Goal: Information Seeking & Learning: Learn about a topic

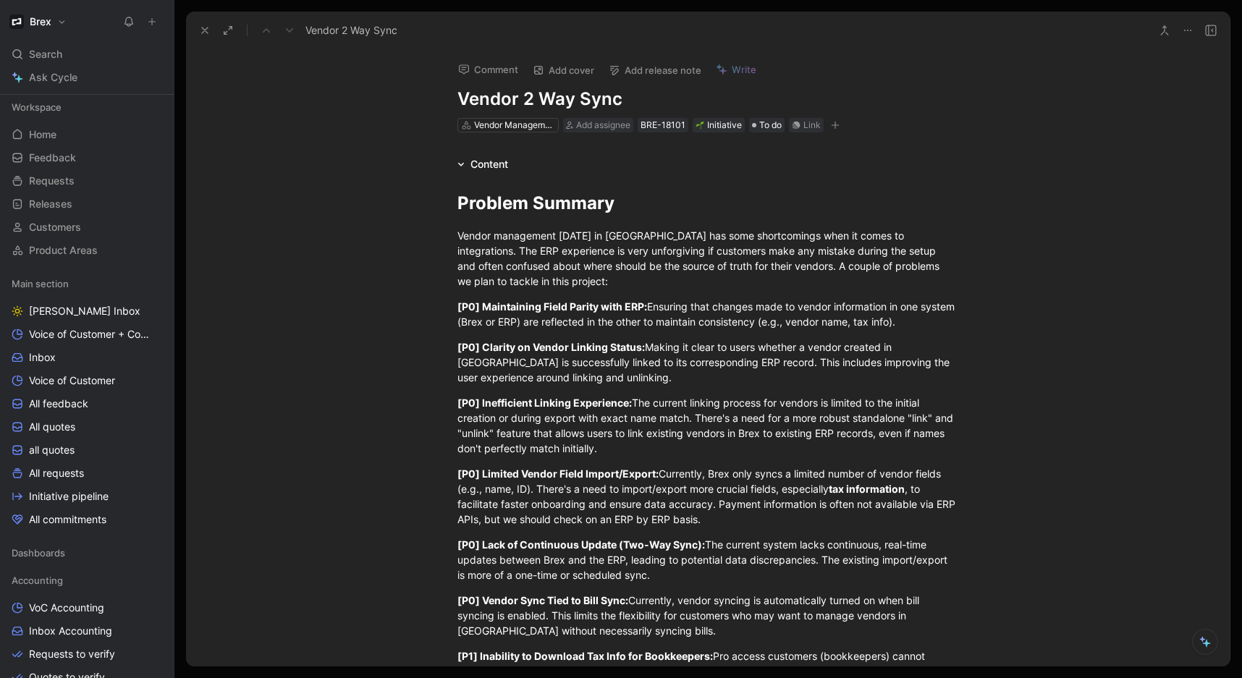
scroll to position [271, 0]
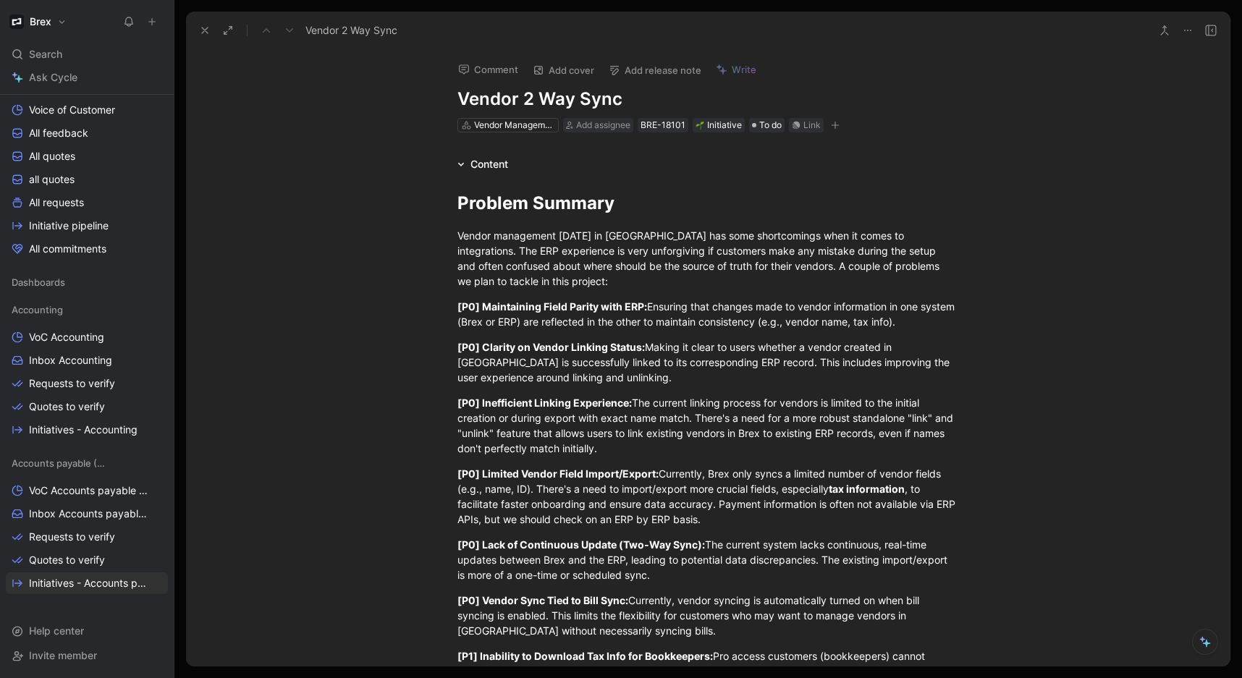
click at [452, 169] on div "Content" at bounding box center [483, 164] width 62 height 17
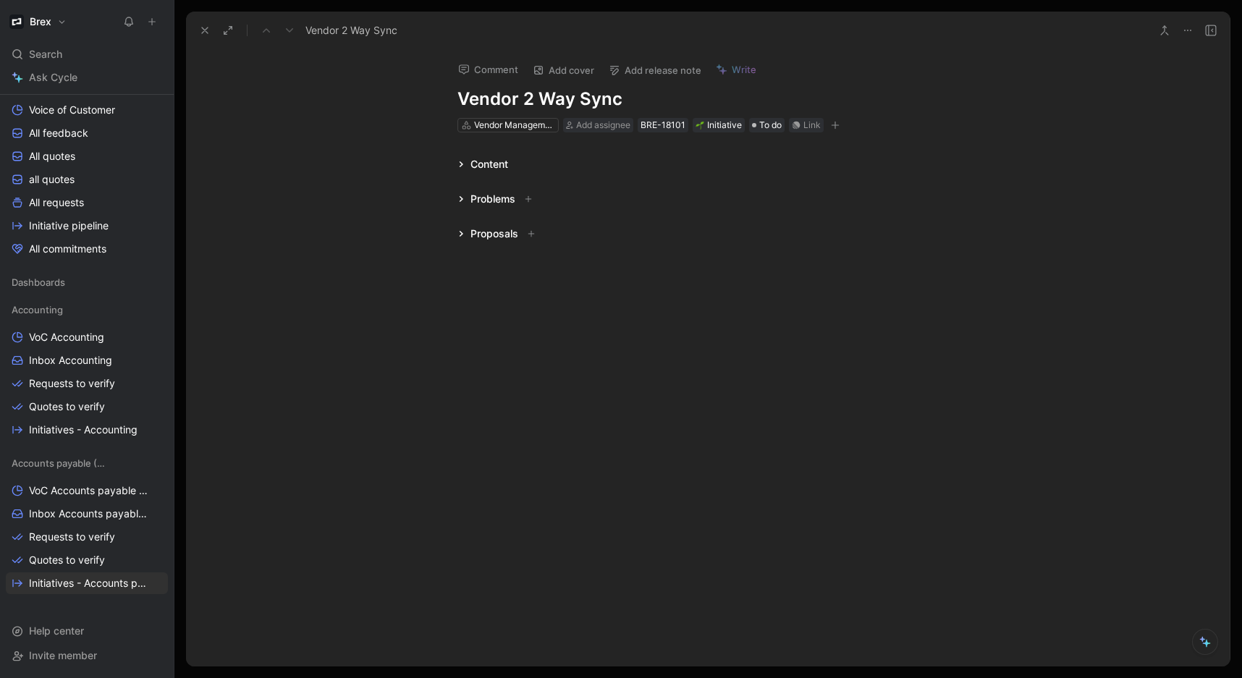
click at [455, 164] on div "Content" at bounding box center [483, 164] width 62 height 17
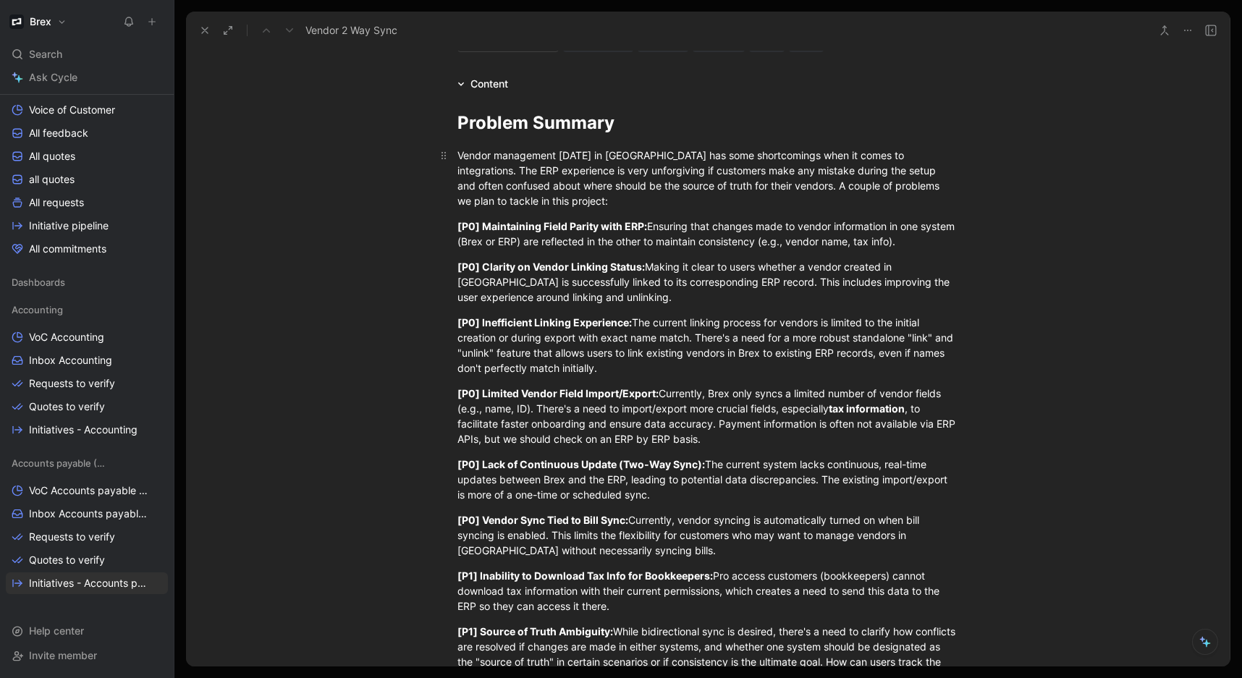
scroll to position [0, 0]
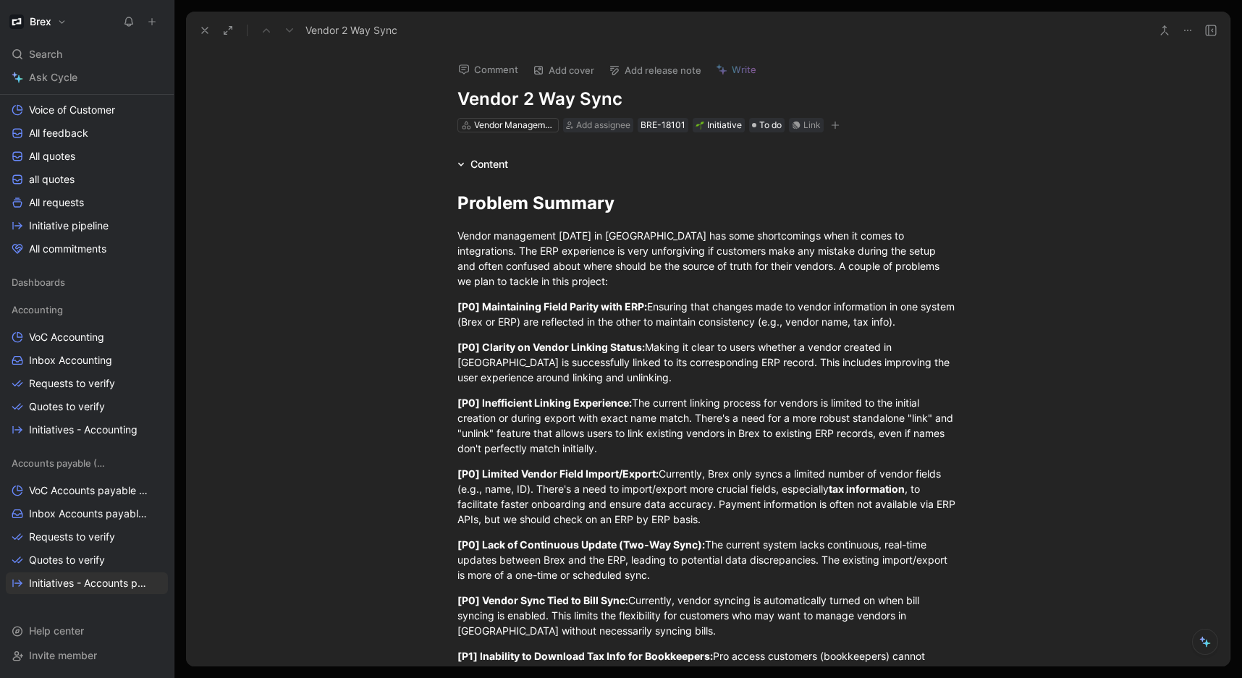
click at [458, 168] on icon at bounding box center [461, 164] width 7 height 7
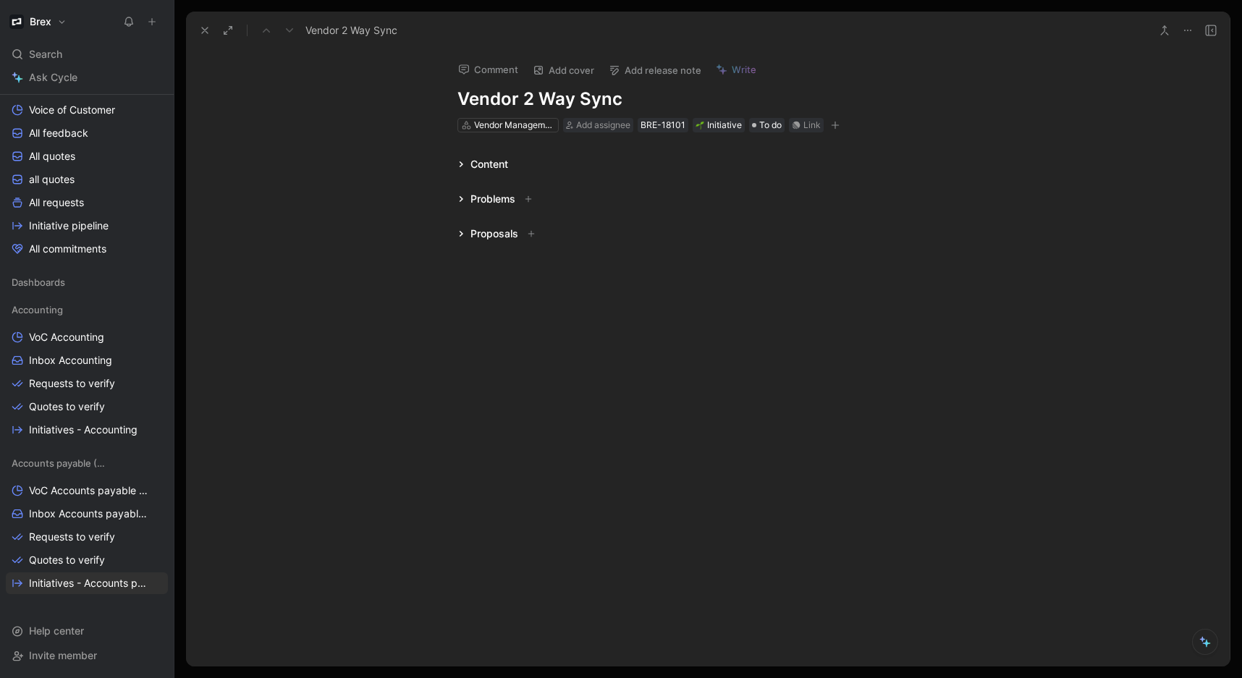
click at [456, 168] on div "Content" at bounding box center [483, 164] width 62 height 17
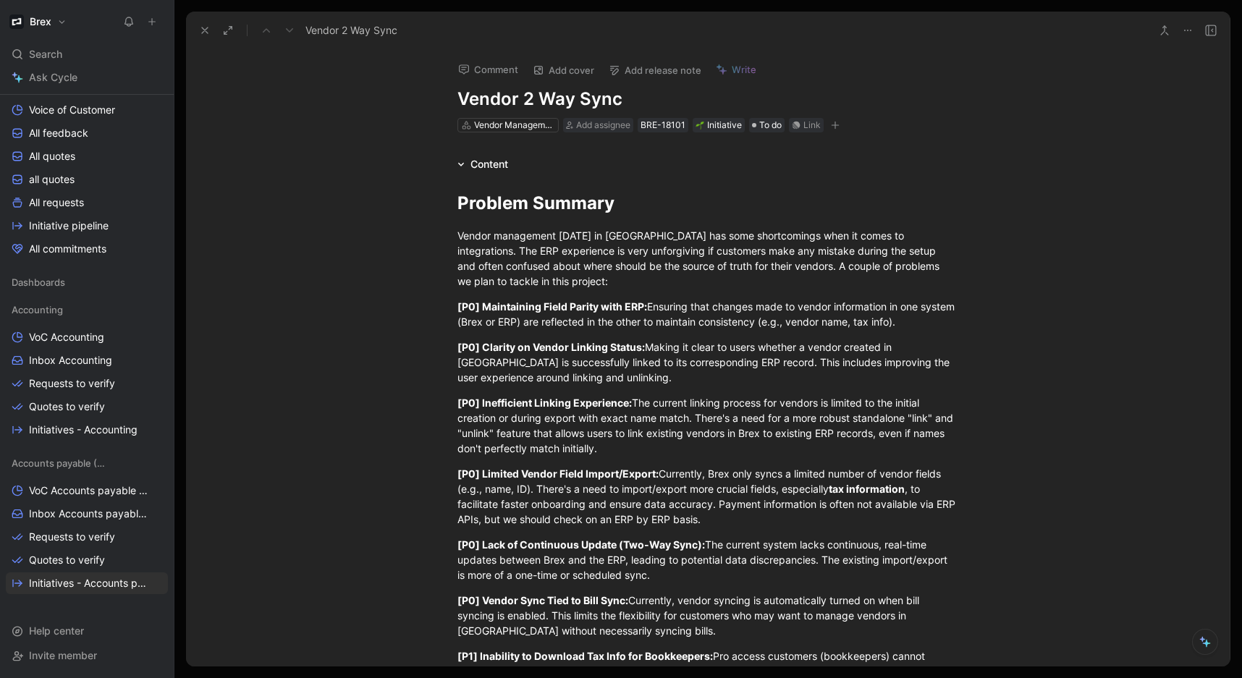
click at [458, 166] on icon at bounding box center [461, 164] width 7 height 7
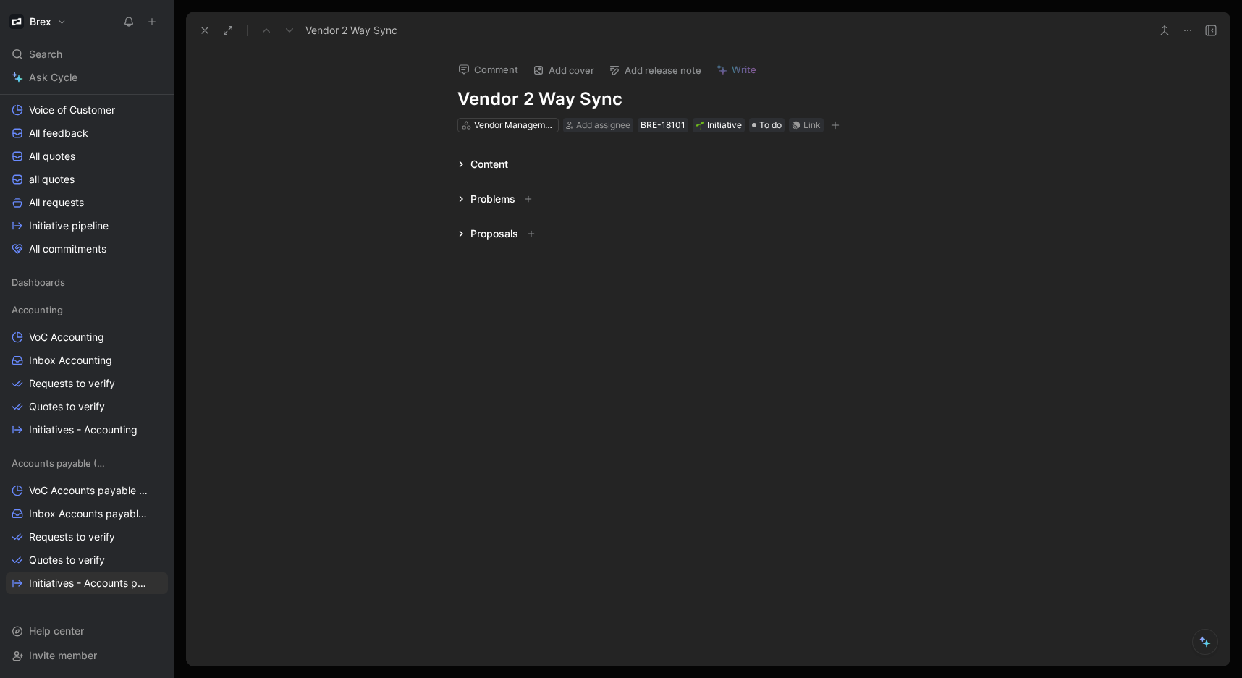
click at [458, 166] on icon at bounding box center [461, 164] width 7 height 7
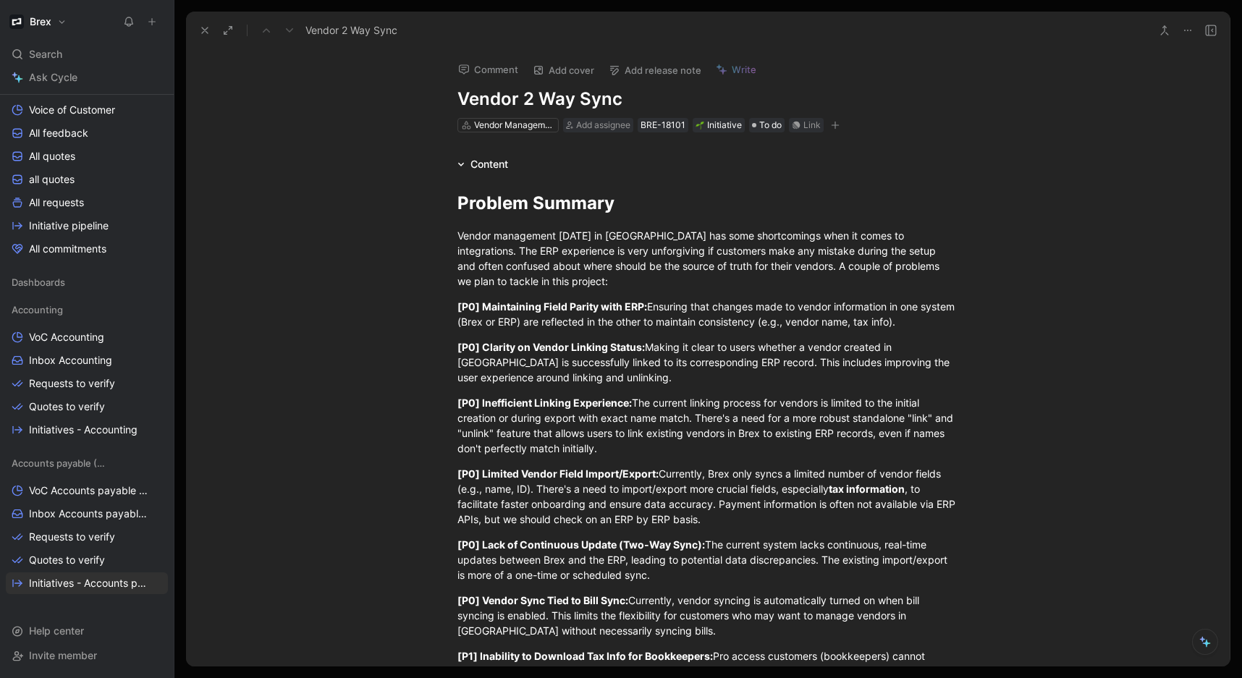
click at [648, 104] on h1 "Vendor 2 Way Sync" at bounding box center [708, 99] width 501 height 23
click at [786, 201] on div "Problem Summary" at bounding box center [708, 203] width 501 height 26
click at [661, 96] on h1 "Vendor 2 Way Sync - QBO" at bounding box center [708, 99] width 501 height 23
click at [718, 99] on h1 "Vendor 2 Way Sync - QBO" at bounding box center [708, 99] width 501 height 23
click at [996, 277] on div "Problem Summary Vendor management [DATE] in [GEOGRAPHIC_DATA] has some shortcom…" at bounding box center [708, 505] width 1044 height 664
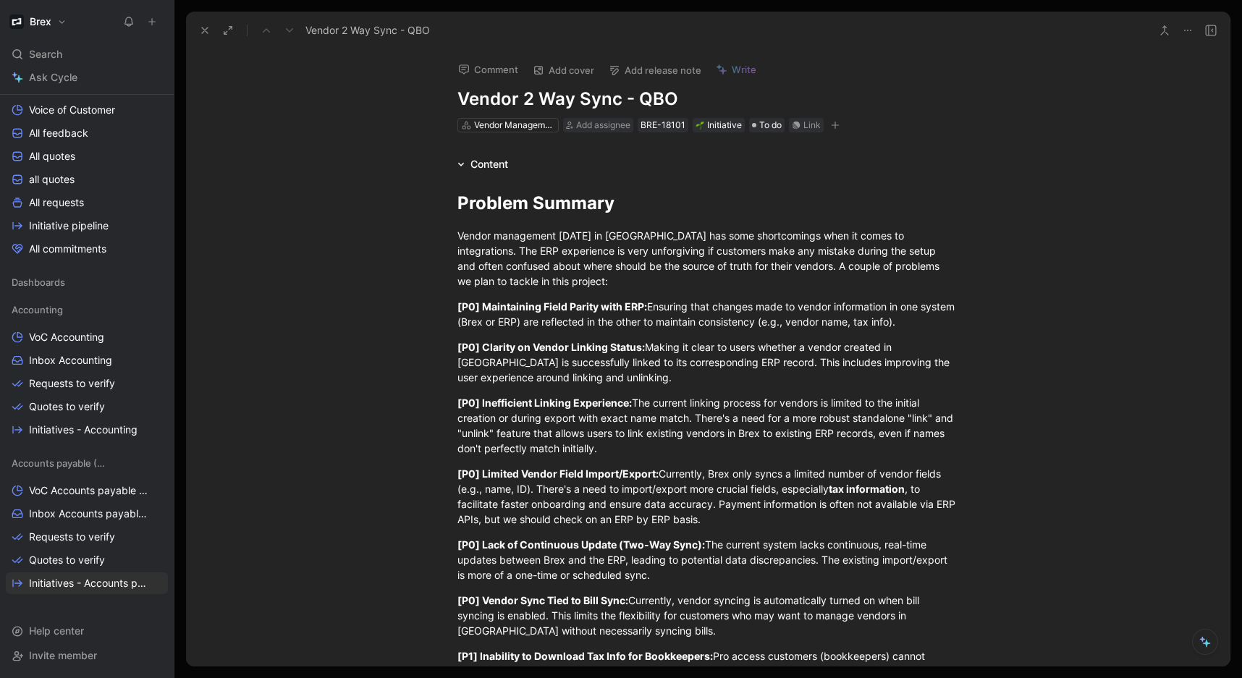
click at [995, 231] on div "Problem Summary Vendor management [DATE] in [GEOGRAPHIC_DATA] has some shortcom…" at bounding box center [708, 505] width 1044 height 664
click at [999, 201] on div "Problem Summary Vendor management [DATE] in [GEOGRAPHIC_DATA] has some shortcom…" at bounding box center [708, 505] width 1044 height 664
click at [968, 185] on h1 "Problem Summary" at bounding box center [708, 204] width 556 height 38
click at [964, 156] on div "Content" at bounding box center [708, 164] width 556 height 17
click at [605, 203] on span "Problem Summary" at bounding box center [536, 203] width 157 height 21
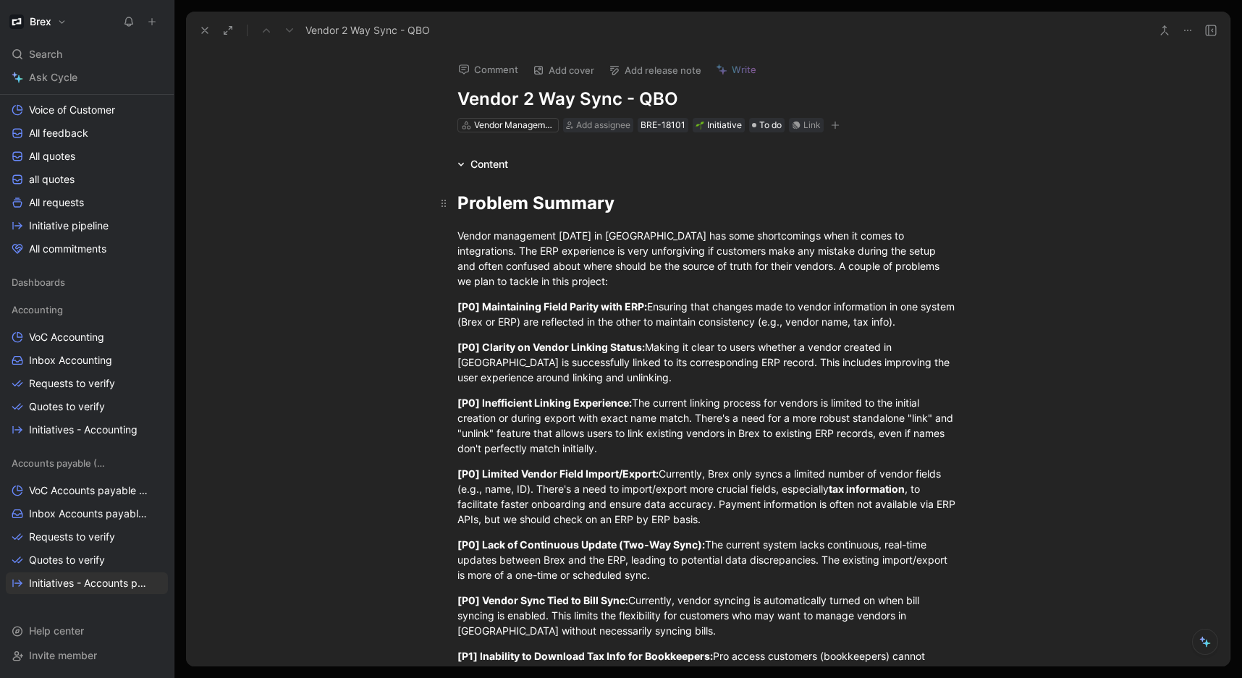
drag, startPoint x: 649, startPoint y: 203, endPoint x: 652, endPoint y: 211, distance: 7.8
click at [650, 203] on div "Problem Summary" at bounding box center [708, 203] width 501 height 26
click at [458, 161] on icon at bounding box center [461, 164] width 7 height 7
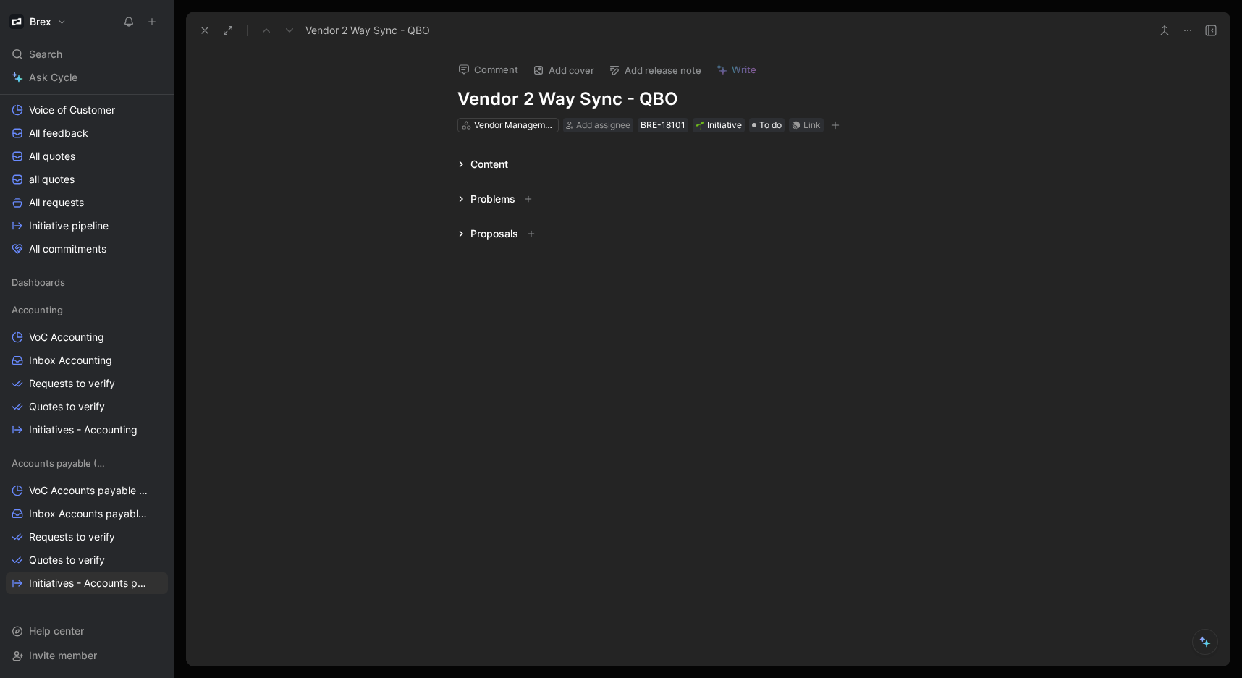
click at [458, 161] on icon at bounding box center [461, 164] width 7 height 7
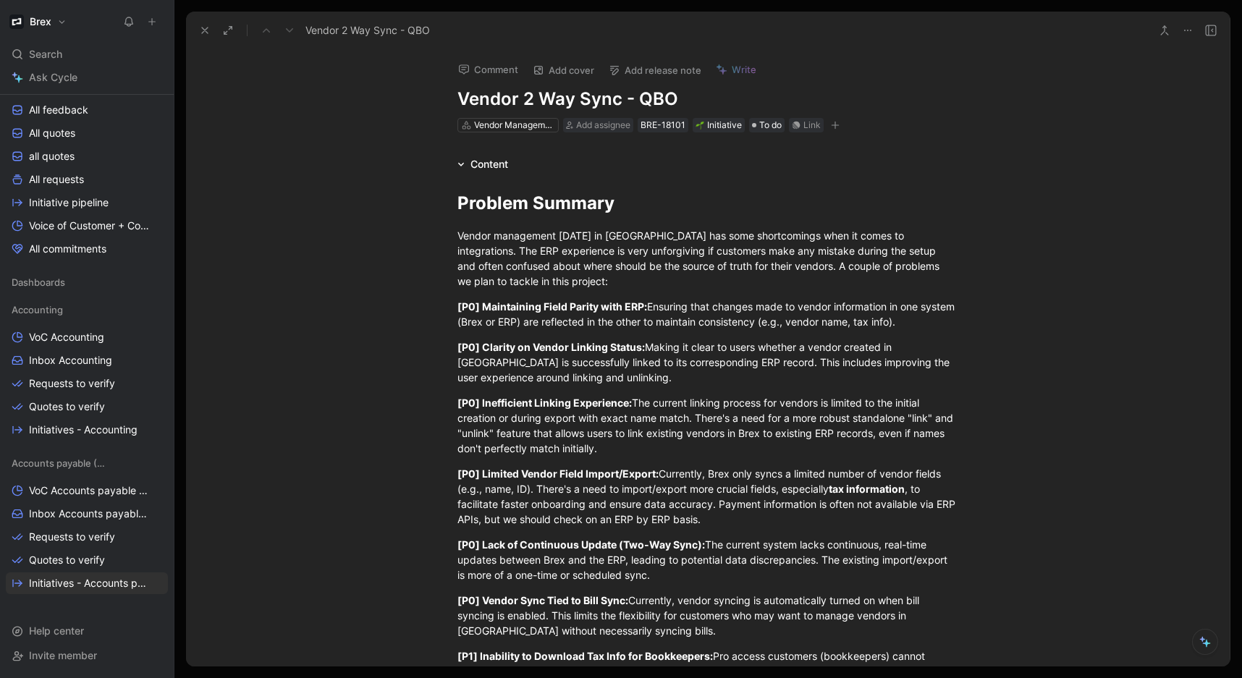
scroll to position [224, 0]
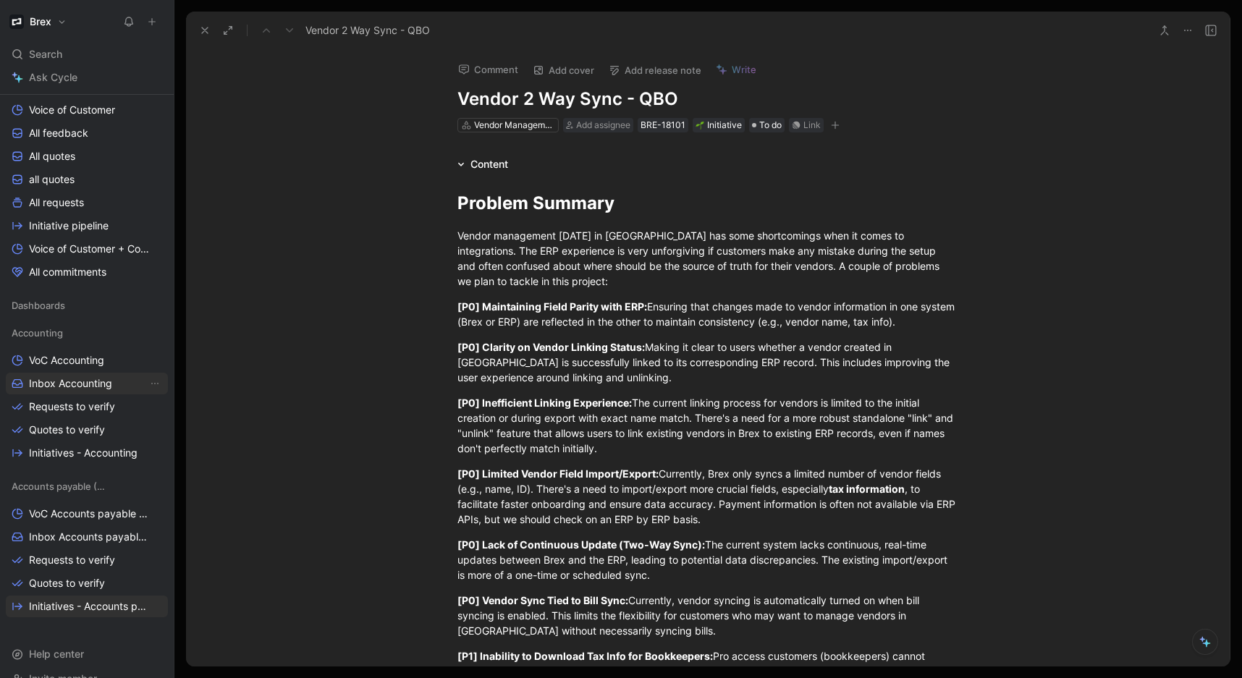
click at [48, 383] on span "Inbox Accounting" at bounding box center [70, 383] width 83 height 14
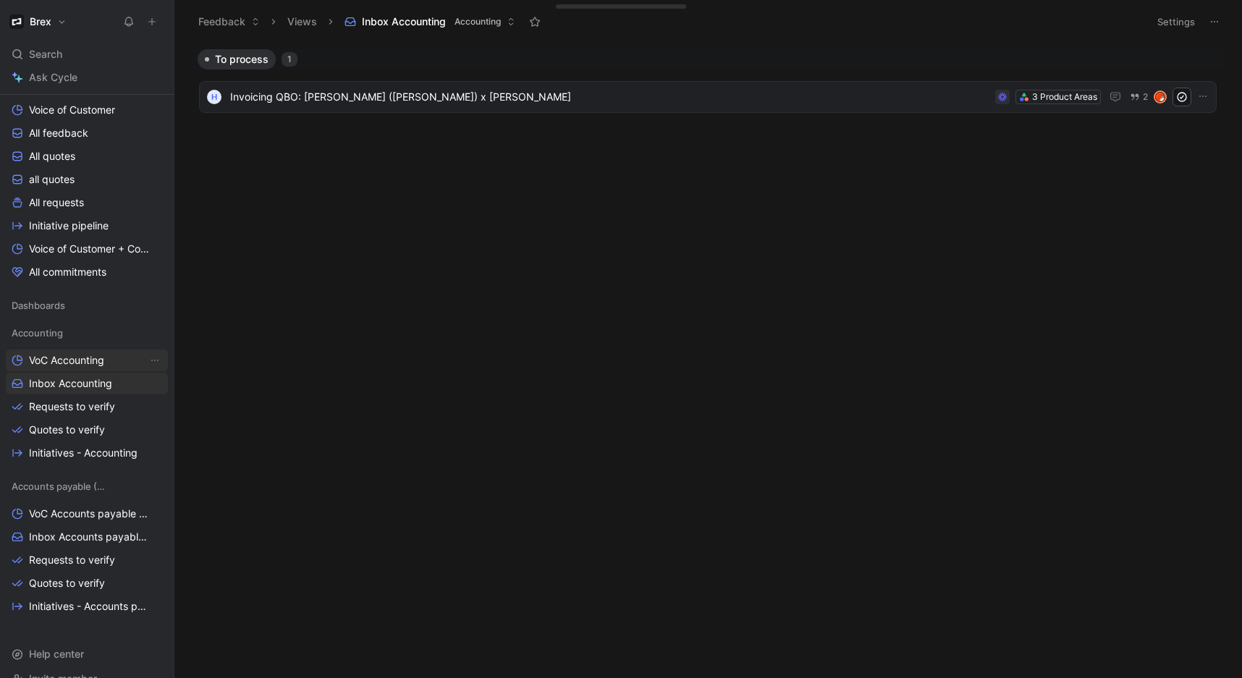
click at [76, 365] on span "VoC Accounting" at bounding box center [66, 360] width 75 height 14
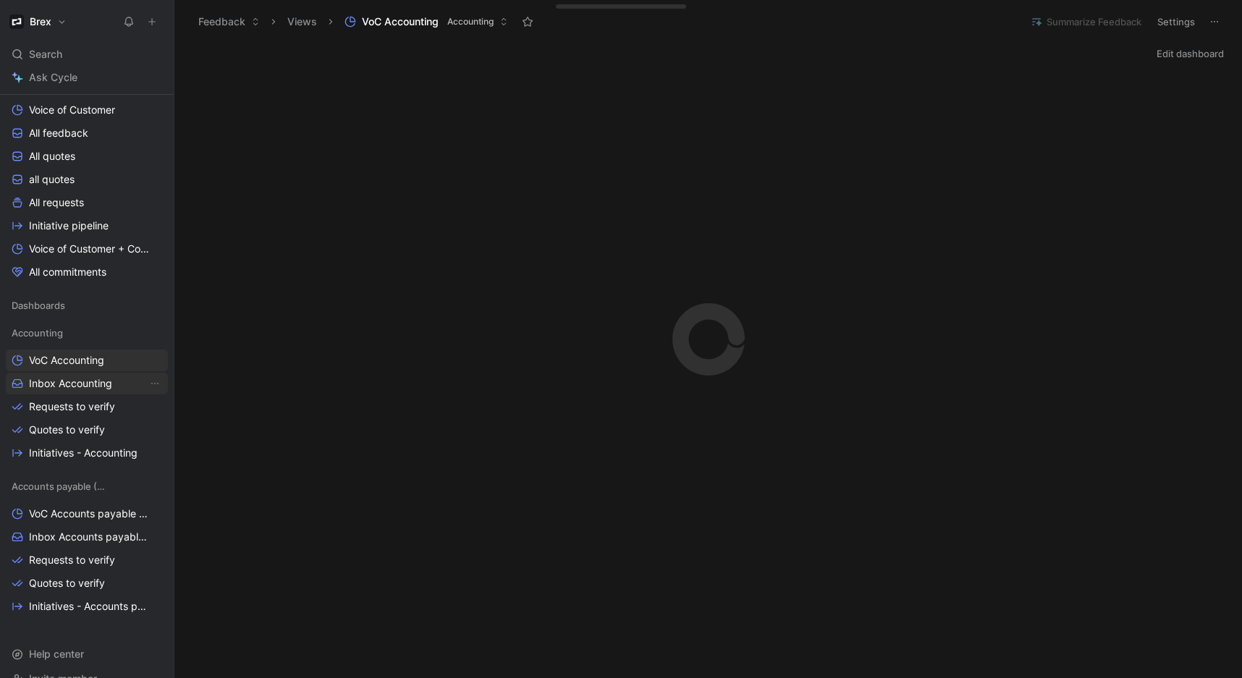
click at [72, 387] on span "Inbox Accounting" at bounding box center [70, 383] width 83 height 14
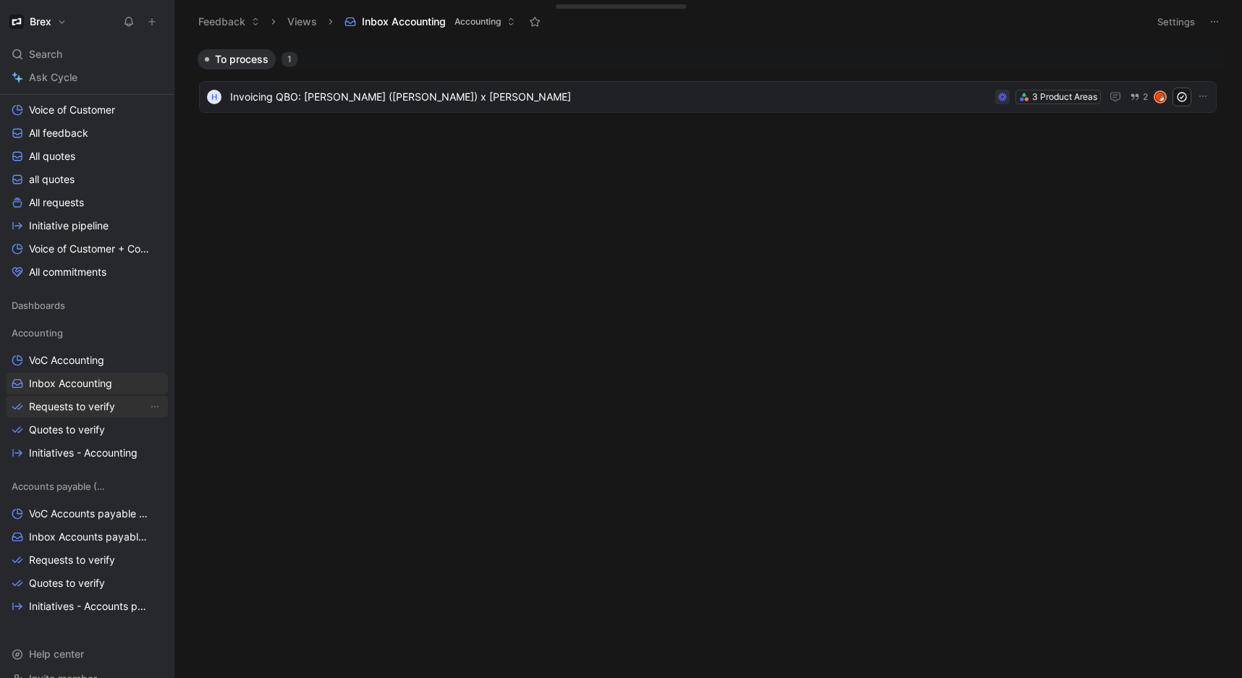
click at [88, 410] on span "Requests to verify" at bounding box center [72, 407] width 86 height 14
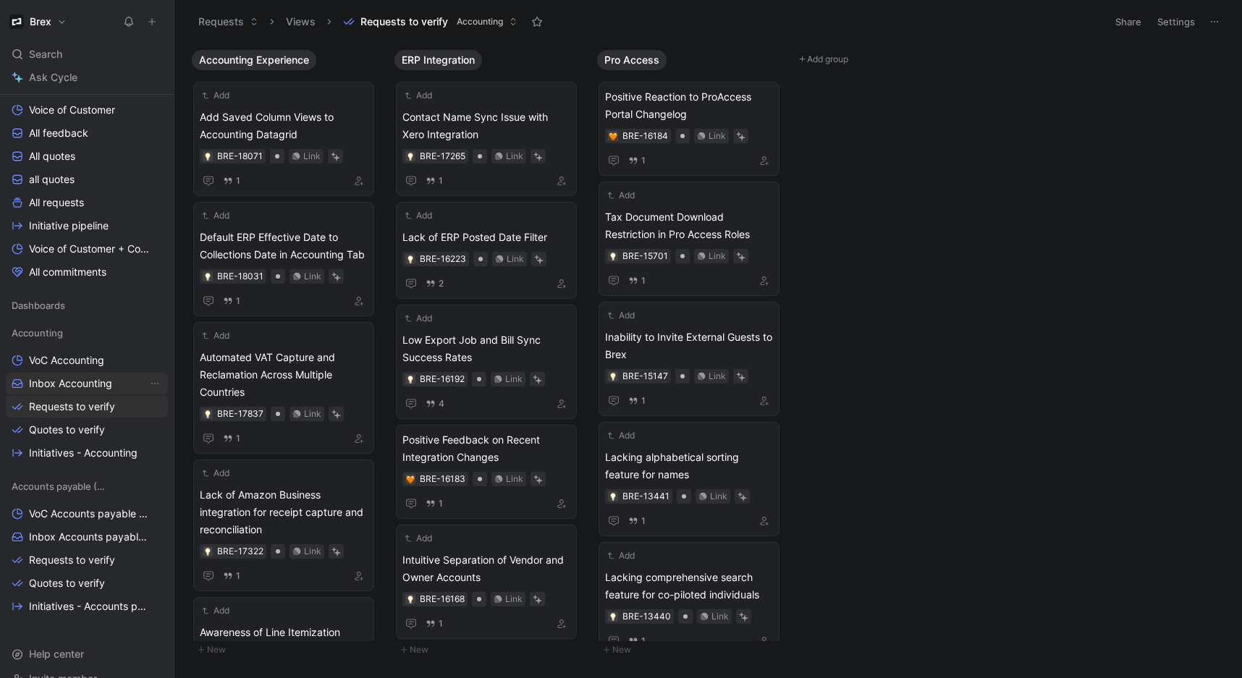
click at [70, 382] on span "Inbox Accounting" at bounding box center [70, 383] width 83 height 14
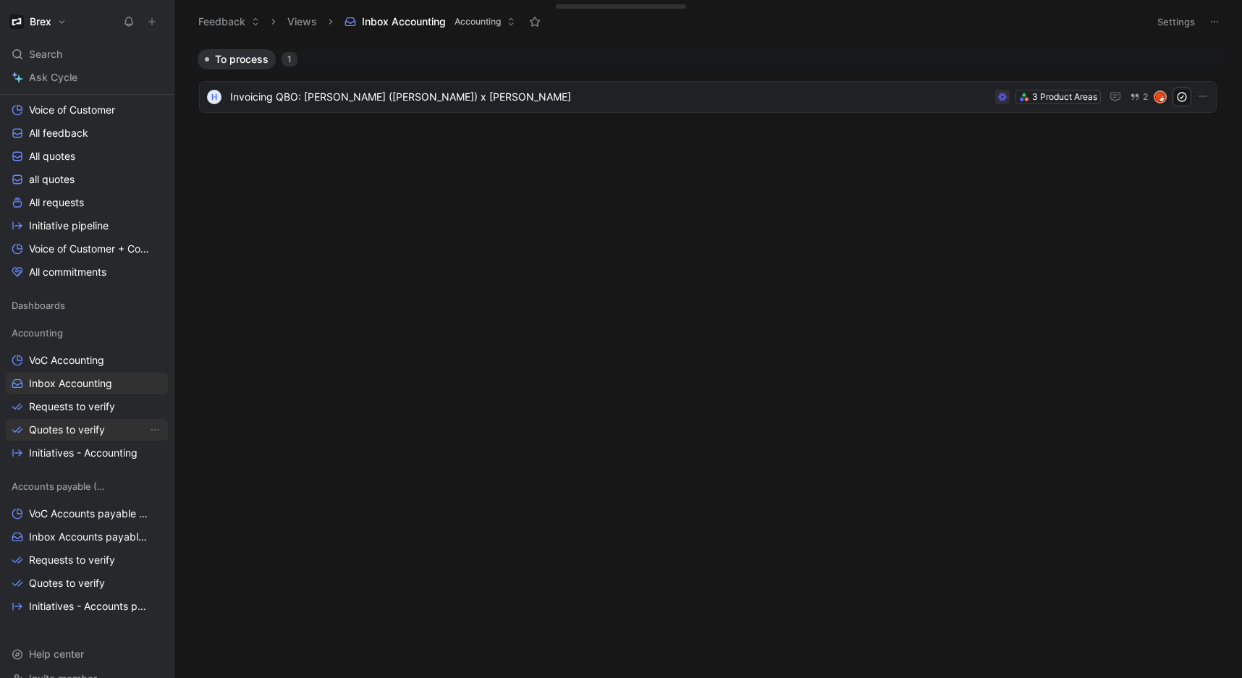
click at [64, 431] on span "Quotes to verify" at bounding box center [67, 430] width 76 height 14
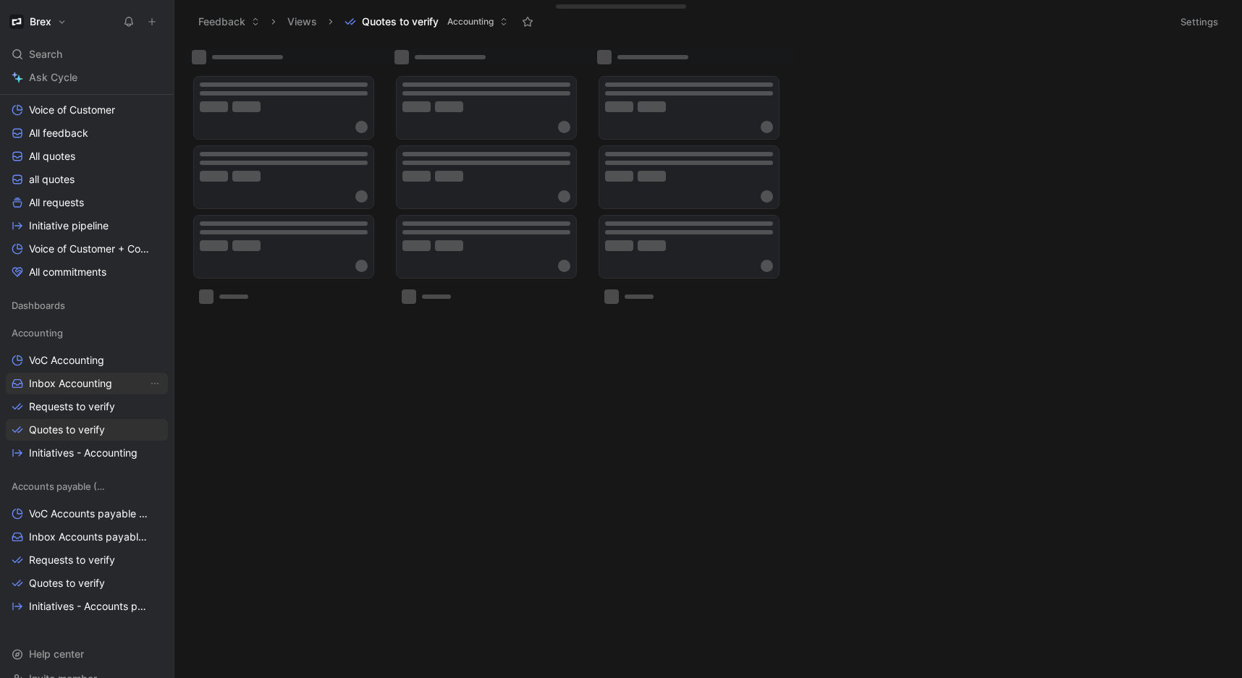
click at [59, 384] on span "Inbox Accounting" at bounding box center [70, 383] width 83 height 14
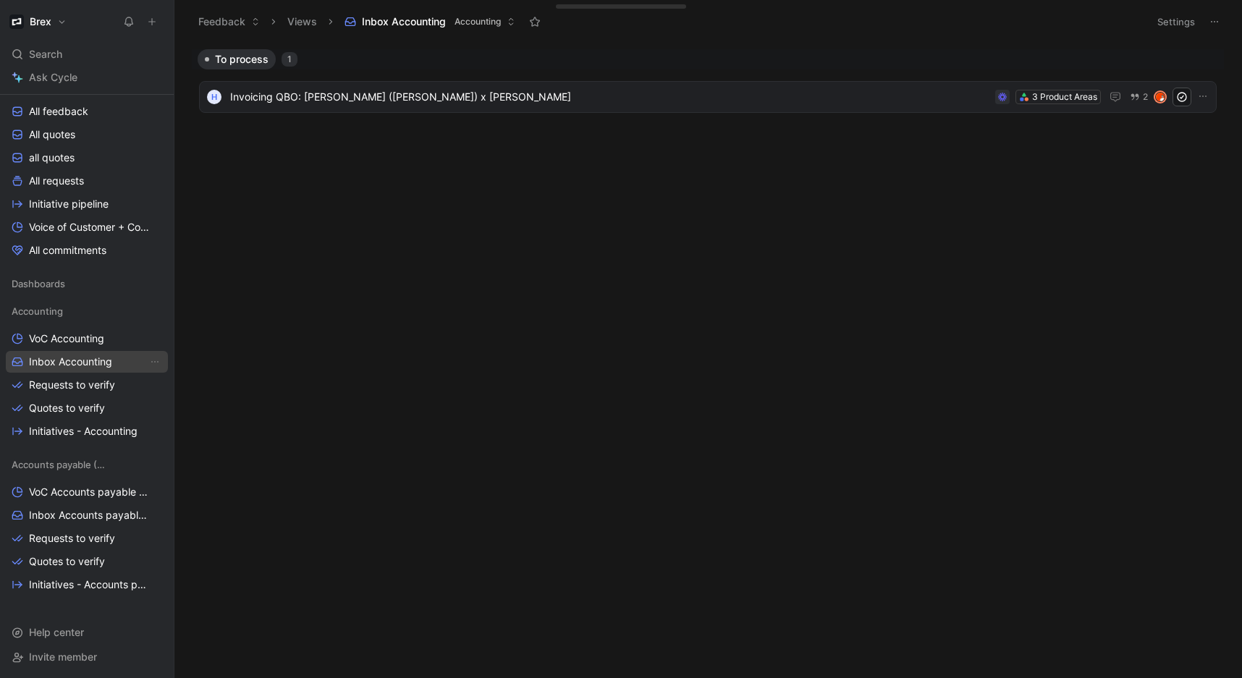
scroll to position [248, 0]
click at [91, 518] on span "Inbox Accounts payable (AP)" at bounding box center [88, 514] width 119 height 14
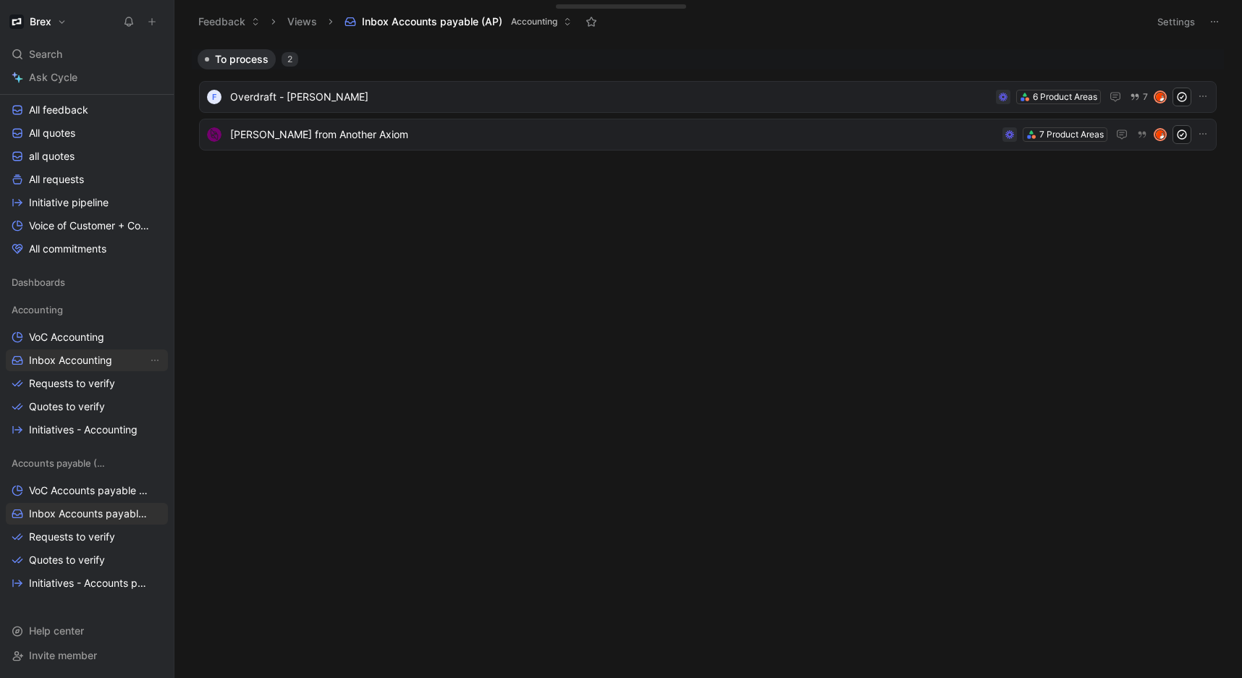
click at [69, 359] on span "Inbox Accounting" at bounding box center [70, 360] width 83 height 14
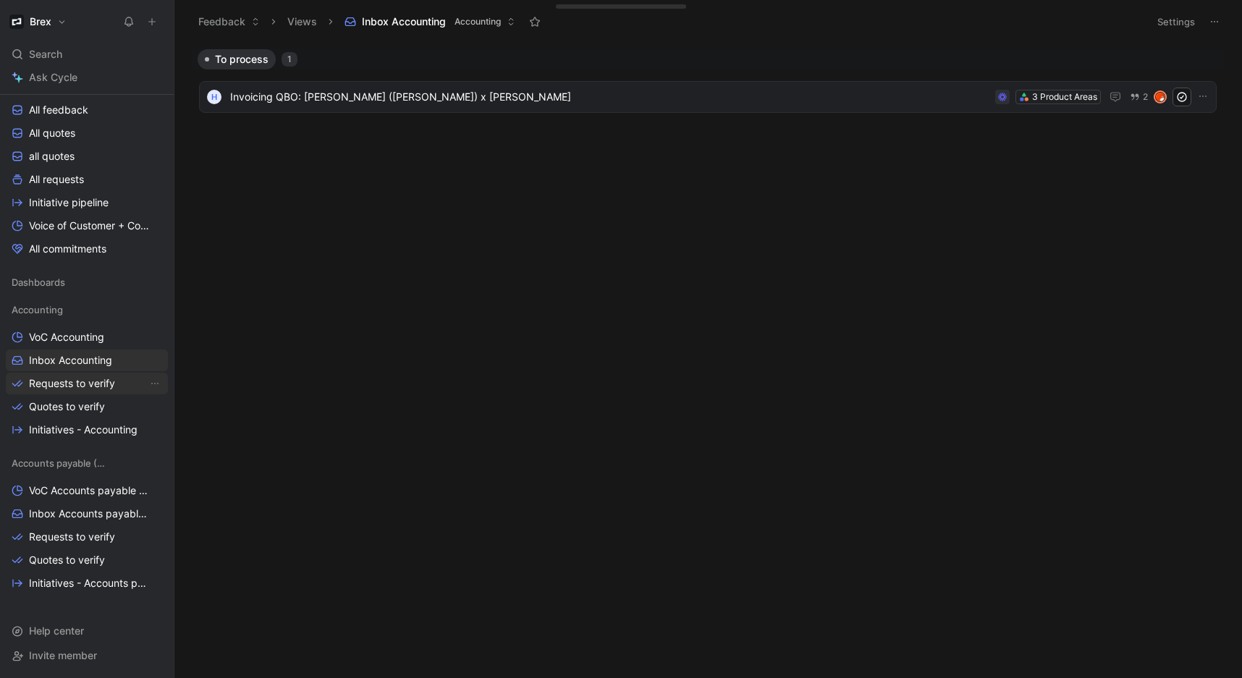
click at [62, 389] on span "Requests to verify" at bounding box center [72, 383] width 86 height 14
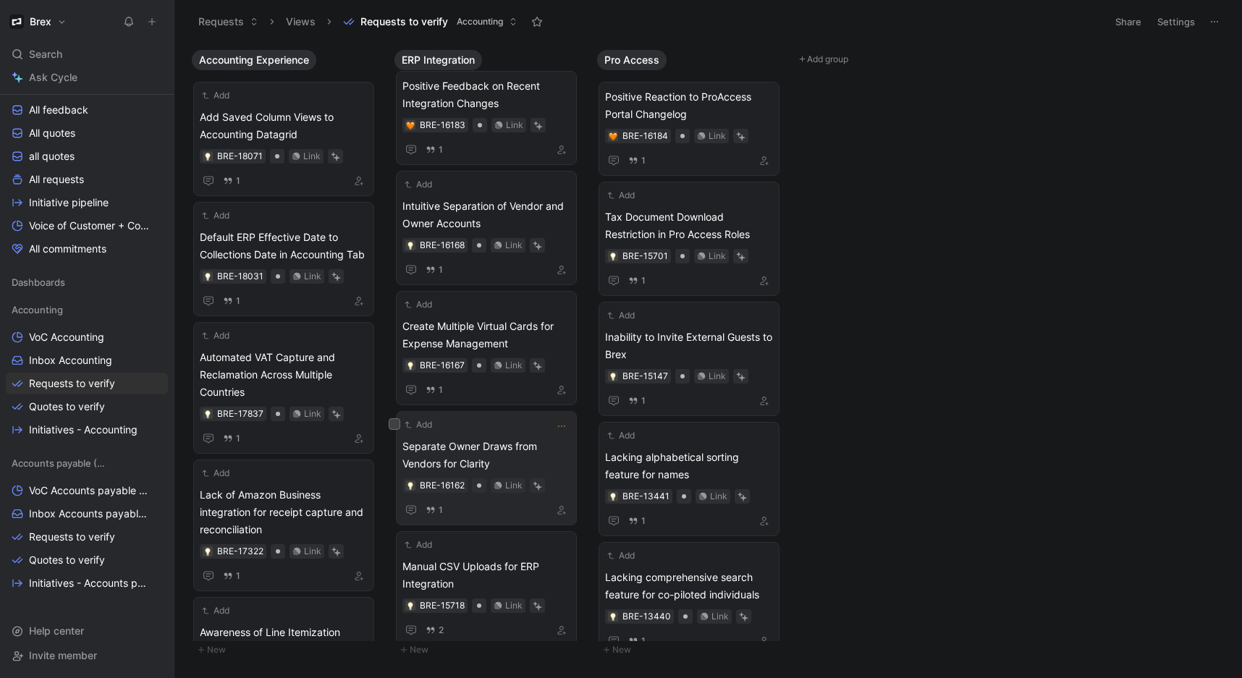
scroll to position [353, 0]
click at [75, 405] on span "Quotes to verify" at bounding box center [67, 407] width 76 height 14
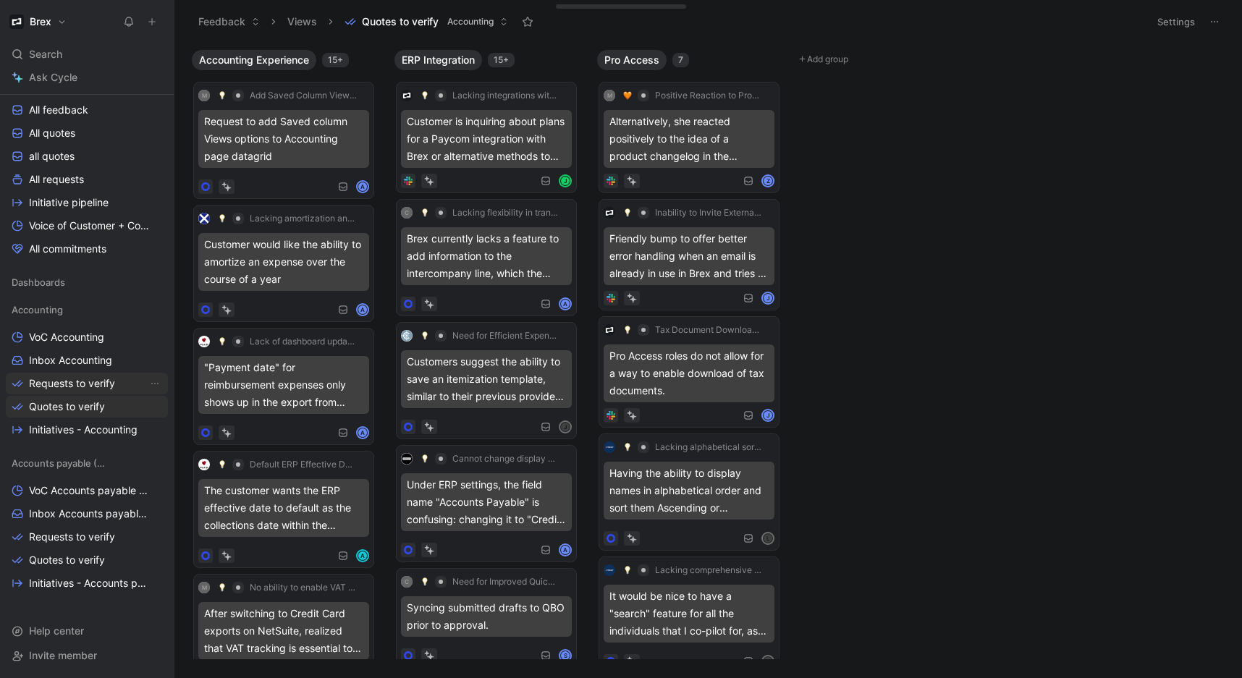
click at [79, 376] on span "Requests to verify" at bounding box center [72, 383] width 86 height 14
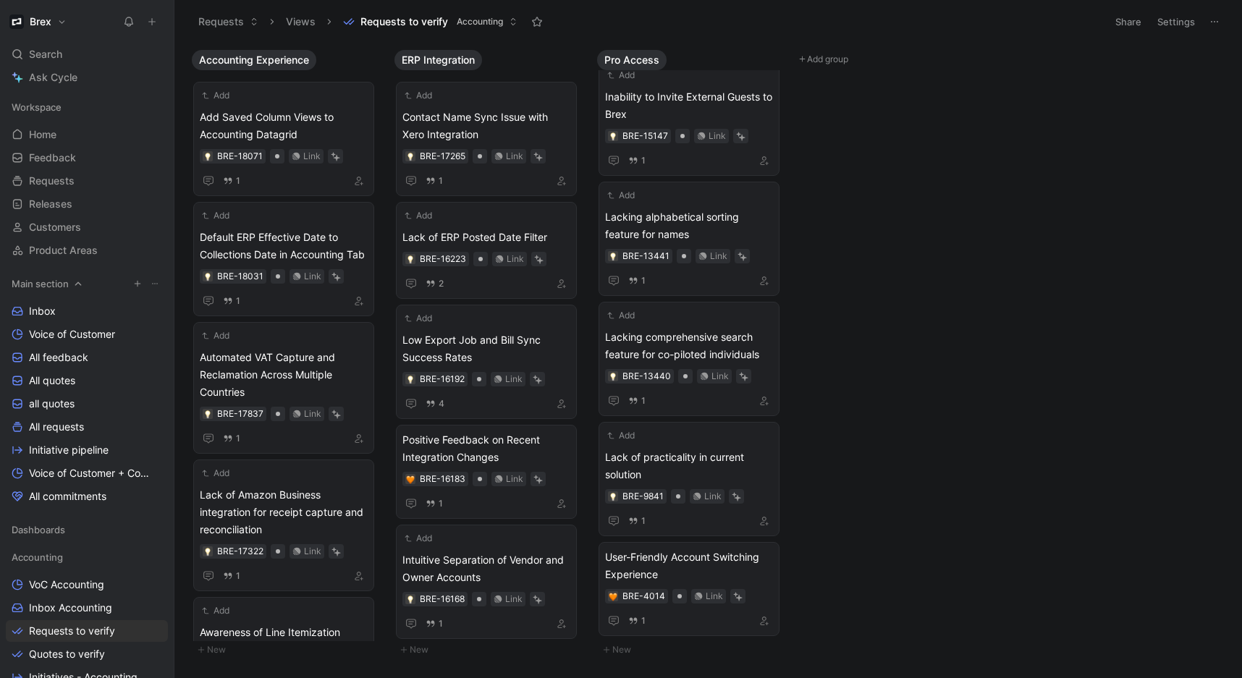
click at [149, 288] on button at bounding box center [155, 284] width 14 height 14
click at [65, 285] on span "Main section" at bounding box center [40, 284] width 57 height 14
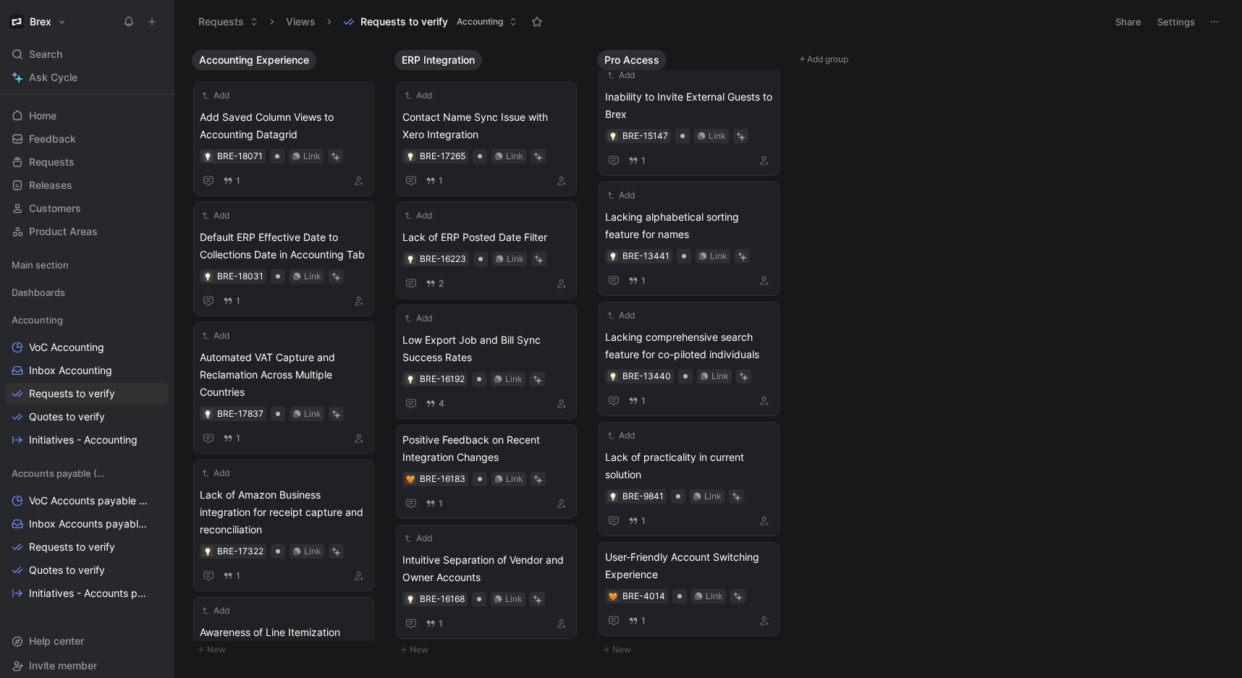
scroll to position [22, 0]
click at [57, 293] on span "Dashboards" at bounding box center [39, 289] width 54 height 14
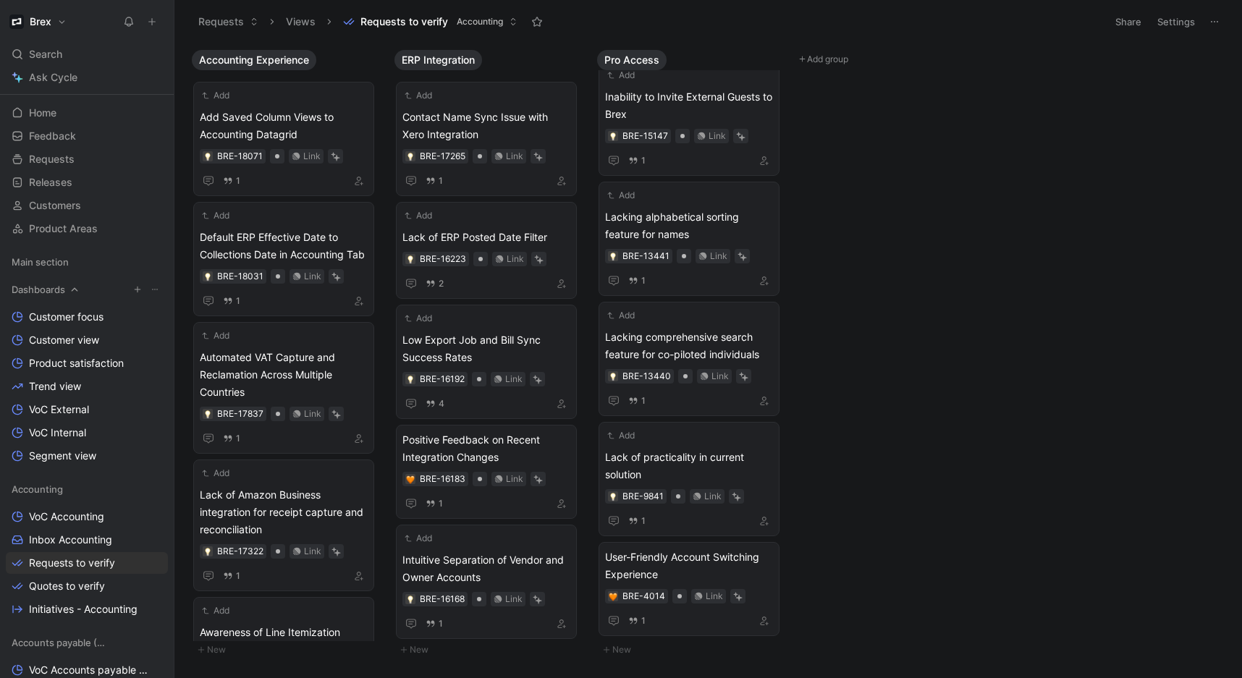
click at [72, 287] on icon at bounding box center [75, 290] width 10 height 10
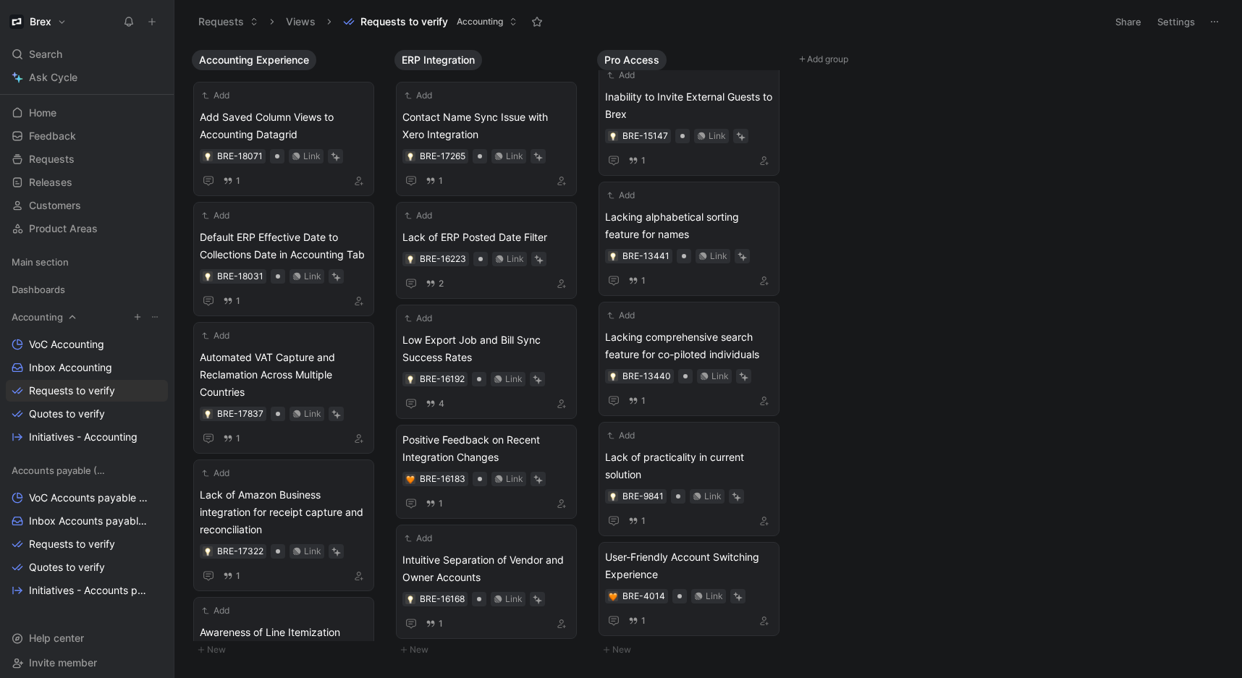
scroll to position [29, 0]
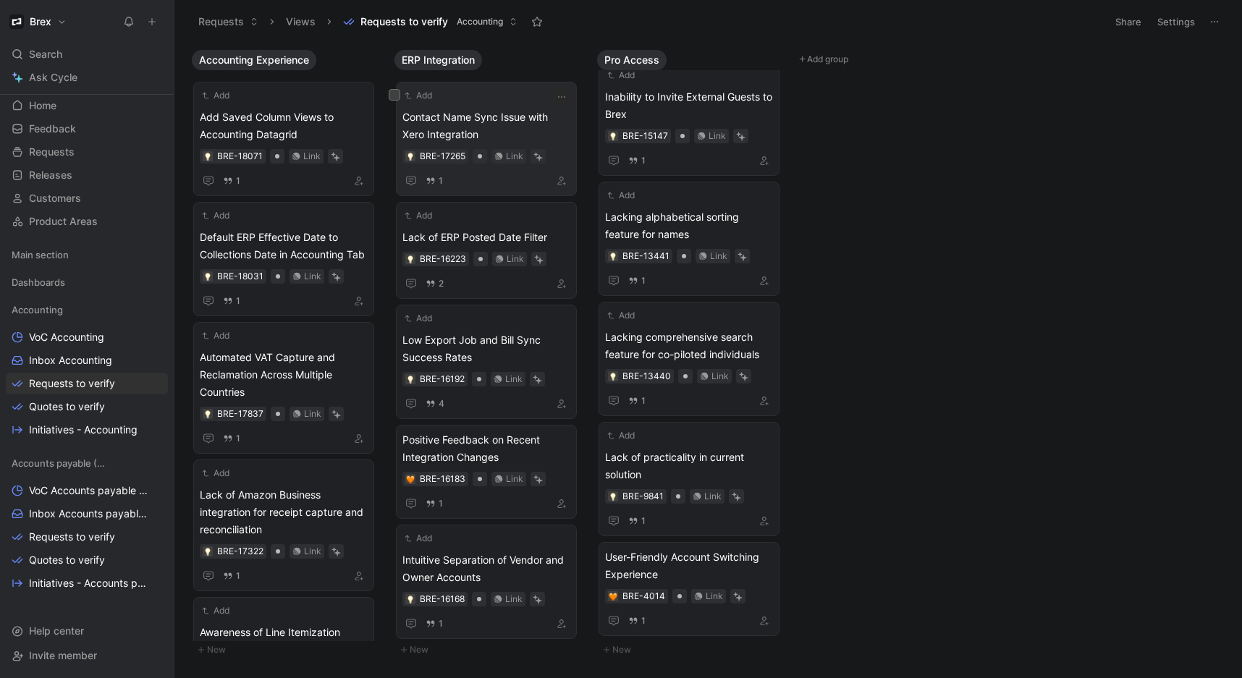
click at [488, 106] on div "Add Contact Name Sync Issue with Xero Integration BRE-17265 Link 1" at bounding box center [487, 138] width 168 height 101
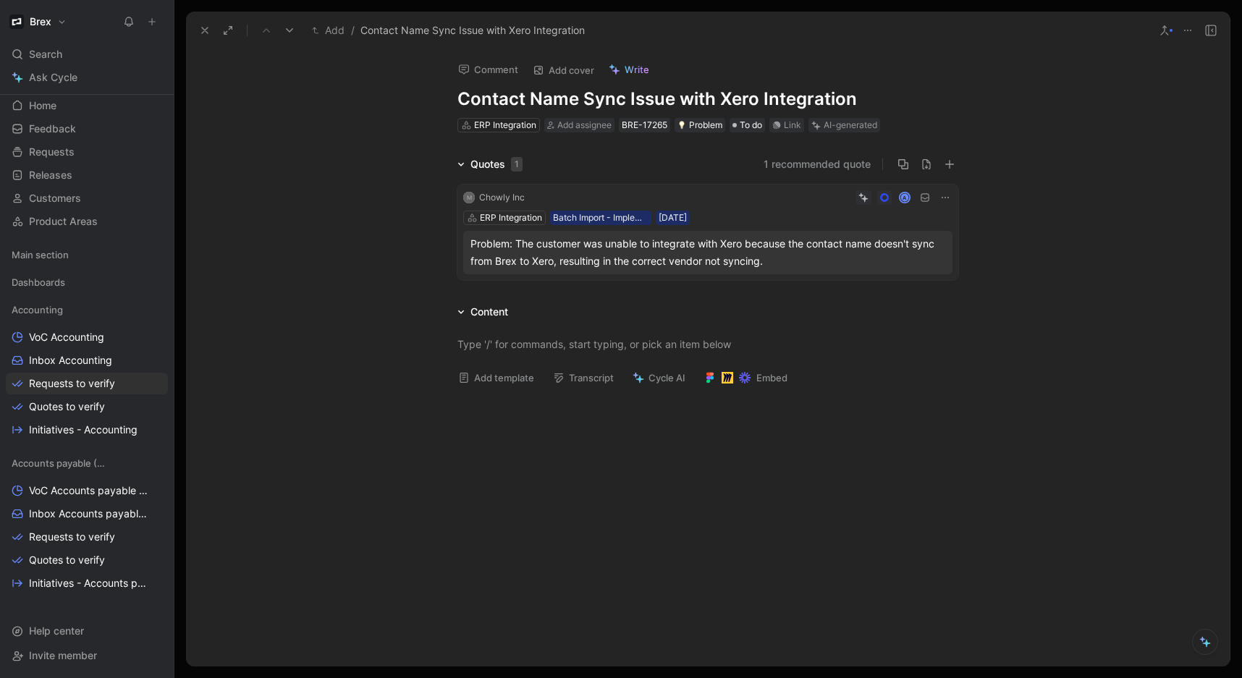
click at [208, 28] on icon at bounding box center [205, 31] width 12 height 12
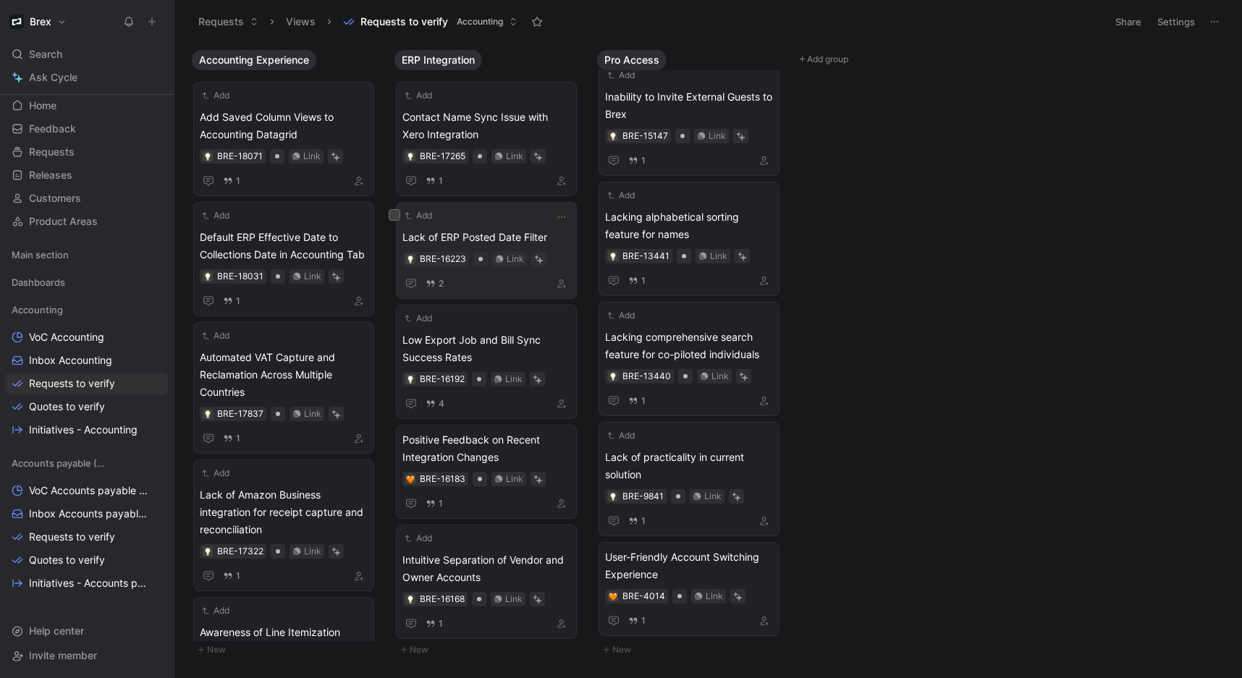
click at [496, 219] on div "Add" at bounding box center [477, 216] width 149 height 14
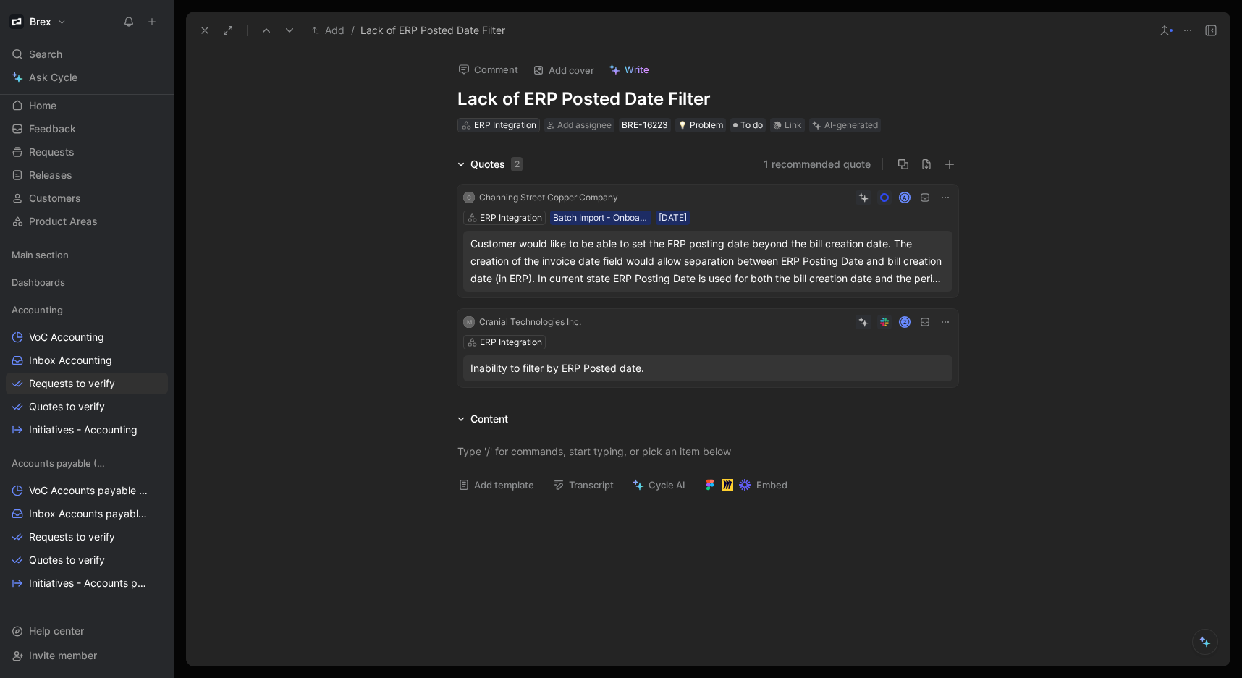
click at [497, 130] on div "ERP Integration" at bounding box center [505, 125] width 62 height 14
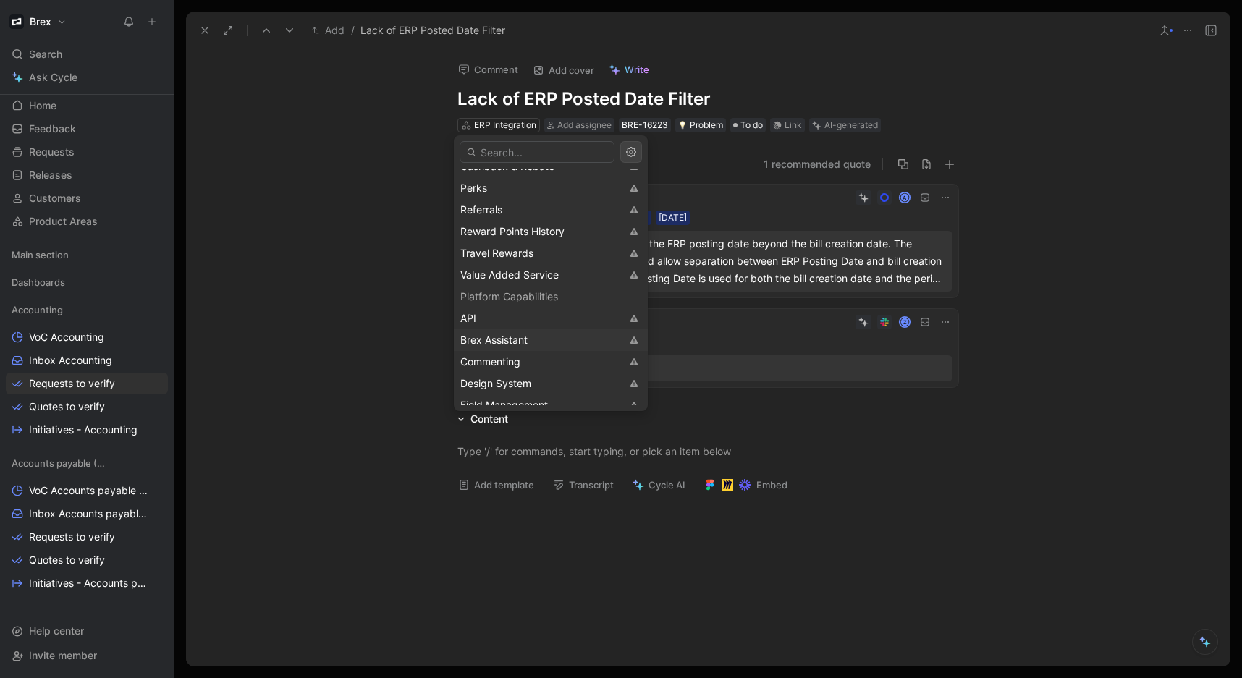
scroll to position [1631, 0]
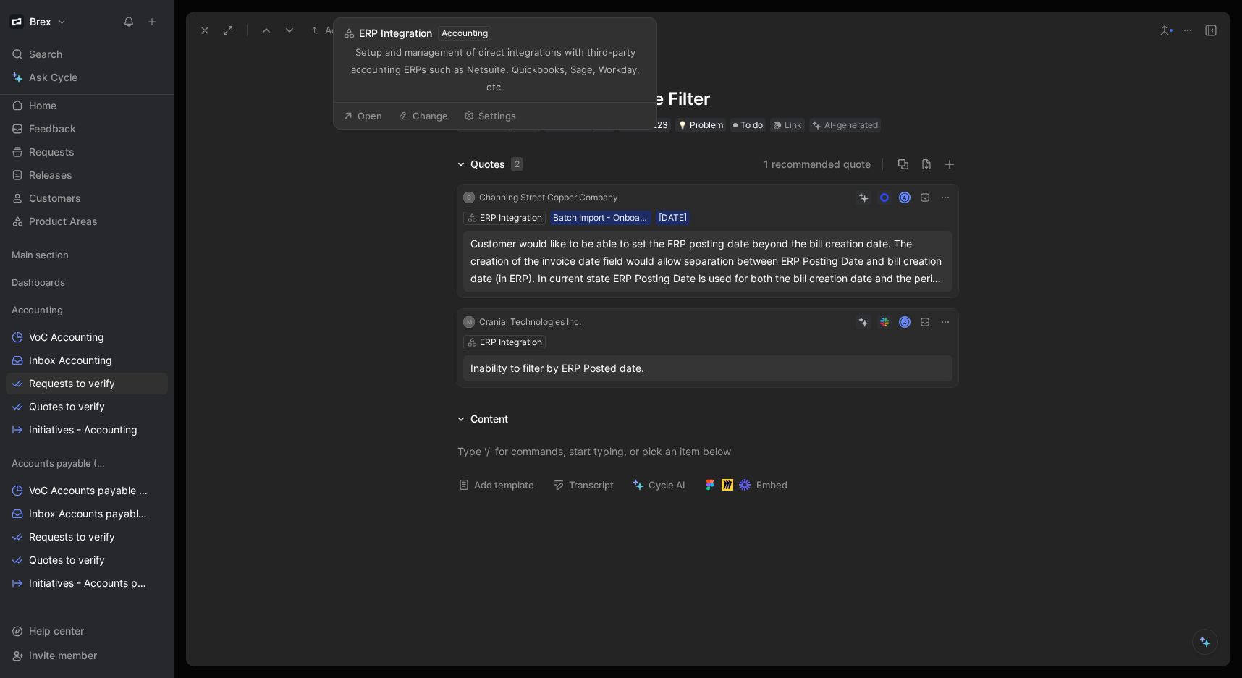
click at [500, 127] on div "ERP Integration" at bounding box center [505, 125] width 62 height 14
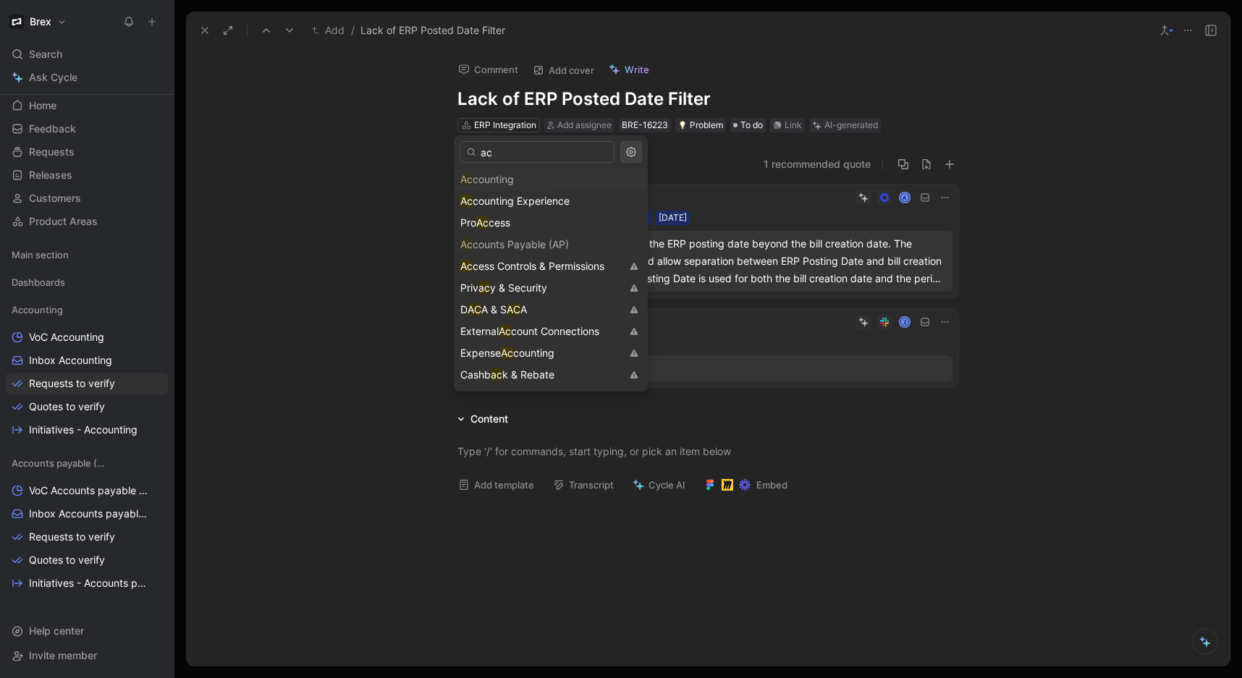
type input "a"
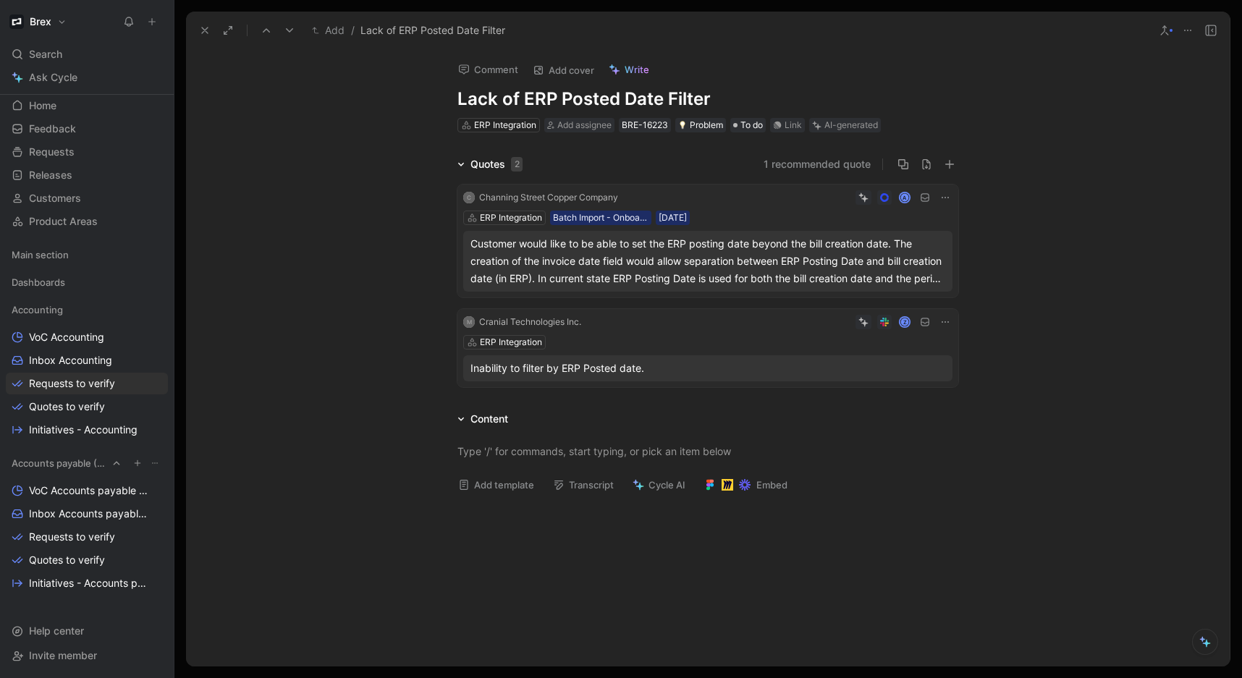
click at [63, 461] on span "Accounts payable (AP)" at bounding box center [60, 463] width 96 height 14
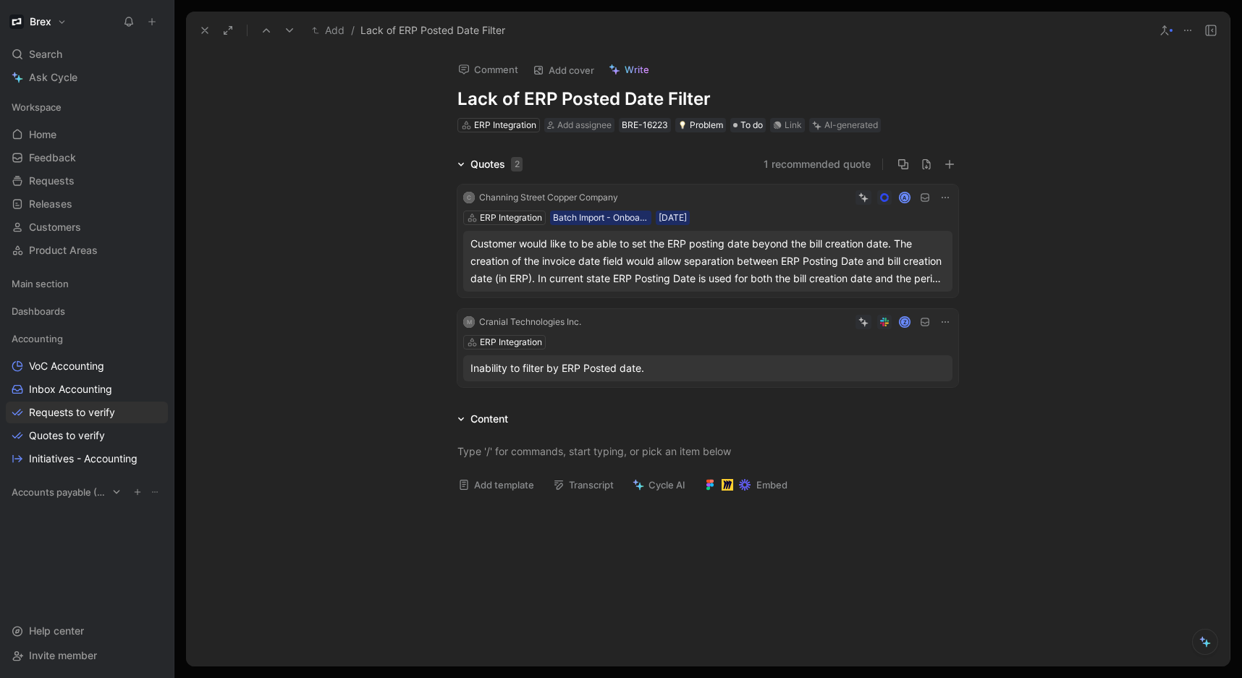
click at [56, 492] on span "Accounts payable (AP)" at bounding box center [60, 492] width 96 height 14
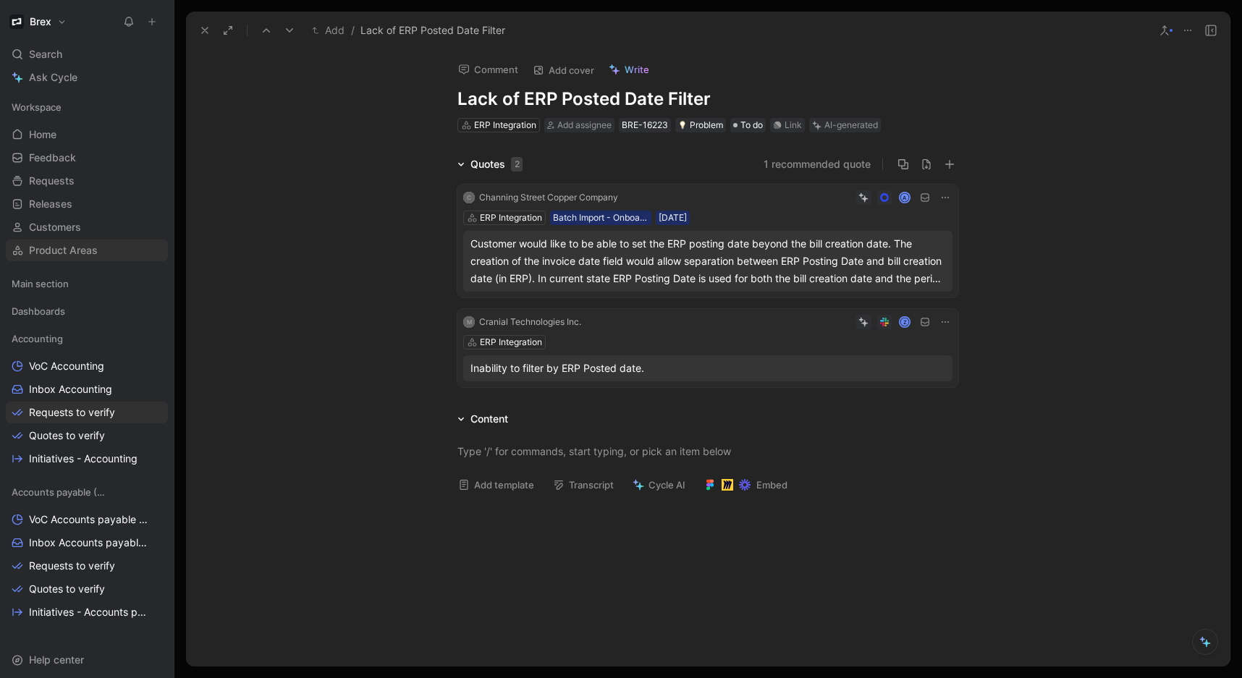
click at [77, 253] on span "Product Areas" at bounding box center [63, 250] width 69 height 14
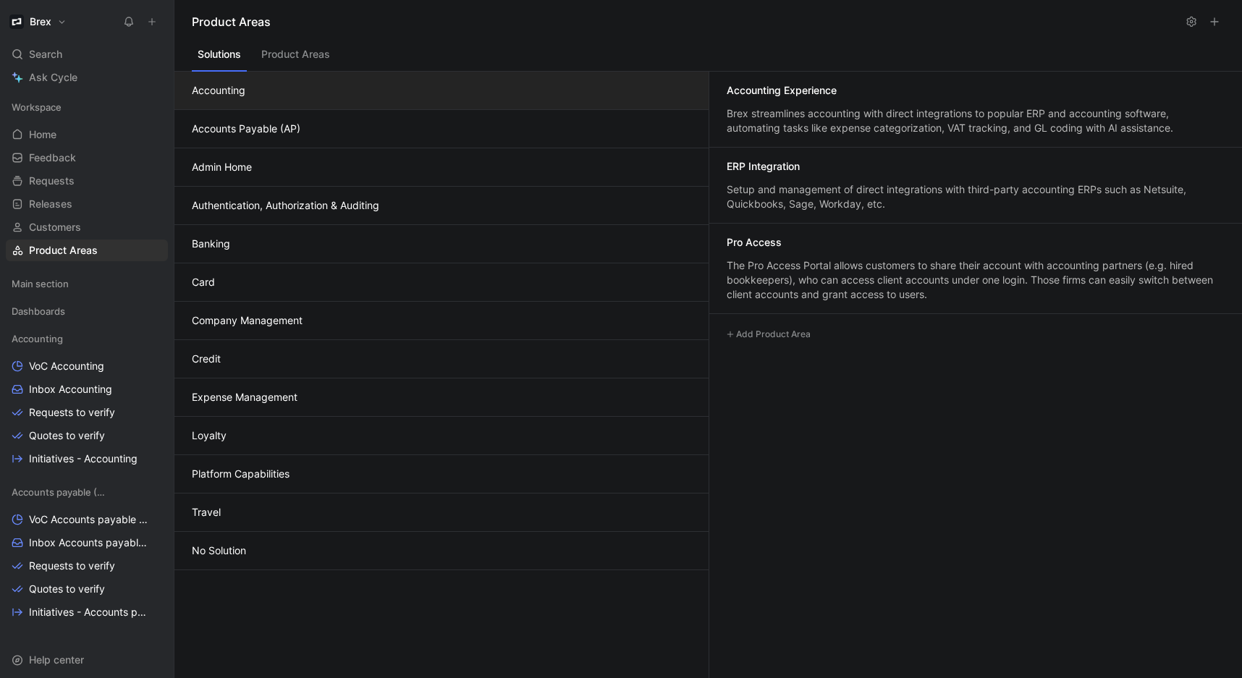
click at [303, 106] on button "Accounting" at bounding box center [441, 91] width 534 height 38
click at [305, 126] on button "Accounts Payable (AP)" at bounding box center [441, 129] width 534 height 38
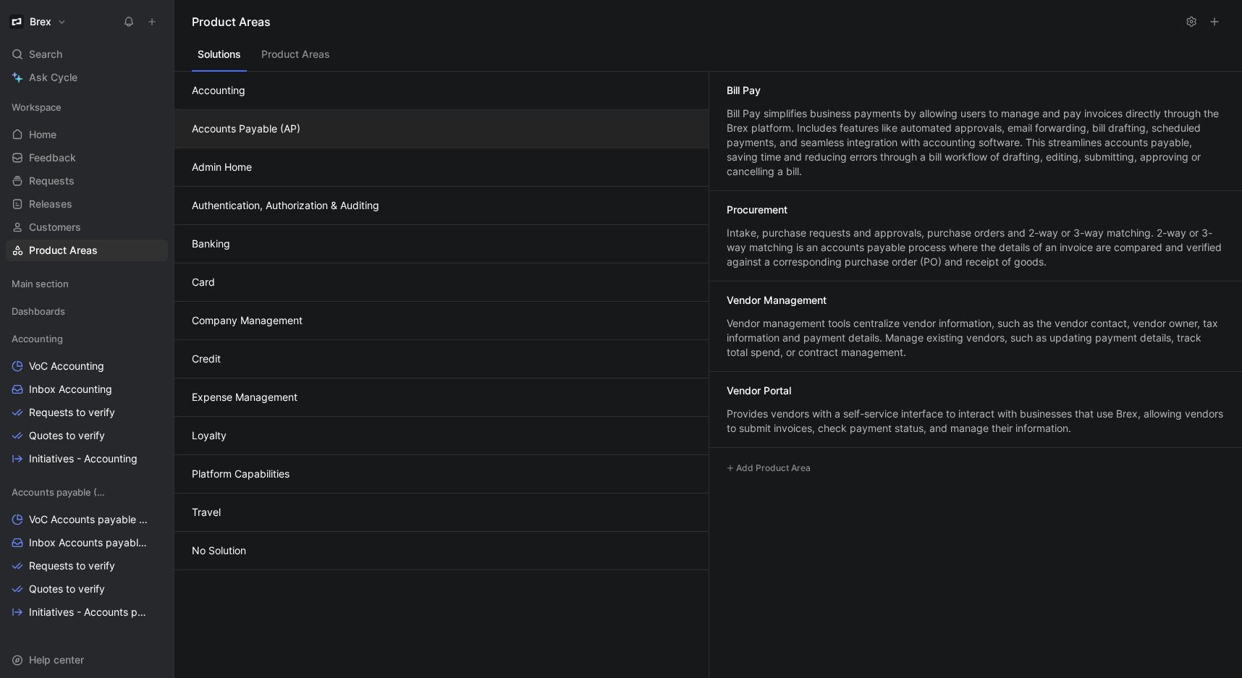
click at [266, 93] on button "Accounting" at bounding box center [441, 91] width 534 height 38
click at [299, 134] on button "Accounts Payable (AP)" at bounding box center [441, 129] width 534 height 38
click at [56, 513] on span "VoC Accounts payable (AP)" at bounding box center [88, 520] width 119 height 14
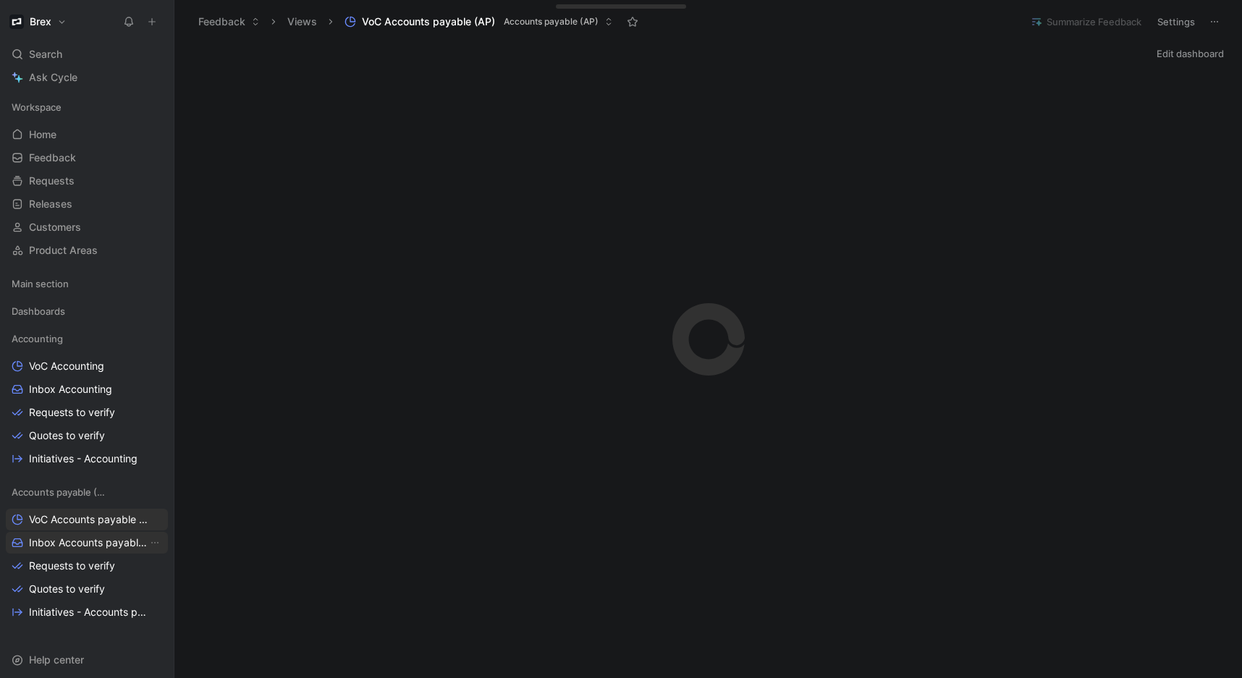
click at [62, 534] on link "Inbox Accounts payable (AP)" at bounding box center [87, 543] width 162 height 22
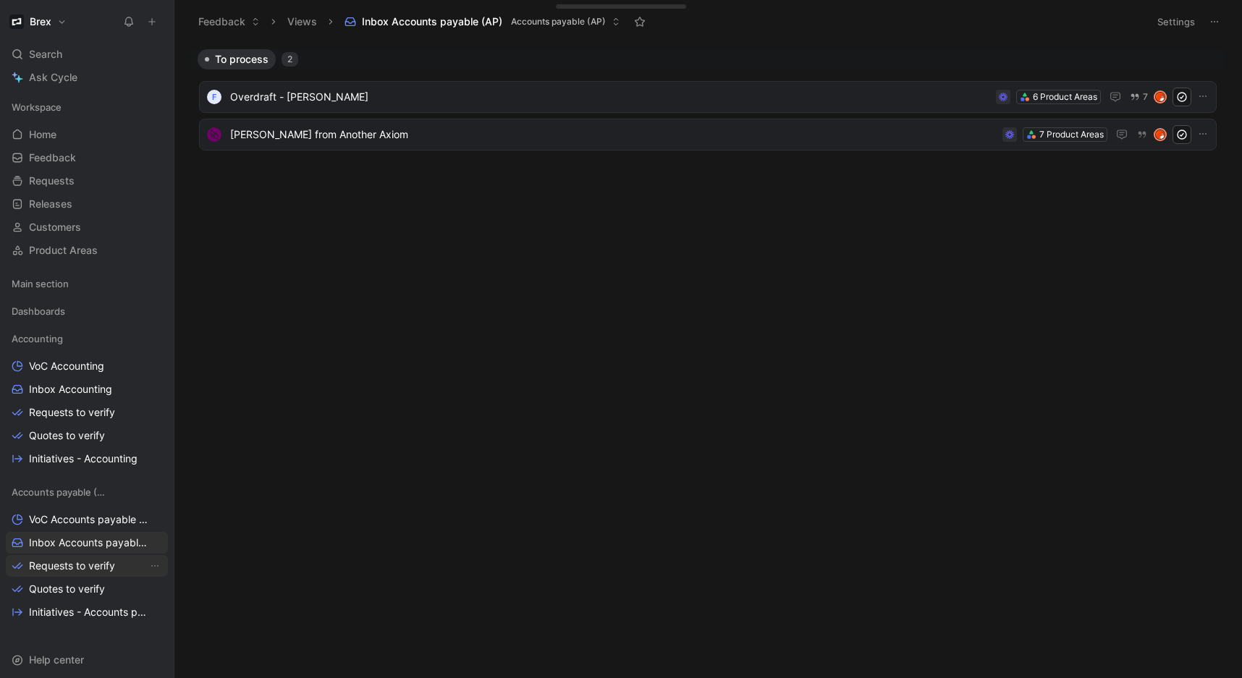
click at [86, 569] on span "Requests to verify" at bounding box center [72, 566] width 86 height 14
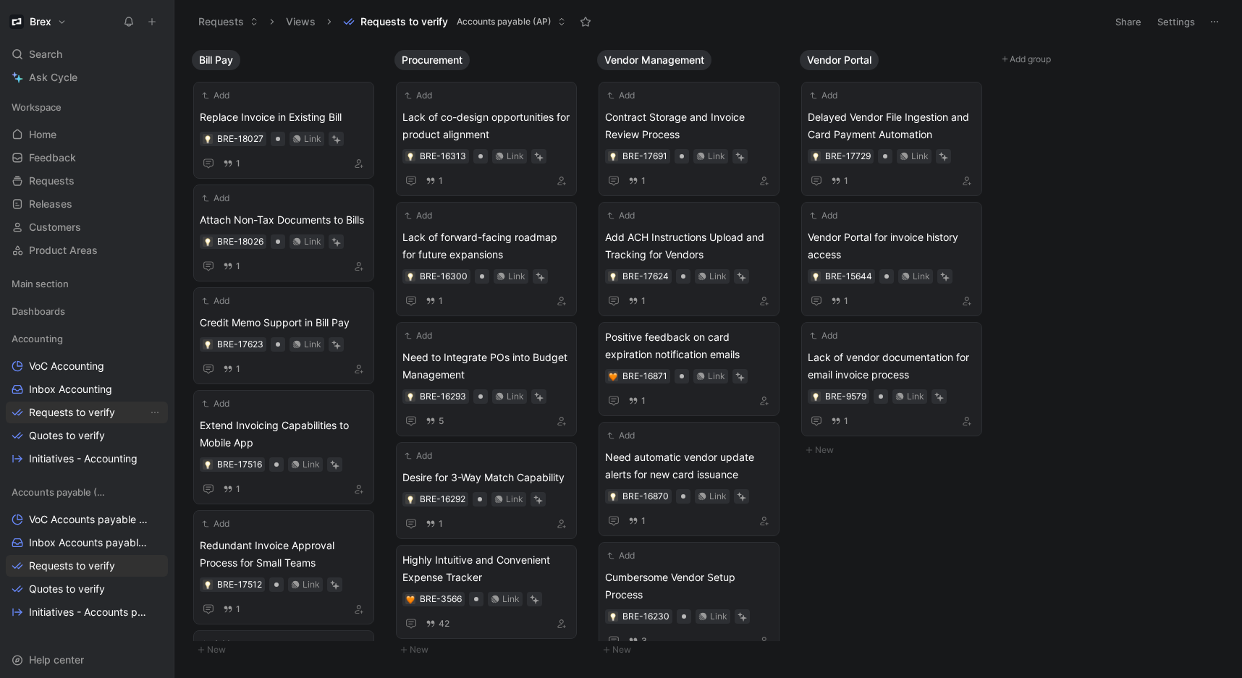
click at [85, 411] on span "Requests to verify" at bounding box center [72, 412] width 86 height 14
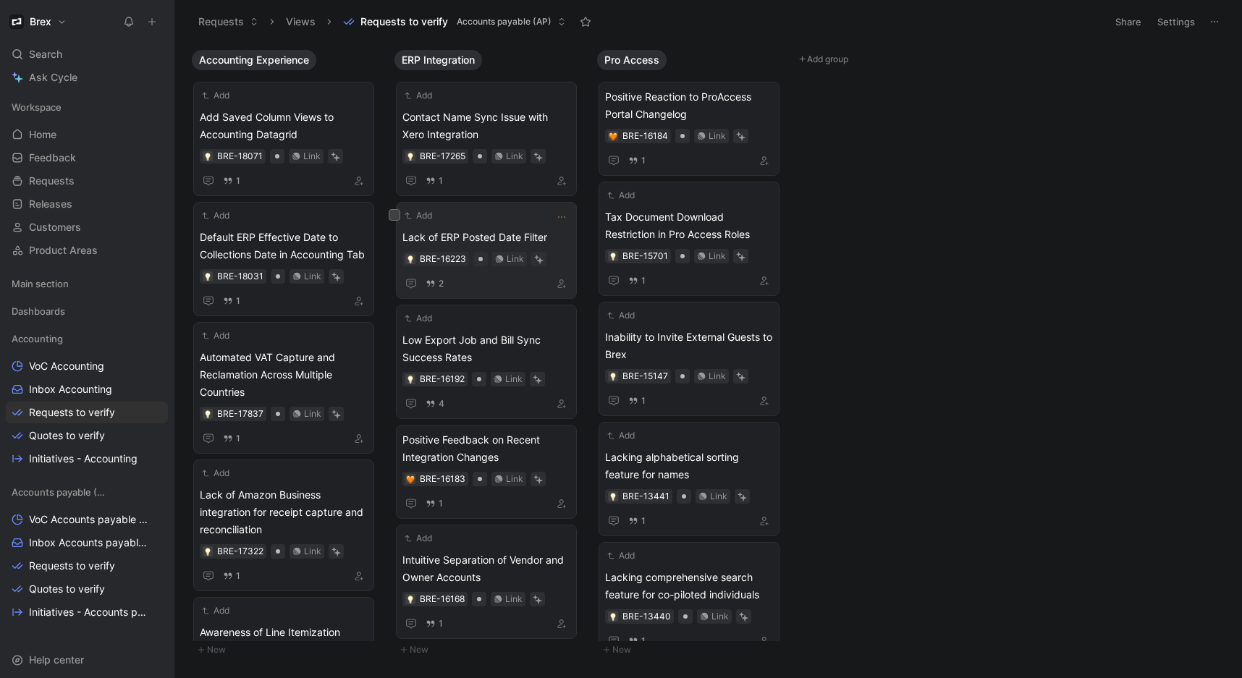
click at [480, 229] on span "Lack of ERP Posted Date Filter" at bounding box center [487, 237] width 168 height 17
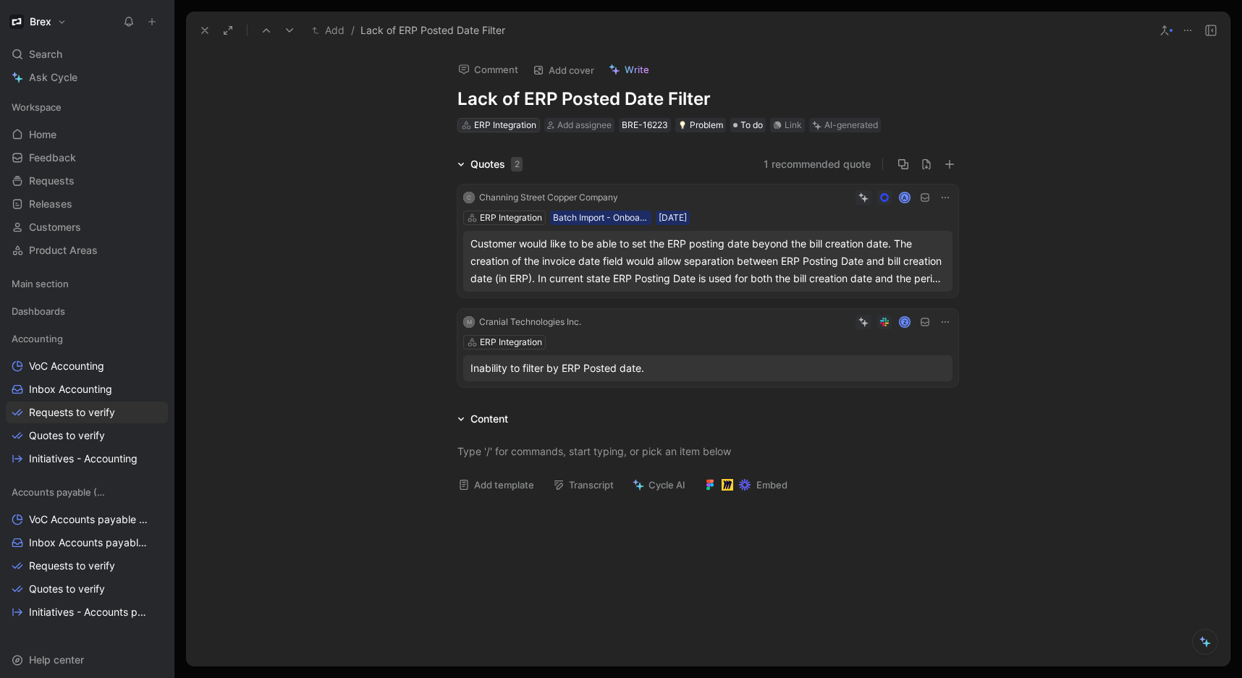
click at [495, 122] on div "ERP Integration" at bounding box center [505, 125] width 62 height 14
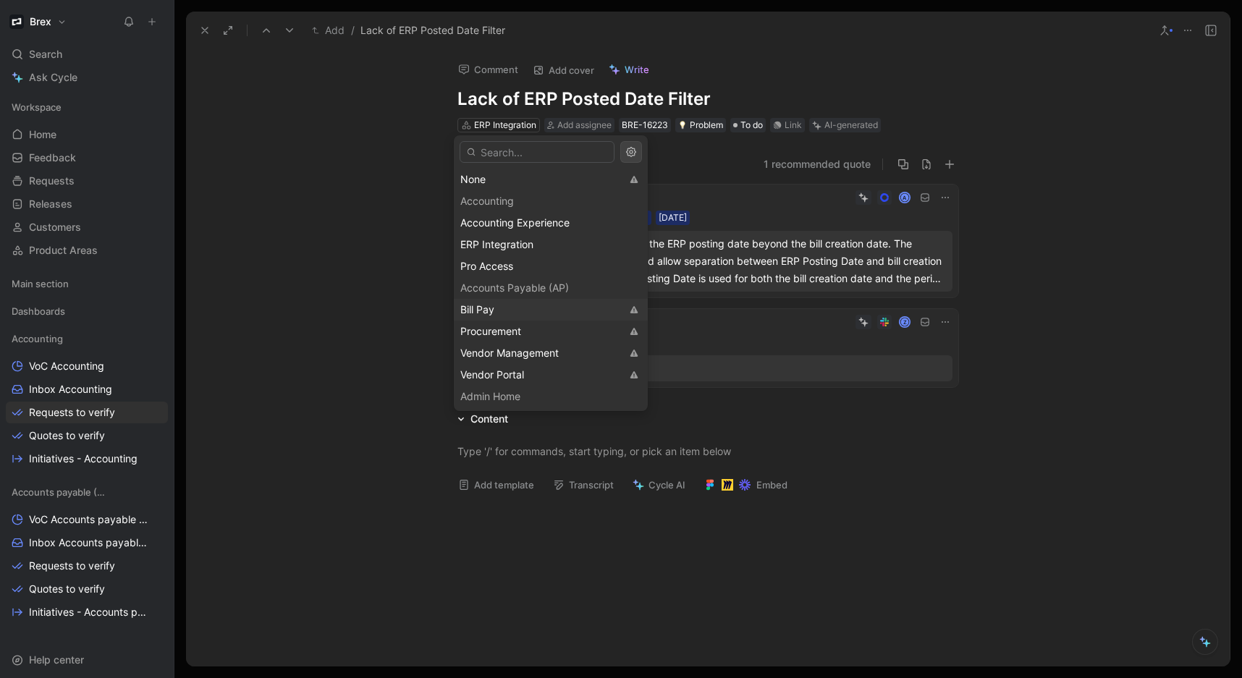
click at [515, 311] on div "Bill Pay" at bounding box center [540, 309] width 161 height 17
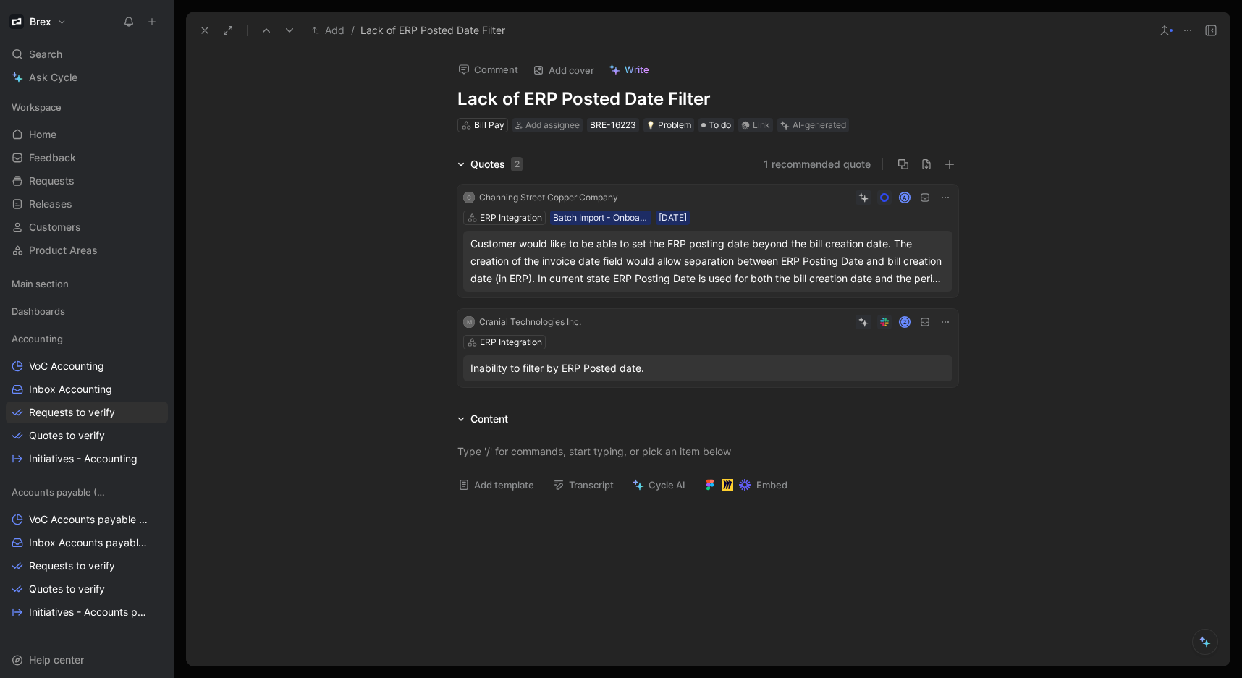
click at [381, 204] on div "Quotes 2 1 recommended quote C Channing Street Copper Company A ERP Integration…" at bounding box center [708, 274] width 1044 height 237
click at [788, 102] on button "Verify" at bounding box center [782, 102] width 50 height 20
click at [178, 166] on div at bounding box center [708, 339] width 1068 height 678
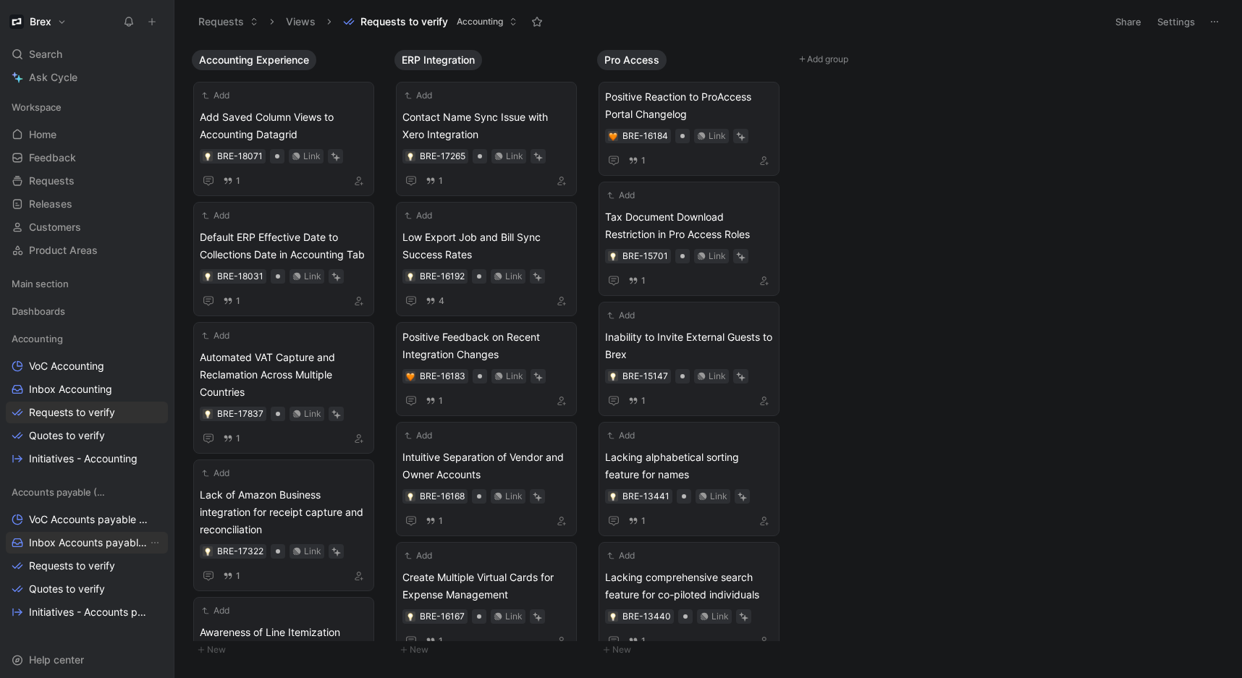
click at [68, 545] on span "Inbox Accounts payable (AP)" at bounding box center [88, 543] width 119 height 14
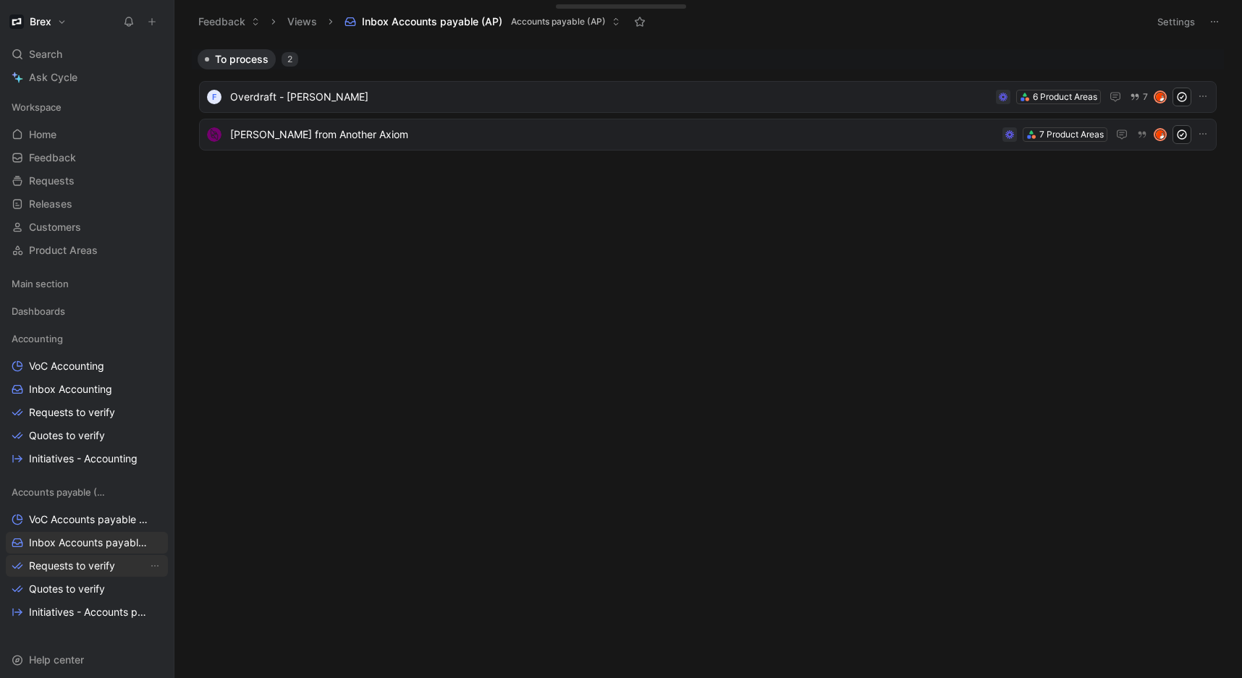
click at [104, 569] on span "Requests to verify" at bounding box center [72, 566] width 86 height 14
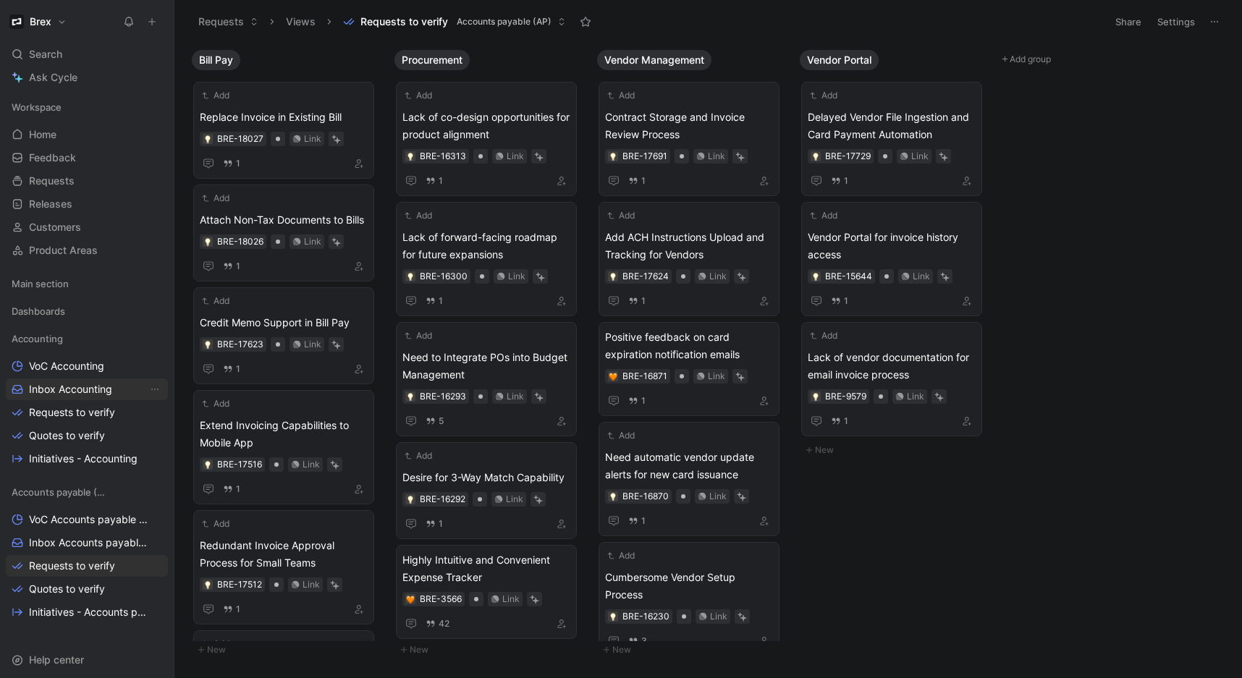
click at [106, 397] on link "Inbox Accounting" at bounding box center [87, 390] width 162 height 22
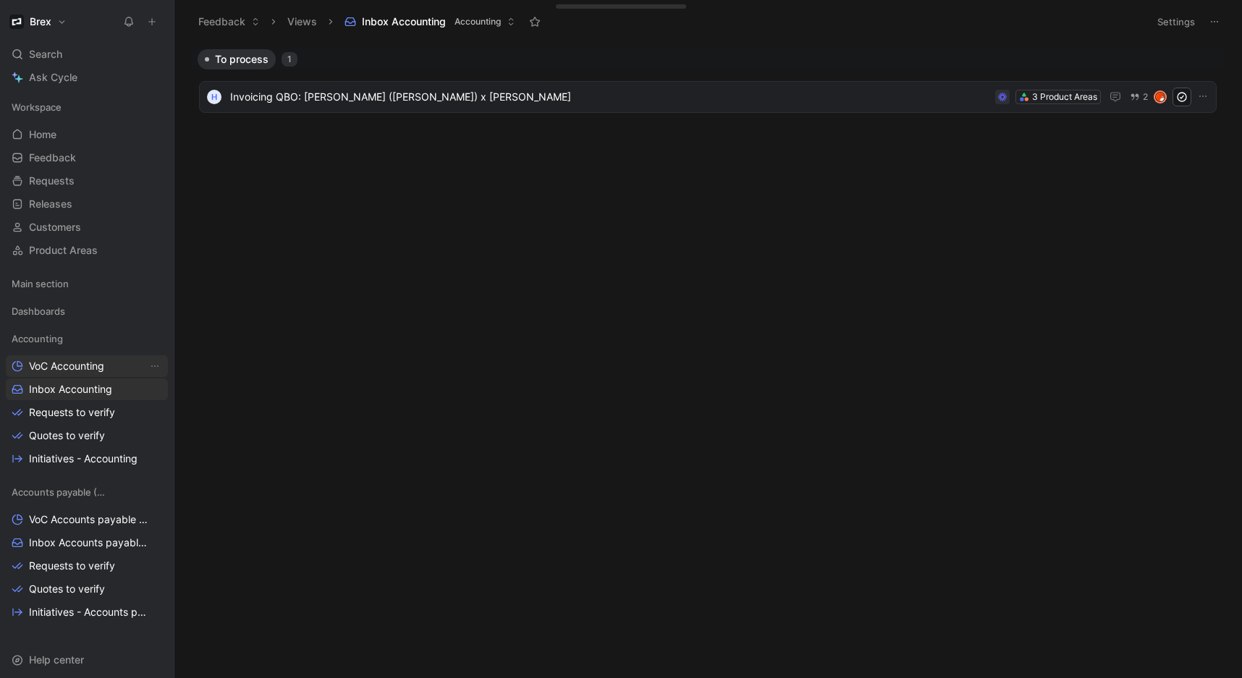
click at [84, 363] on span "VoC Accounting" at bounding box center [66, 366] width 75 height 14
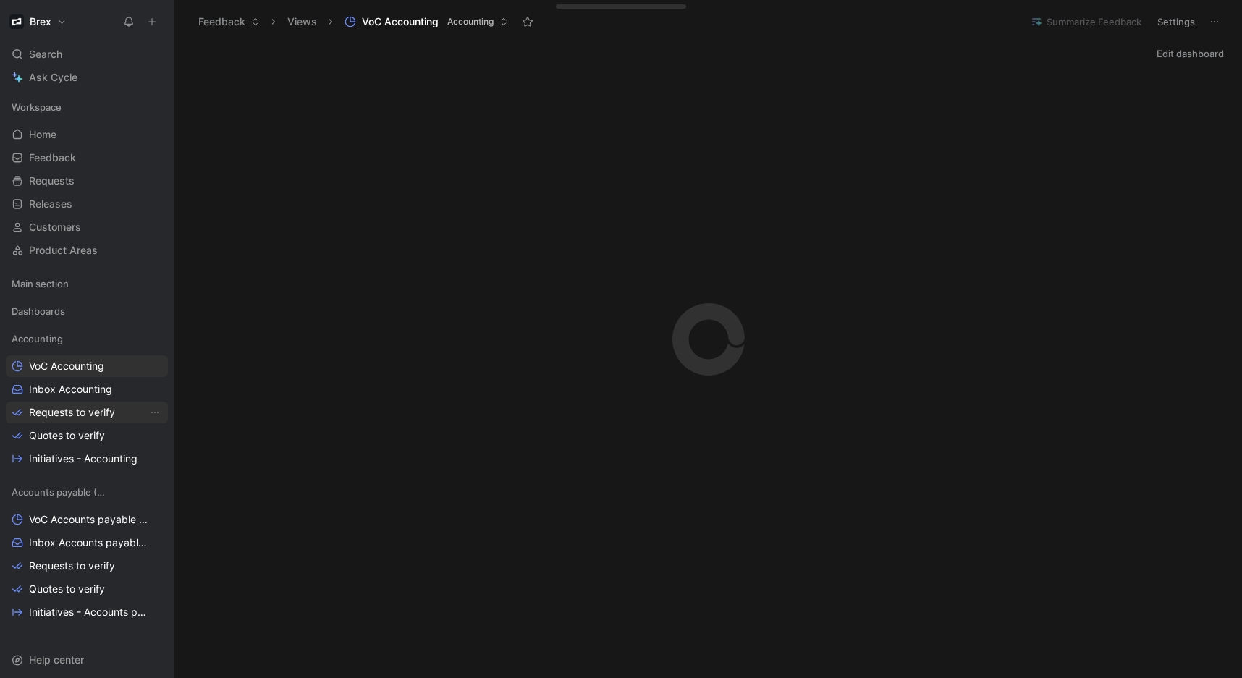
click at [86, 419] on span "Requests to verify" at bounding box center [72, 412] width 86 height 14
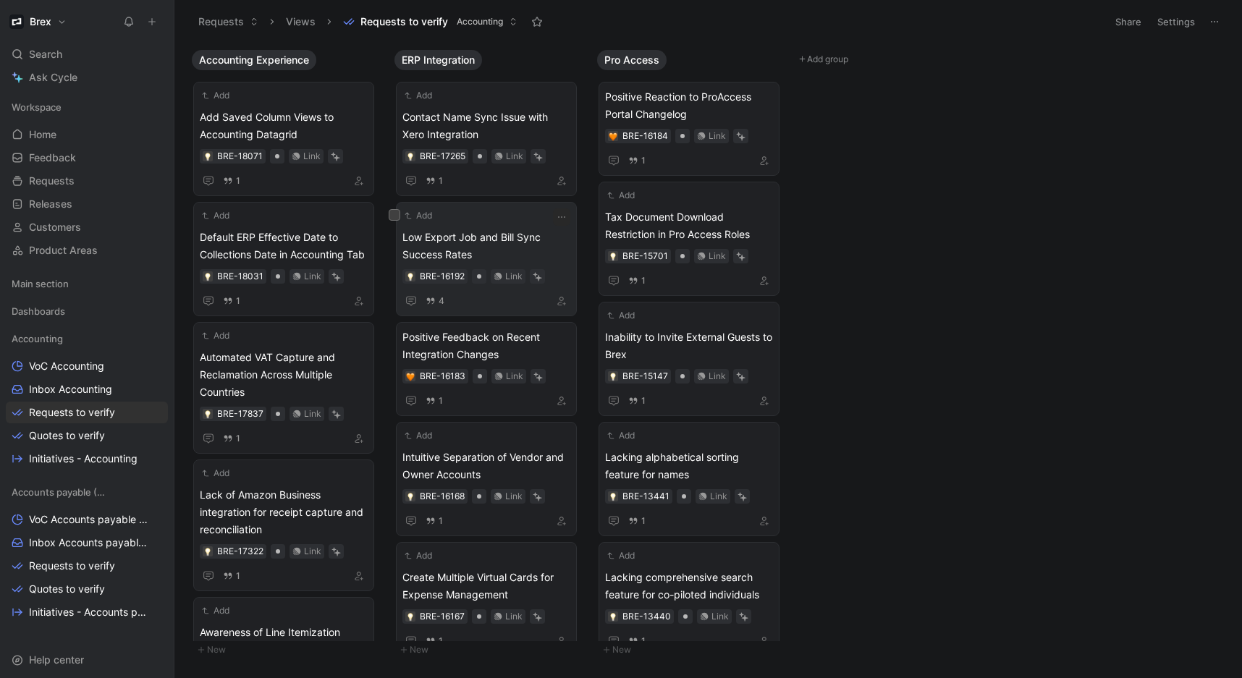
click at [497, 242] on span "Low Export Job and Bill Sync Success Rates" at bounding box center [487, 246] width 168 height 35
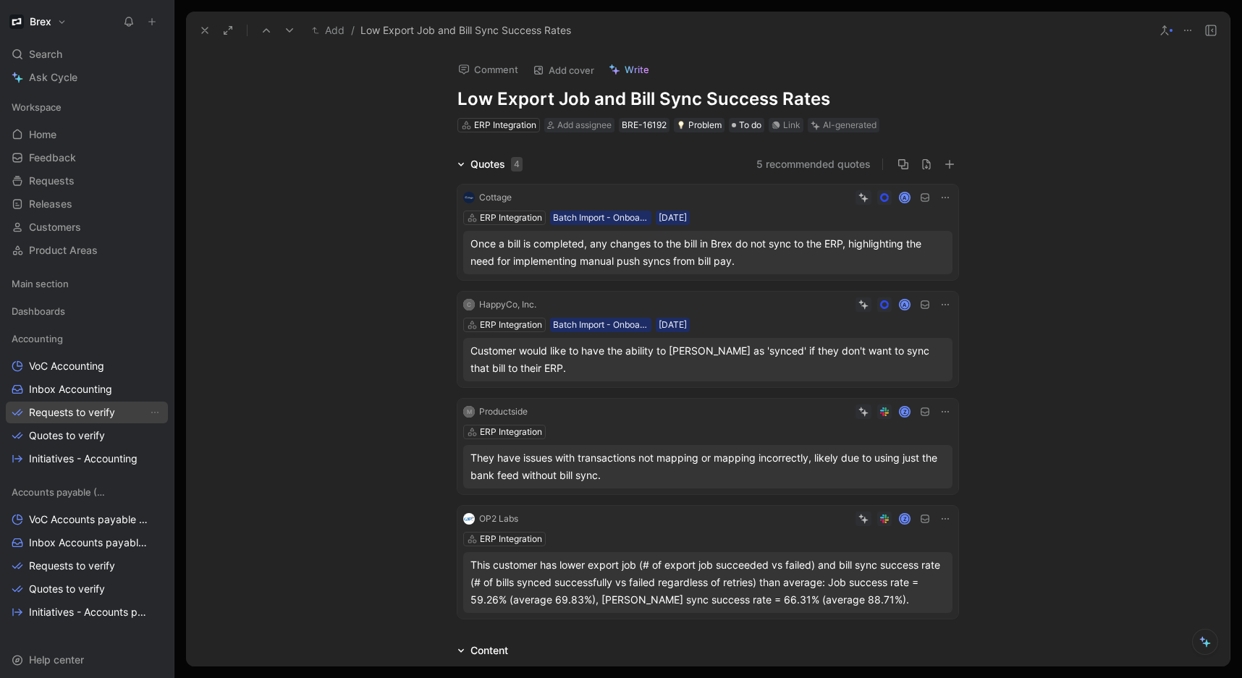
click at [120, 416] on link "Requests to verify" at bounding box center [87, 413] width 162 height 22
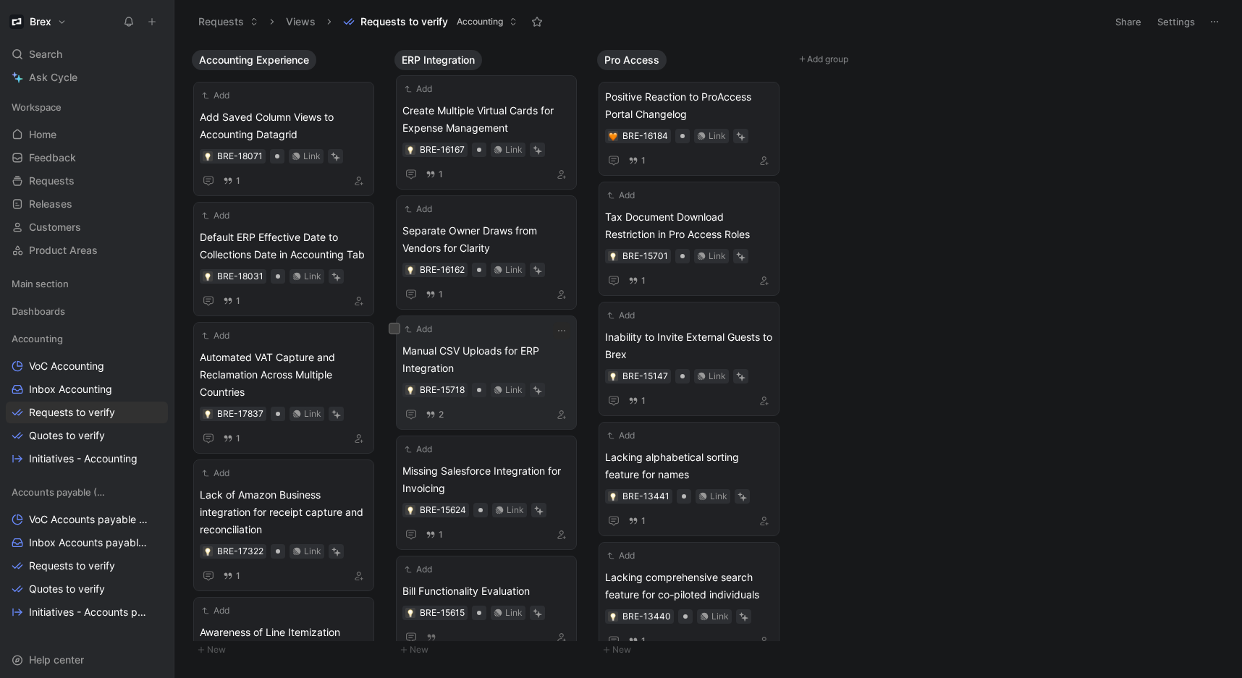
scroll to position [470, 0]
click at [502, 348] on span "Manual CSV Uploads for ERP Integration" at bounding box center [487, 357] width 168 height 35
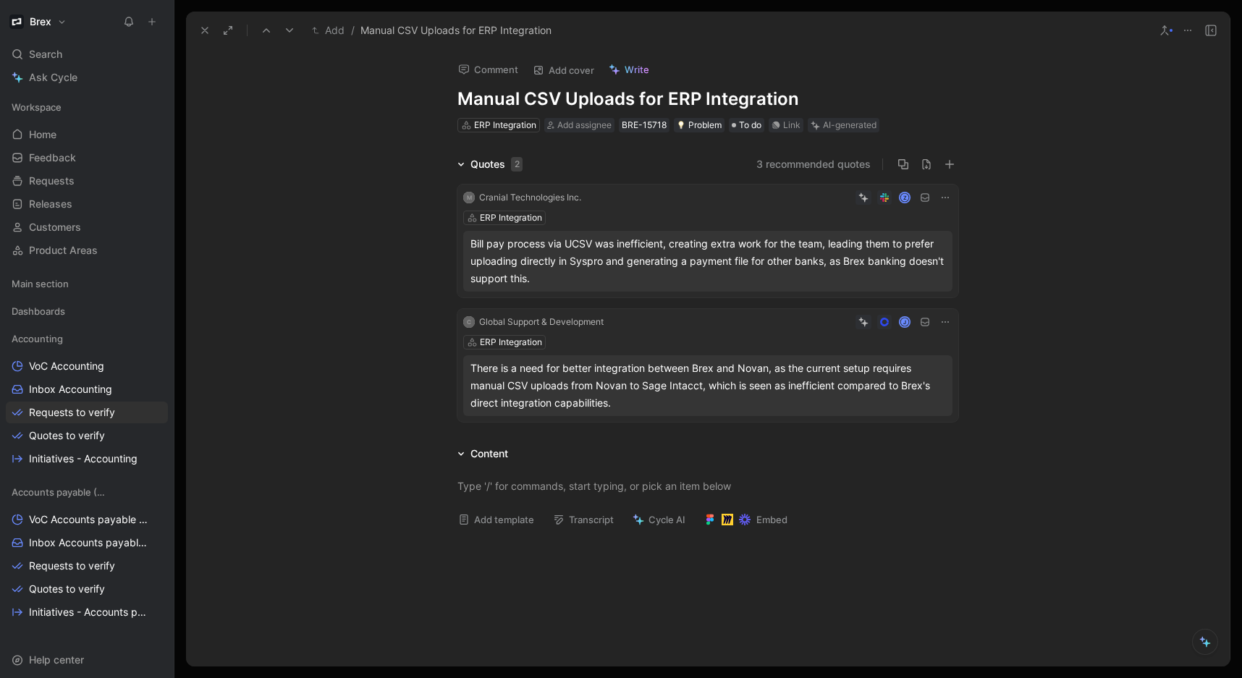
click at [205, 28] on icon at bounding box center [205, 31] width 12 height 12
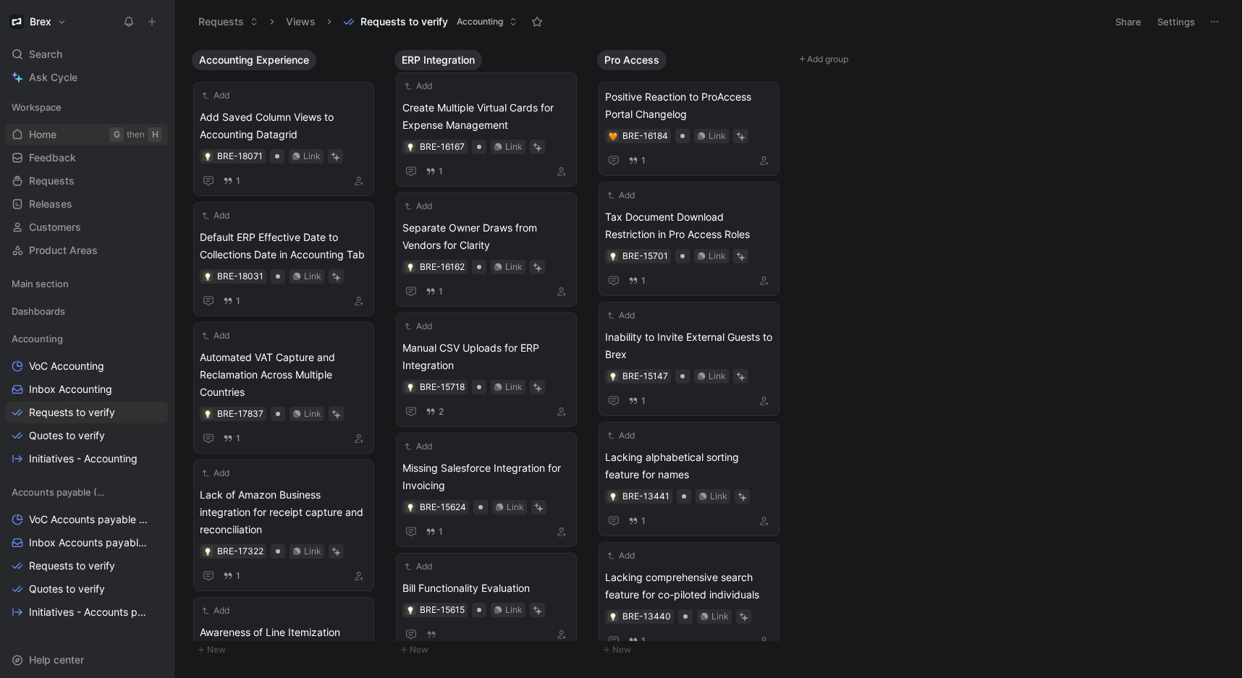
click at [48, 130] on span "Home" at bounding box center [43, 134] width 28 height 14
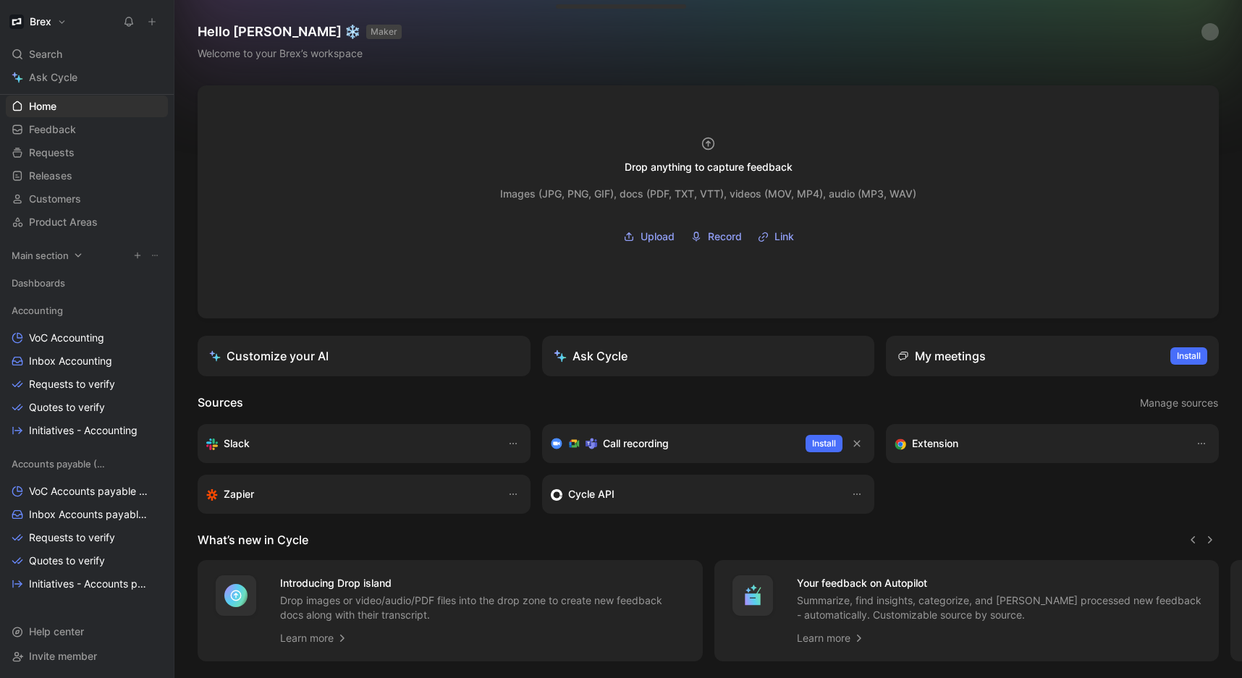
scroll to position [29, 0]
click at [72, 584] on span "Initiatives - Accounts payable (AP)" at bounding box center [88, 583] width 119 height 14
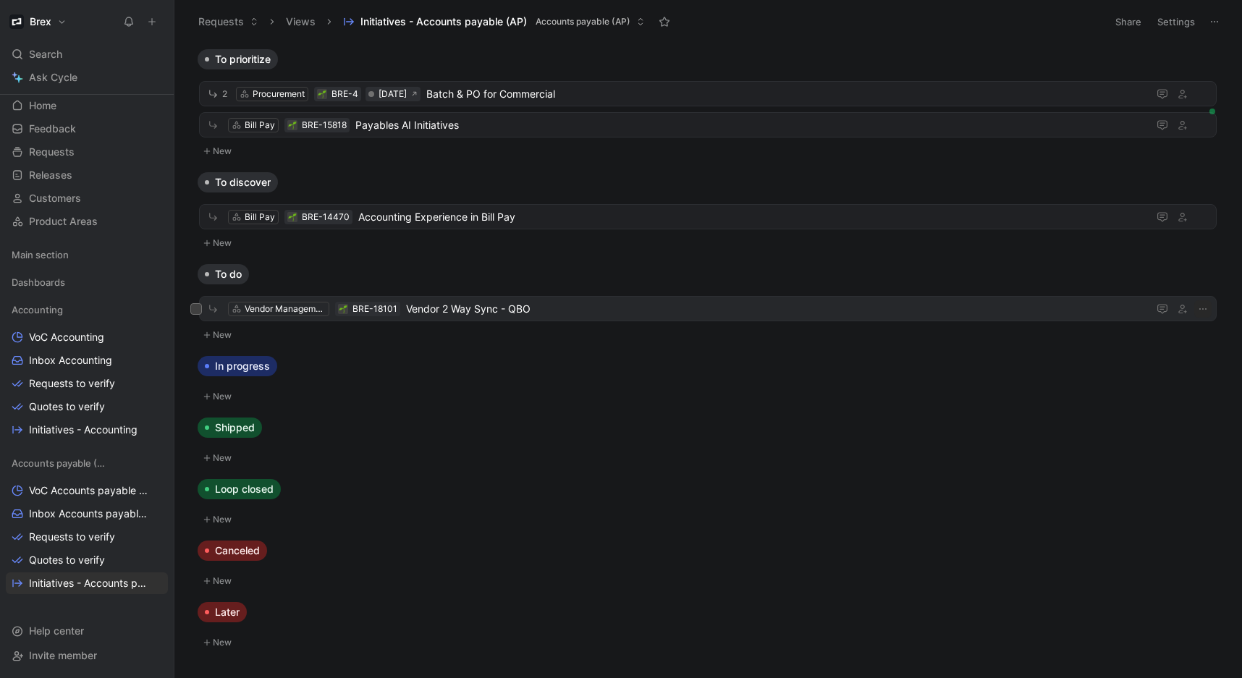
click at [649, 307] on span "Vendor 2 Way Sync - QBO" at bounding box center [774, 308] width 736 height 17
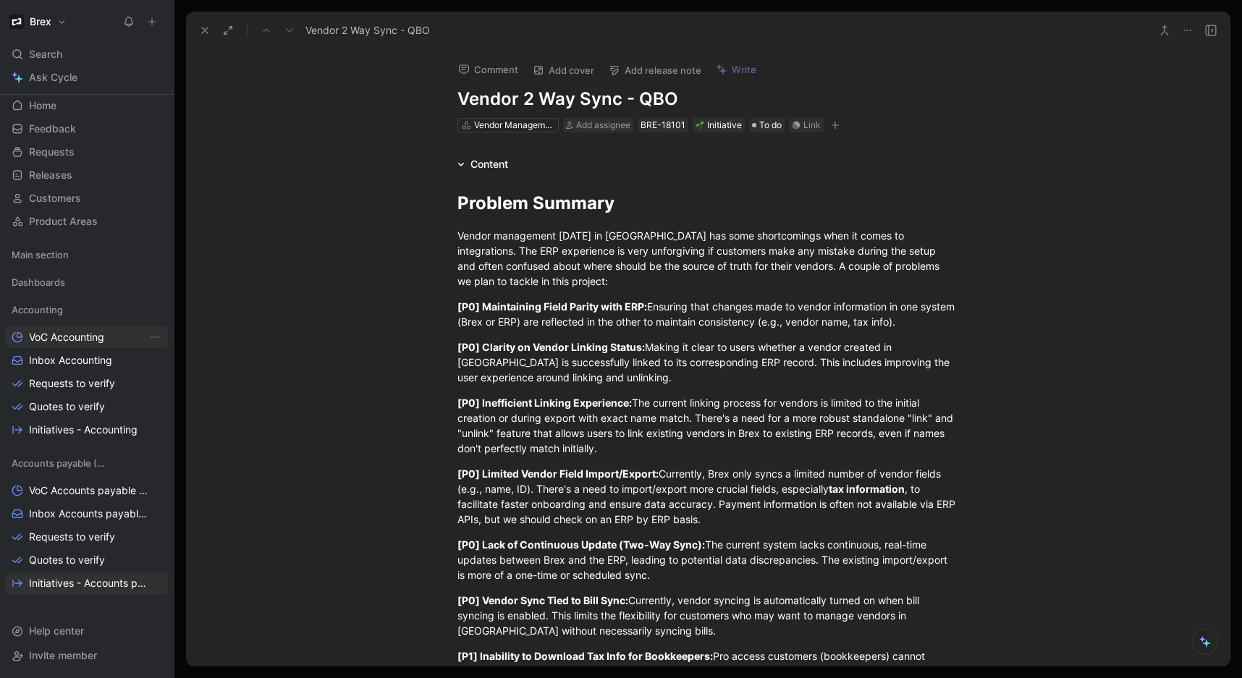
click at [65, 342] on span "VoC Accounting" at bounding box center [66, 337] width 75 height 14
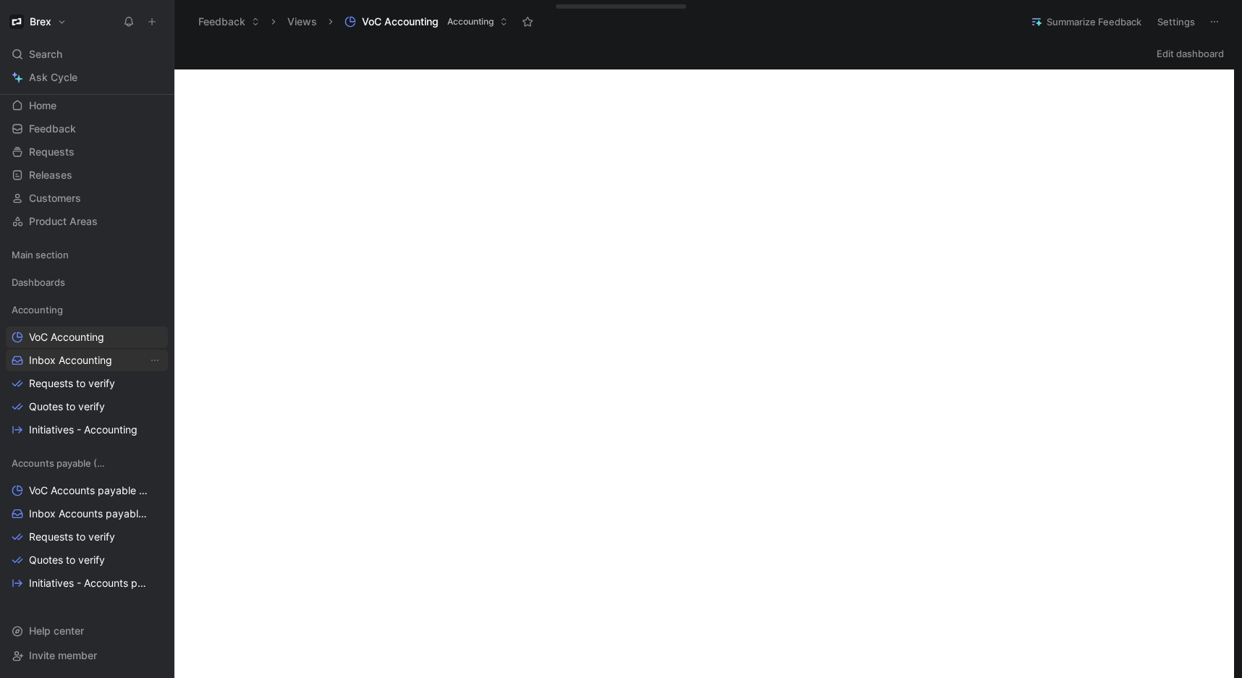
click at [54, 361] on span "Inbox Accounting" at bounding box center [70, 360] width 83 height 14
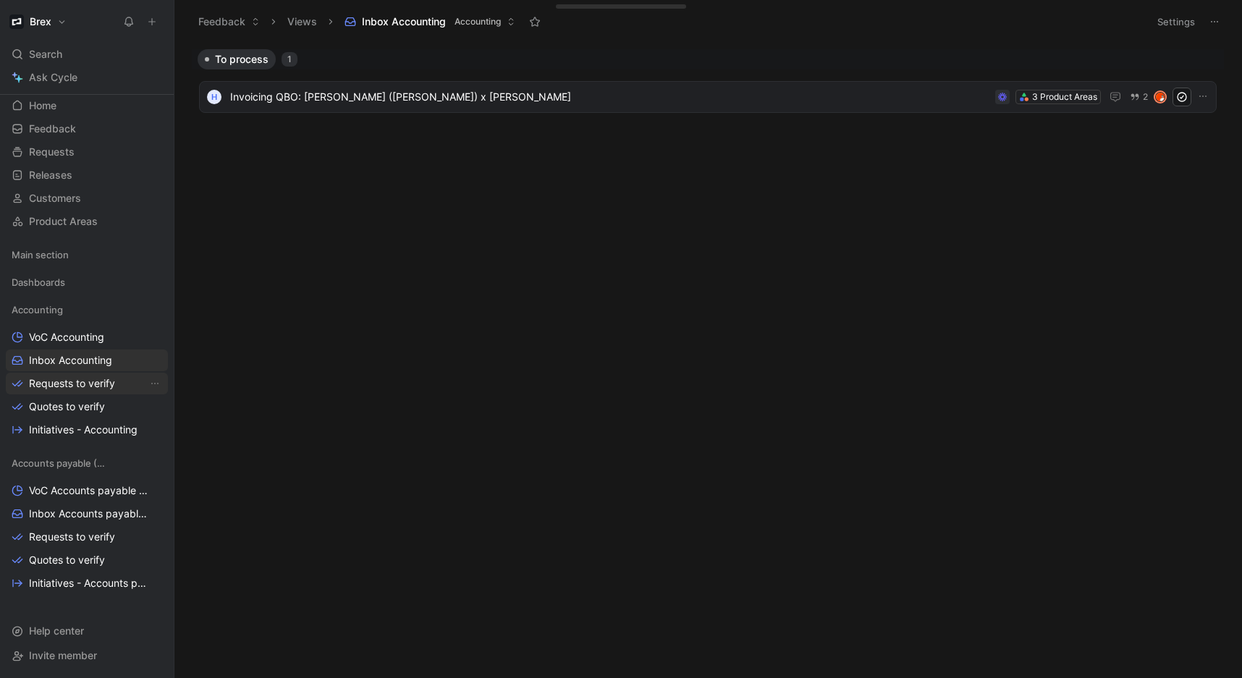
click at [80, 379] on span "Requests to verify" at bounding box center [72, 383] width 86 height 14
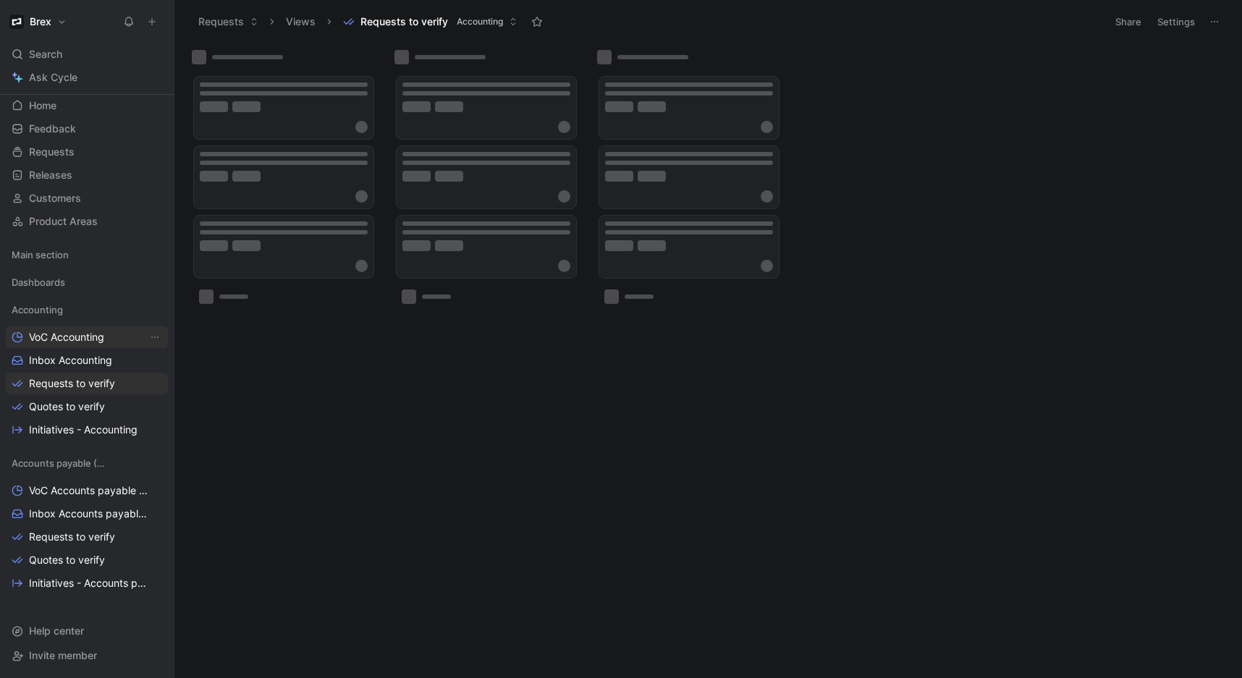
click at [76, 329] on link "VoC Accounting" at bounding box center [87, 338] width 162 height 22
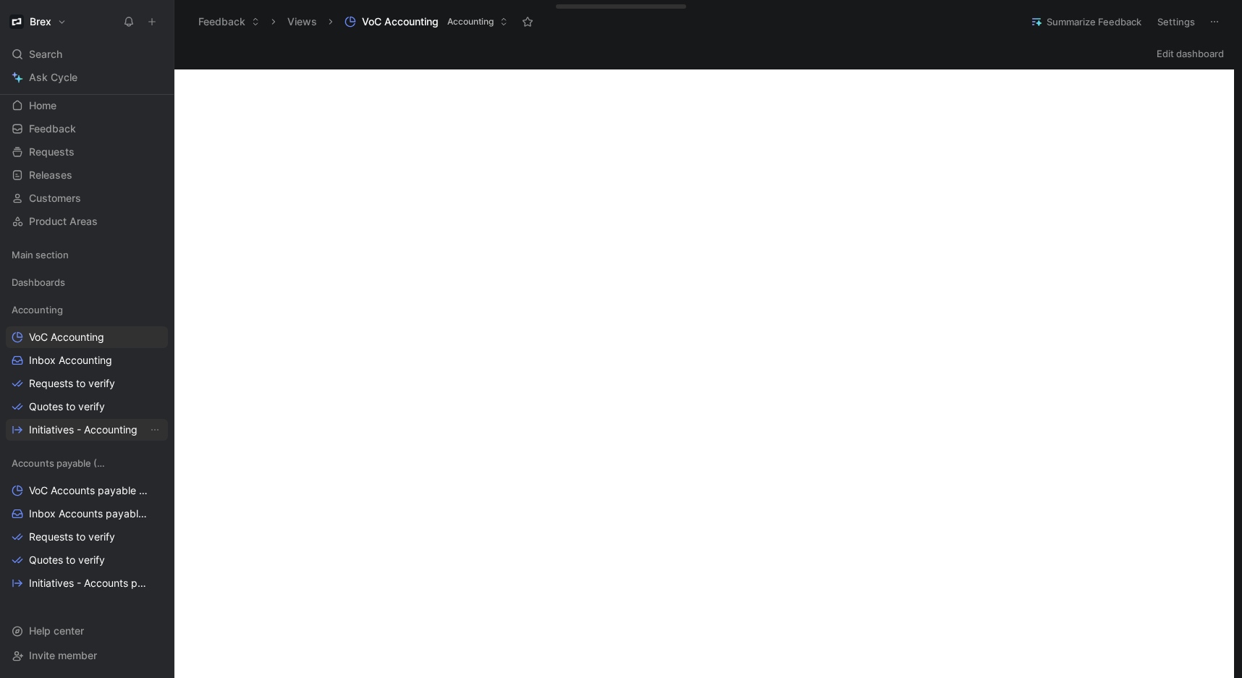
click at [63, 433] on span "Initiatives - Accounting" at bounding box center [83, 430] width 109 height 14
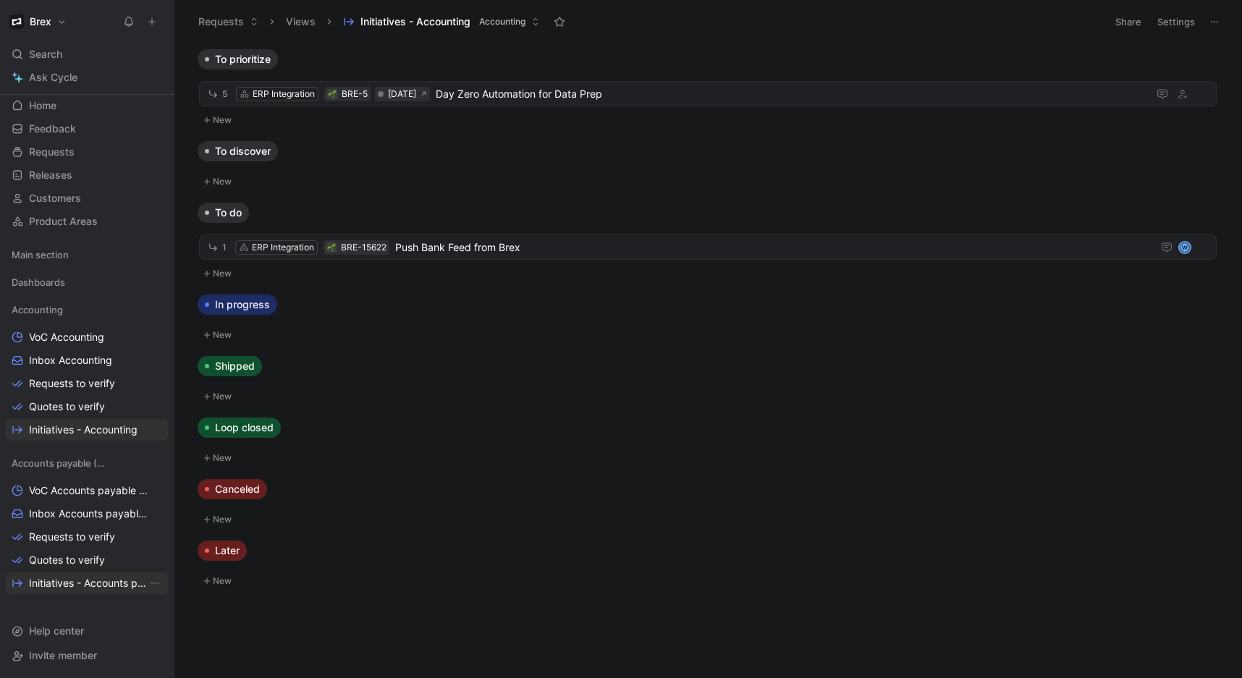
click at [88, 584] on span "Initiatives - Accounts payable (AP)" at bounding box center [88, 583] width 119 height 14
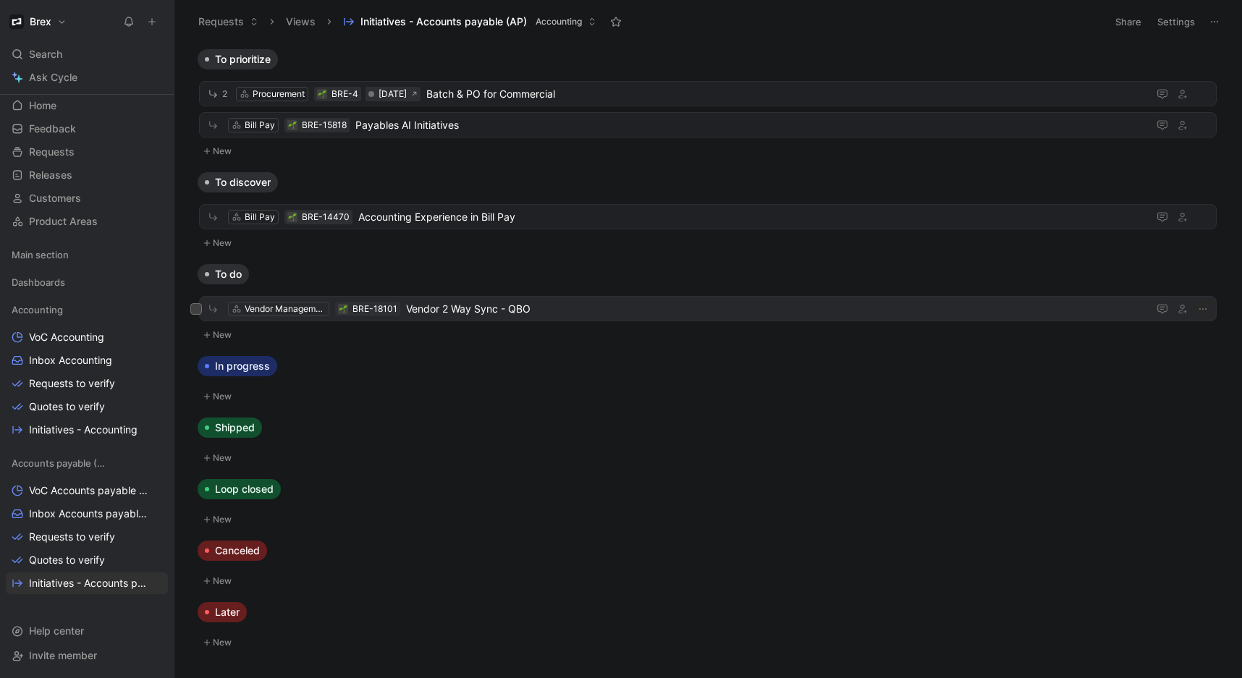
click at [510, 312] on span "Vendor 2 Way Sync - QBO" at bounding box center [774, 308] width 736 height 17
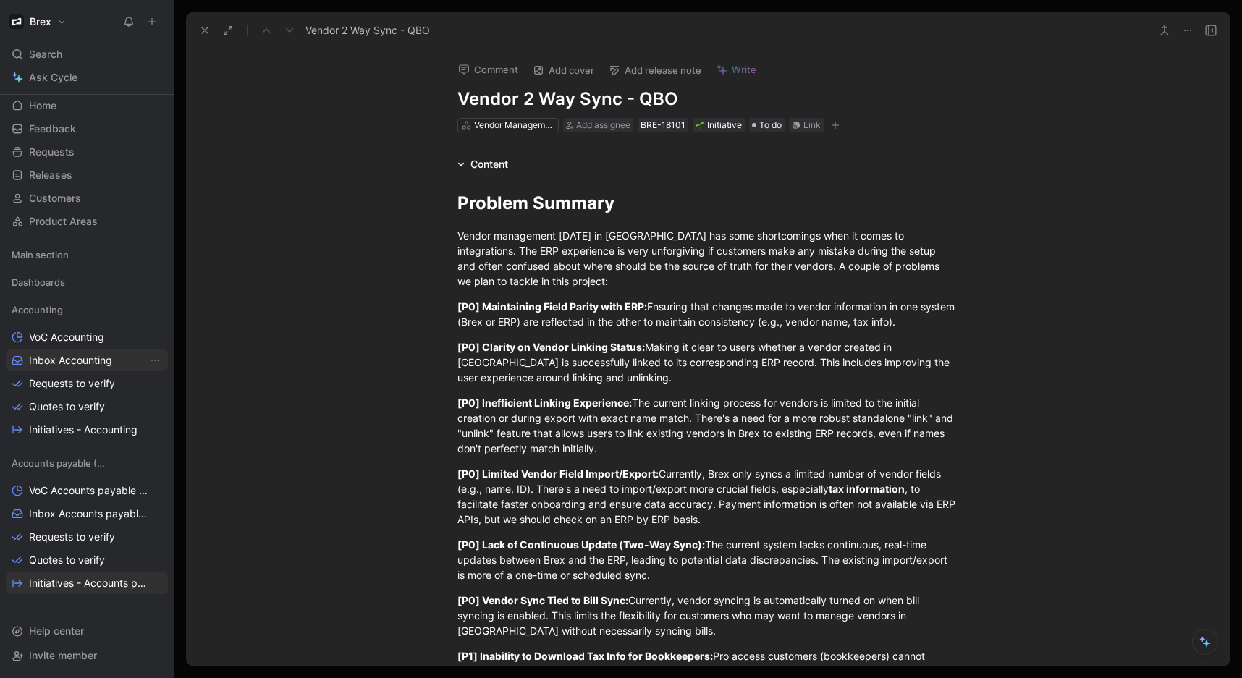
click at [72, 368] on link "Inbox Accounting" at bounding box center [87, 361] width 162 height 22
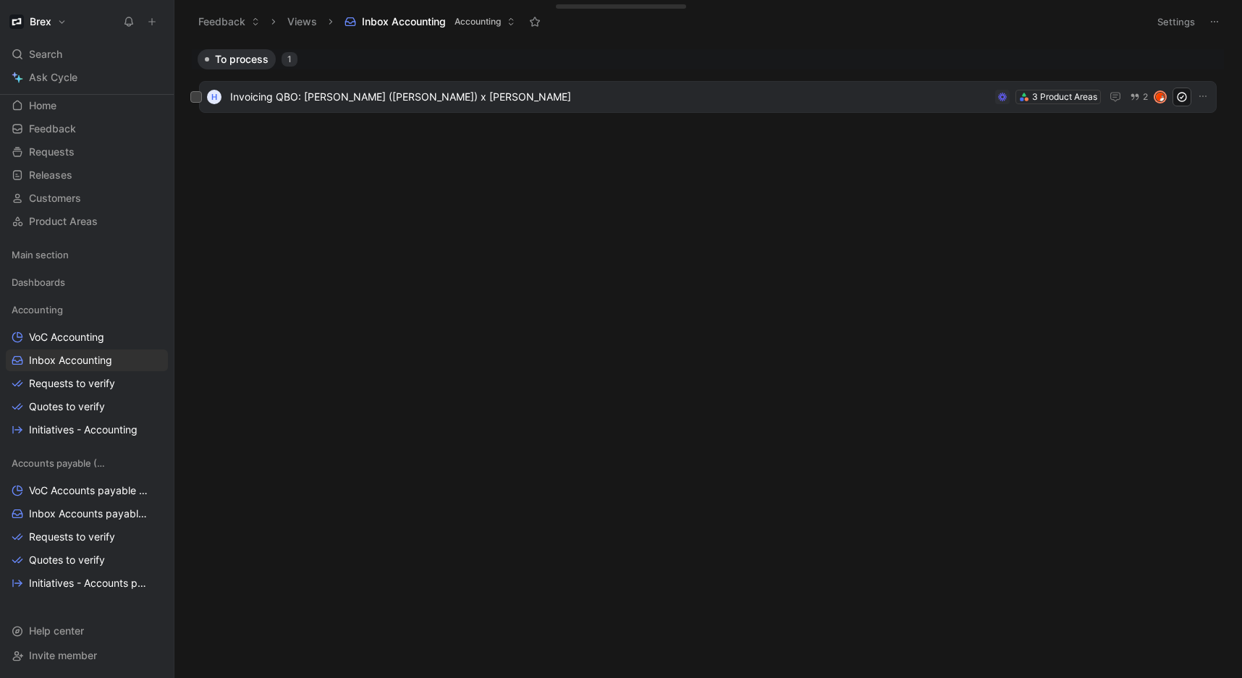
click at [497, 96] on span "Invoicing QBO: [PERSON_NAME] ([PERSON_NAME]) x [PERSON_NAME]" at bounding box center [609, 96] width 759 height 17
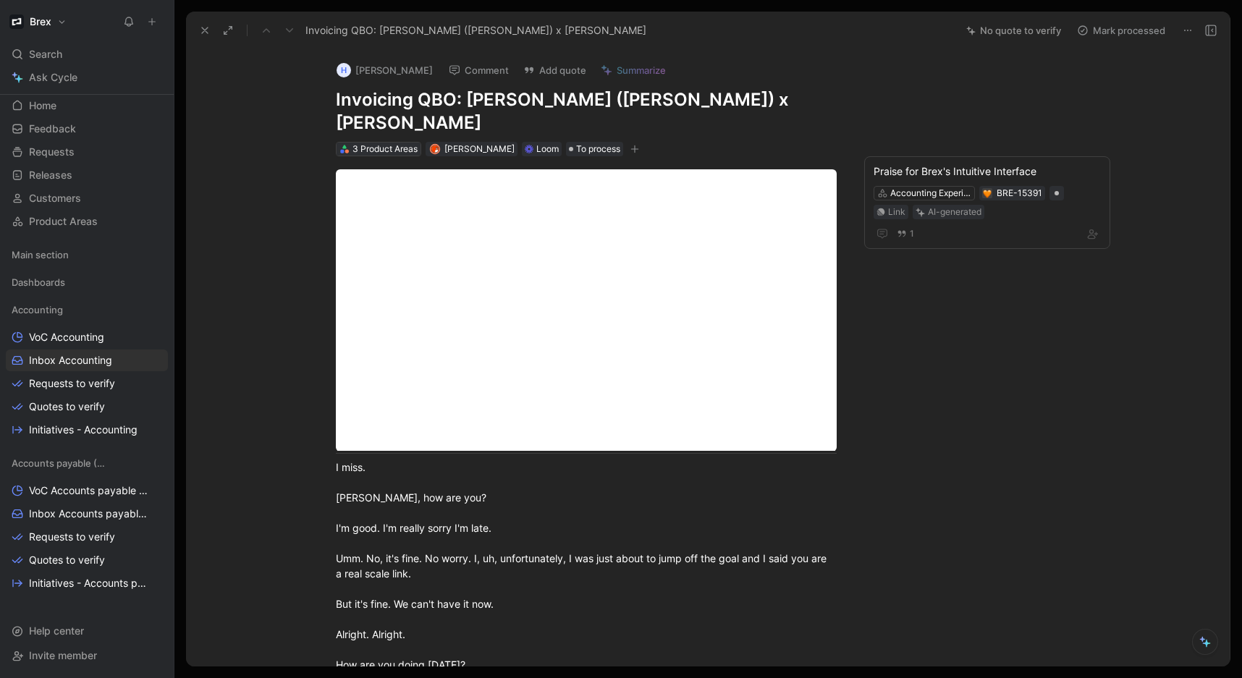
click at [368, 142] on div "3 Product Areas" at bounding box center [385, 149] width 65 height 14
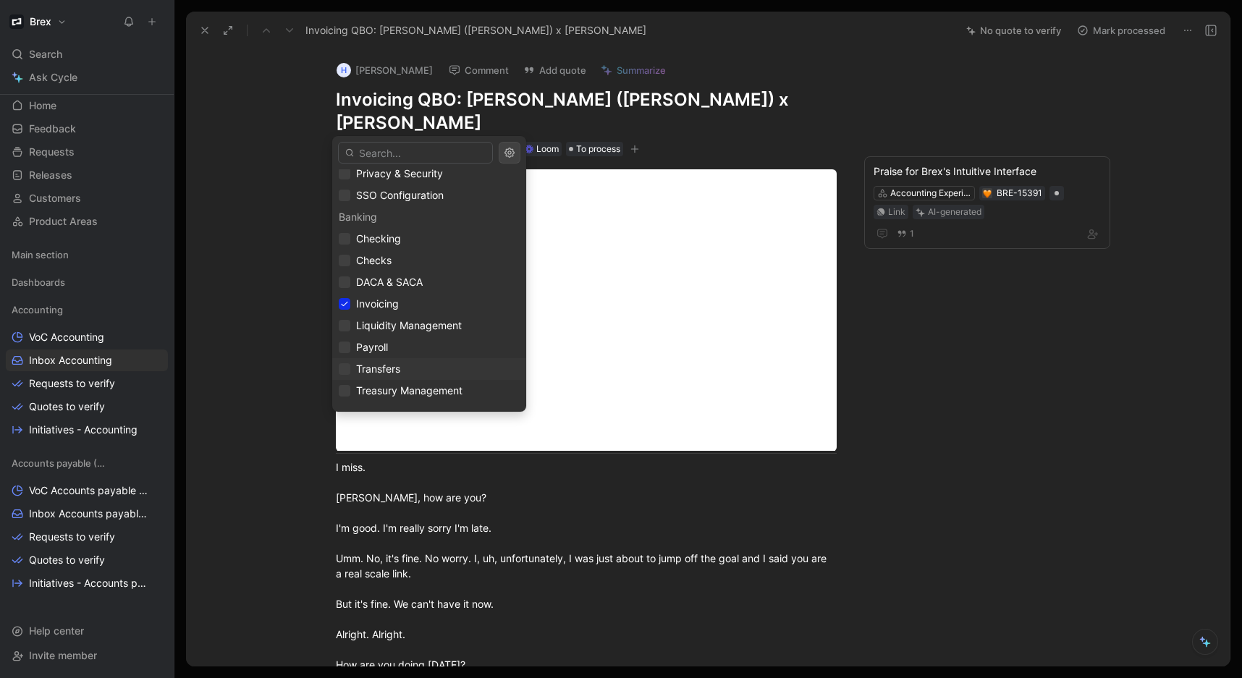
scroll to position [325, 0]
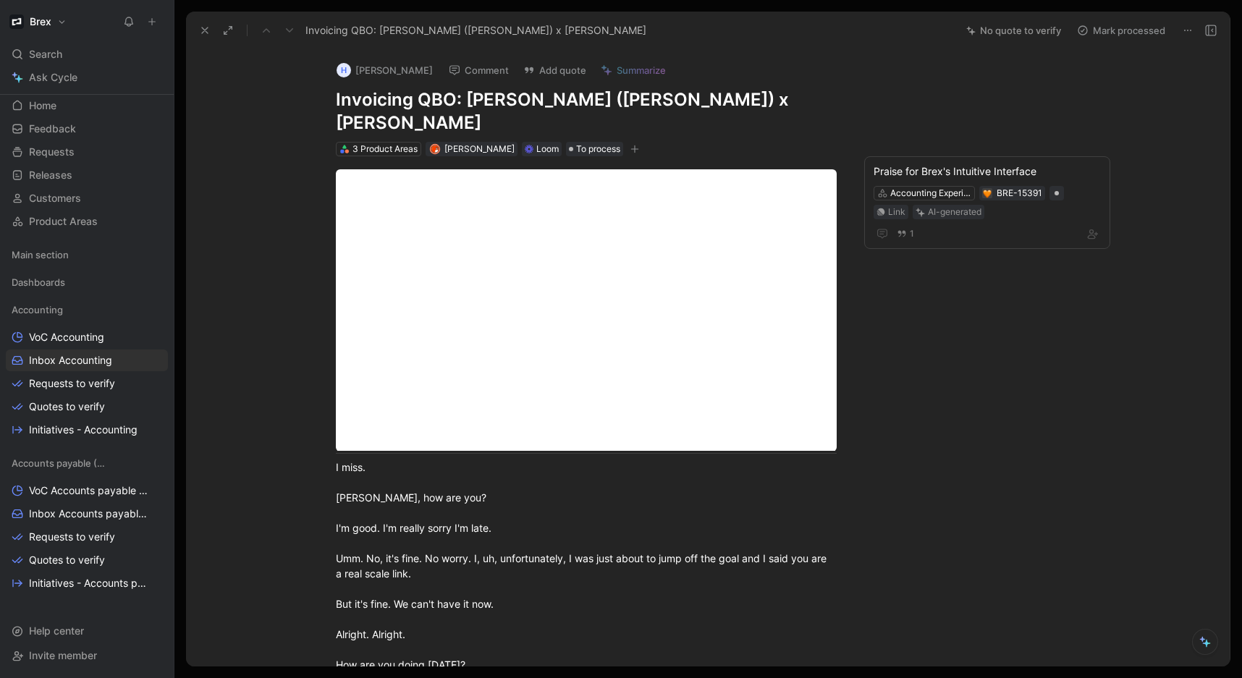
click at [631, 145] on icon "button" at bounding box center [635, 149] width 9 height 9
click at [580, 142] on span "To process" at bounding box center [598, 149] width 44 height 14
click at [581, 142] on span "To process" at bounding box center [598, 149] width 44 height 14
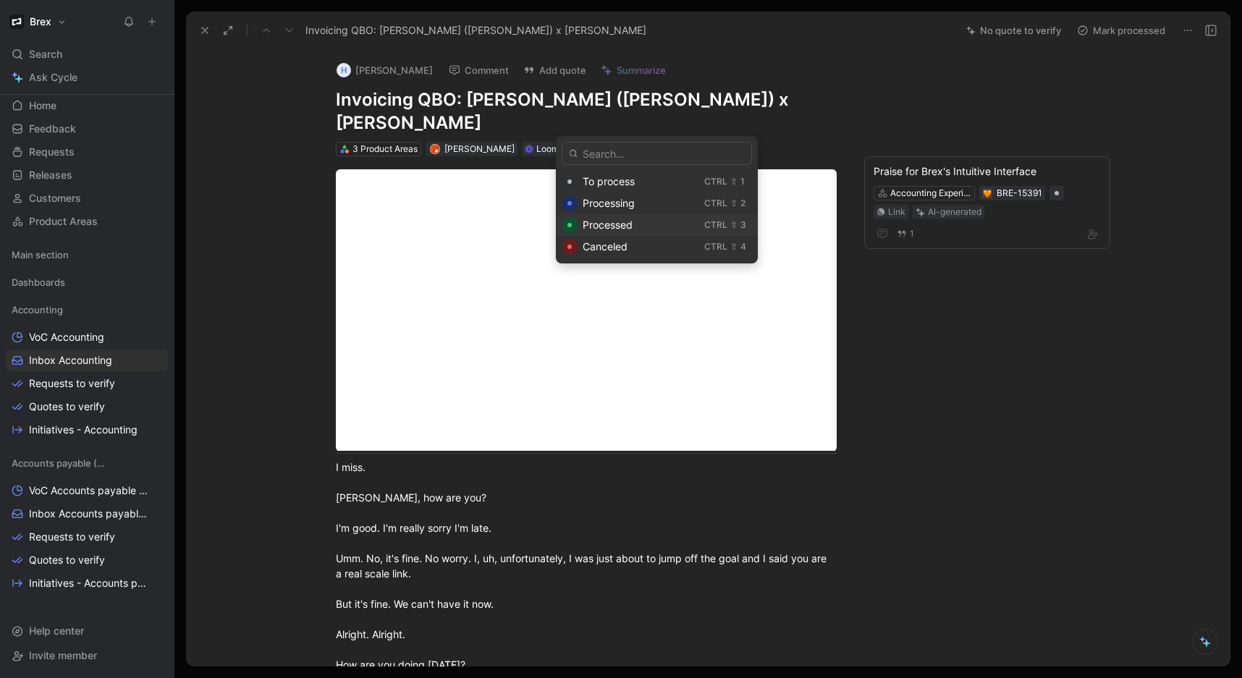
click at [609, 230] on span "Processed" at bounding box center [608, 225] width 50 height 12
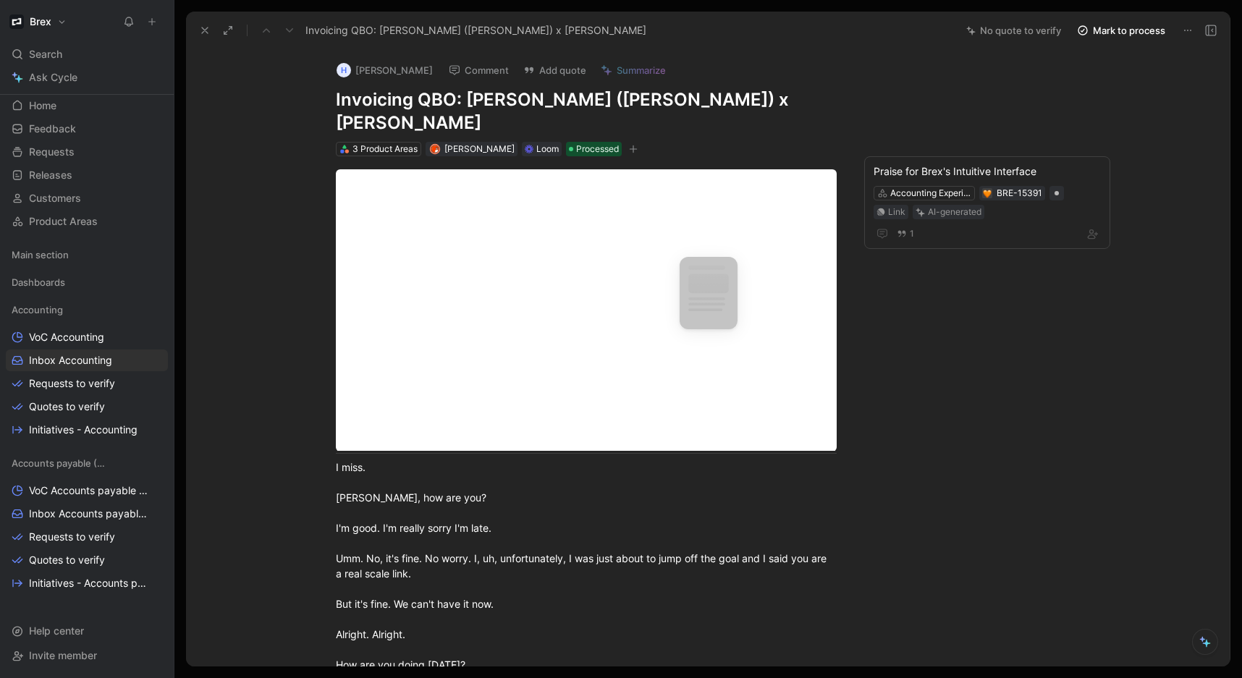
click at [1104, 35] on button "Mark to process" at bounding box center [1121, 30] width 101 height 20
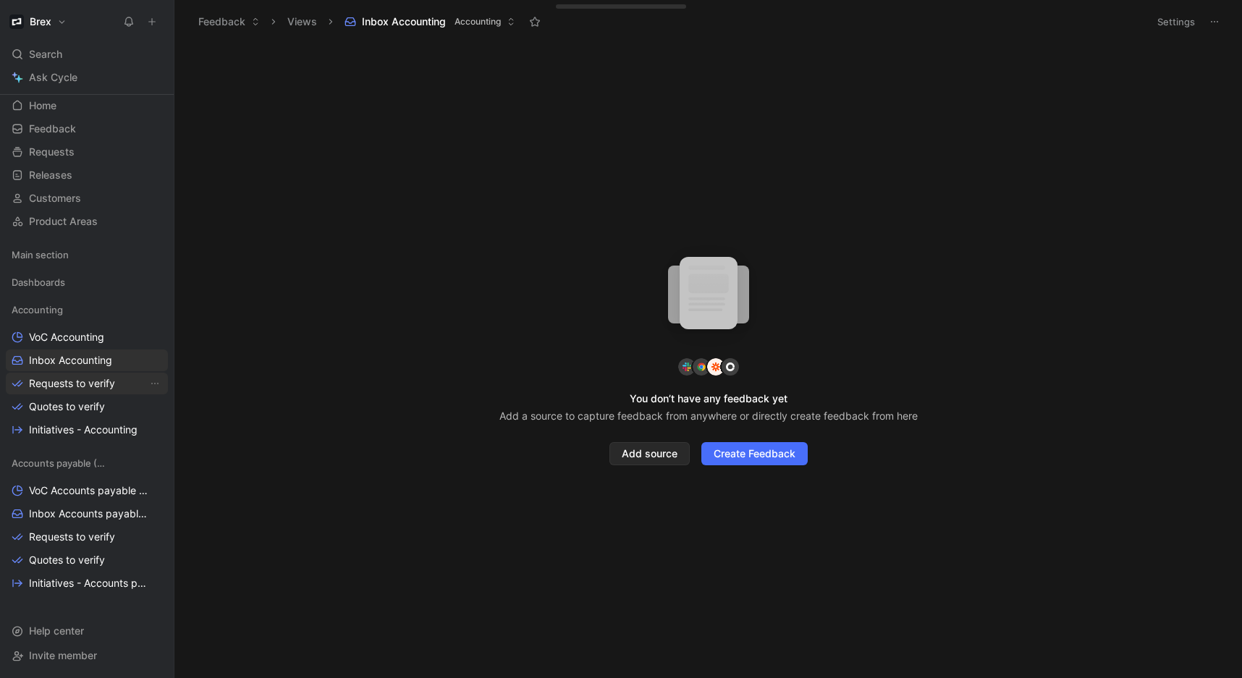
click at [67, 379] on span "Requests to verify" at bounding box center [72, 383] width 86 height 14
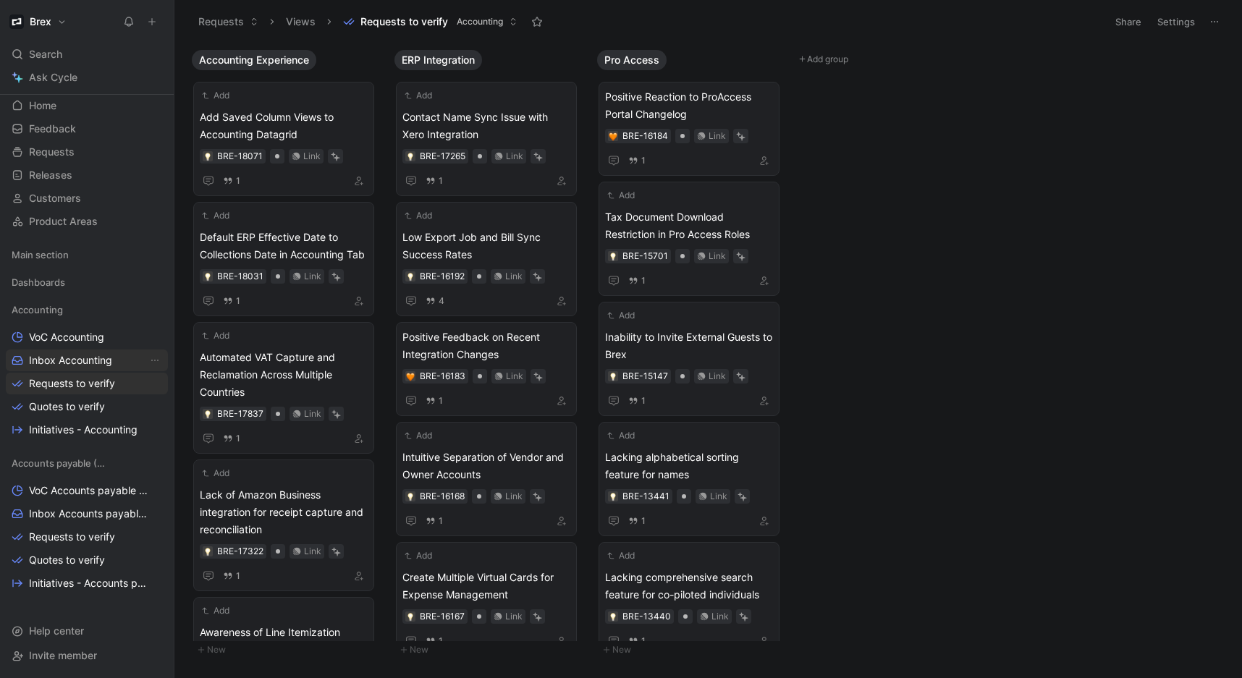
click at [71, 358] on span "Inbox Accounting" at bounding box center [70, 360] width 83 height 14
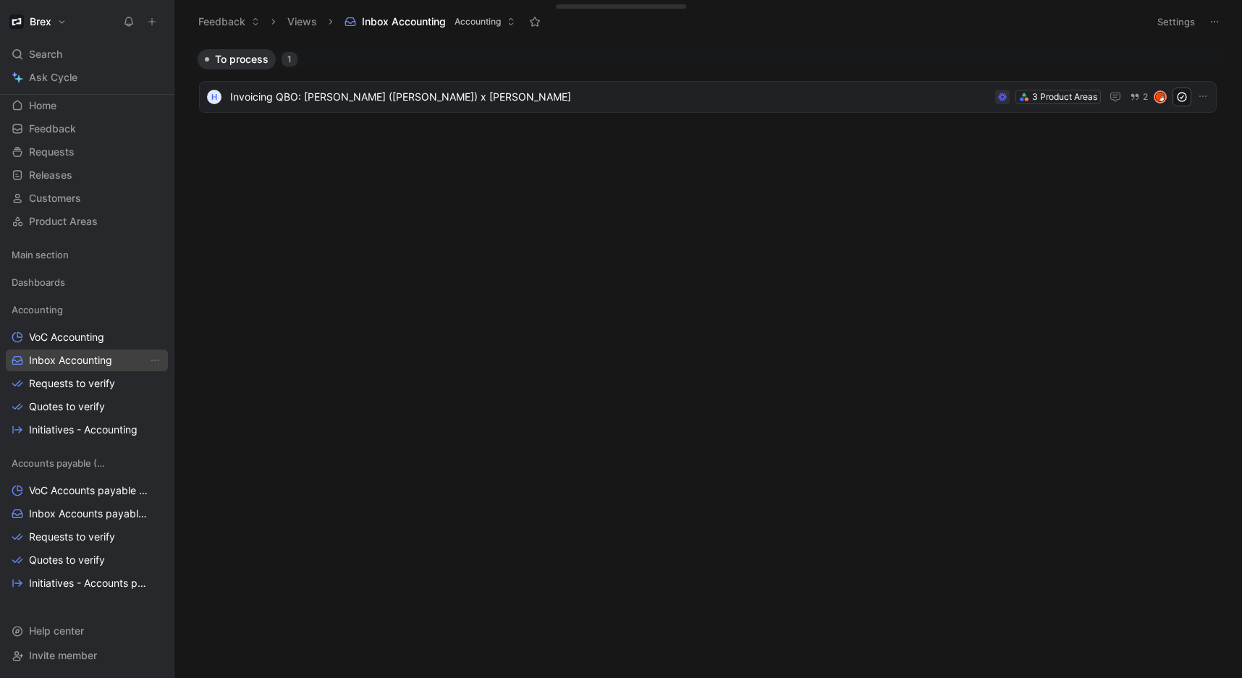
click at [51, 353] on span "Inbox Accounting" at bounding box center [70, 360] width 83 height 14
click at [349, 101] on span "Invoicing QBO: [PERSON_NAME] ([PERSON_NAME]) x [PERSON_NAME]" at bounding box center [609, 96] width 759 height 17
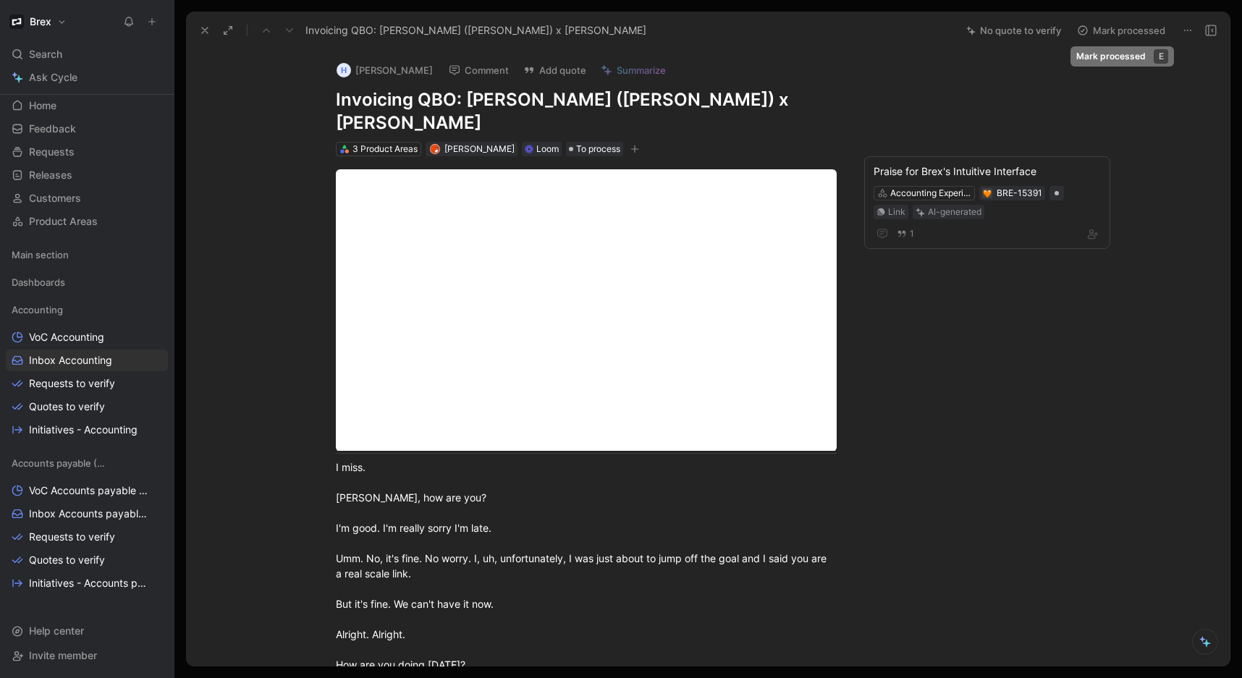
click at [1137, 35] on button "Mark processed" at bounding box center [1121, 30] width 101 height 20
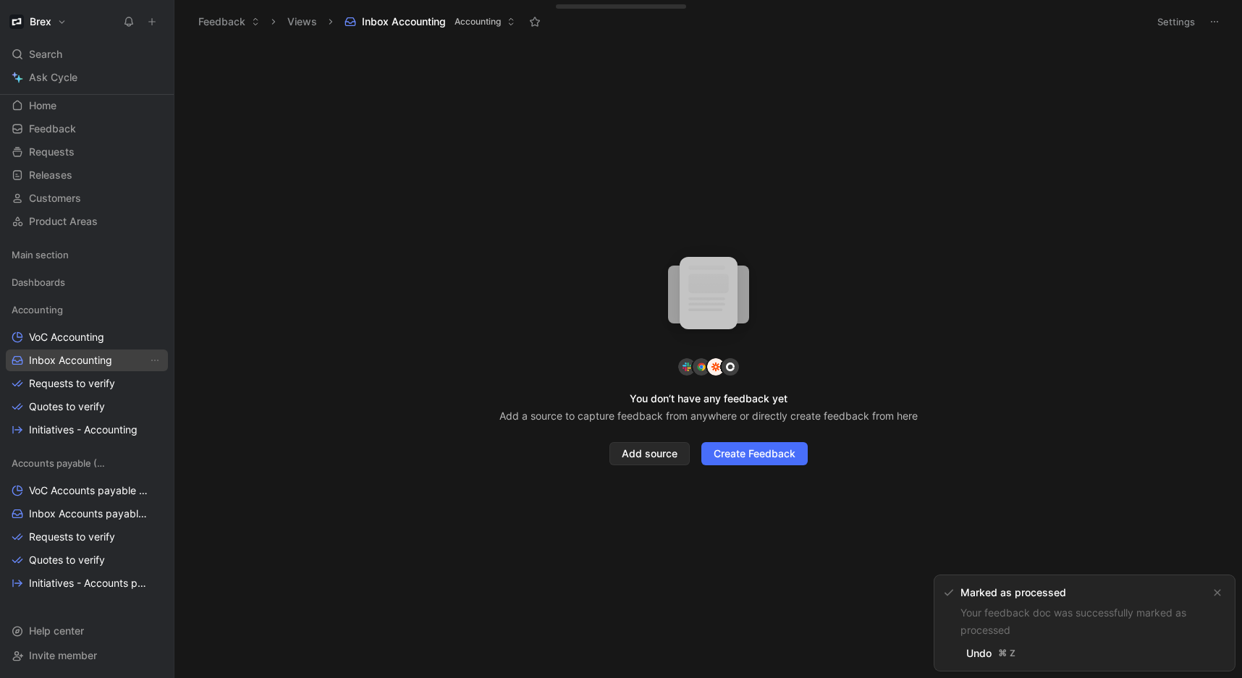
click at [83, 362] on span "Inbox Accounting" at bounding box center [70, 360] width 83 height 14
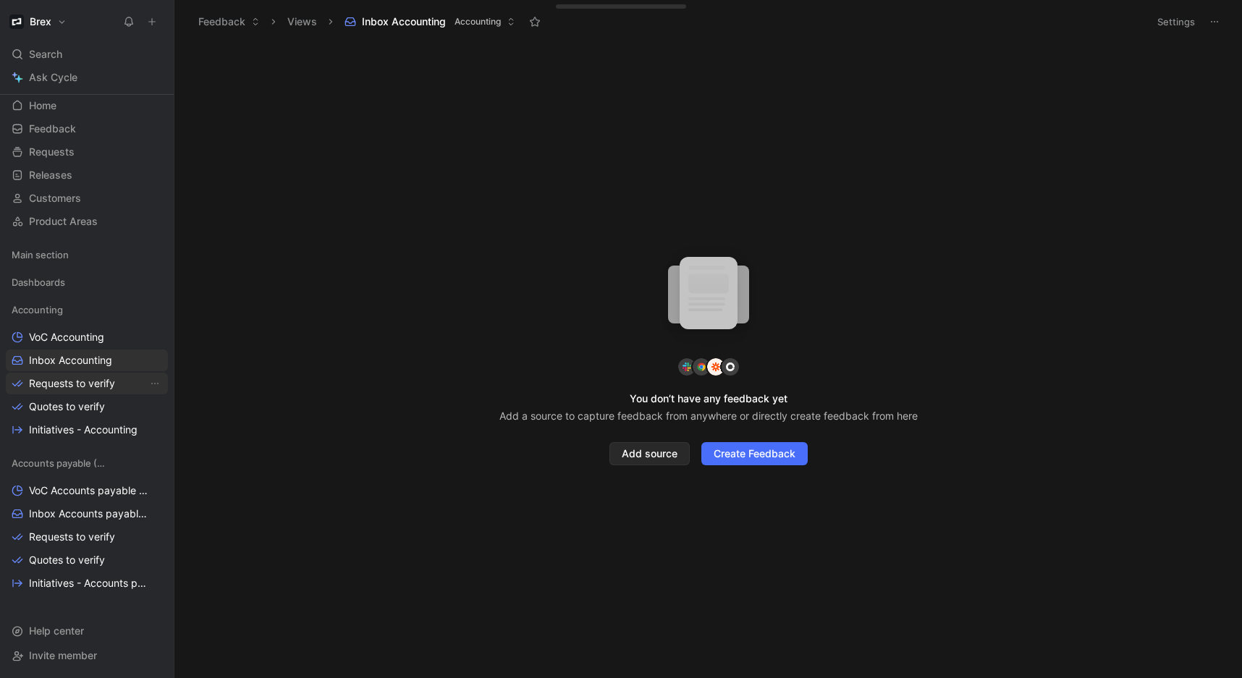
click at [103, 385] on span "Requests to verify" at bounding box center [72, 383] width 86 height 14
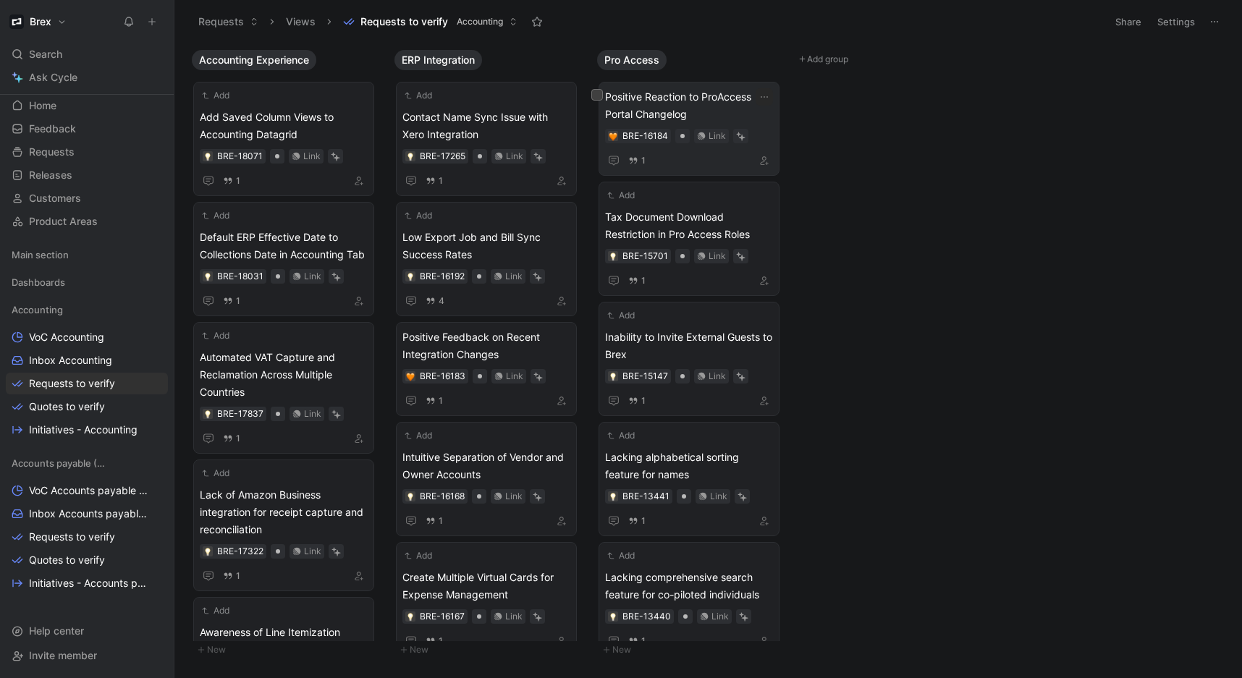
click at [724, 111] on span "Positive Reaction to ProAccess Portal Changelog" at bounding box center [689, 105] width 168 height 35
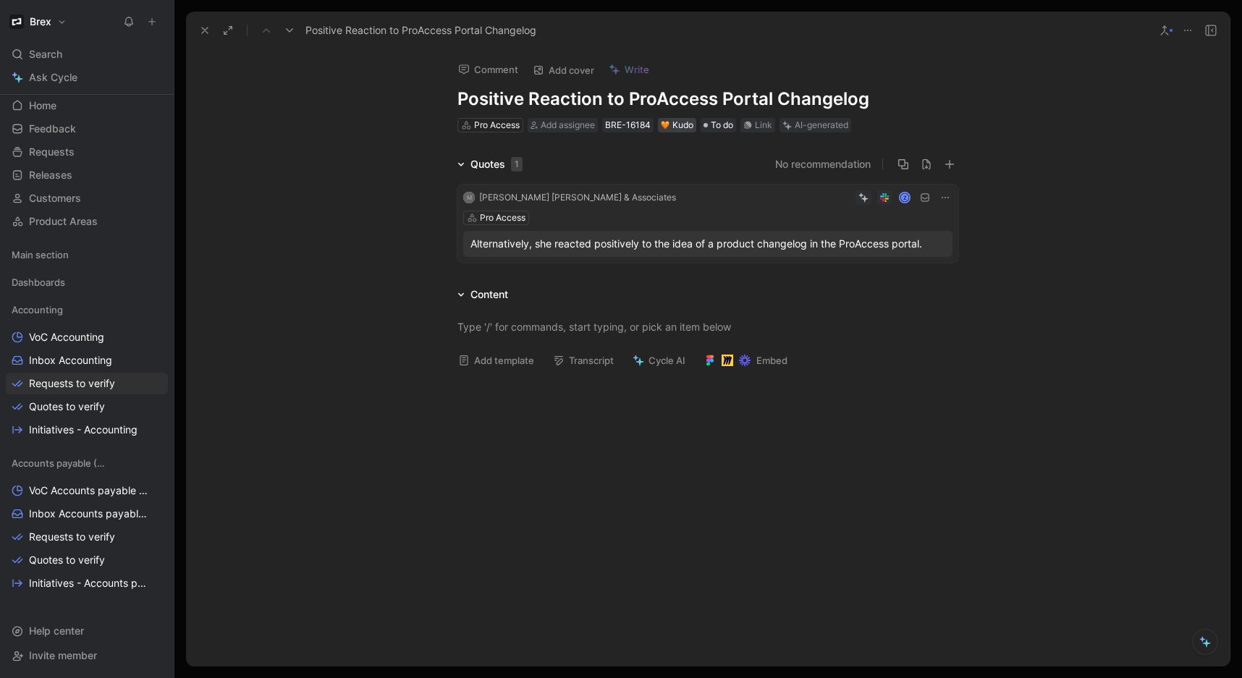
click at [675, 130] on div "Kudo" at bounding box center [677, 125] width 33 height 14
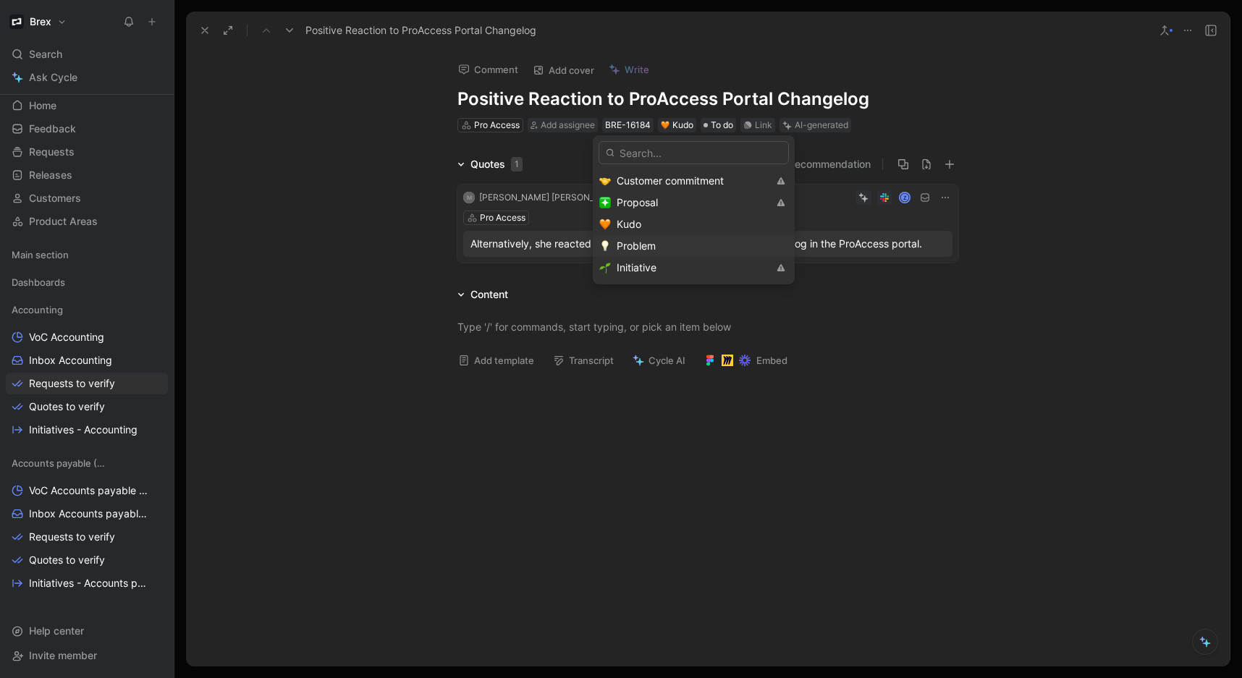
click at [645, 243] on span "Problem" at bounding box center [636, 246] width 39 height 12
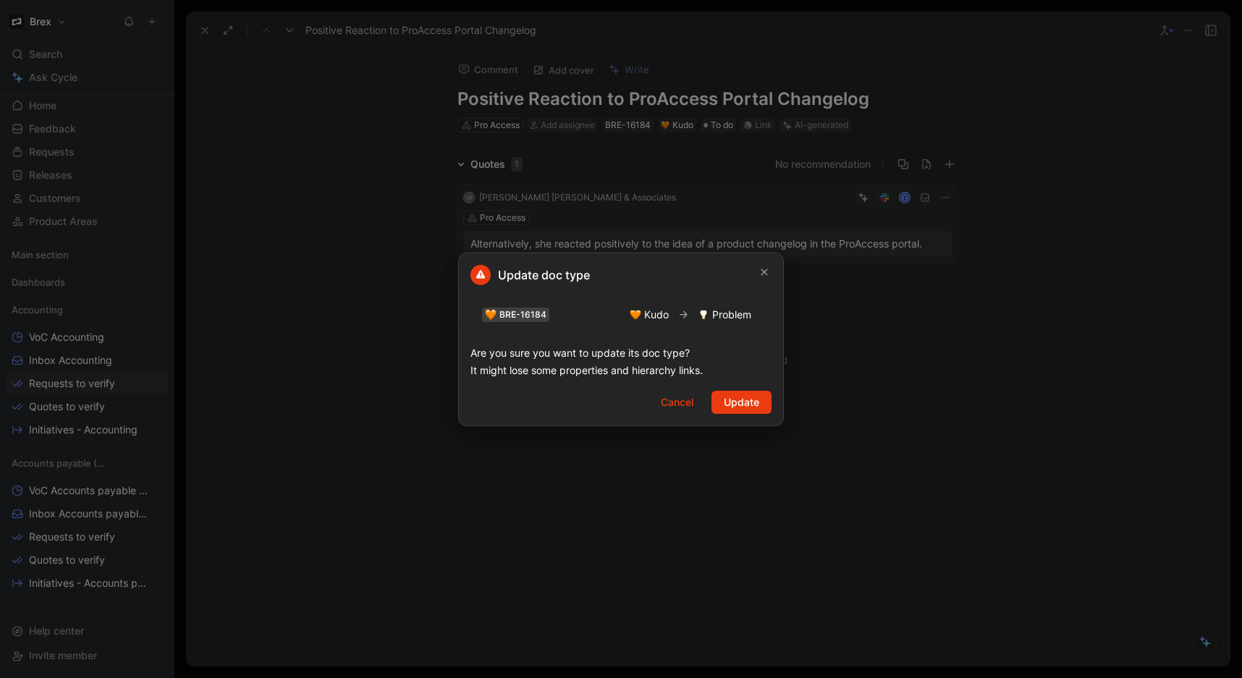
click at [749, 404] on span "Update" at bounding box center [741, 402] width 35 height 17
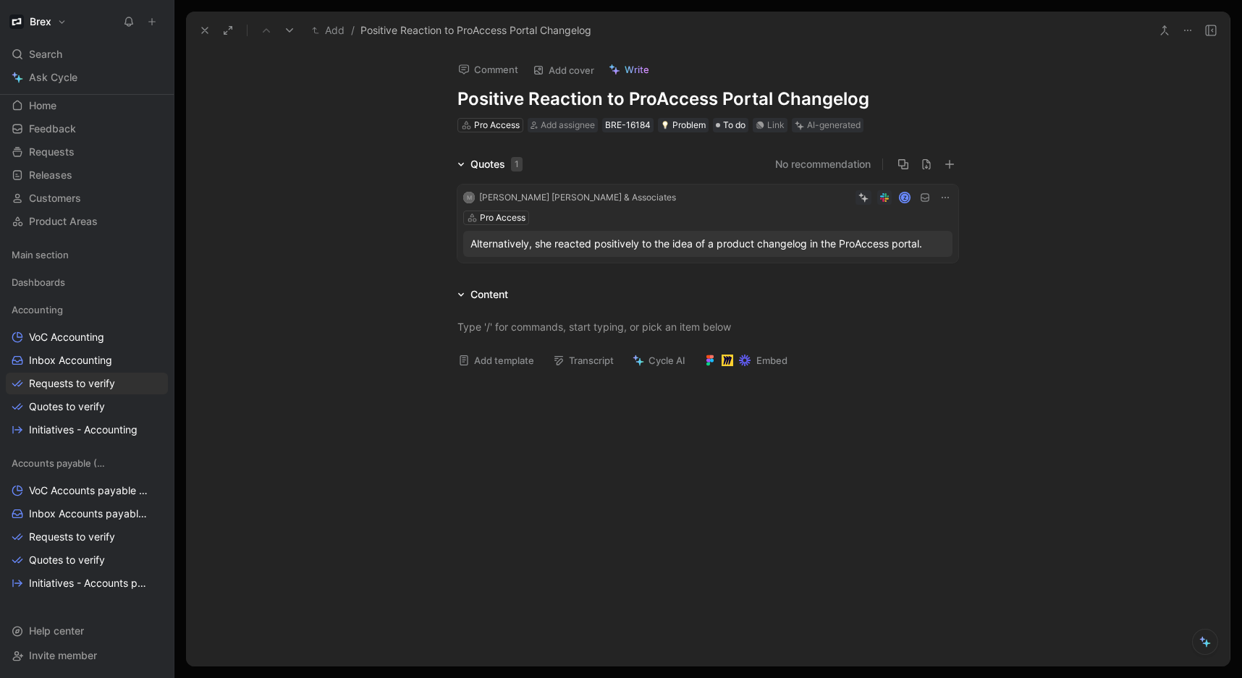
click at [657, 102] on h1 "Positive Reaction to ProAccess Portal Changelog" at bounding box center [708, 99] width 501 height 23
click at [662, 101] on h1 "Positive Reaction to ProAccess Portal Changelog" at bounding box center [708, 99] width 501 height 23
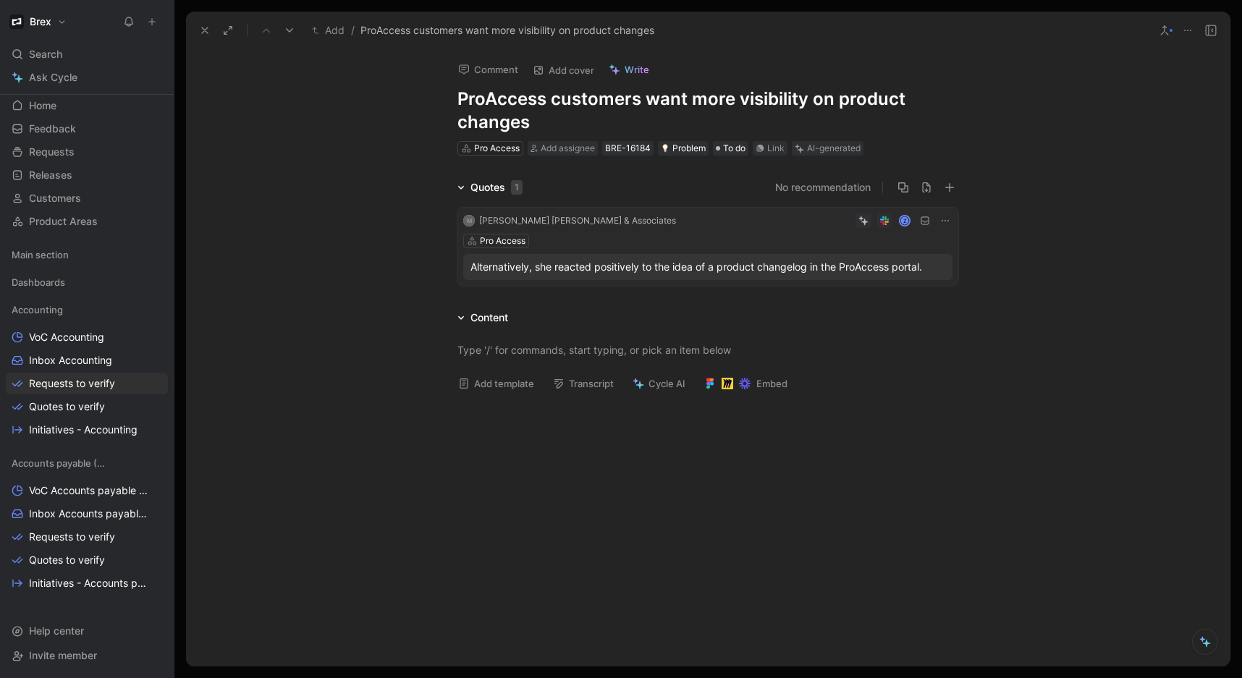
click at [372, 261] on div "Quotes 1 No recommendation M [PERSON_NAME] [PERSON_NAME] & Associates Z Pro Acc…" at bounding box center [708, 235] width 1044 height 113
click at [807, 127] on button "Verify" at bounding box center [798, 125] width 50 height 20
click at [199, 31] on icon at bounding box center [205, 31] width 12 height 12
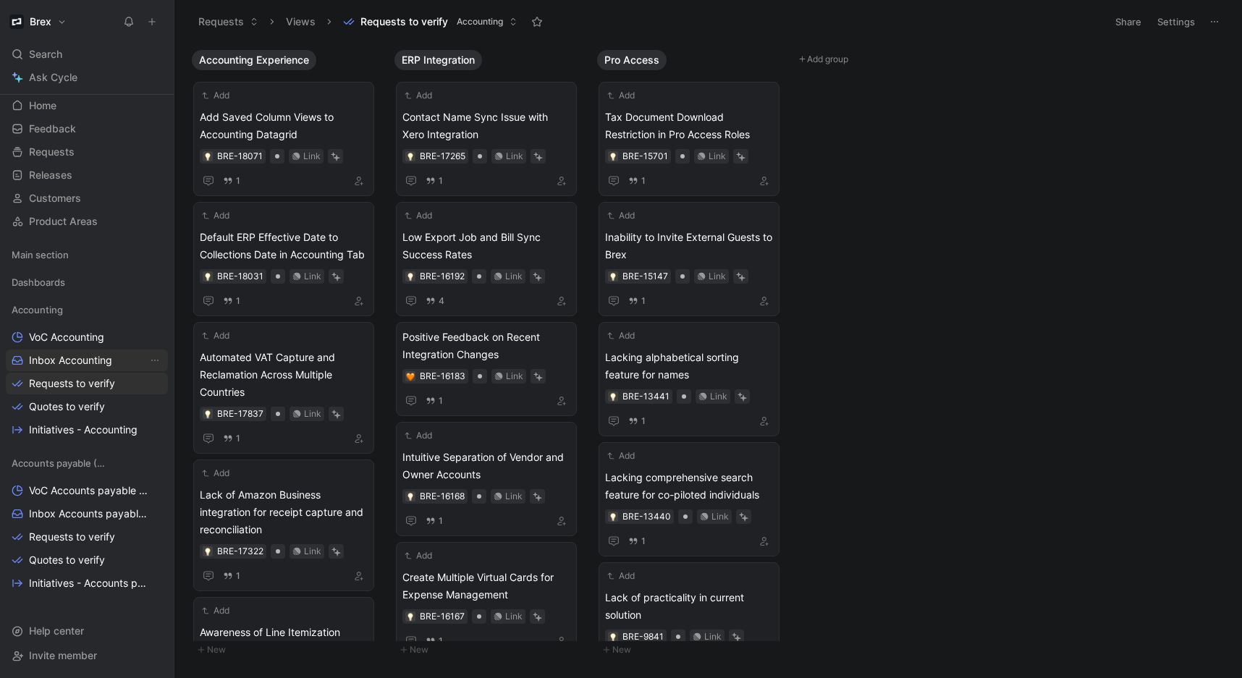
click at [83, 362] on span "Inbox Accounting" at bounding box center [70, 360] width 83 height 14
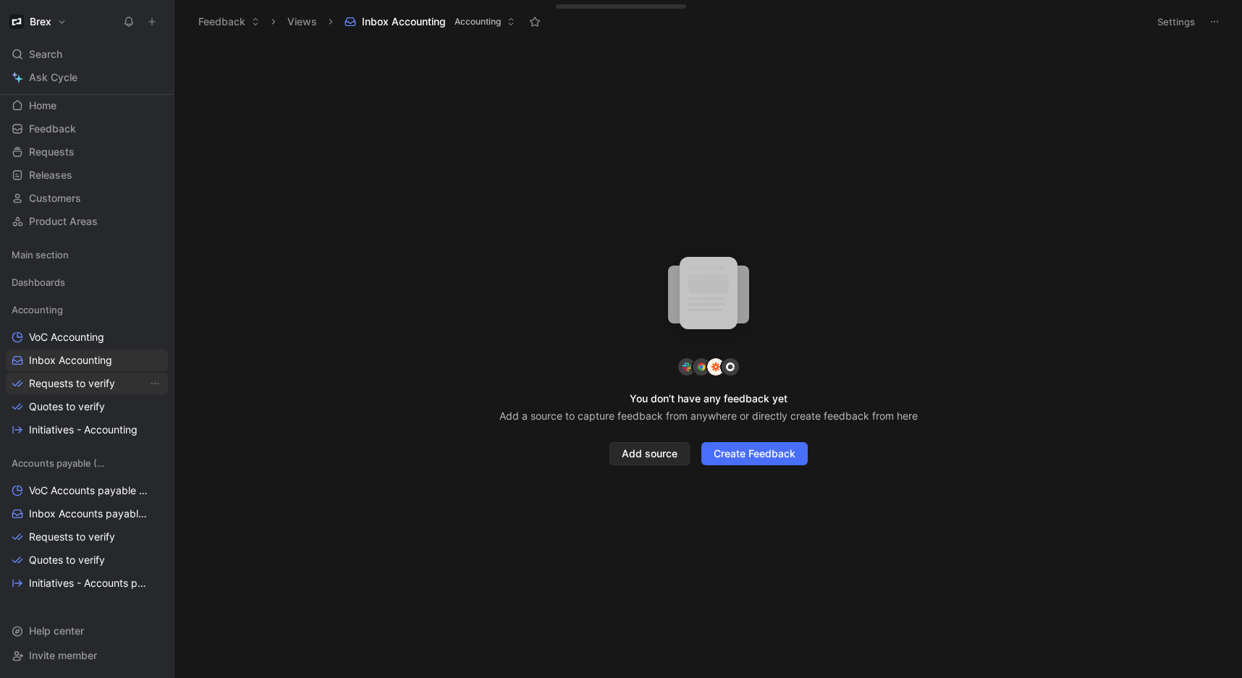
click at [62, 382] on span "Requests to verify" at bounding box center [72, 383] width 86 height 14
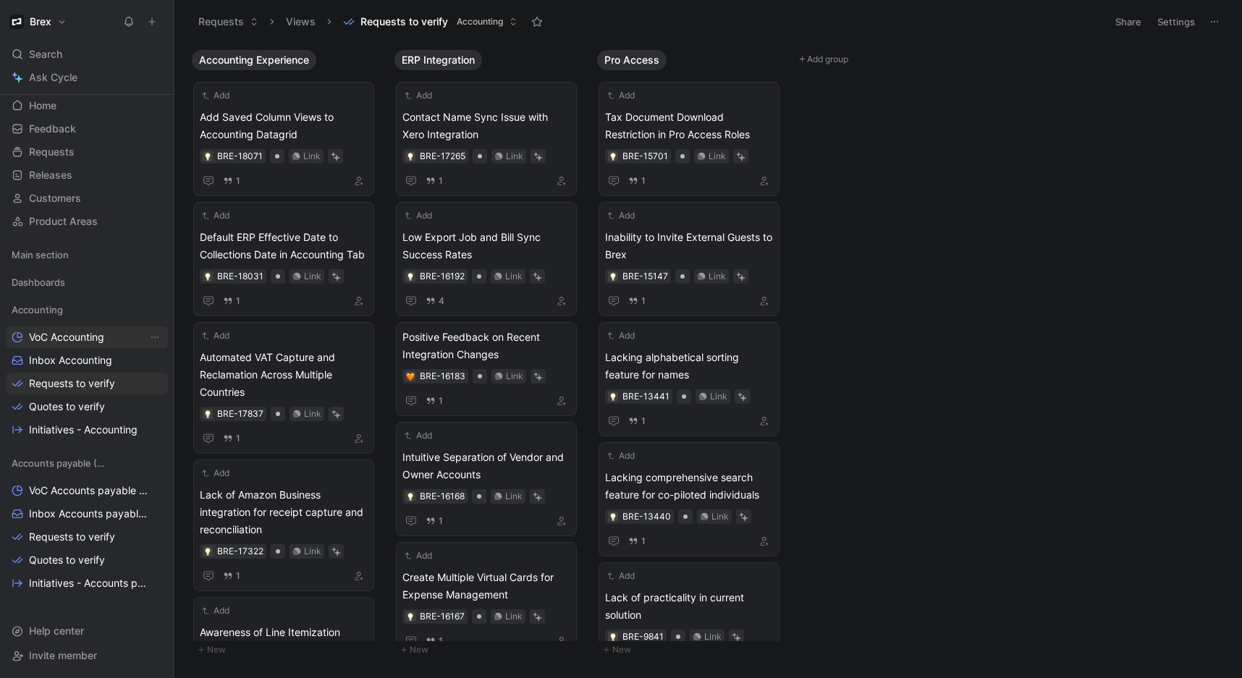
click at [56, 332] on span "VoC Accounting" at bounding box center [66, 337] width 75 height 14
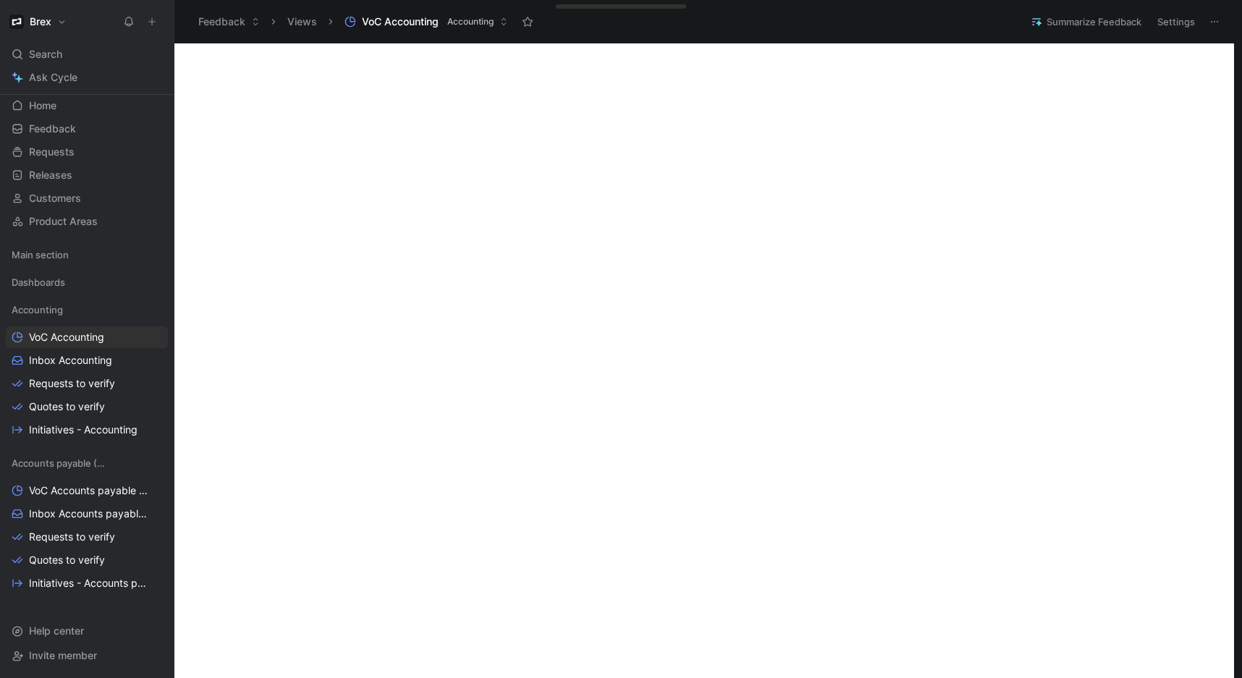
scroll to position [195, 0]
click at [80, 358] on span "Inbox Accounting" at bounding box center [70, 360] width 83 height 14
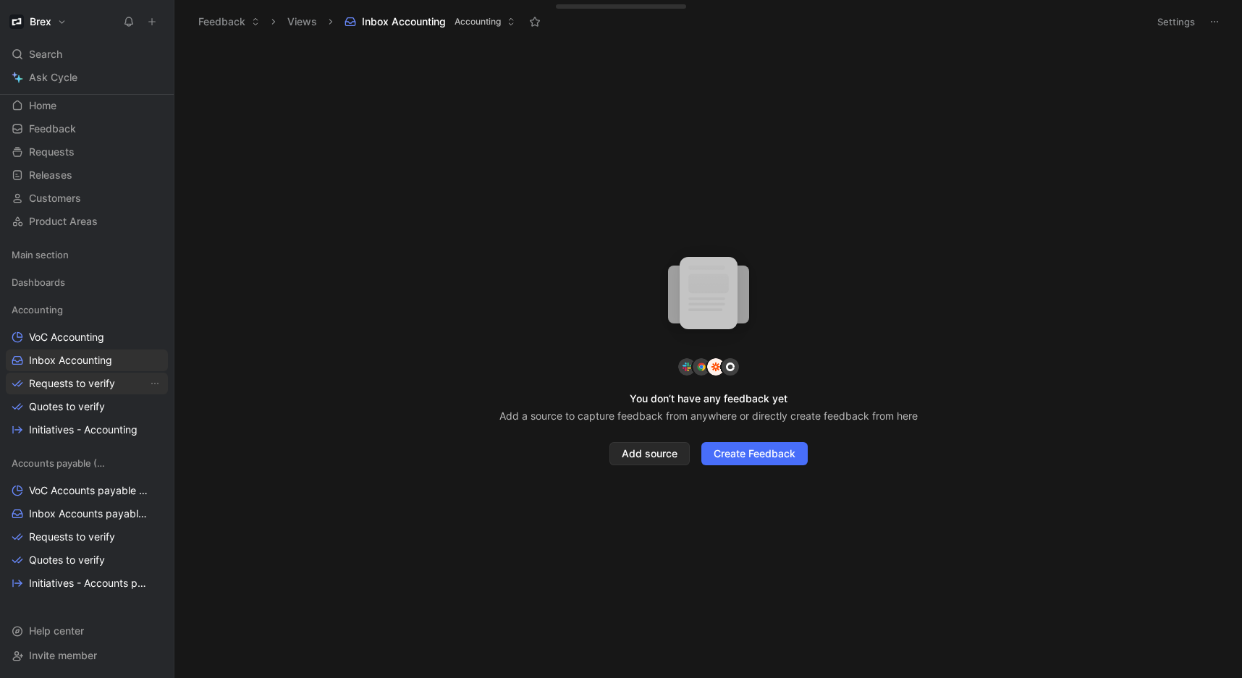
click at [83, 382] on span "Requests to verify" at bounding box center [72, 383] width 86 height 14
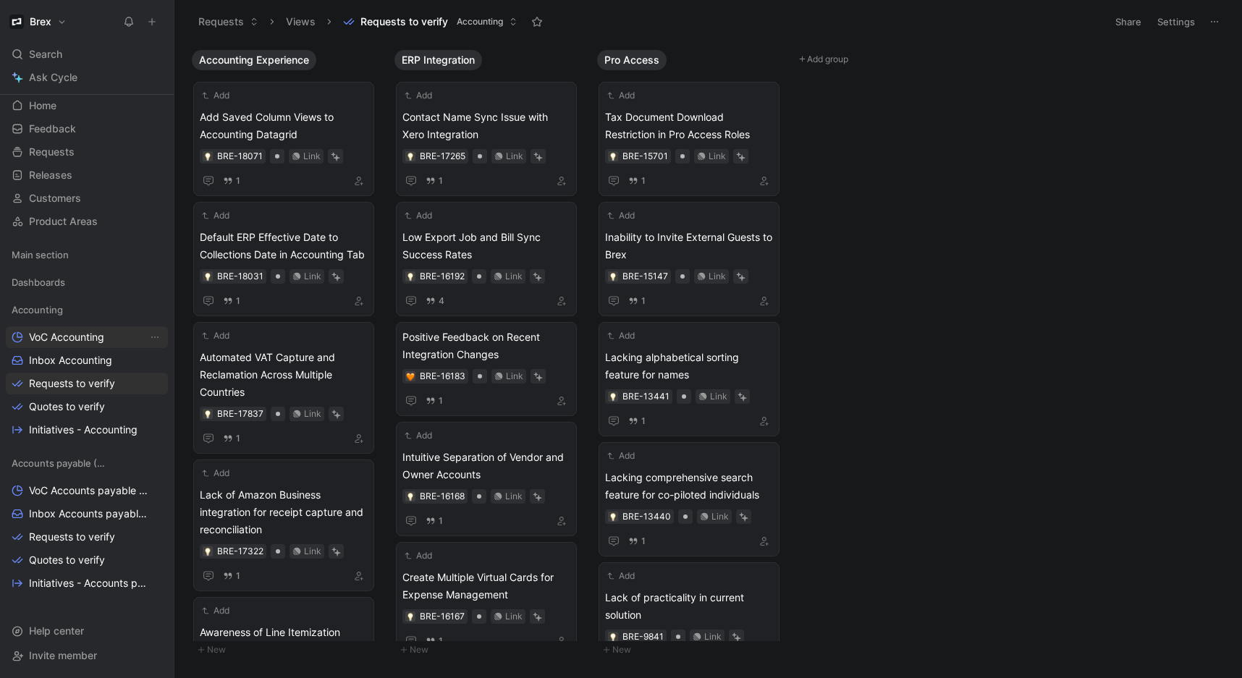
click at [70, 337] on span "VoC Accounting" at bounding box center [66, 337] width 75 height 14
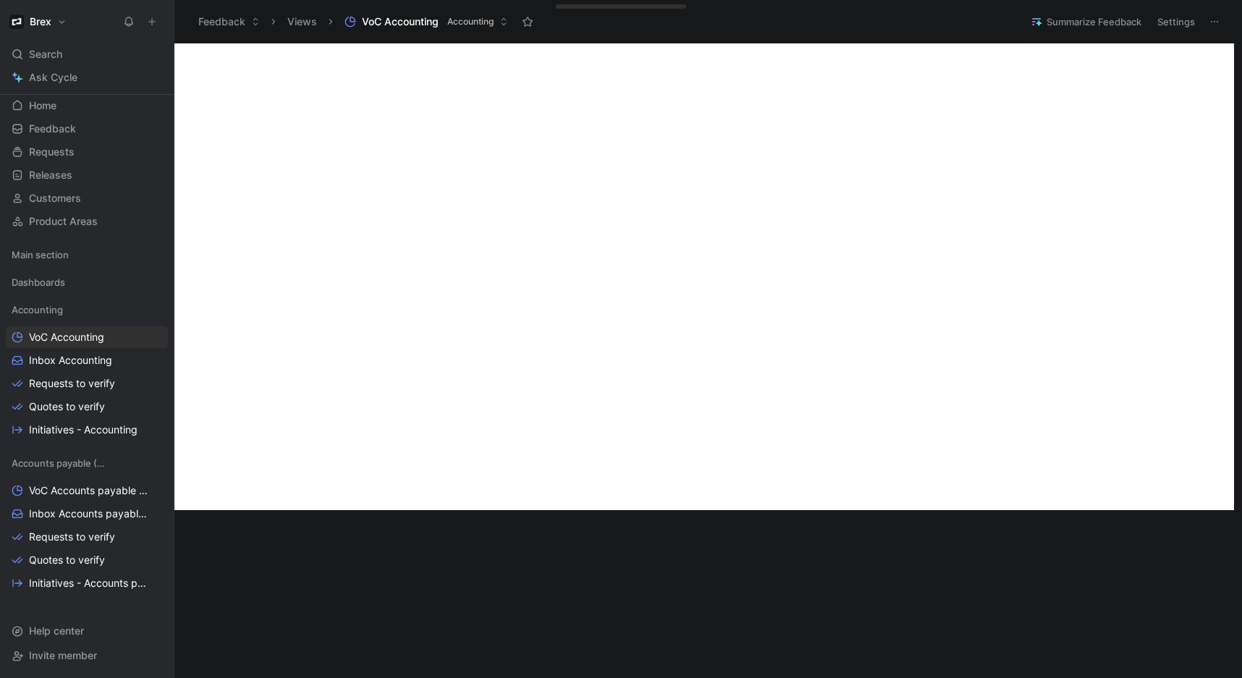
scroll to position [591, 0]
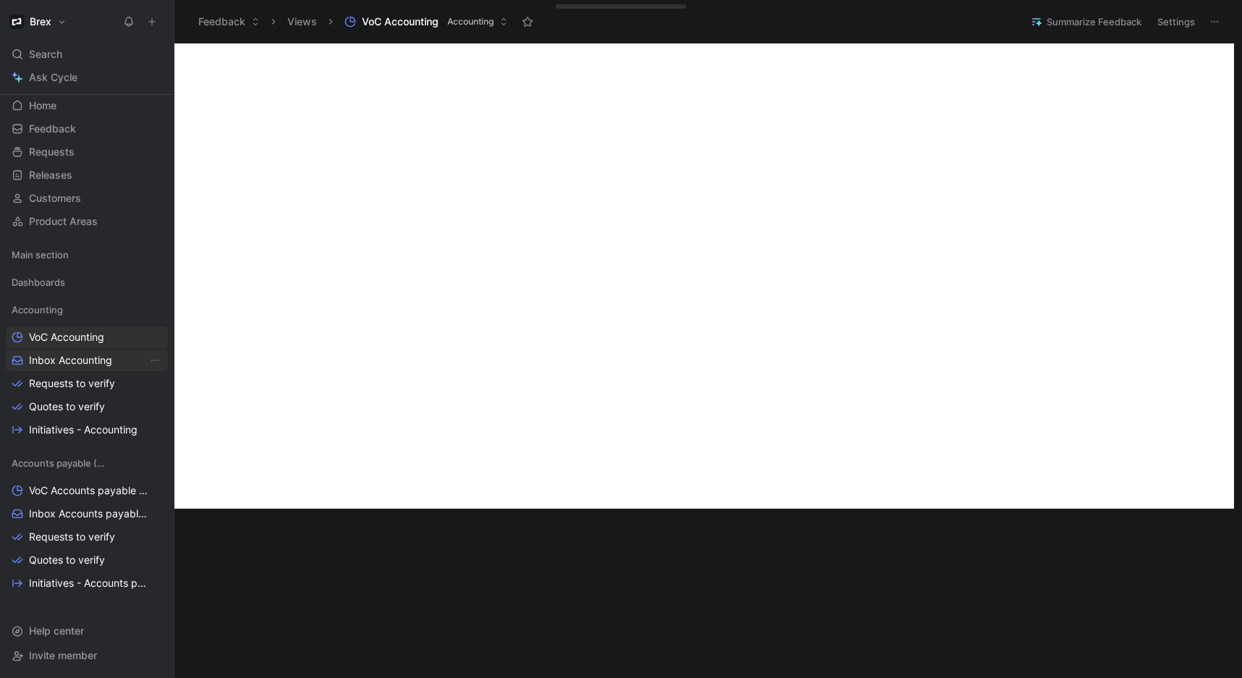
click at [91, 366] on span "Inbox Accounting" at bounding box center [70, 360] width 83 height 14
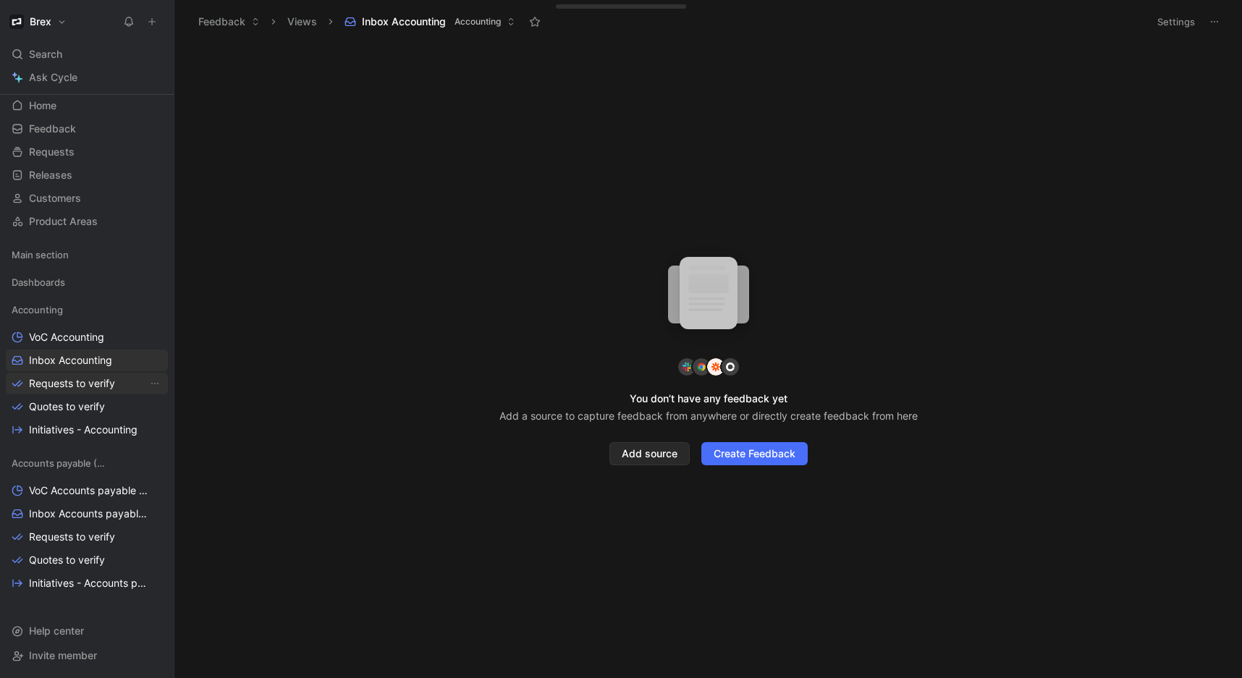
click at [90, 388] on span "Requests to verify" at bounding box center [72, 383] width 86 height 14
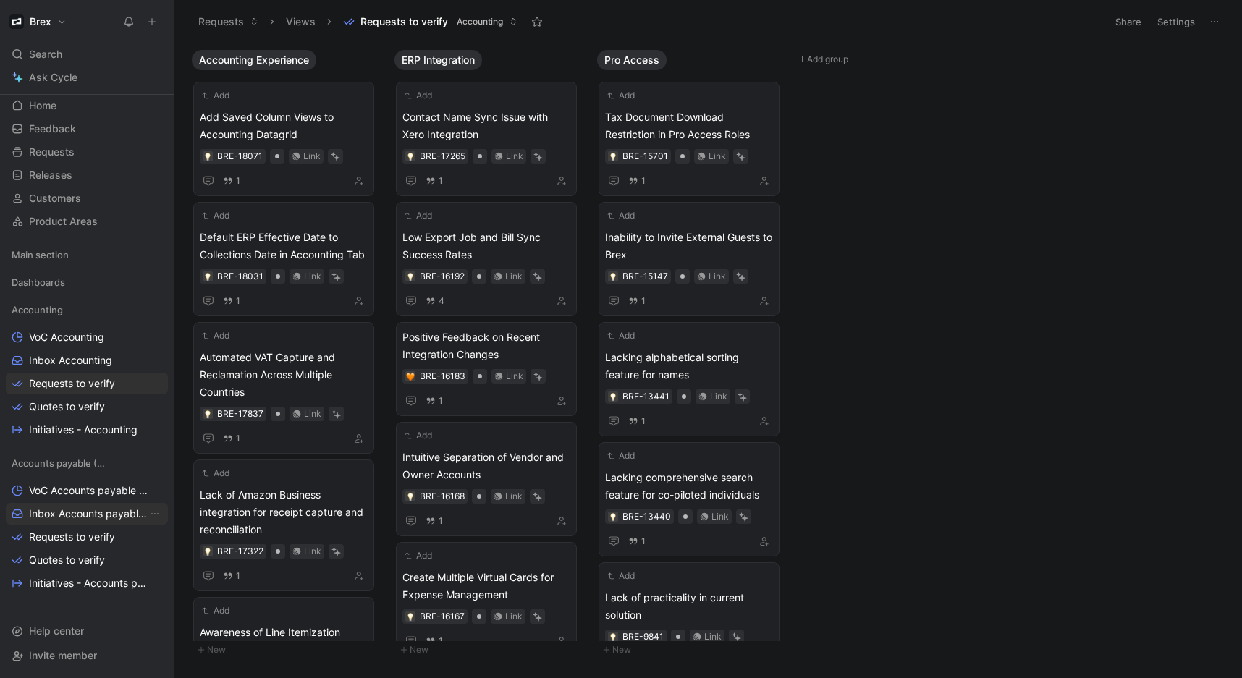
click at [85, 513] on span "Inbox Accounts payable (AP)" at bounding box center [88, 514] width 119 height 14
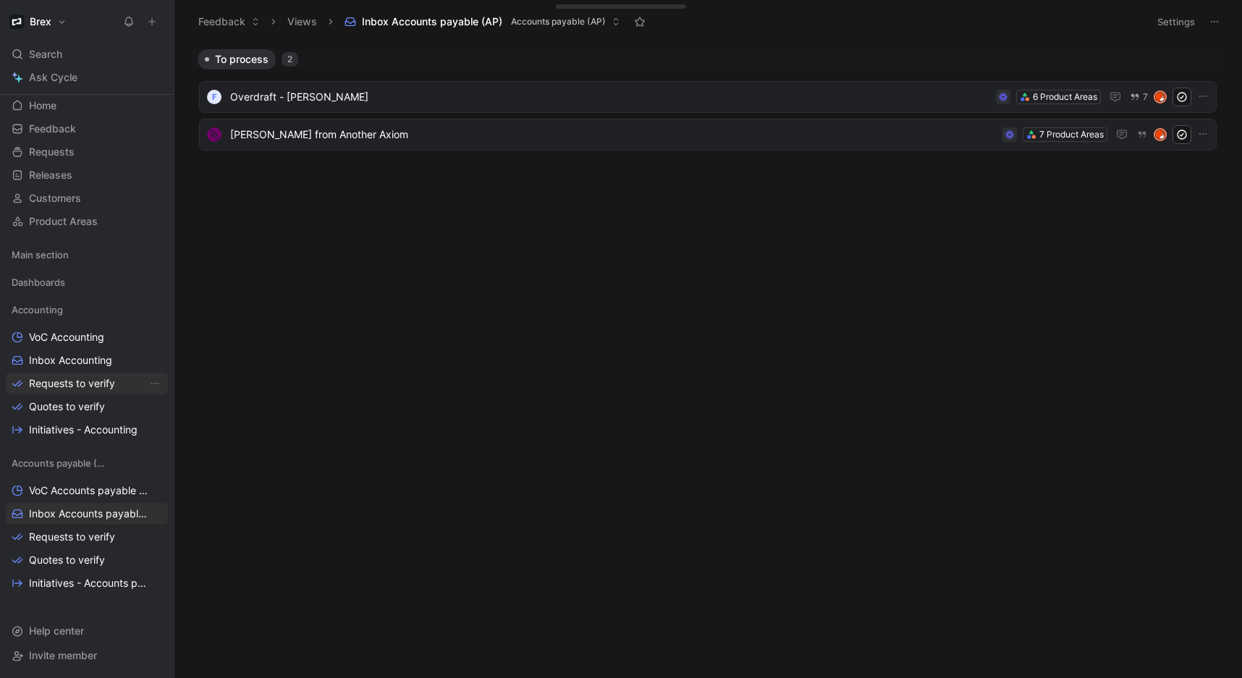
click at [70, 393] on link "Requests to verify" at bounding box center [87, 384] width 162 height 22
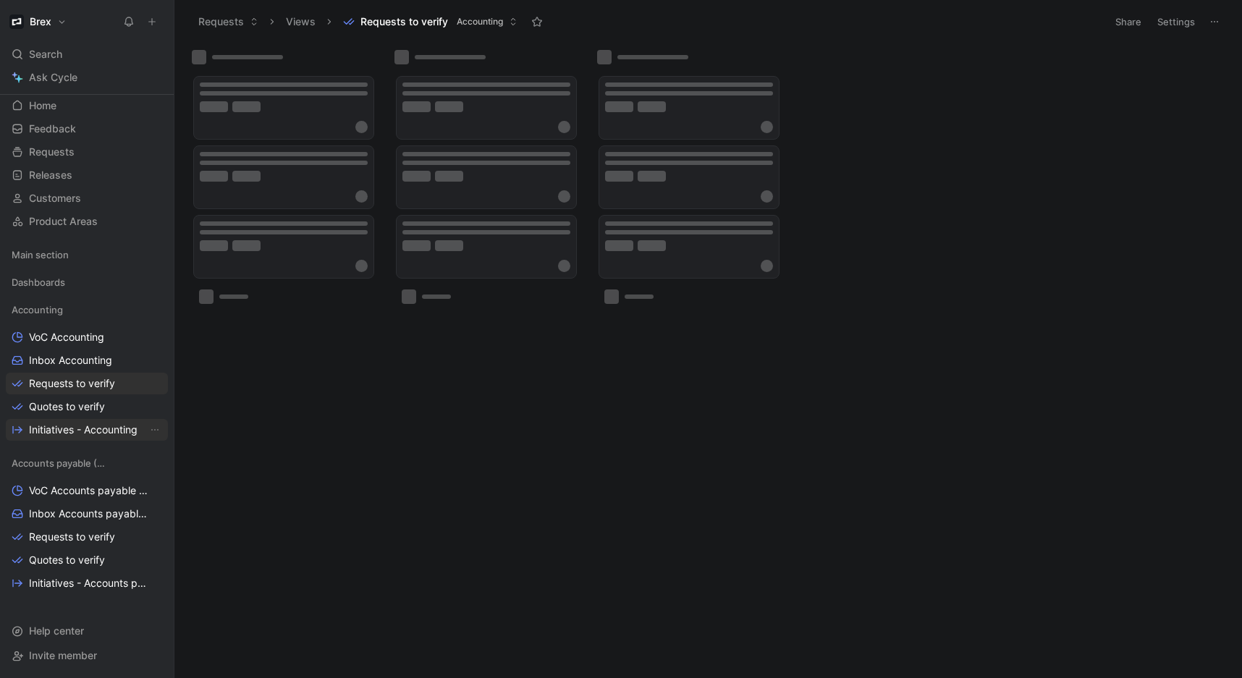
click at [72, 429] on span "Initiatives - Accounting" at bounding box center [83, 430] width 109 height 14
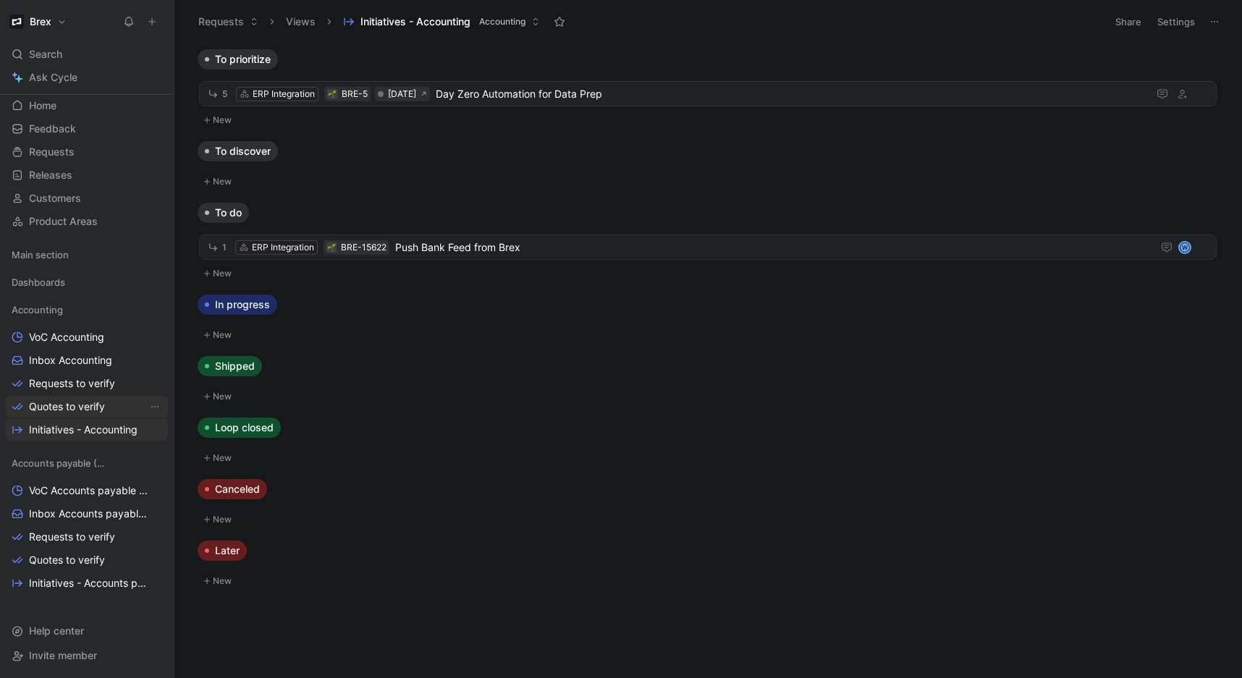
click at [79, 408] on span "Quotes to verify" at bounding box center [67, 407] width 76 height 14
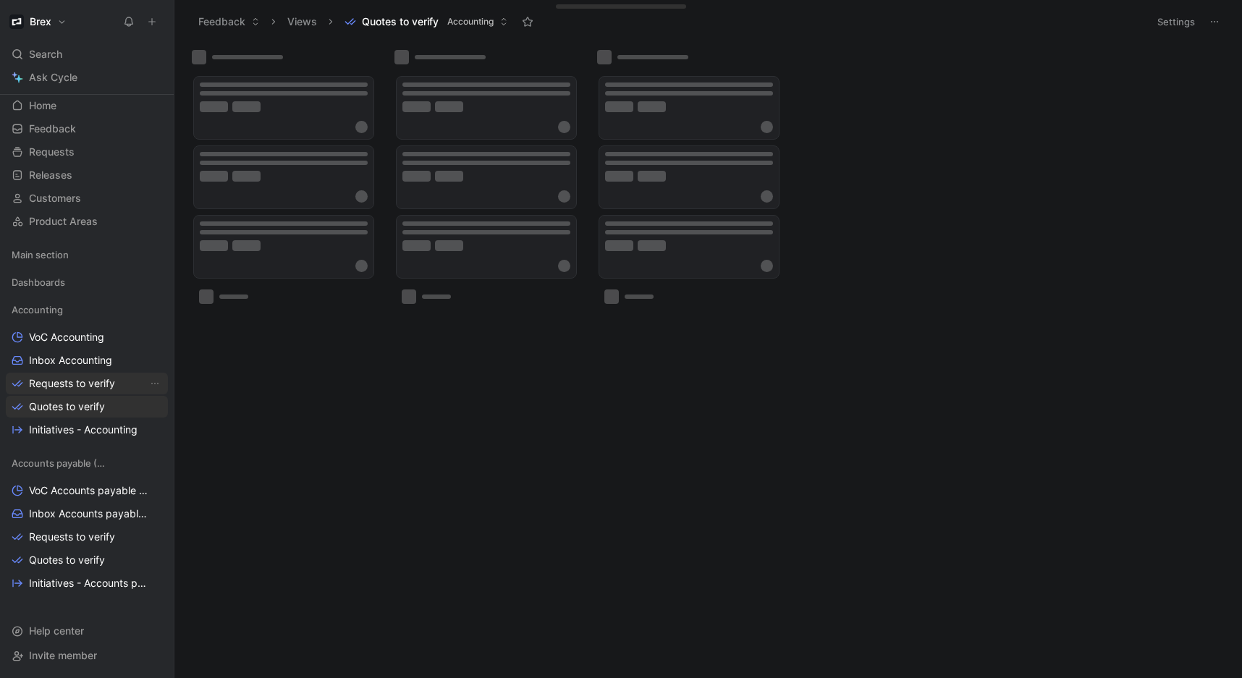
click at [90, 384] on span "Requests to verify" at bounding box center [72, 383] width 86 height 14
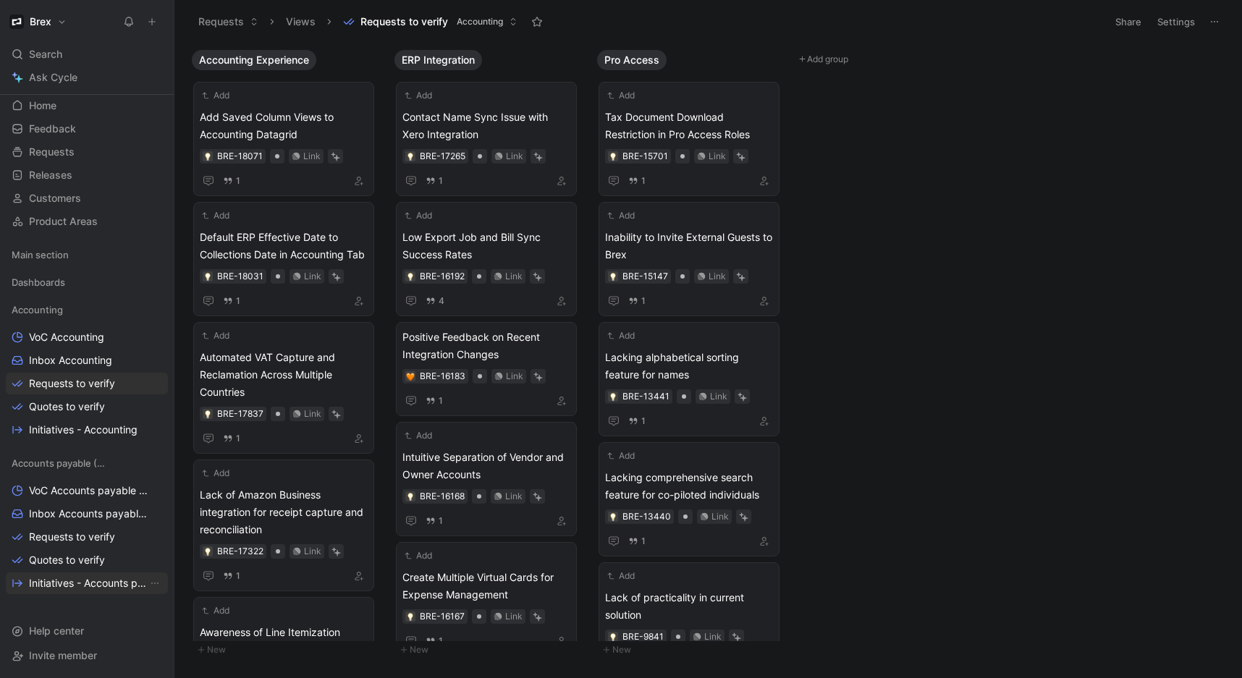
click at [83, 591] on link "Initiatives - Accounts payable (AP)" at bounding box center [87, 584] width 162 height 22
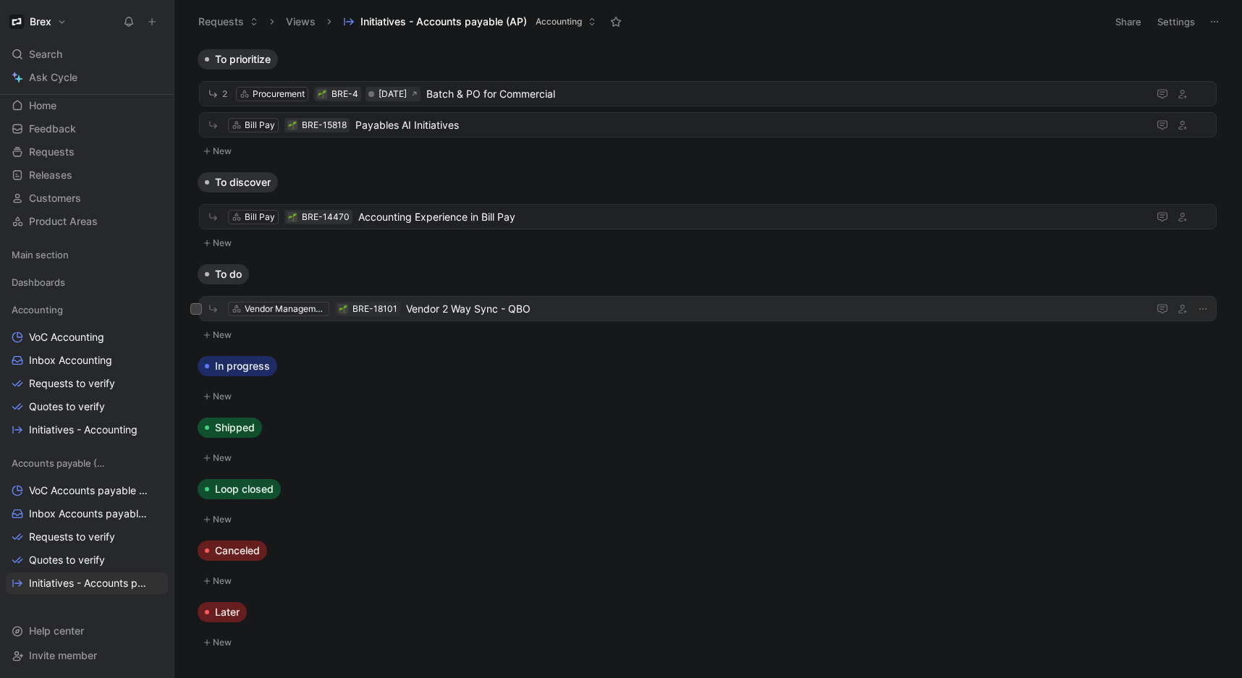
click at [568, 314] on span "Vendor 2 Way Sync - QBO" at bounding box center [774, 308] width 736 height 17
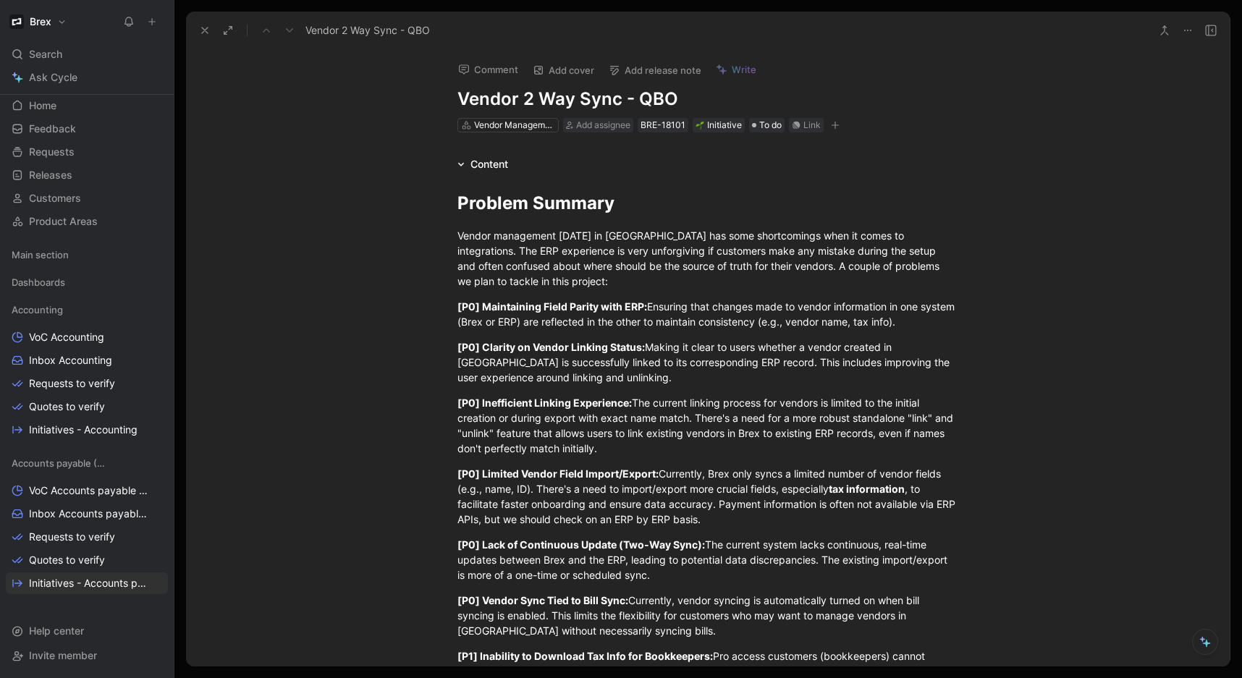
click at [208, 30] on icon at bounding box center [205, 31] width 12 height 12
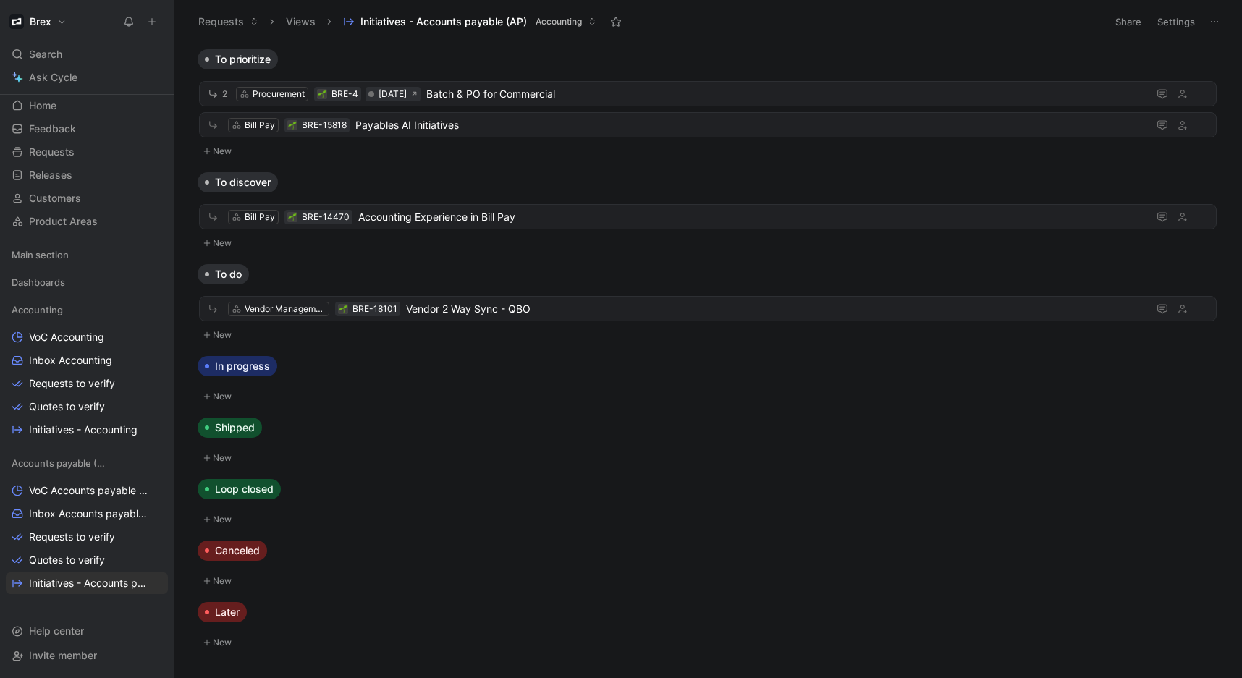
click at [151, 24] on use at bounding box center [152, 22] width 7 height 7
click at [156, 22] on icon at bounding box center [152, 22] width 10 height 10
click at [614, 312] on span "Vendor 2 Way Sync - QBO" at bounding box center [774, 308] width 736 height 17
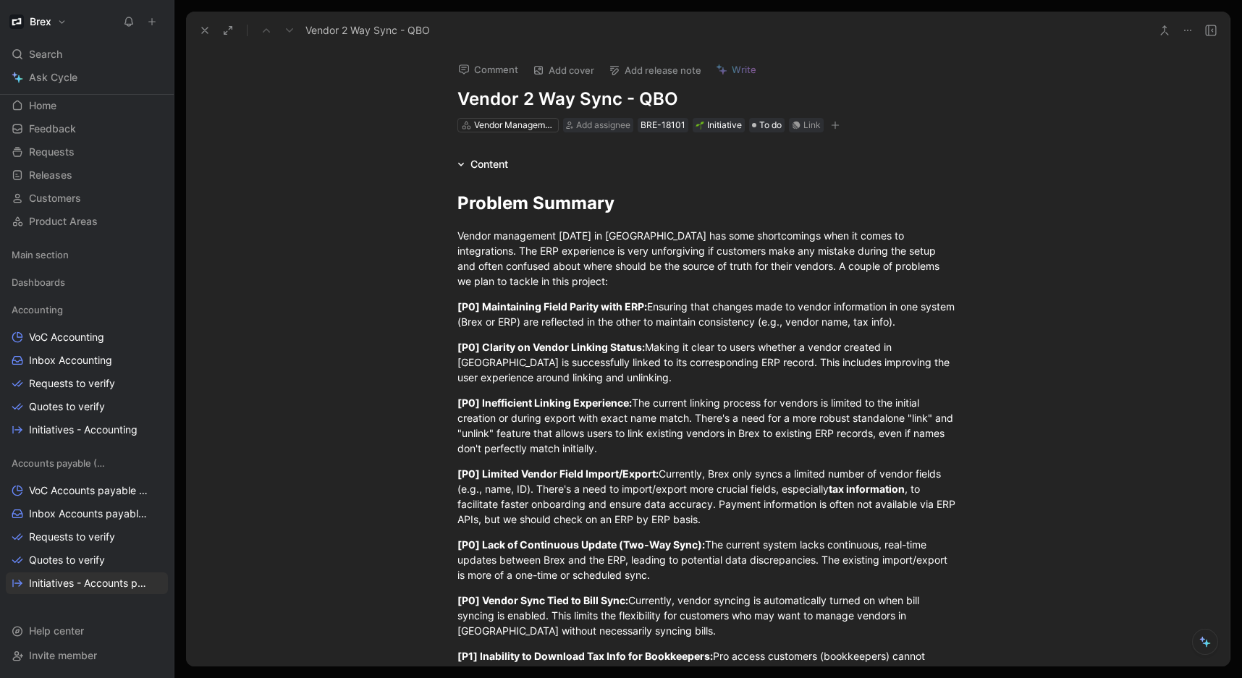
click at [201, 25] on icon at bounding box center [205, 31] width 12 height 12
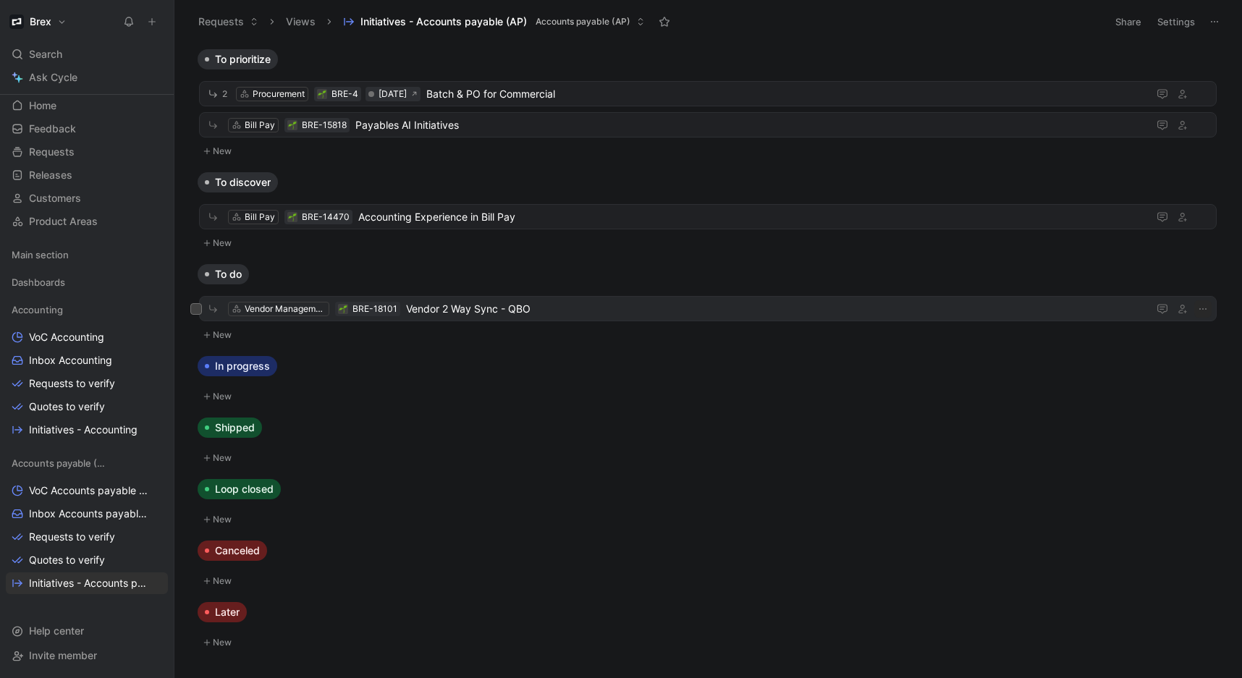
click at [573, 308] on span "Vendor 2 Way Sync - QBO" at bounding box center [774, 308] width 736 height 17
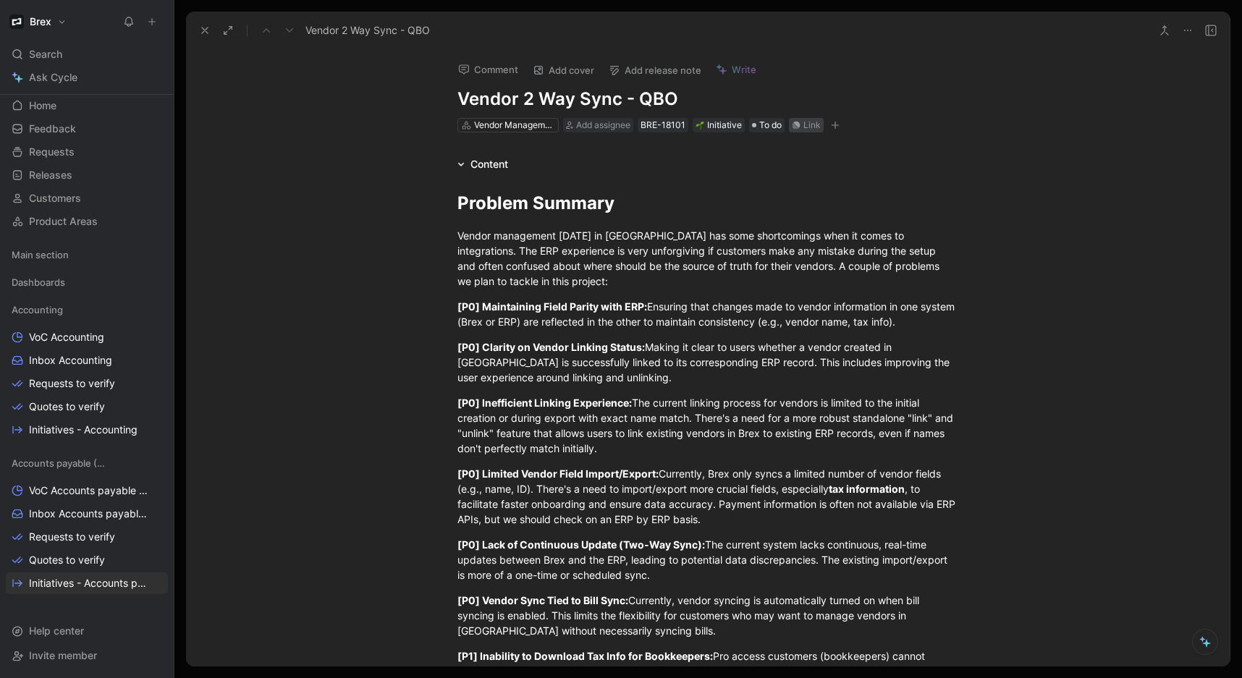
click at [807, 125] on div "Link" at bounding box center [812, 125] width 17 height 14
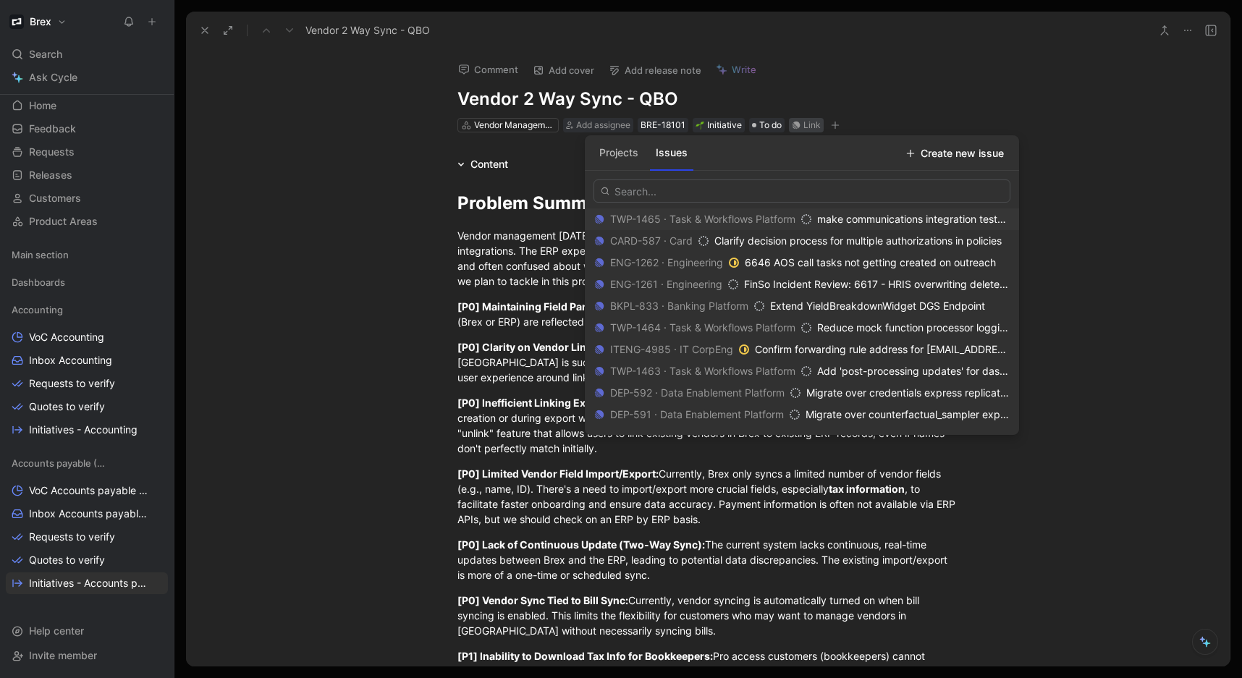
click at [624, 156] on button "Projects" at bounding box center [619, 152] width 51 height 23
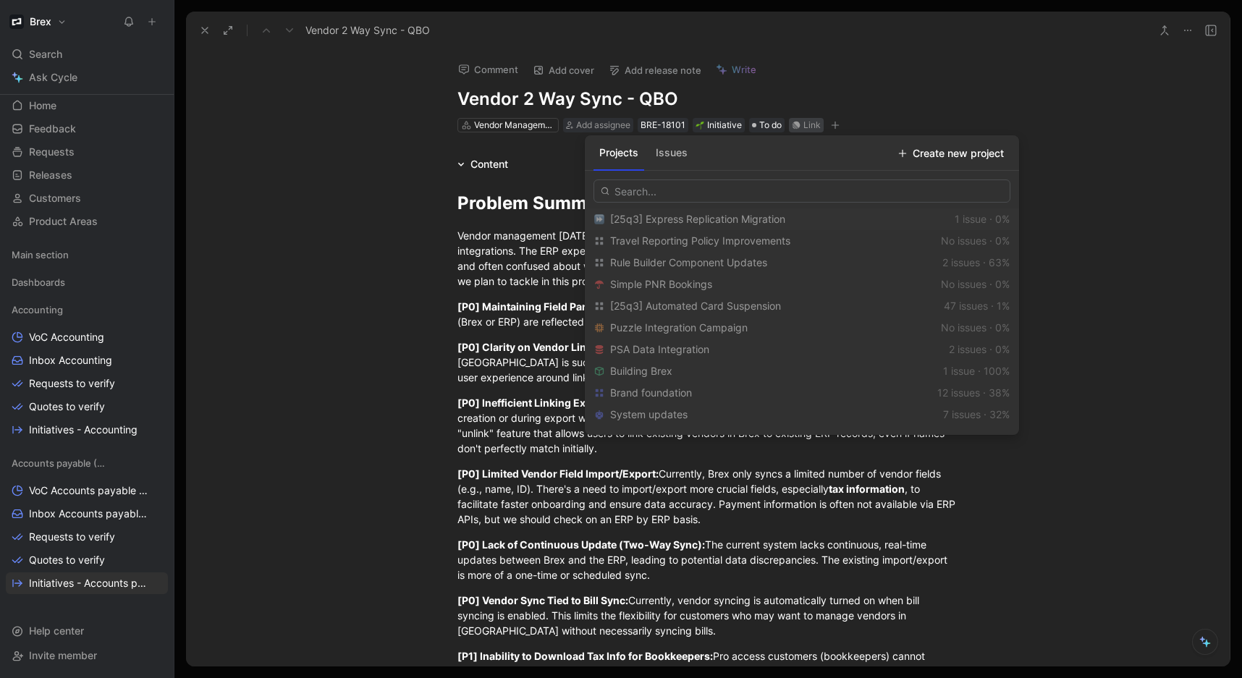
click at [669, 153] on button "Issues" at bounding box center [671, 152] width 43 height 23
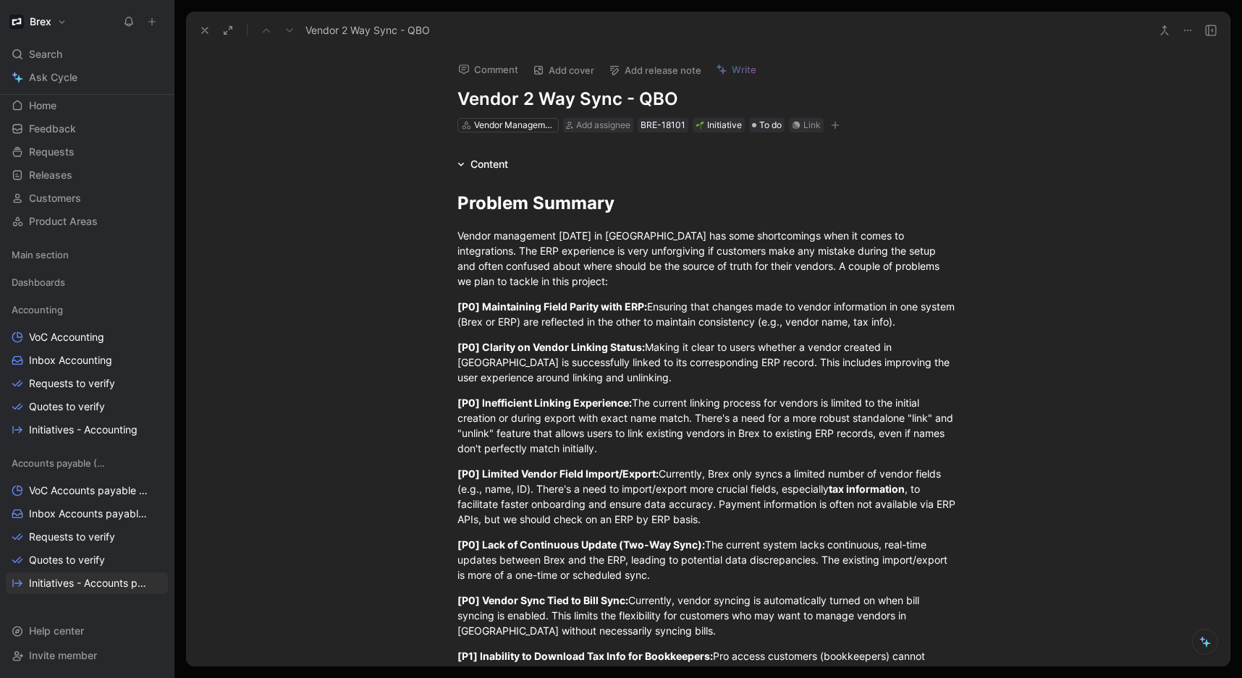
drag, startPoint x: 201, startPoint y: 30, endPoint x: 201, endPoint y: 39, distance: 8.7
click at [201, 30] on icon at bounding box center [205, 31] width 12 height 12
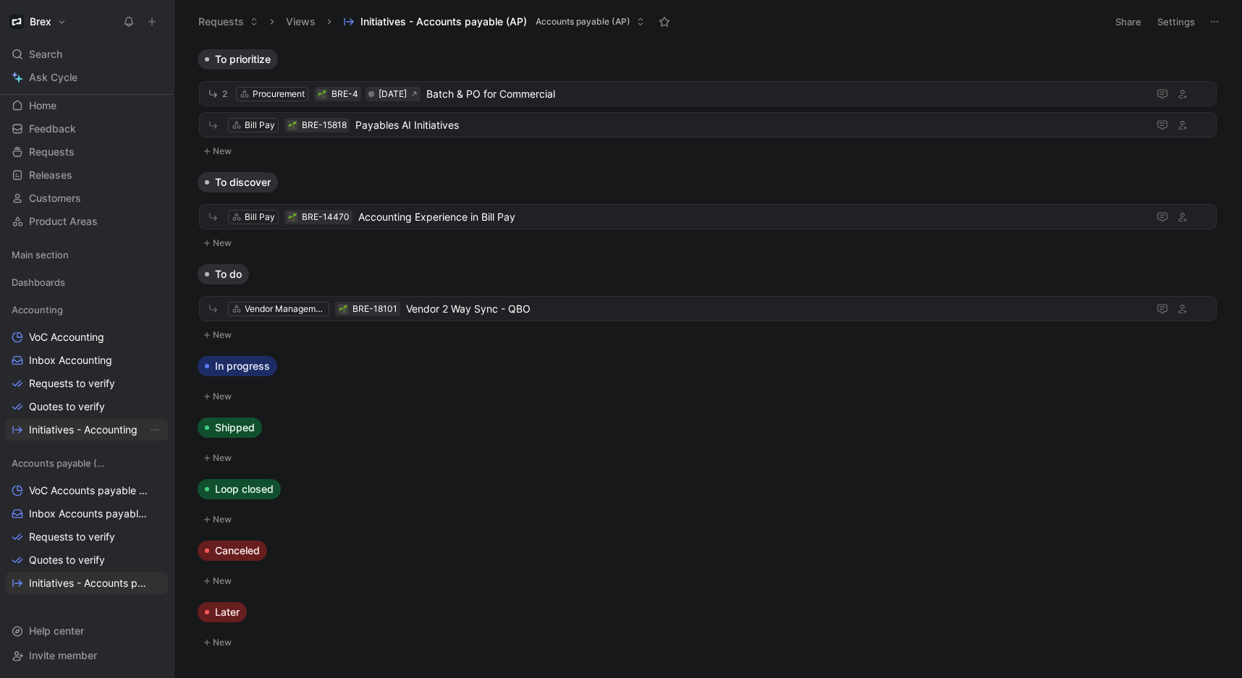
click at [102, 434] on span "Initiatives - Accounting" at bounding box center [83, 430] width 109 height 14
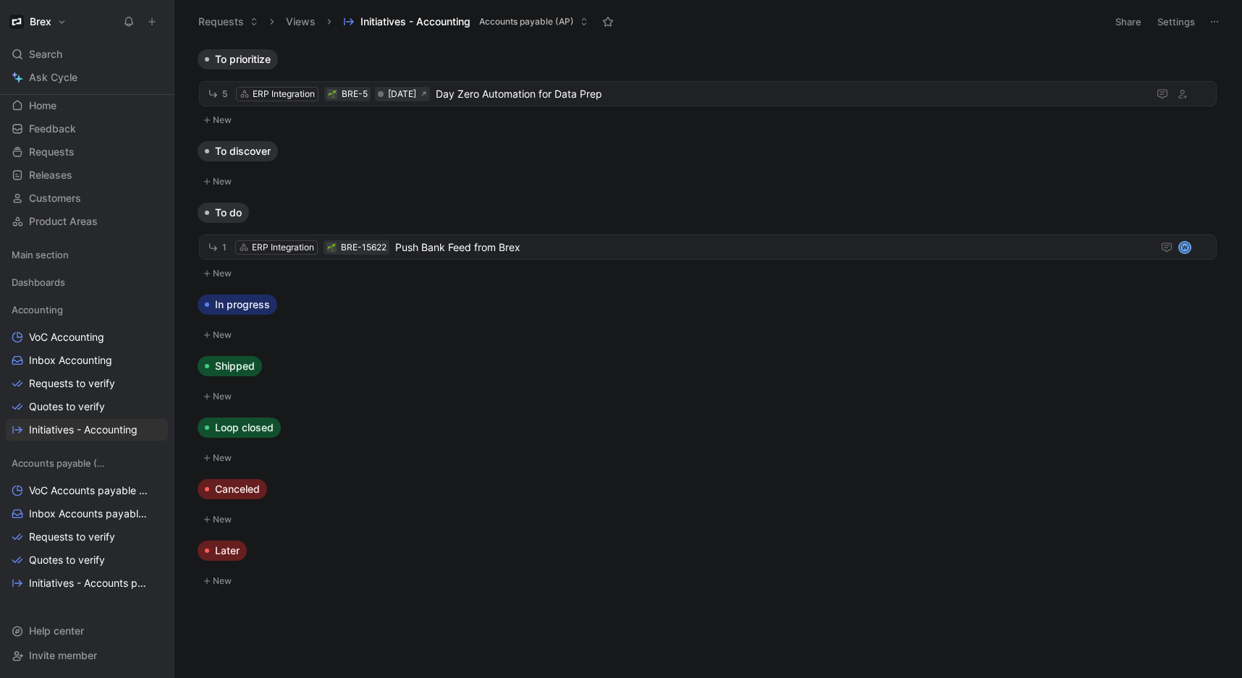
click at [51, 23] on button "Brex" at bounding box center [38, 22] width 64 height 20
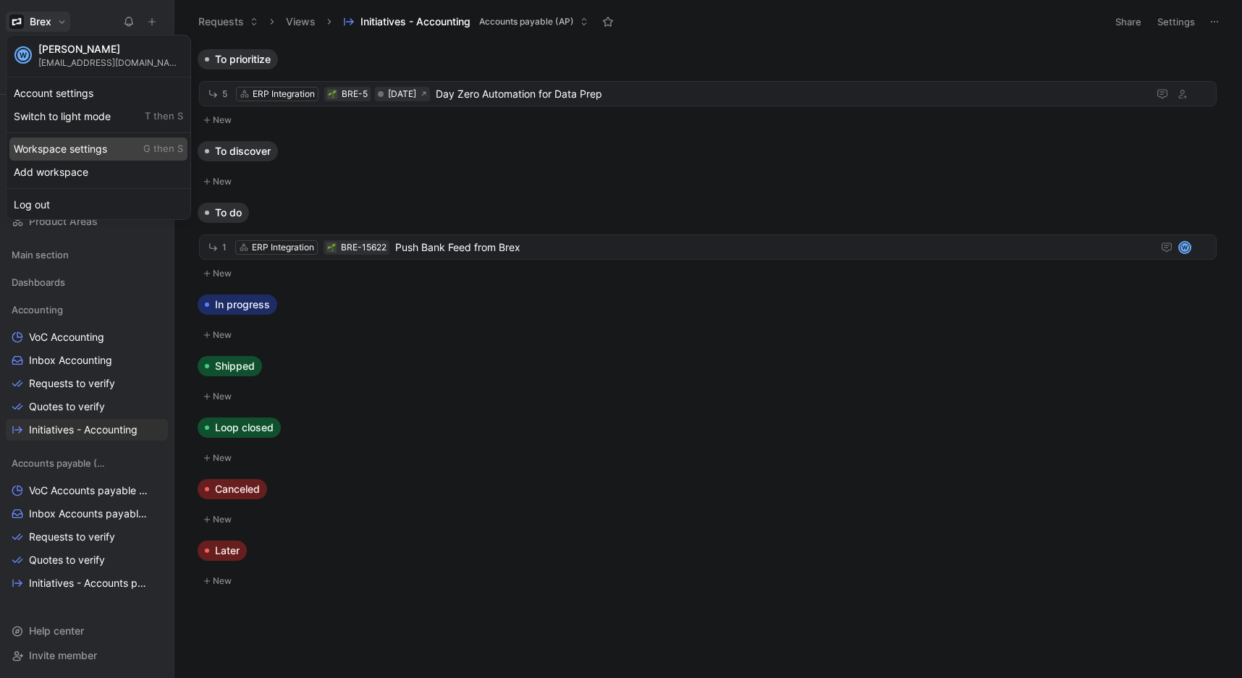
click at [94, 148] on div "Workspace settings G then S" at bounding box center [98, 149] width 178 height 23
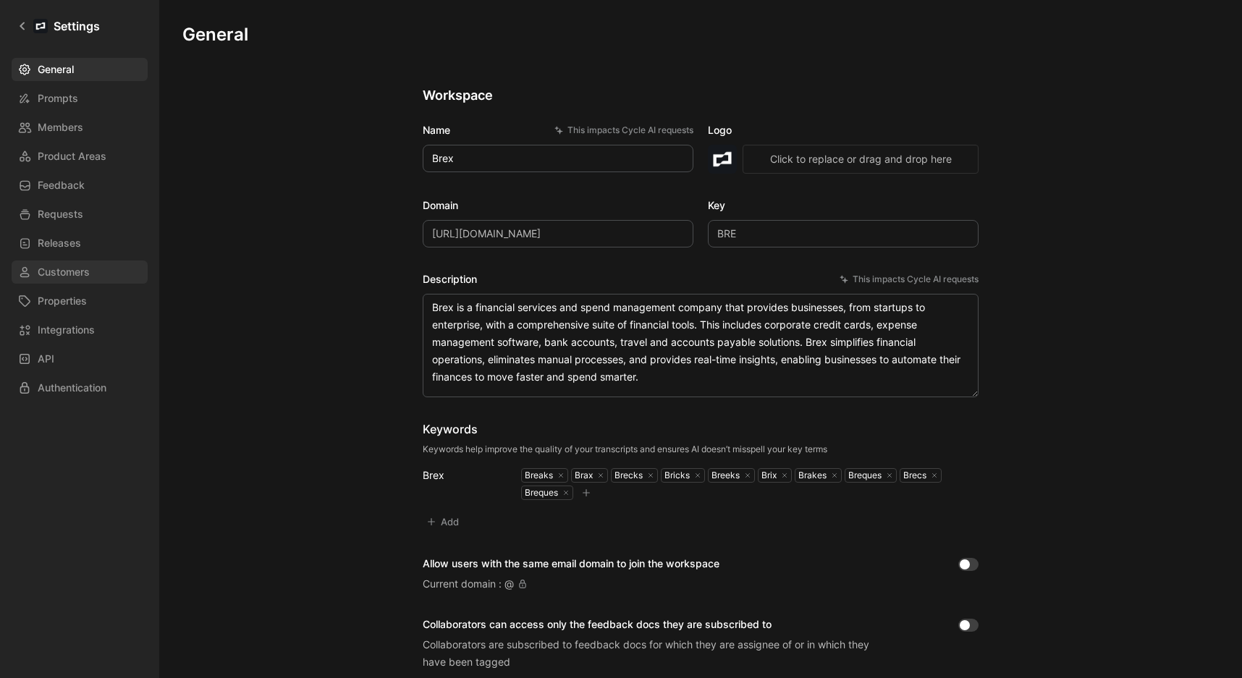
click at [98, 266] on link "Customers" at bounding box center [80, 272] width 136 height 23
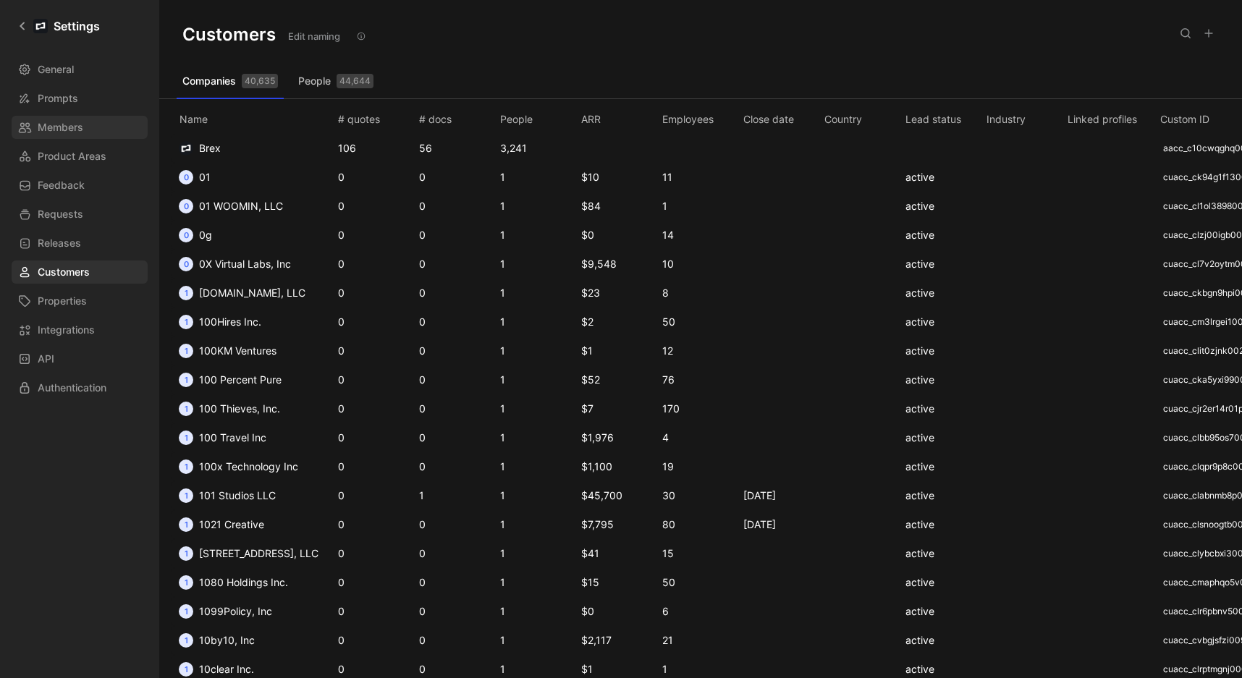
click at [75, 121] on span "Members" at bounding box center [61, 127] width 46 height 17
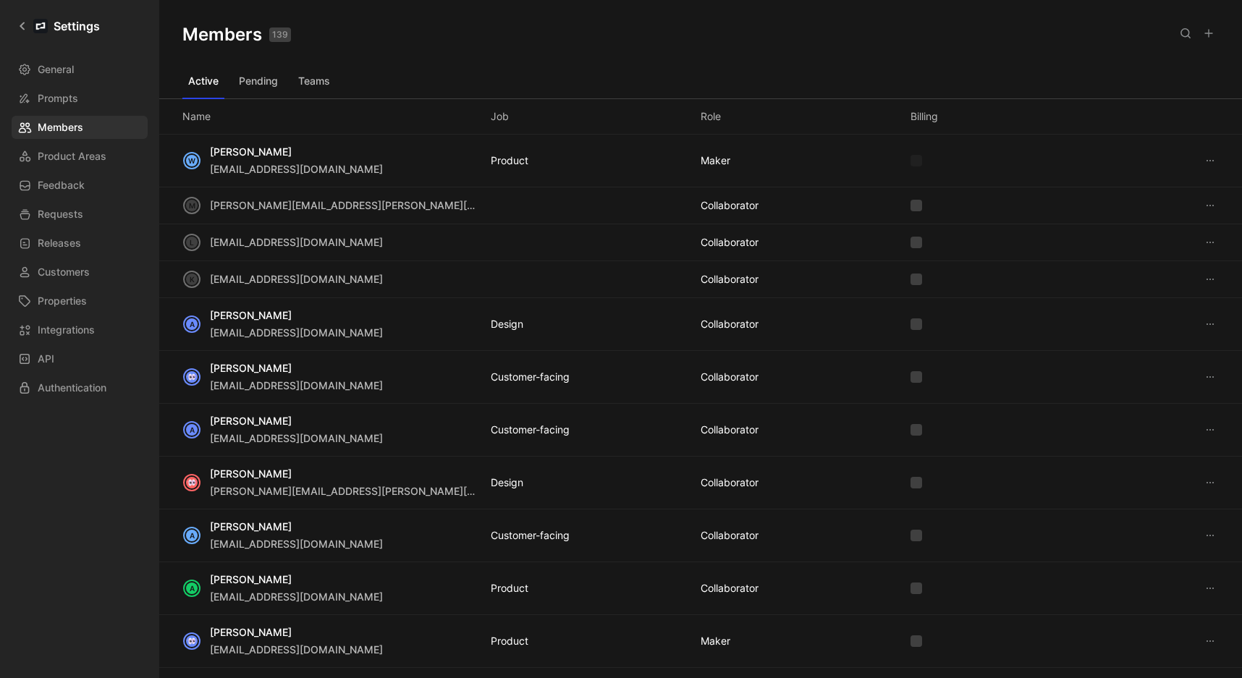
click at [306, 77] on button "Teams" at bounding box center [313, 81] width 43 height 23
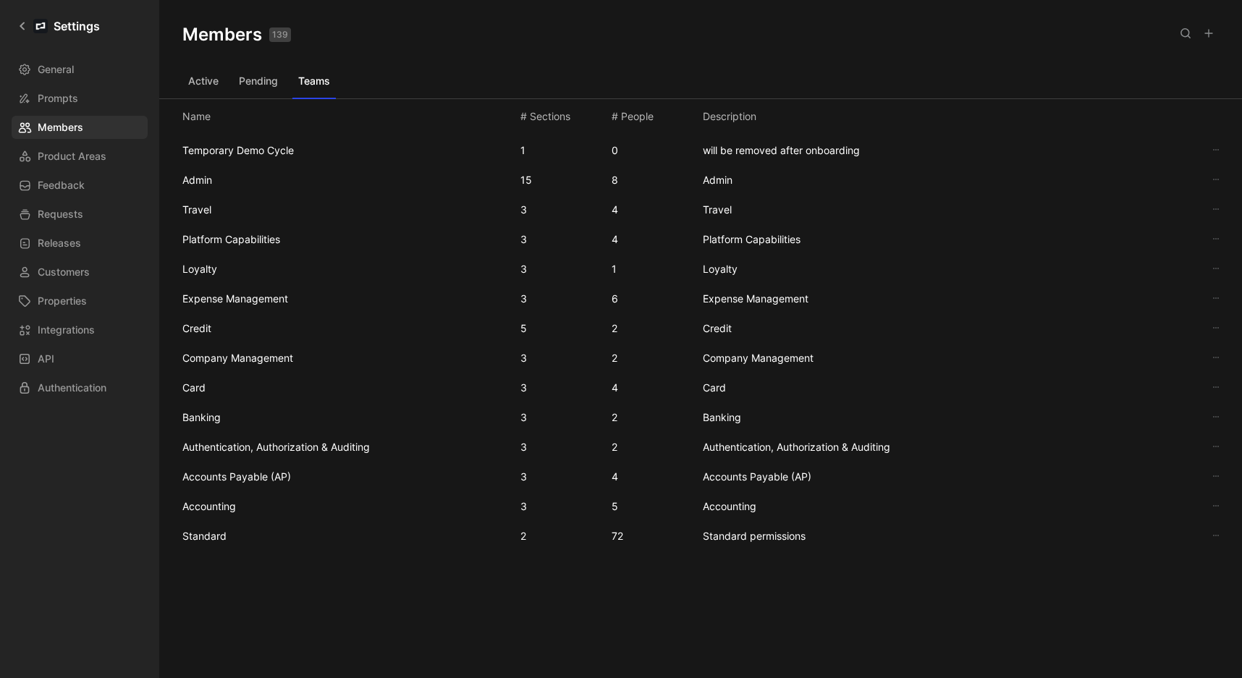
click at [256, 292] on span "Expense Management" at bounding box center [235, 298] width 106 height 12
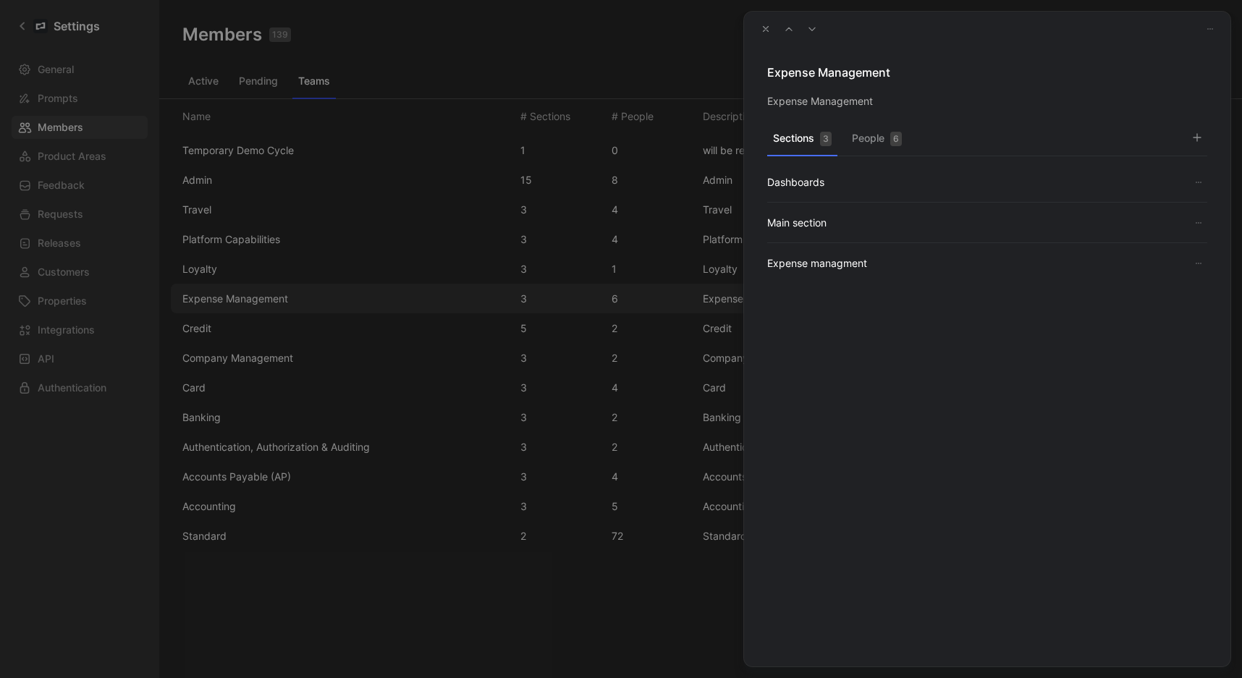
click at [864, 143] on button "People 6" at bounding box center [877, 142] width 62 height 28
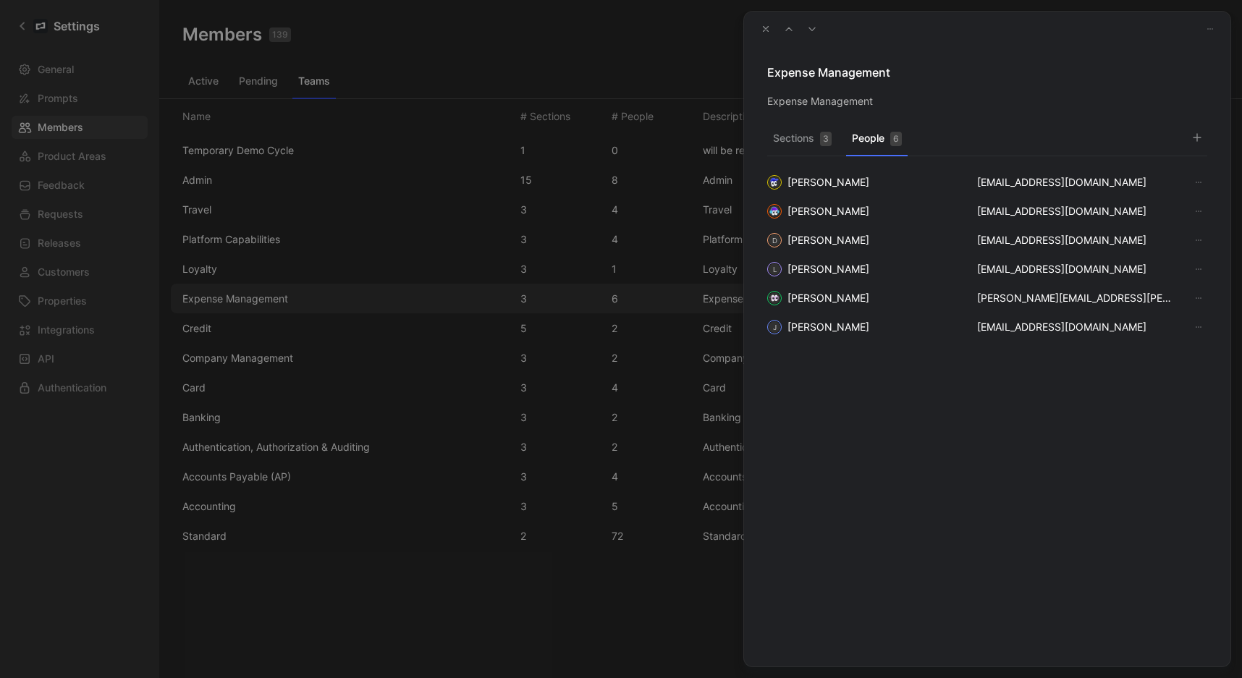
click at [1203, 140] on button "button" at bounding box center [1197, 137] width 20 height 20
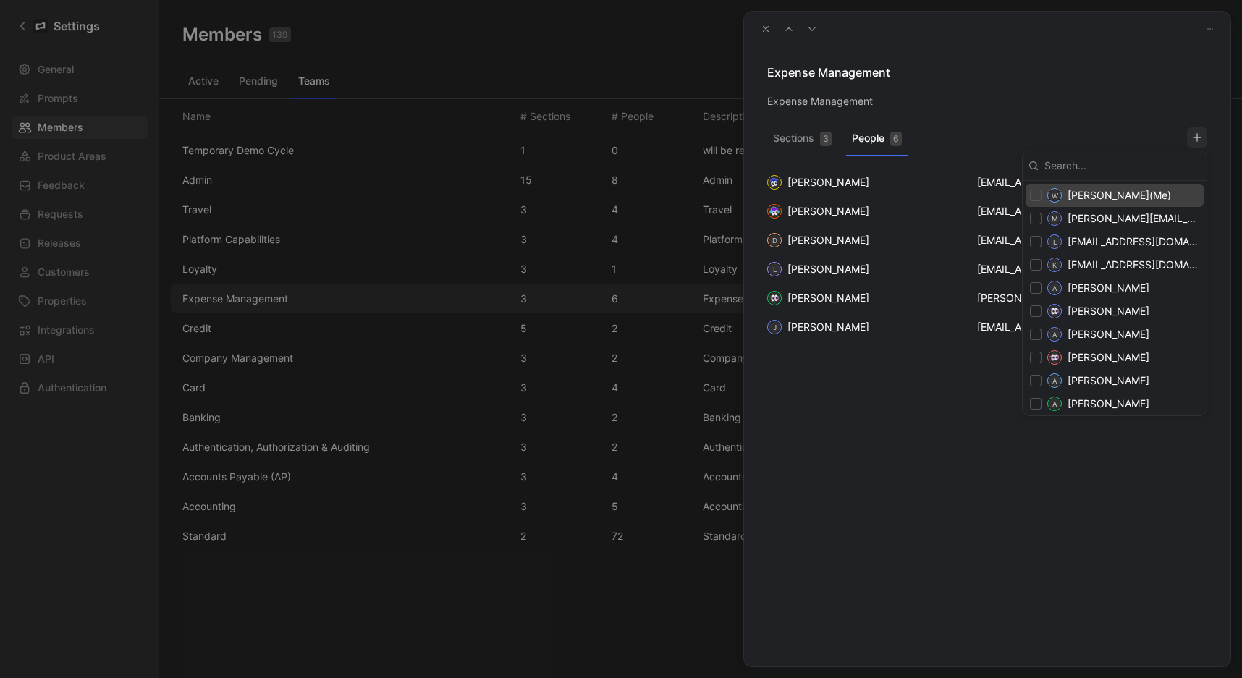
click at [1035, 197] on input "checkbox" at bounding box center [1036, 196] width 12 height 12
checkbox input "true"
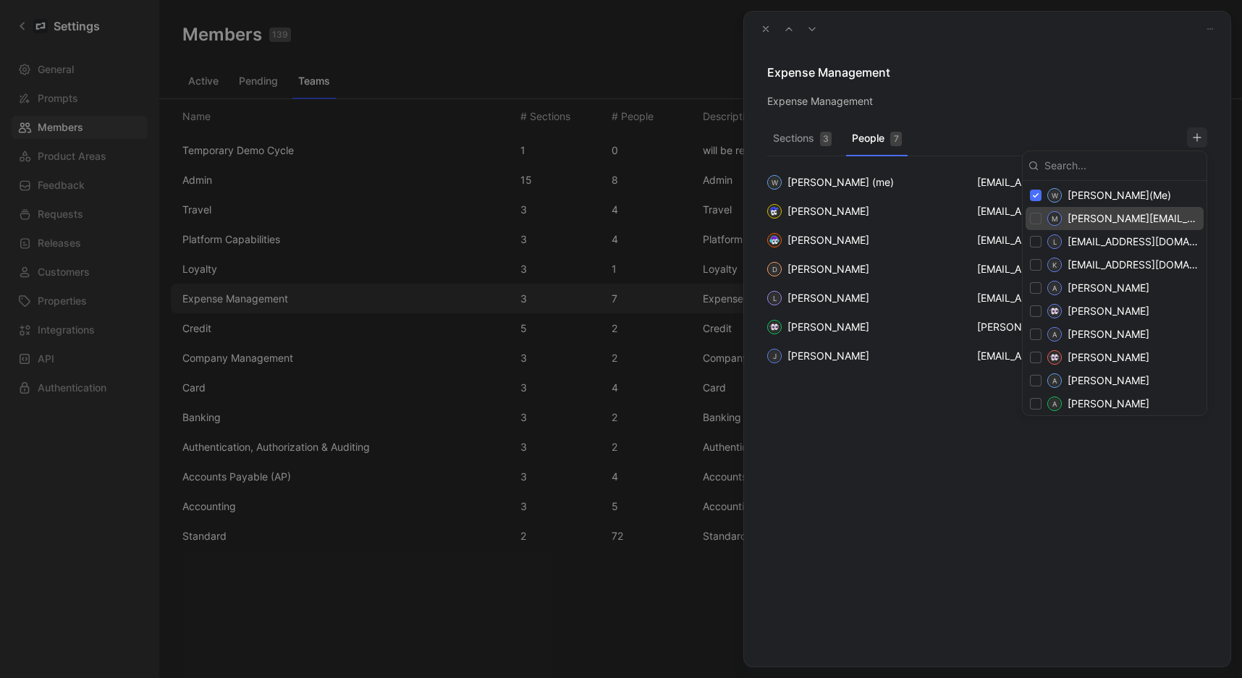
click at [897, 481] on div at bounding box center [621, 339] width 1242 height 678
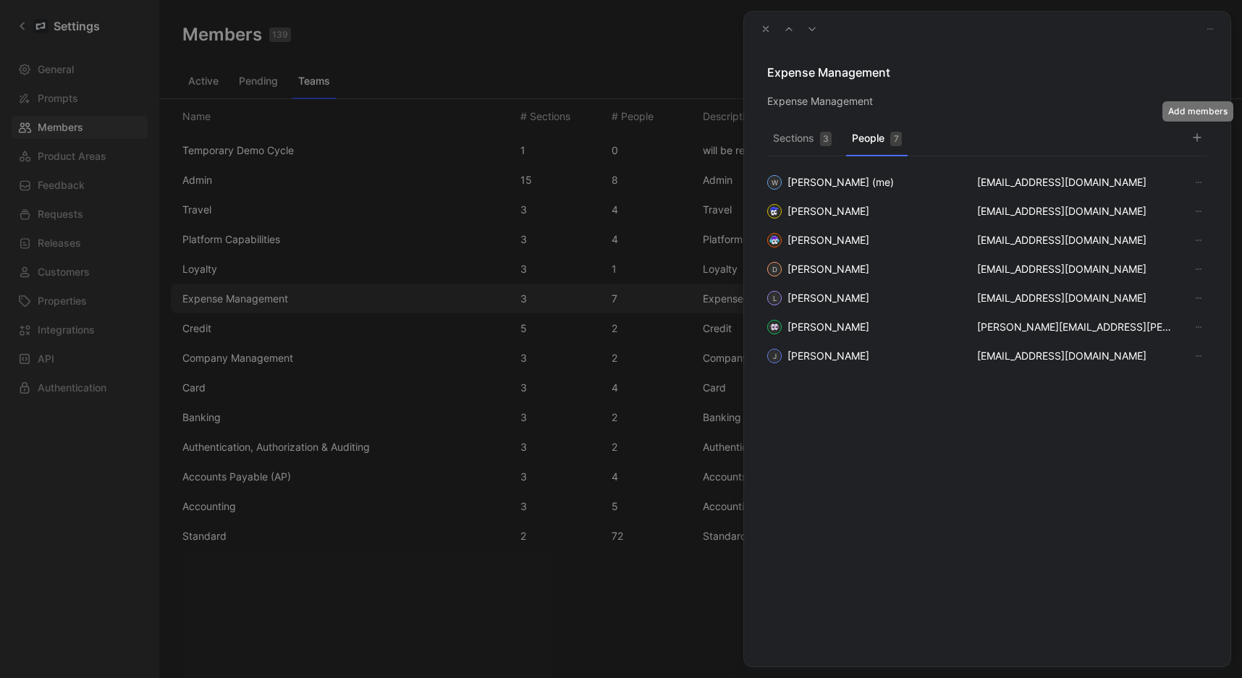
click at [1205, 139] on button "button" at bounding box center [1197, 137] width 20 height 20
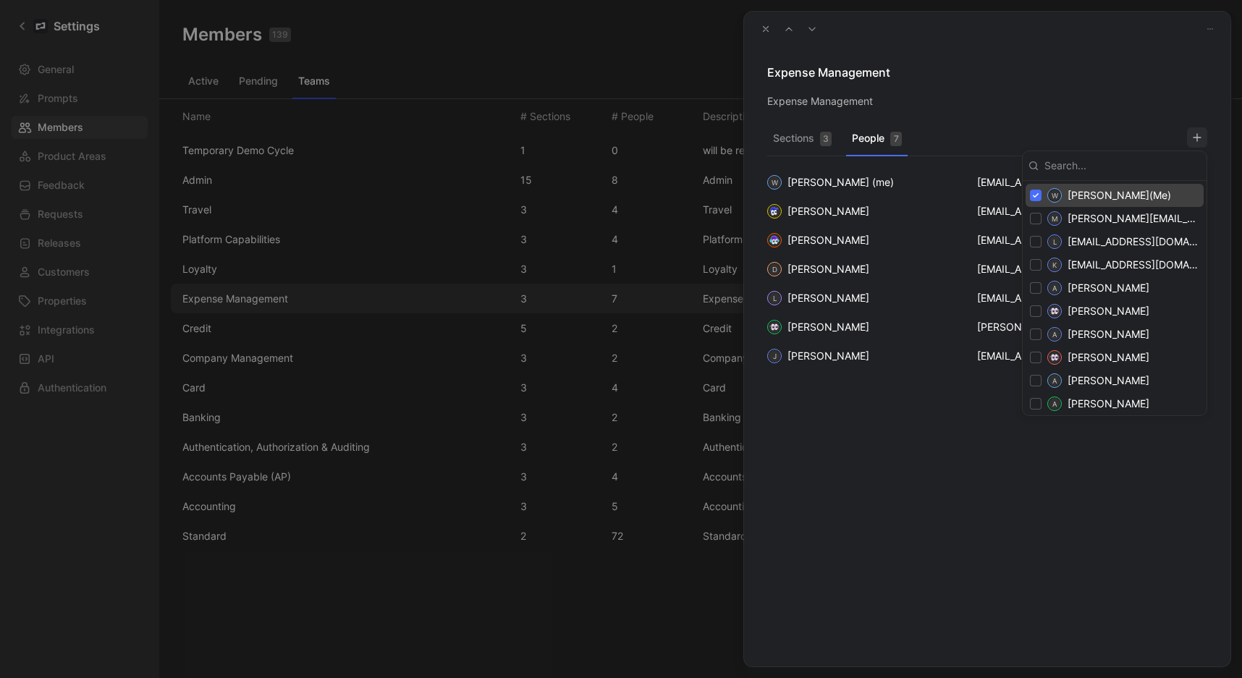
click at [1035, 193] on input "checkbox" at bounding box center [1036, 196] width 12 height 12
checkbox input "false"
click at [1075, 168] on input at bounding box center [1120, 165] width 162 height 23
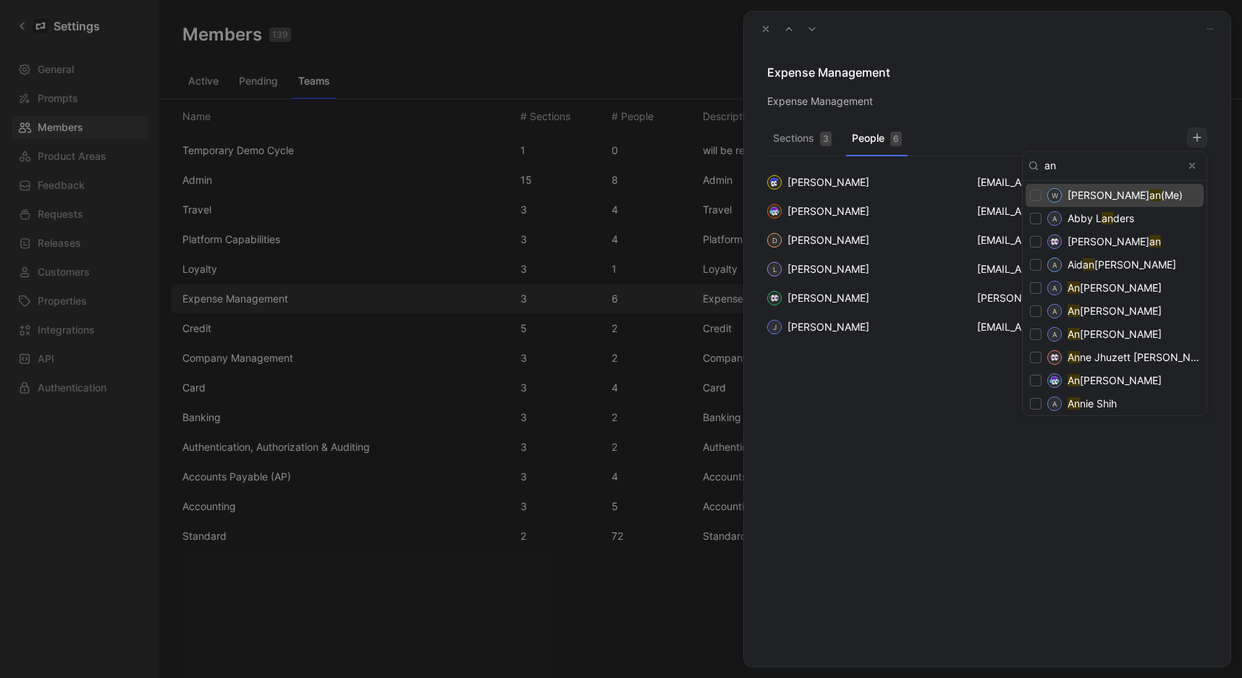
type input "a"
click at [765, 29] on div at bounding box center [621, 339] width 1242 height 678
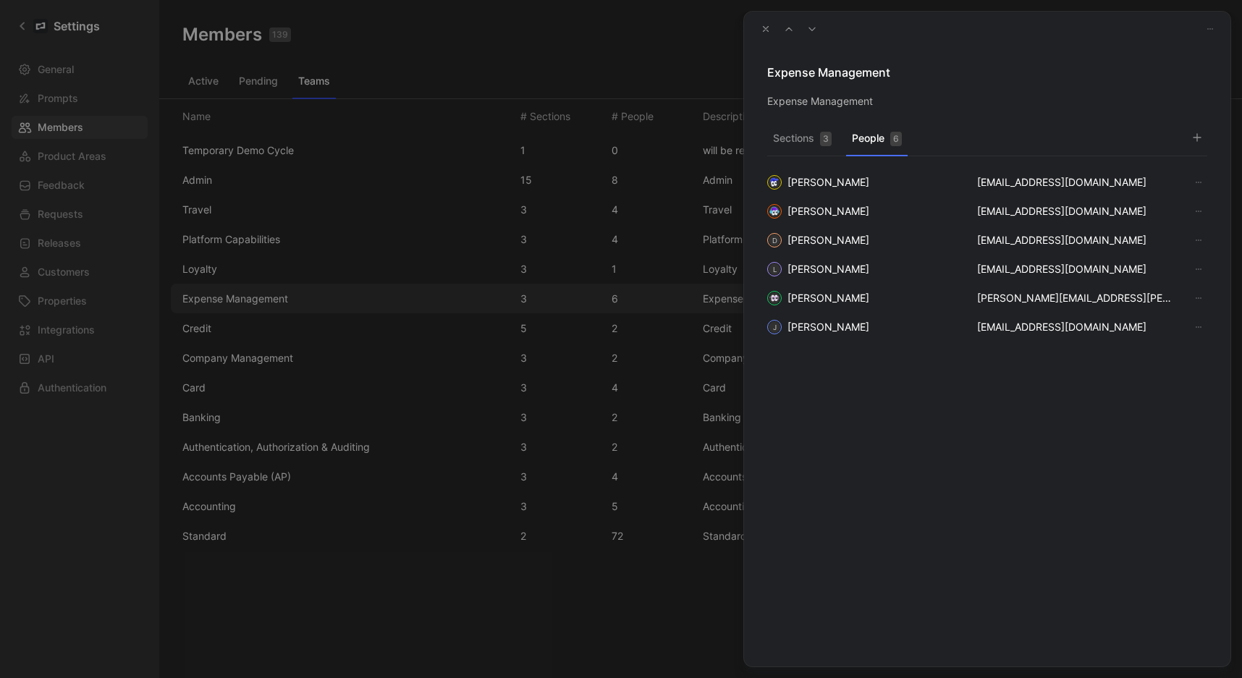
click at [765, 30] on icon "button" at bounding box center [766, 29] width 10 height 10
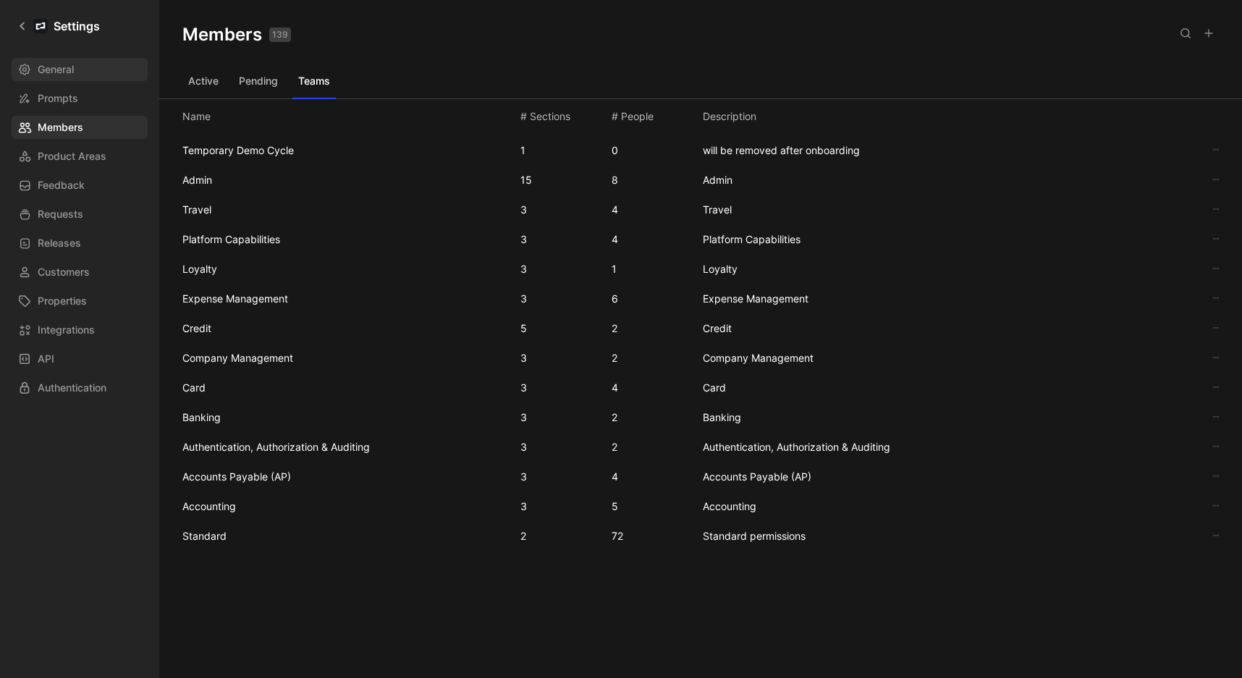
click at [49, 72] on span "General" at bounding box center [56, 69] width 36 height 17
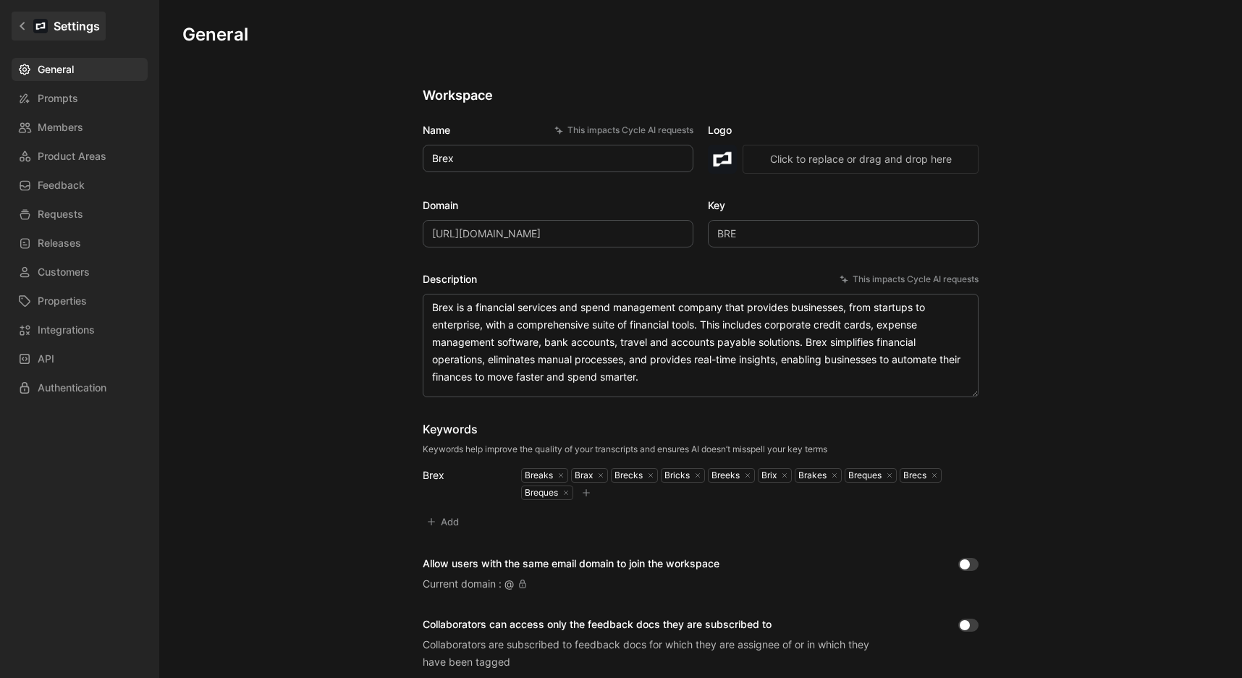
click at [20, 33] on link "Settings" at bounding box center [59, 26] width 94 height 29
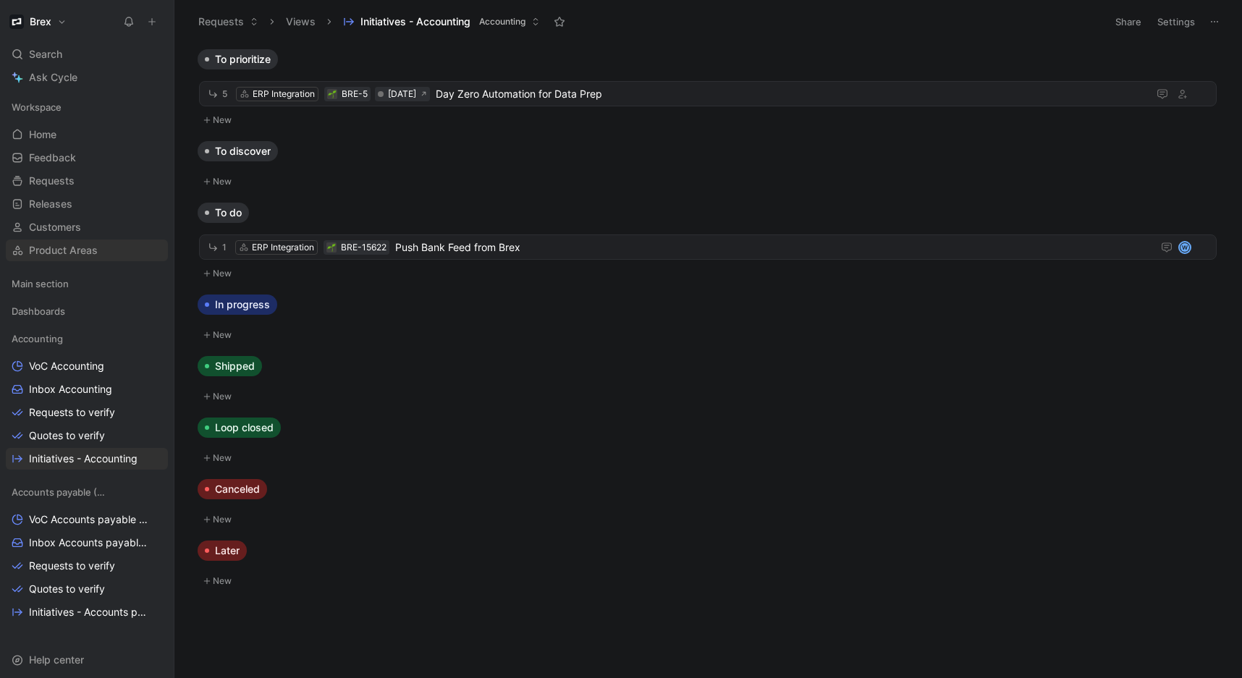
click at [65, 255] on span "Product Areas" at bounding box center [63, 250] width 69 height 14
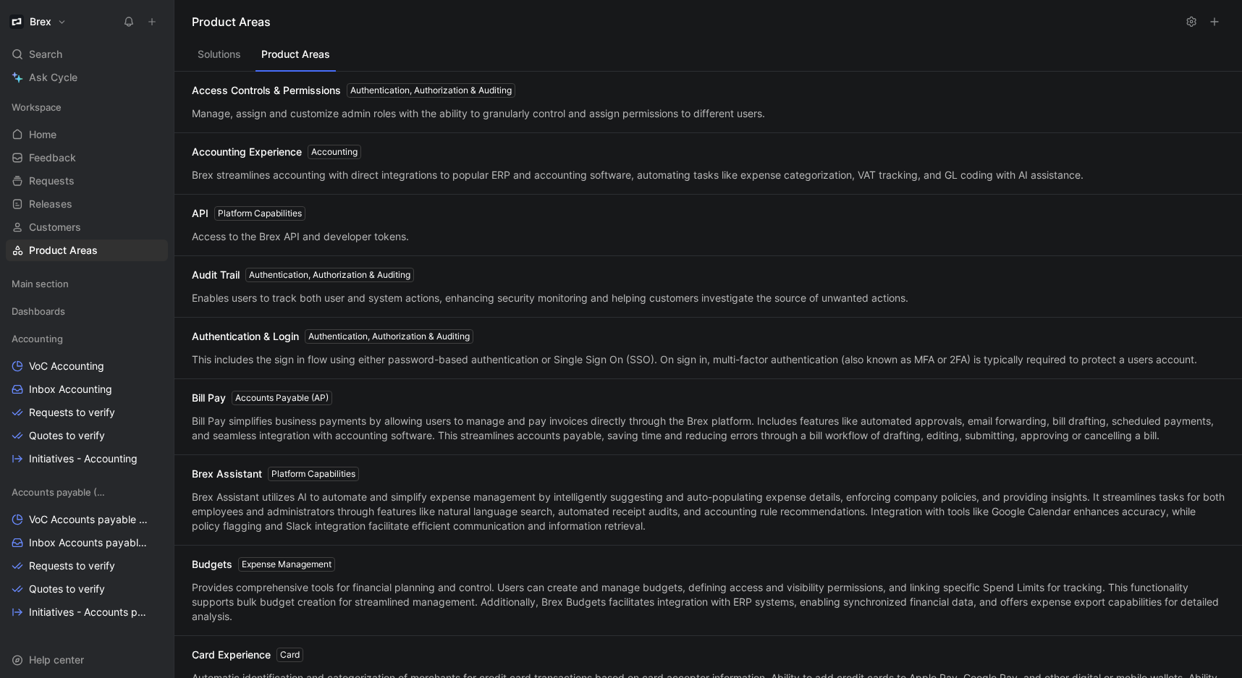
click at [289, 56] on button "Product Areas" at bounding box center [296, 58] width 80 height 28
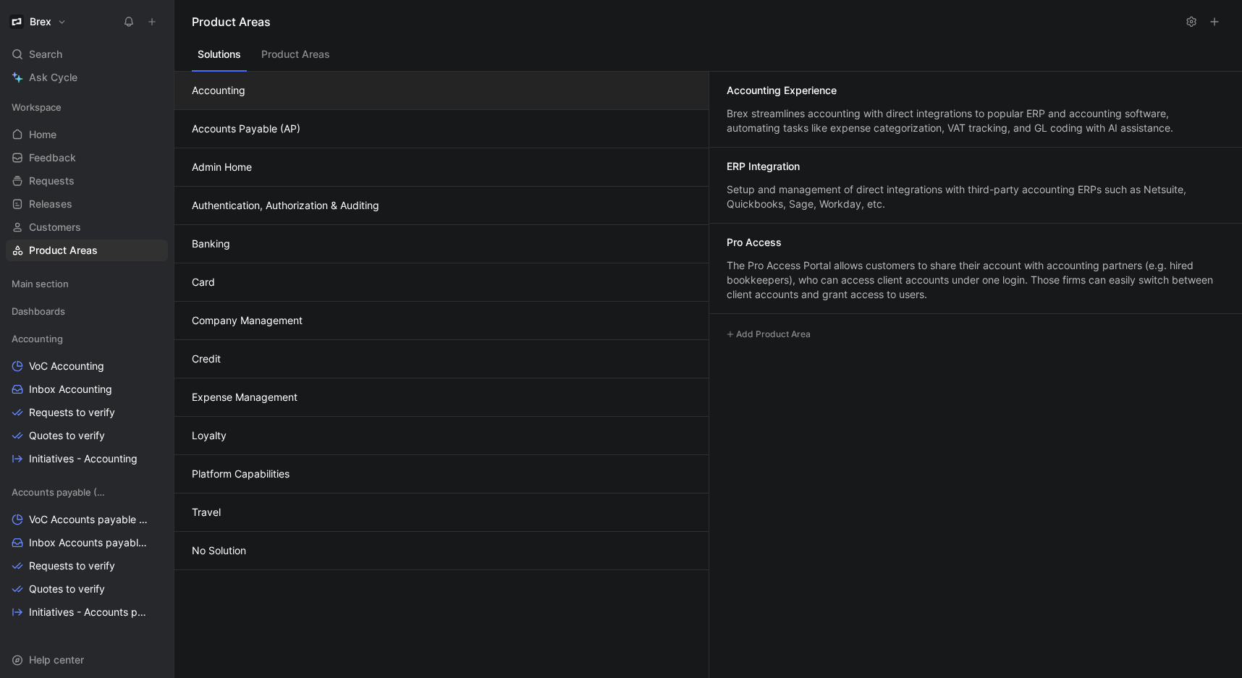
click at [231, 56] on button "Solutions" at bounding box center [219, 58] width 55 height 28
click at [281, 51] on button "Product Areas" at bounding box center [296, 58] width 80 height 28
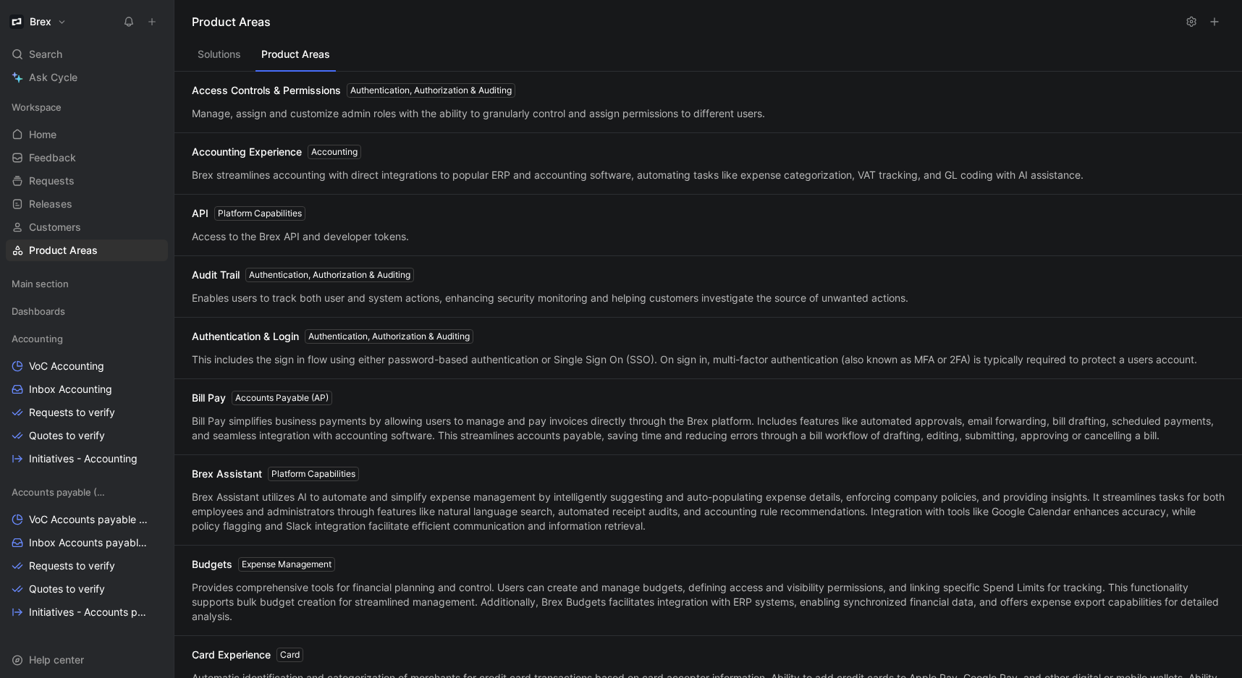
click at [237, 39] on header "Product Areas" at bounding box center [708, 21] width 1068 height 43
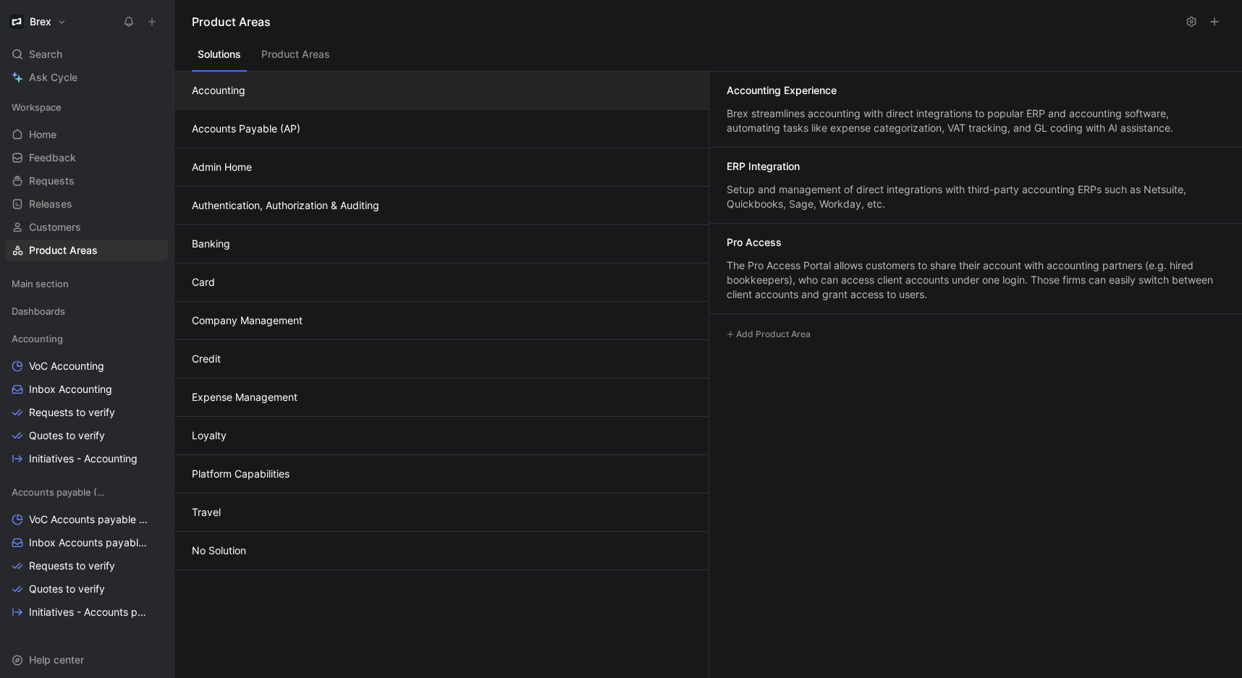
click at [233, 47] on button "Solutions" at bounding box center [219, 58] width 55 height 28
click at [78, 249] on span "Product Areas" at bounding box center [63, 250] width 69 height 14
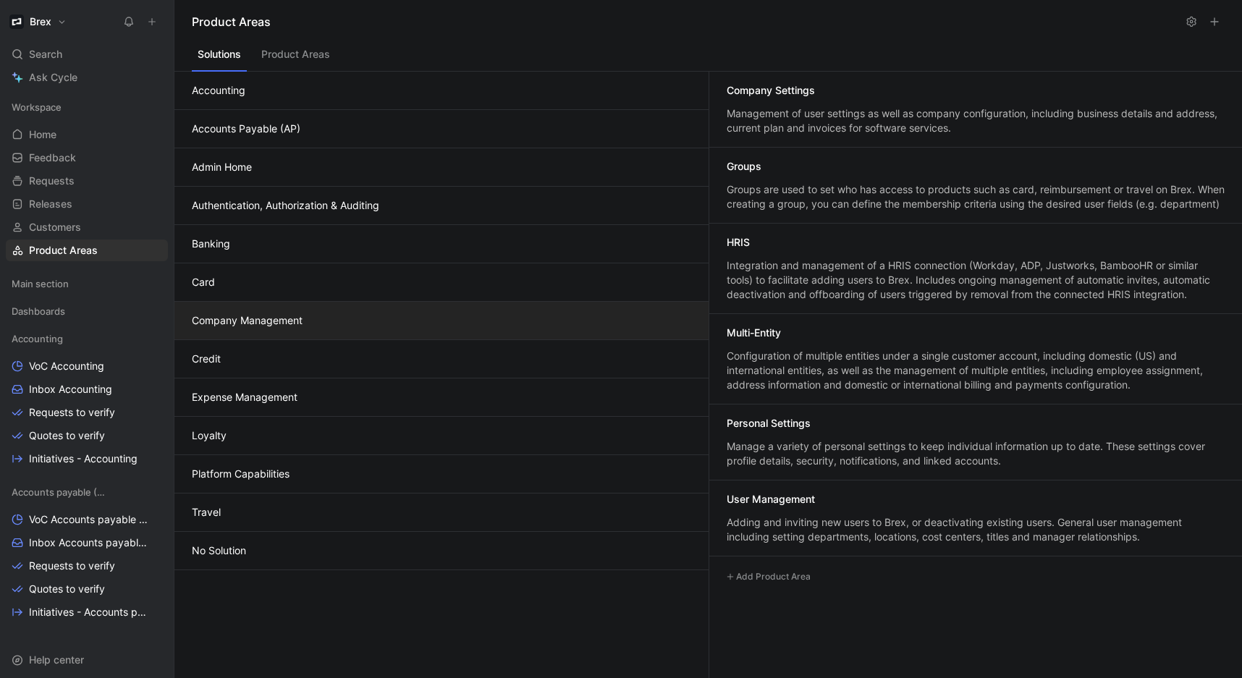
click at [282, 332] on button "Company Management" at bounding box center [441, 321] width 534 height 38
click at [67, 21] on button "Brex" at bounding box center [38, 22] width 64 height 20
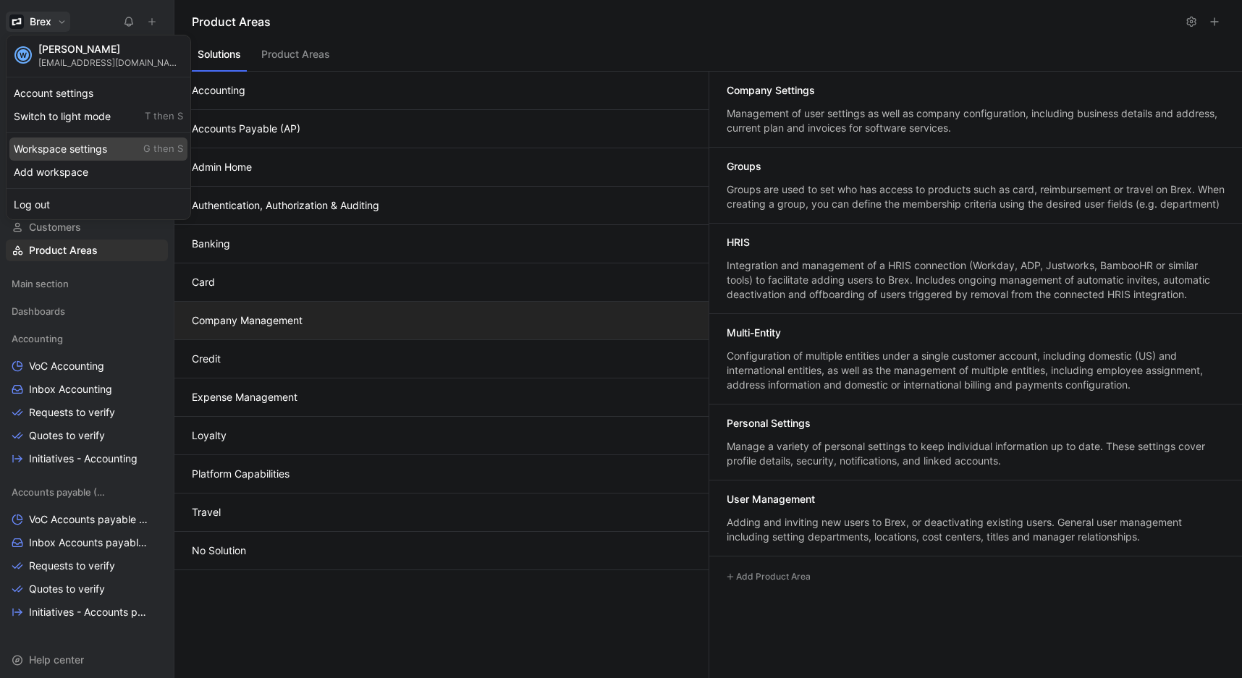
click at [90, 145] on div "Workspace settings G then S" at bounding box center [98, 149] width 178 height 23
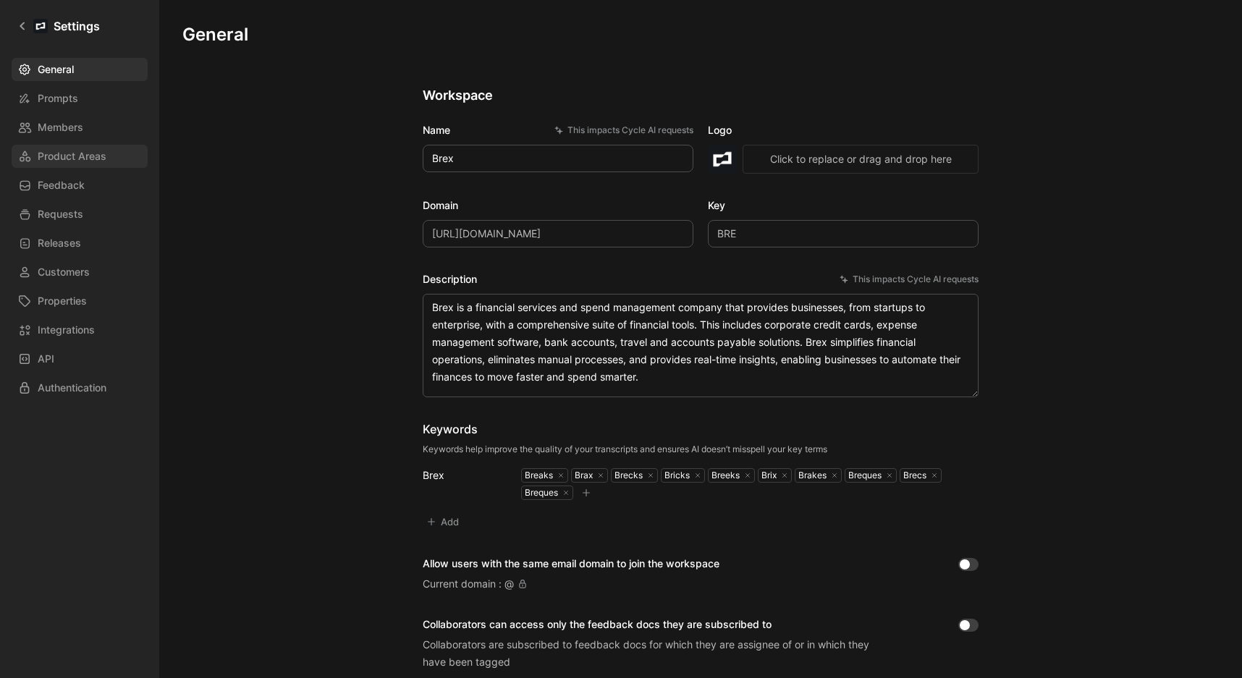
click at [83, 153] on span "Product Areas" at bounding box center [72, 156] width 69 height 17
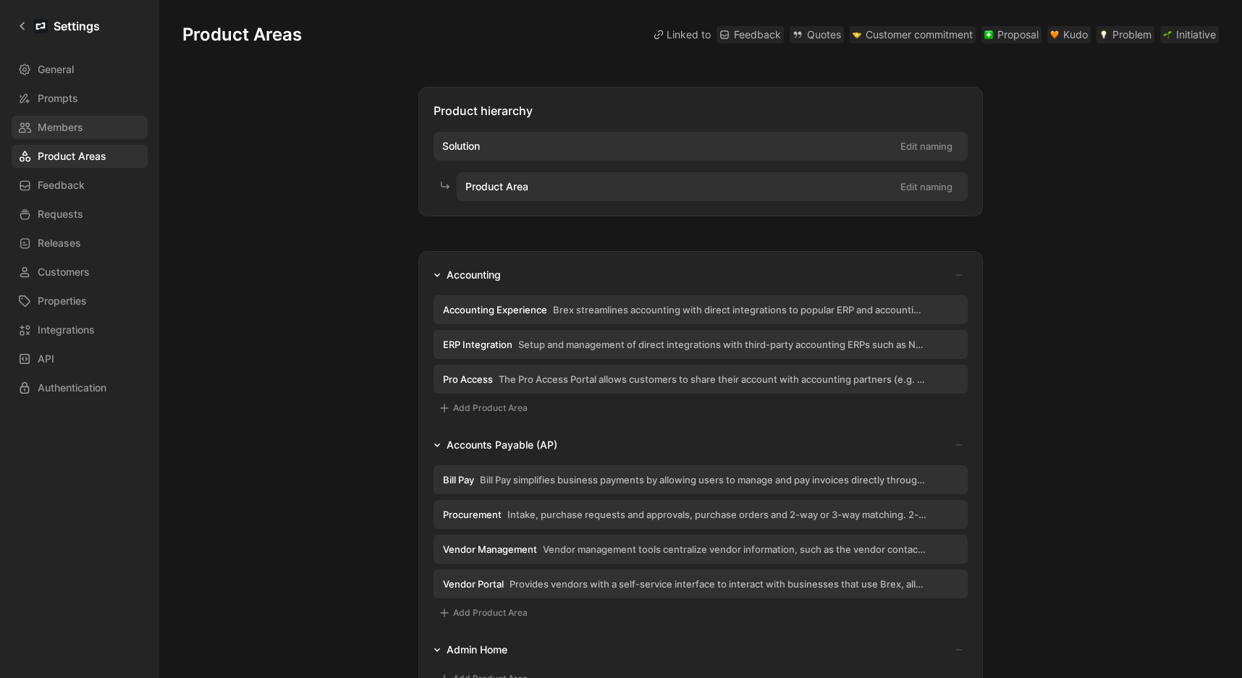
click at [72, 130] on span "Members" at bounding box center [61, 127] width 46 height 17
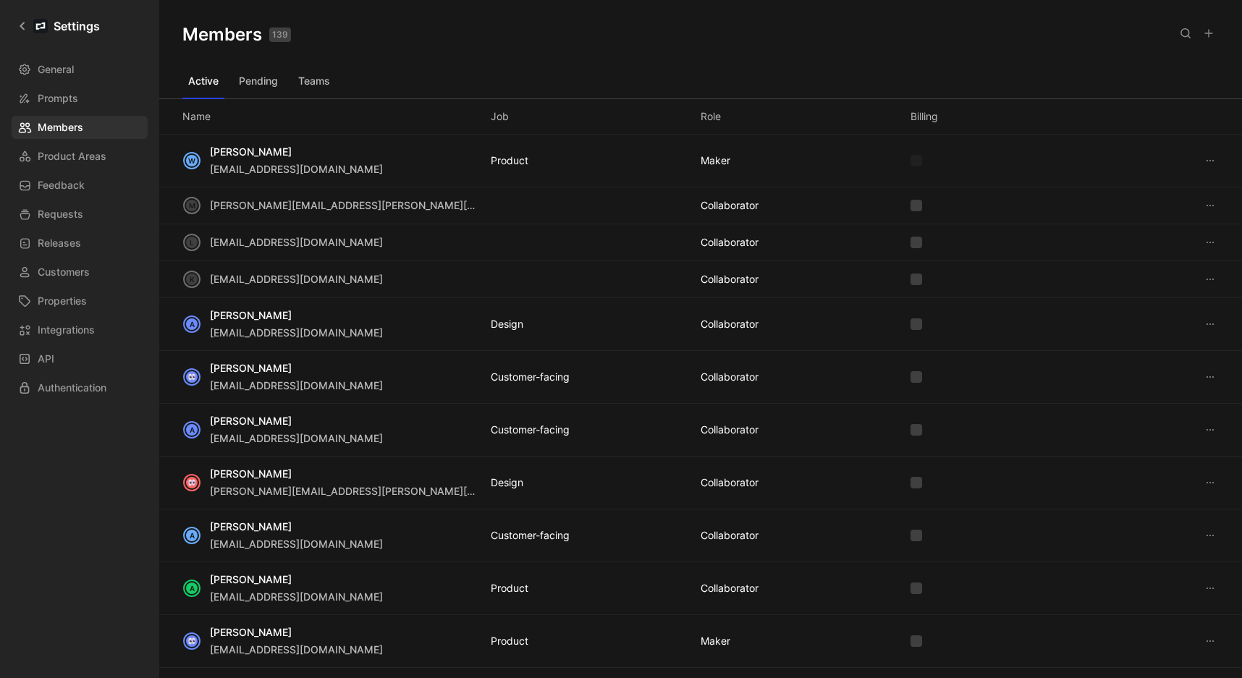
click at [313, 82] on button "Teams" at bounding box center [313, 81] width 43 height 23
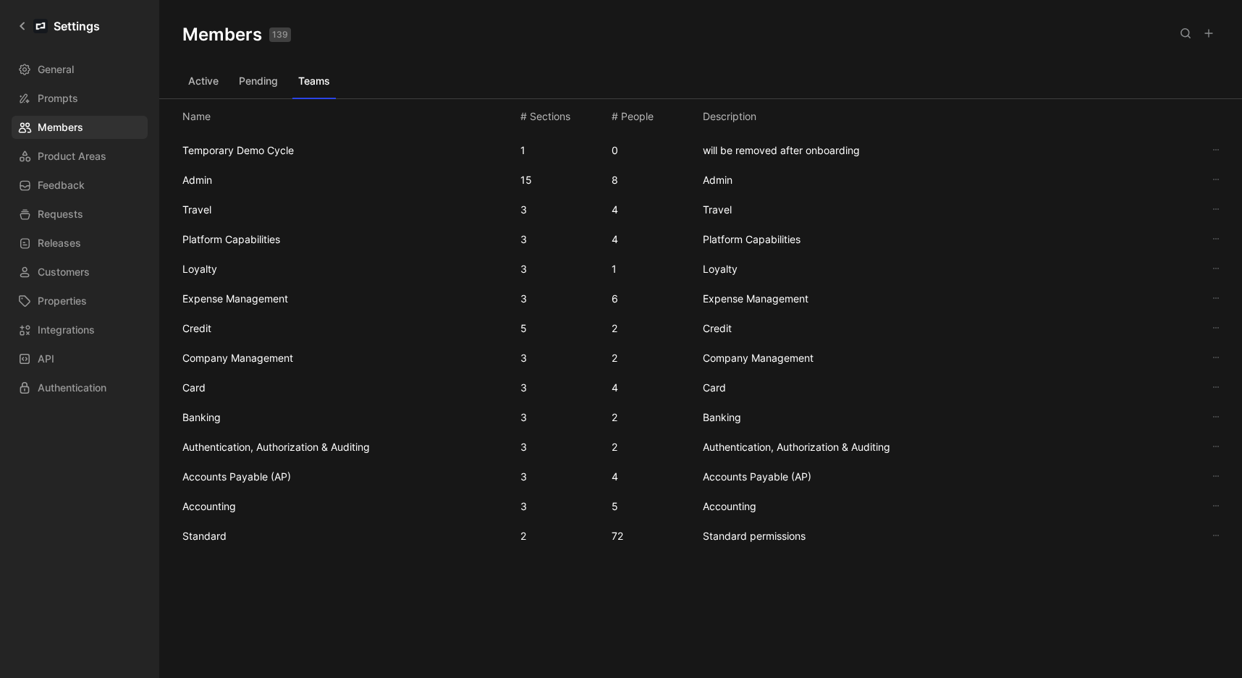
click at [363, 300] on span "Expense Management" at bounding box center [345, 298] width 327 height 17
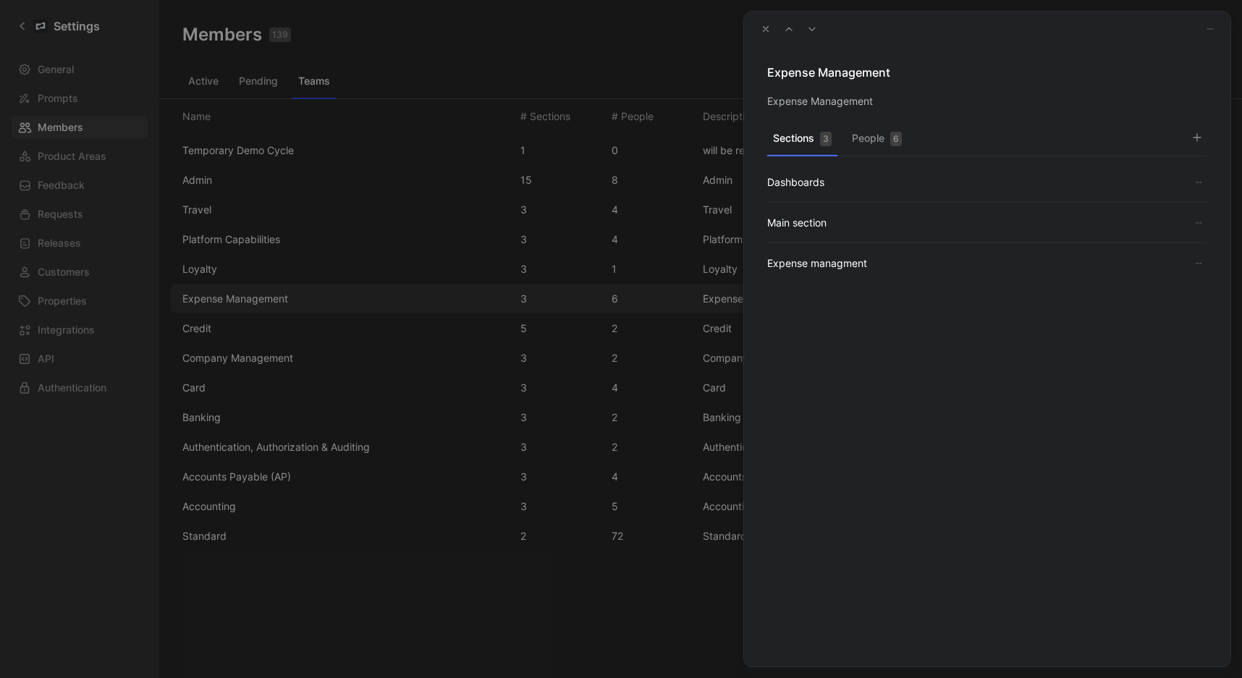
click at [876, 141] on button "People 6" at bounding box center [877, 142] width 62 height 28
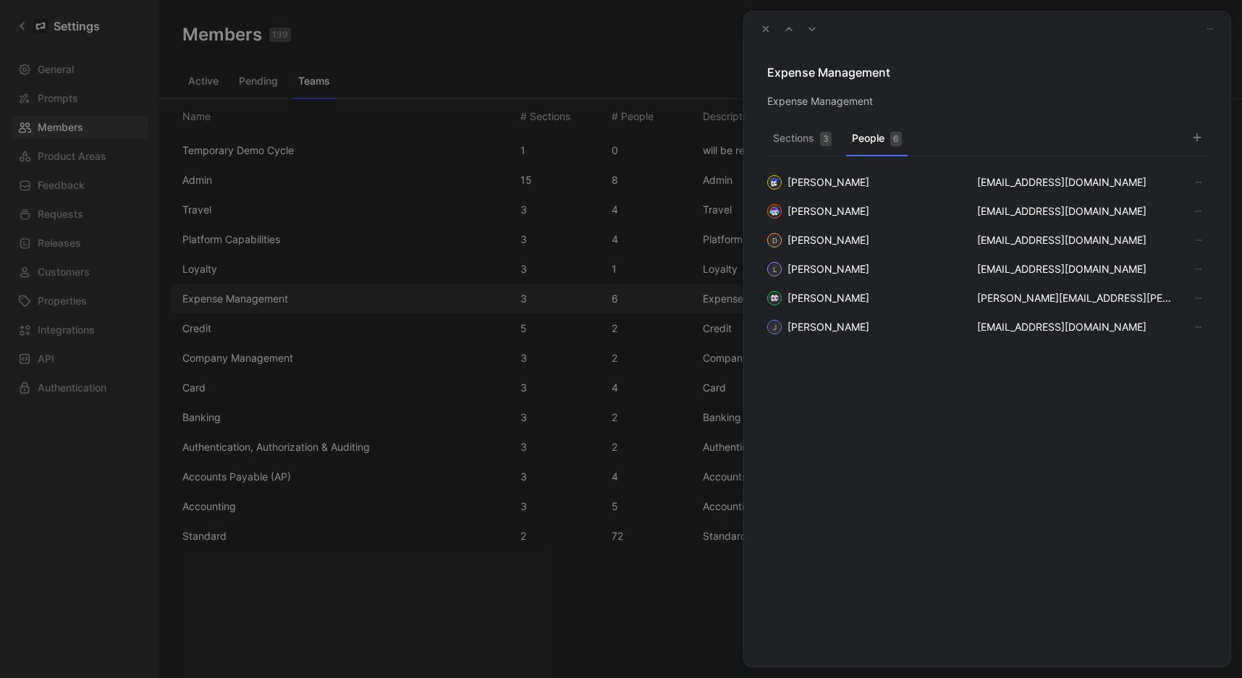
click at [822, 146] on div "3" at bounding box center [826, 139] width 12 height 14
click at [865, 140] on button "People 6" at bounding box center [877, 142] width 62 height 28
click at [1197, 136] on use "button" at bounding box center [1197, 137] width 7 height 7
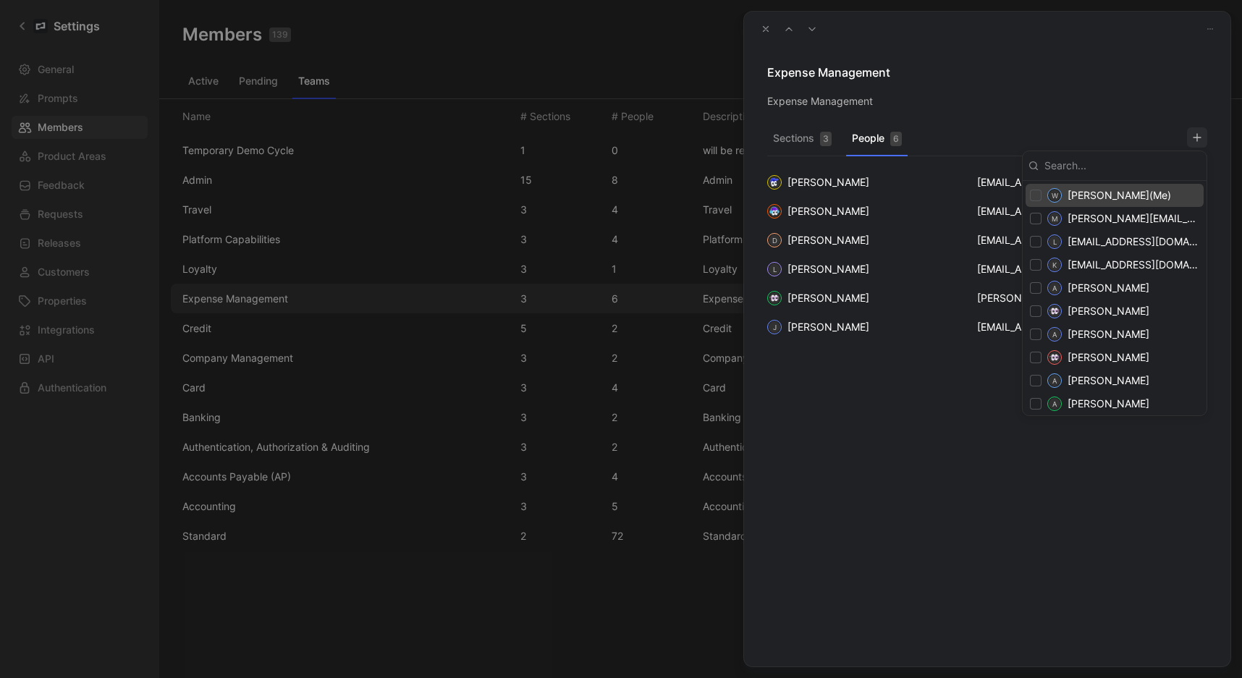
click at [1035, 200] on input "checkbox" at bounding box center [1036, 196] width 12 height 12
checkbox input "true"
click at [872, 453] on div at bounding box center [621, 339] width 1242 height 678
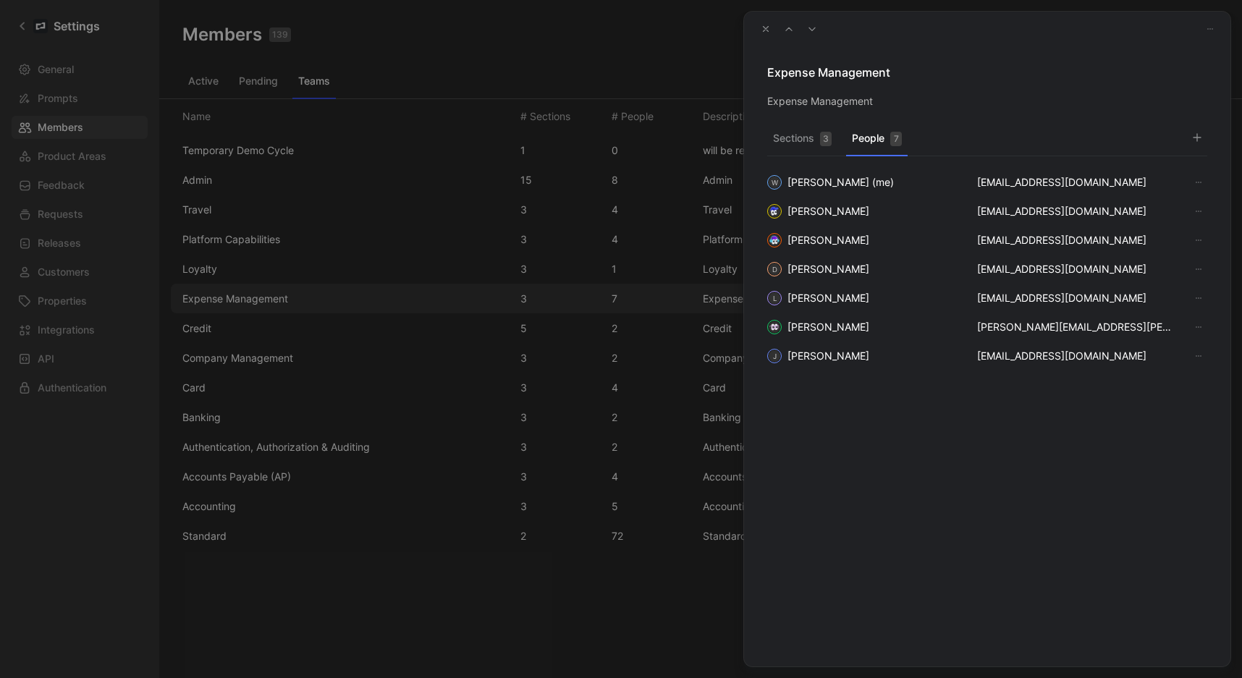
click at [1216, 30] on button "button" at bounding box center [1210, 28] width 17 height 17
click at [1213, 29] on div at bounding box center [621, 339] width 1242 height 678
click at [764, 30] on use "button" at bounding box center [766, 29] width 5 height 5
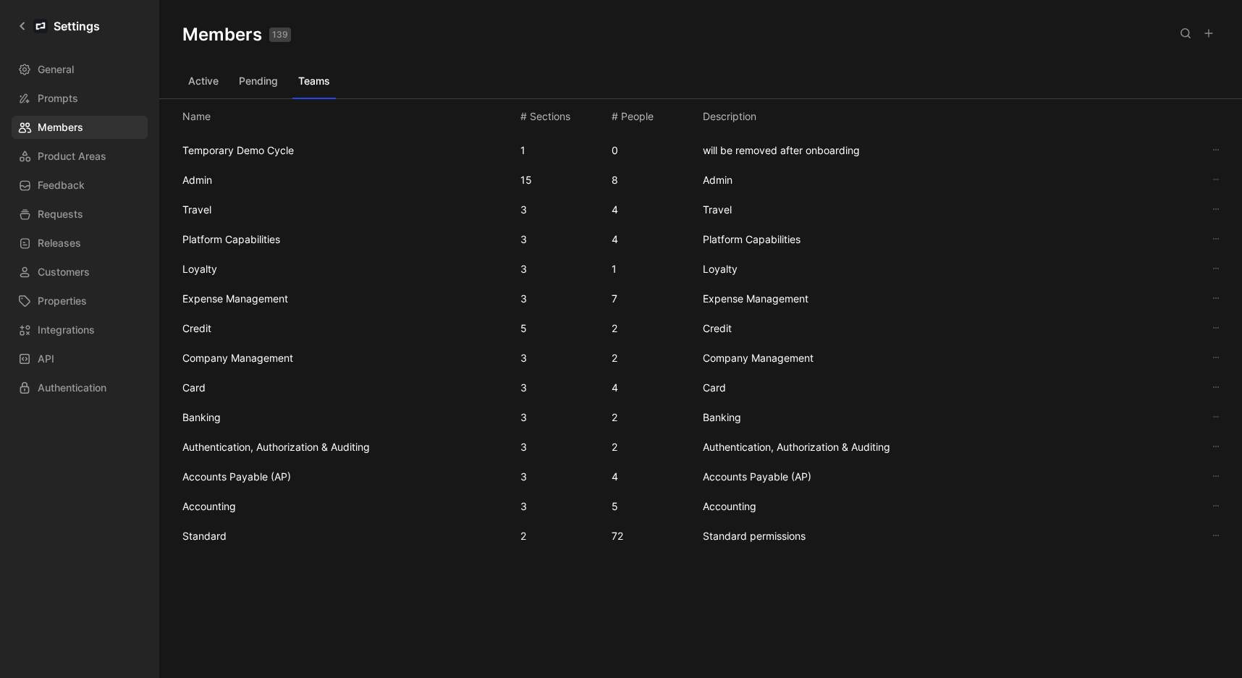
click at [341, 292] on span "Expense Management" at bounding box center [345, 298] width 327 height 17
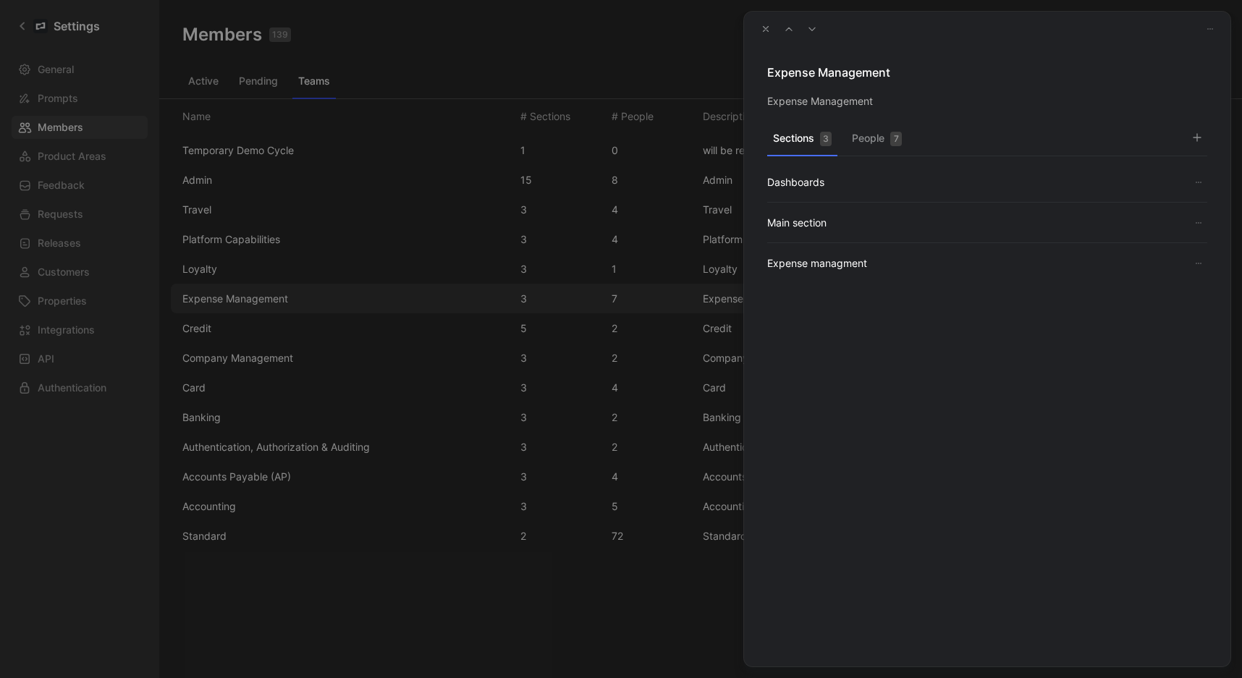
click at [882, 137] on button "People 7" at bounding box center [877, 142] width 62 height 28
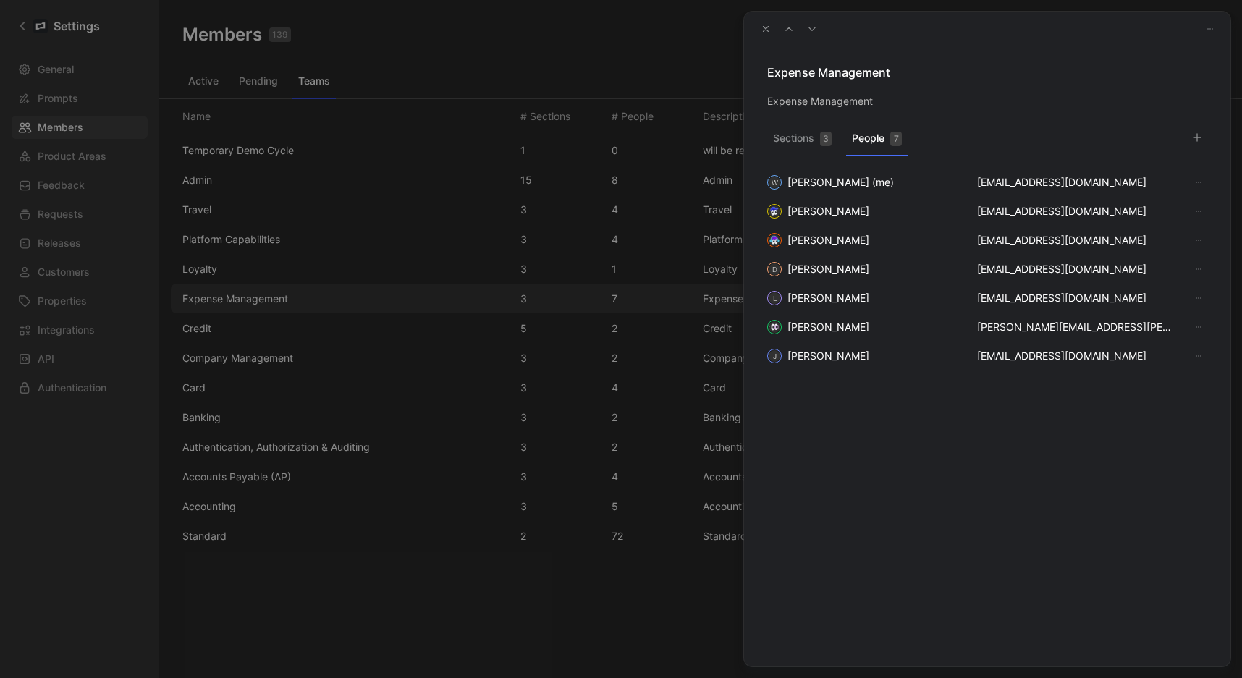
click at [1210, 28] on icon "button" at bounding box center [1210, 29] width 9 height 9
click at [610, 53] on div at bounding box center [621, 339] width 1242 height 678
drag, startPoint x: 628, startPoint y: 62, endPoint x: 647, endPoint y: 62, distance: 19.5
click at [628, 62] on div at bounding box center [621, 339] width 1242 height 678
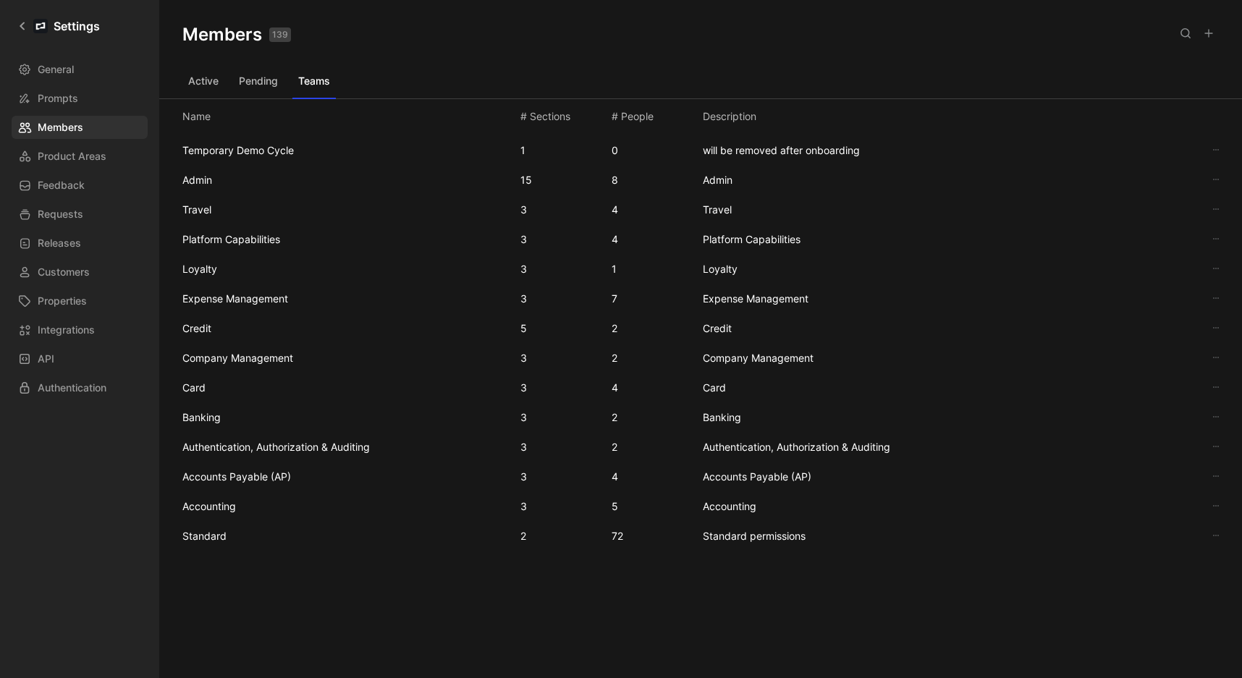
click at [203, 72] on button "Active" at bounding box center [203, 81] width 42 height 23
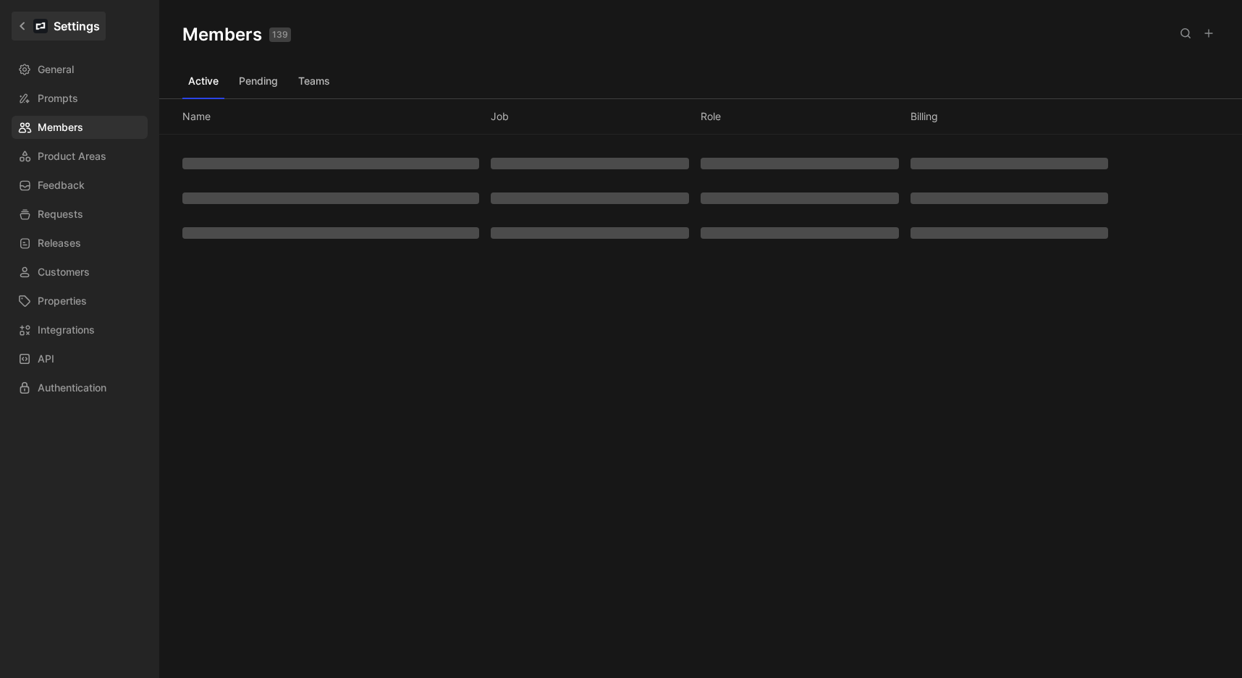
click at [25, 21] on icon at bounding box center [22, 26] width 10 height 10
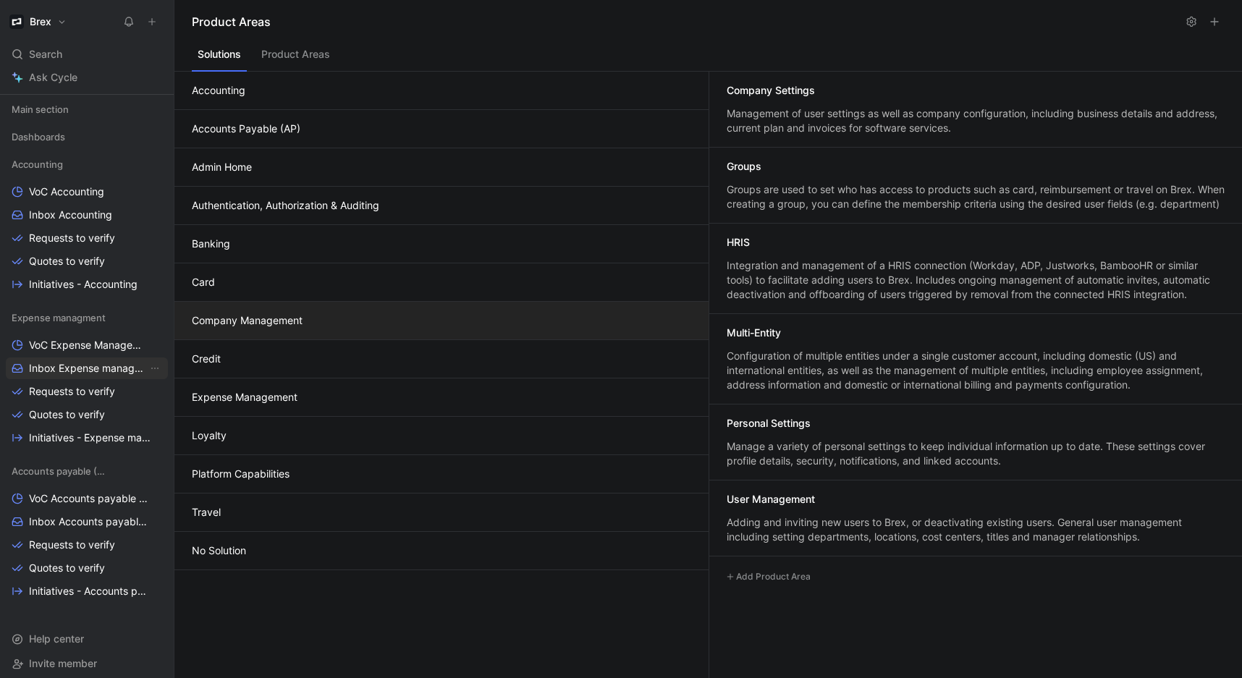
scroll to position [182, 0]
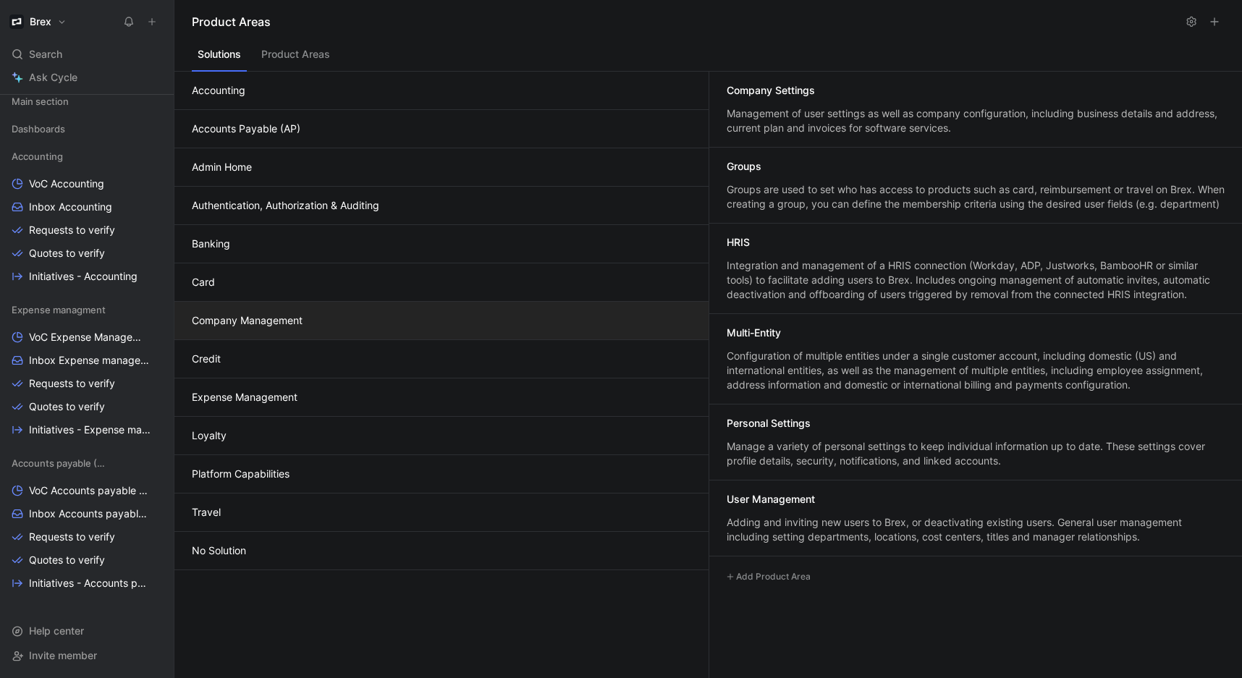
click at [310, 54] on button "Product Areas" at bounding box center [296, 58] width 80 height 28
click at [229, 57] on button "Solutions" at bounding box center [219, 58] width 55 height 28
click at [274, 125] on button "Accounts Payable (AP)" at bounding box center [441, 129] width 534 height 38
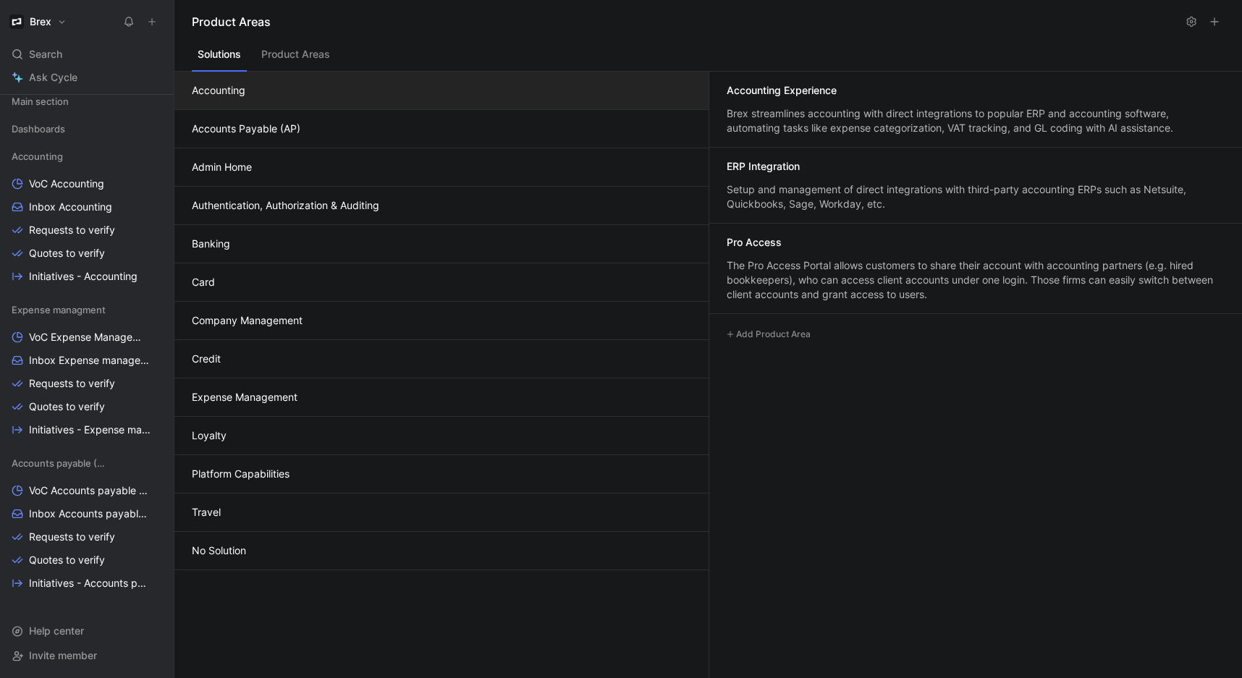
click at [309, 94] on button "Accounting" at bounding box center [441, 91] width 534 height 38
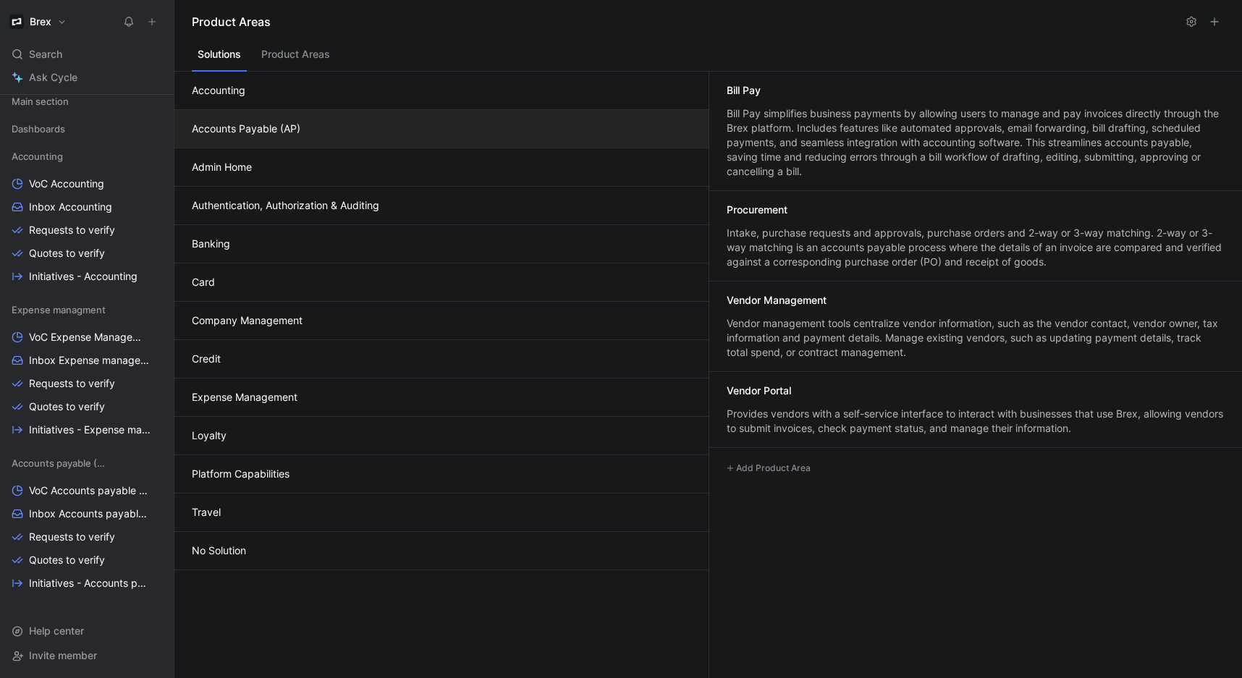
click at [397, 126] on button "Accounts Payable (AP)" at bounding box center [441, 129] width 534 height 38
click at [281, 417] on button "Loyalty" at bounding box center [441, 436] width 534 height 38
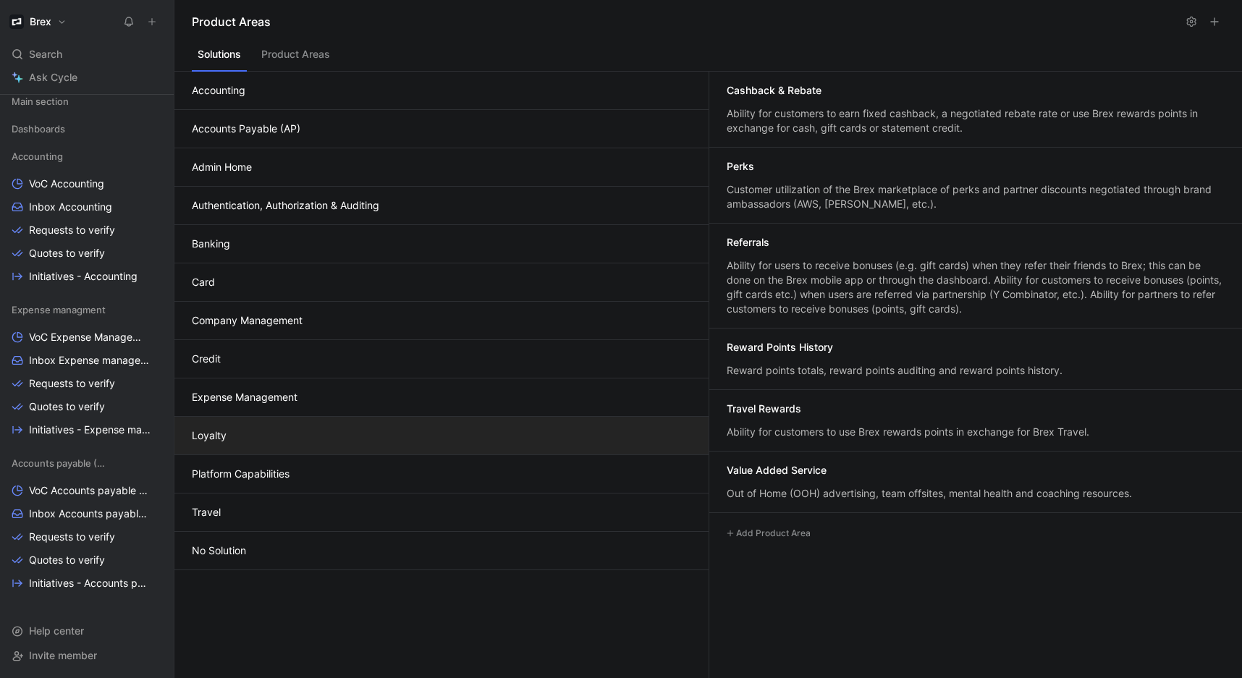
click at [303, 395] on button "Expense Management" at bounding box center [441, 398] width 534 height 38
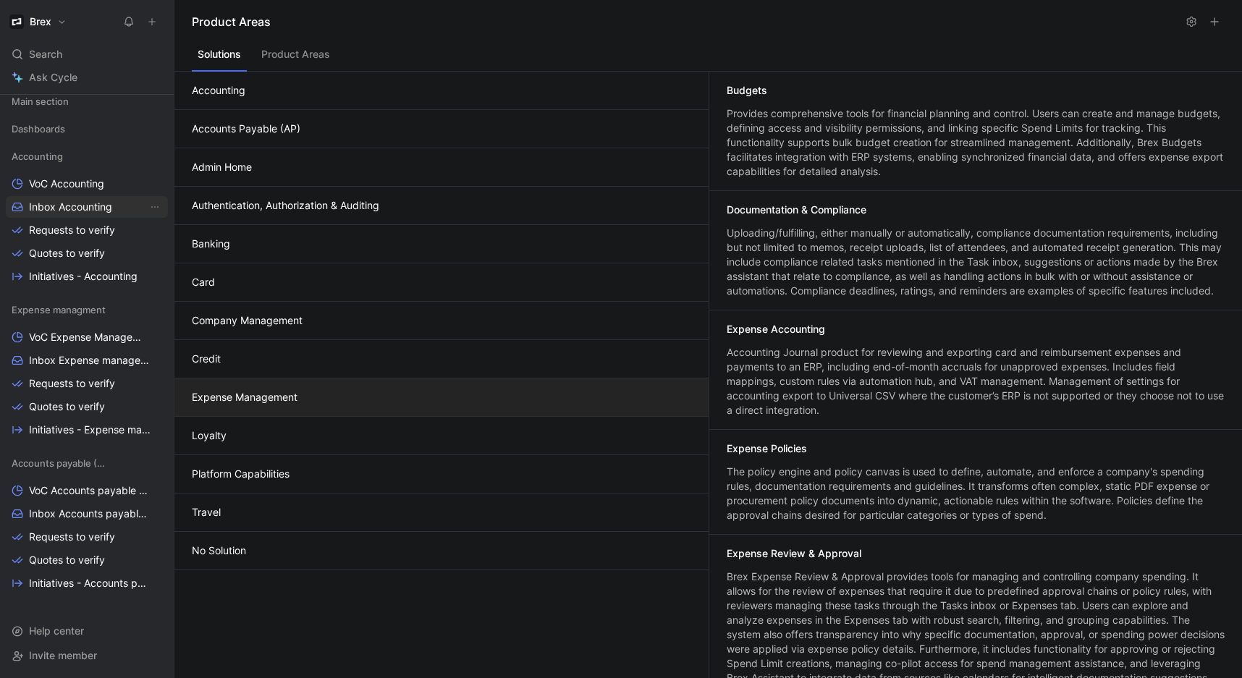
click at [109, 200] on span "Inbox Accounting" at bounding box center [70, 207] width 83 height 14
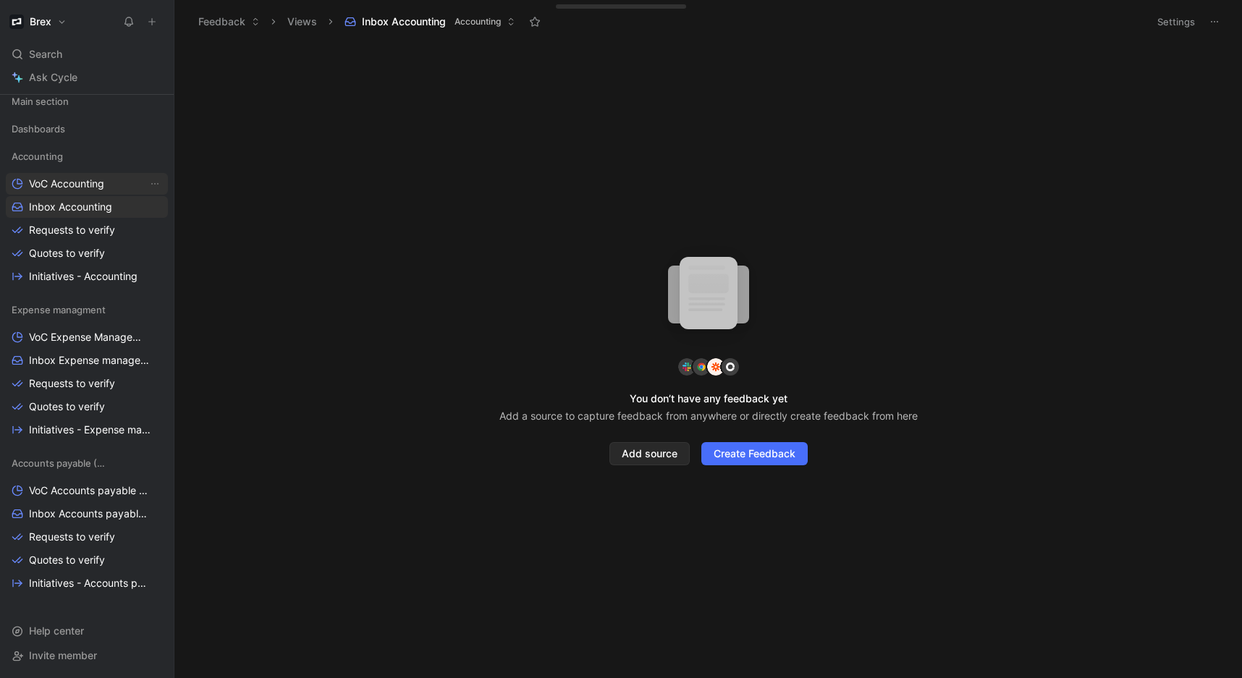
click at [66, 192] on link "VoC Accounting" at bounding box center [87, 184] width 162 height 22
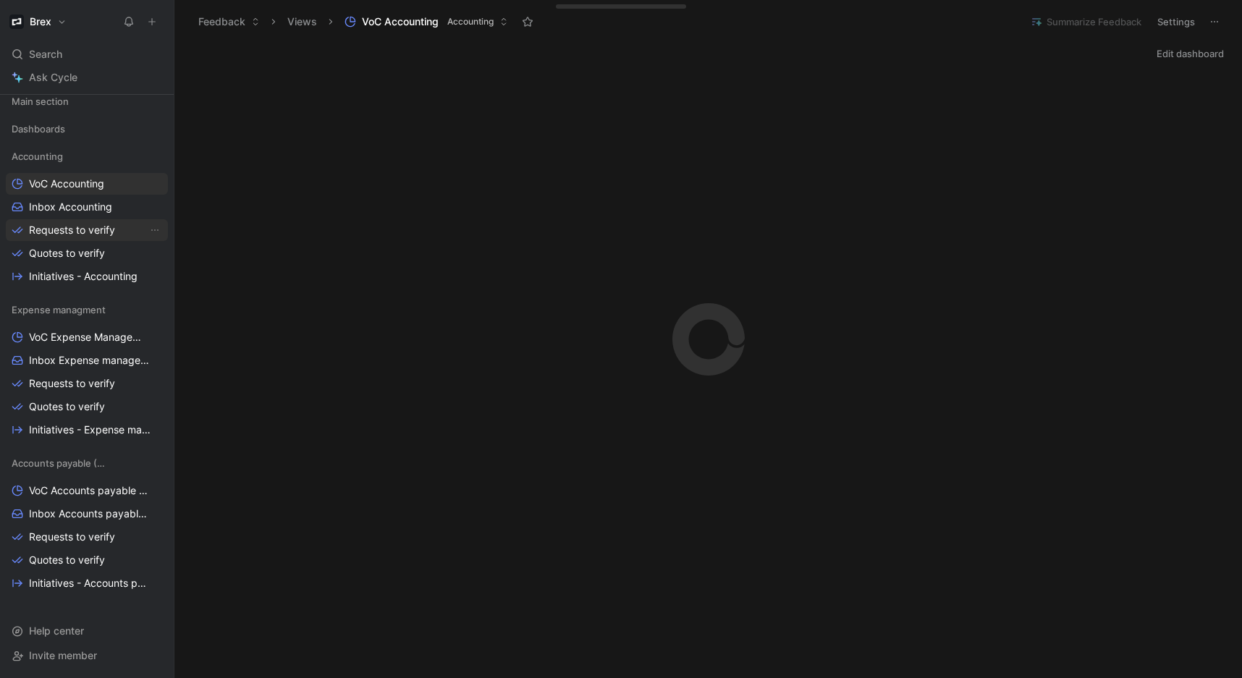
click at [59, 231] on span "Requests to verify" at bounding box center [72, 230] width 86 height 14
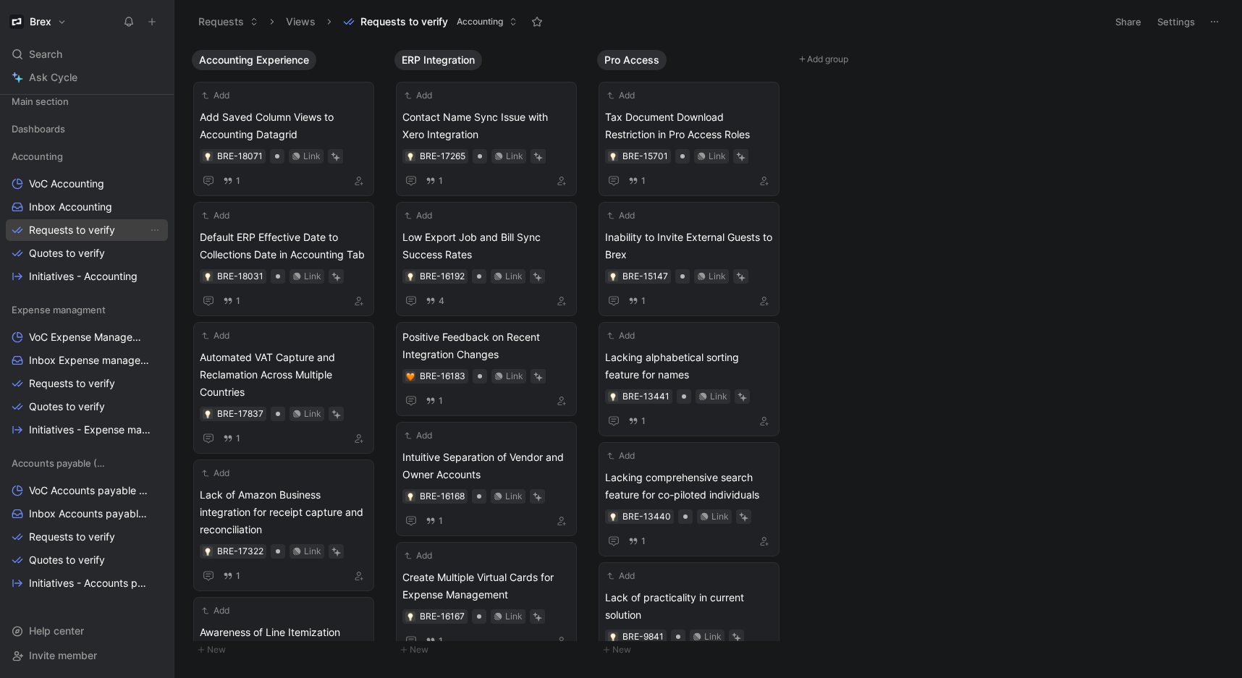
click at [55, 224] on span "Requests to verify" at bounding box center [72, 230] width 86 height 14
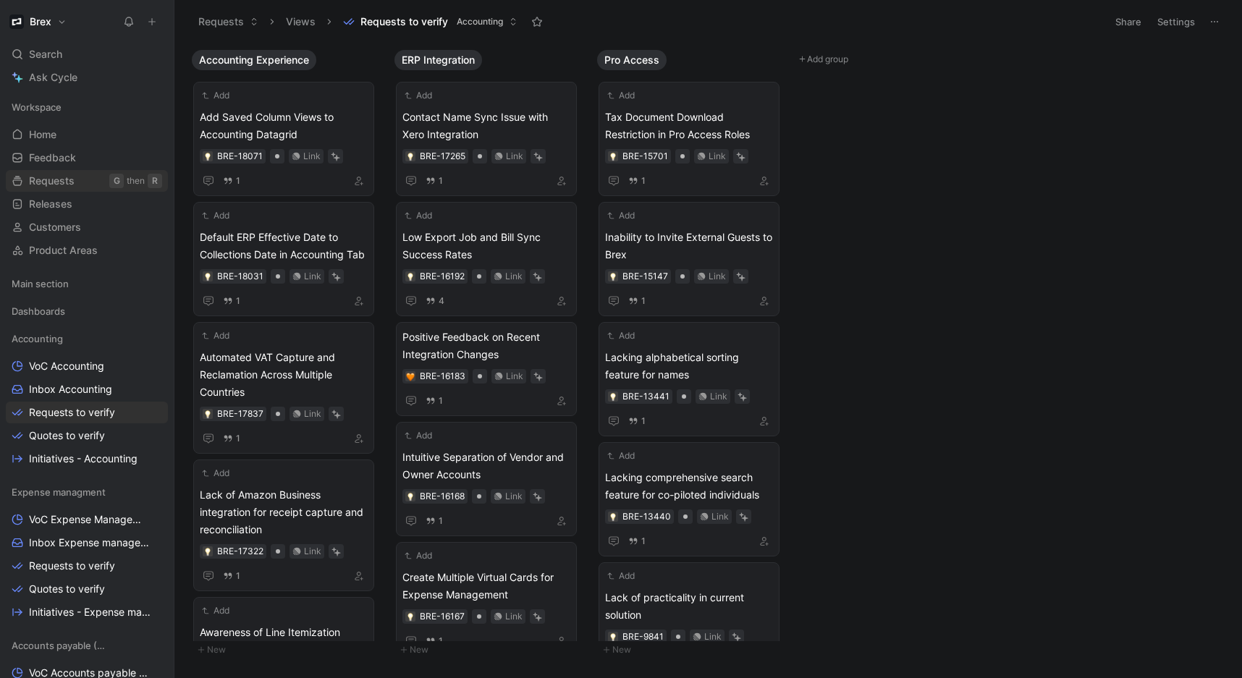
click at [59, 181] on span "Requests" at bounding box center [52, 181] width 46 height 14
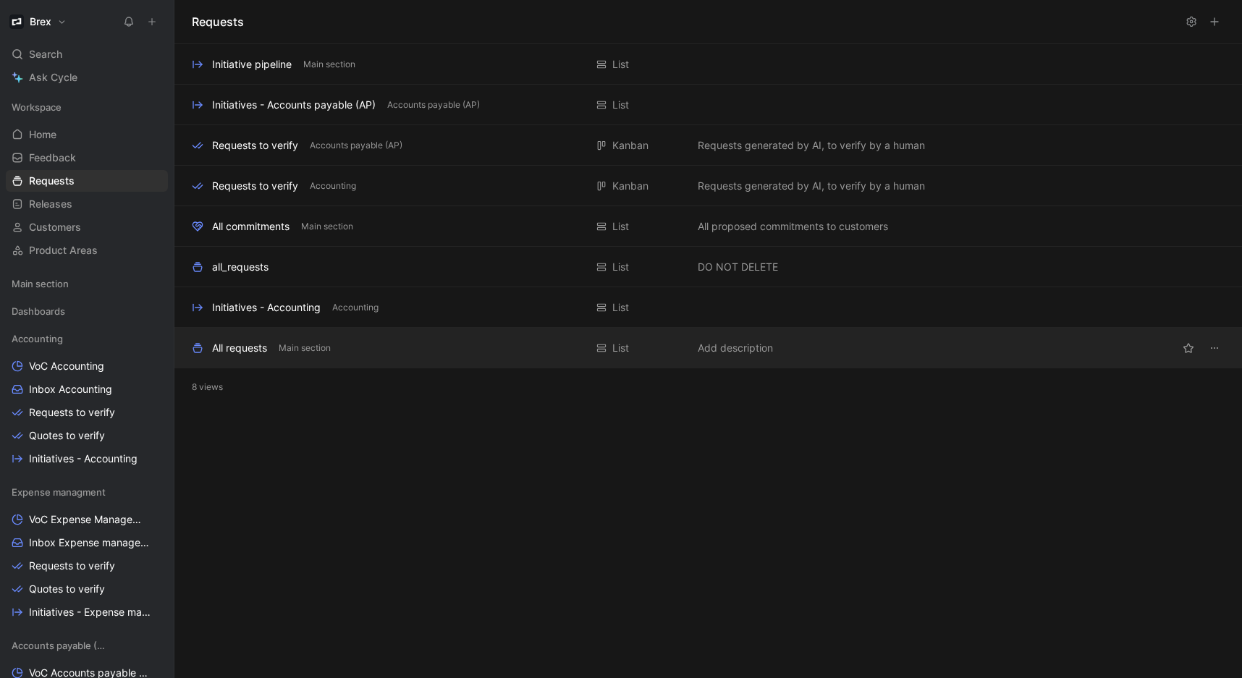
click at [237, 350] on div "All requests" at bounding box center [239, 348] width 55 height 17
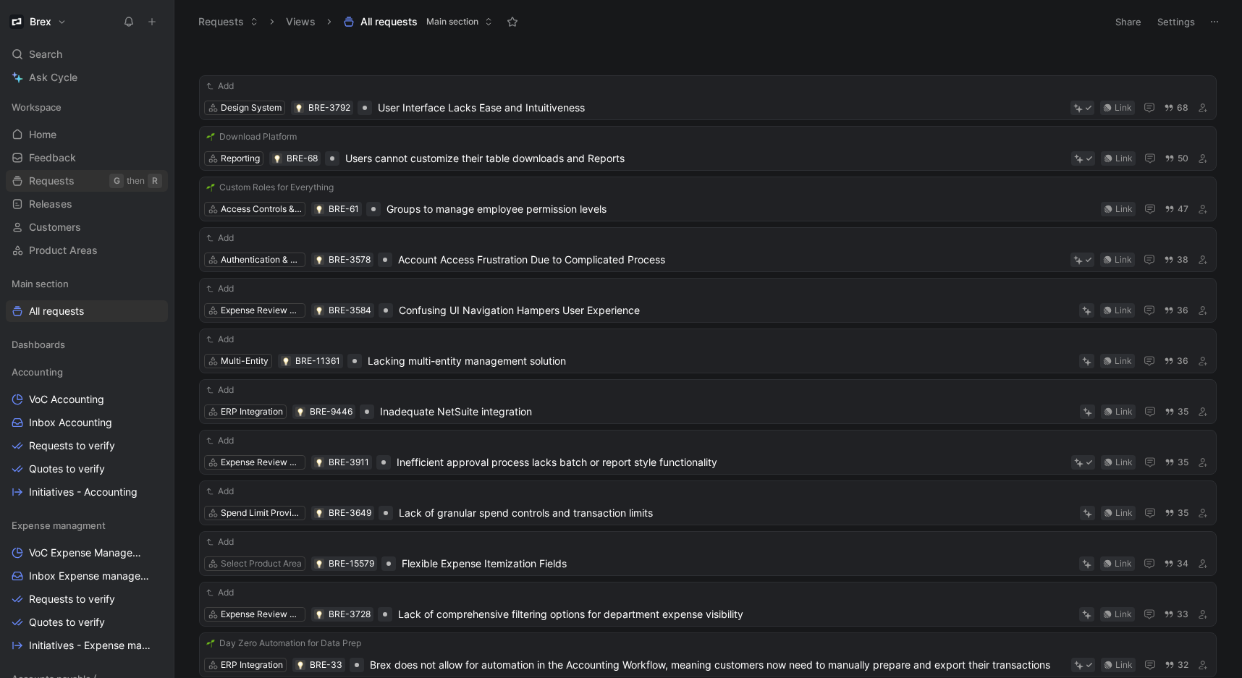
click at [60, 184] on span "Requests" at bounding box center [52, 181] width 46 height 14
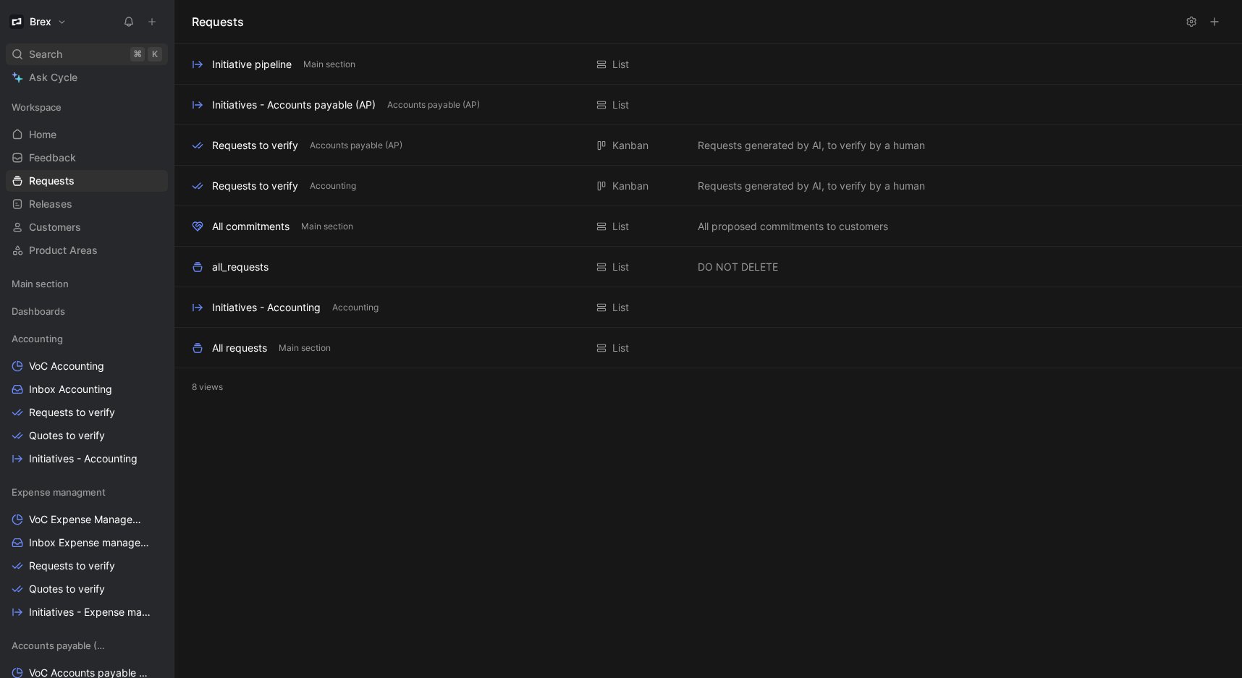
click at [66, 54] on div "Search ⌘ K" at bounding box center [87, 54] width 162 height 22
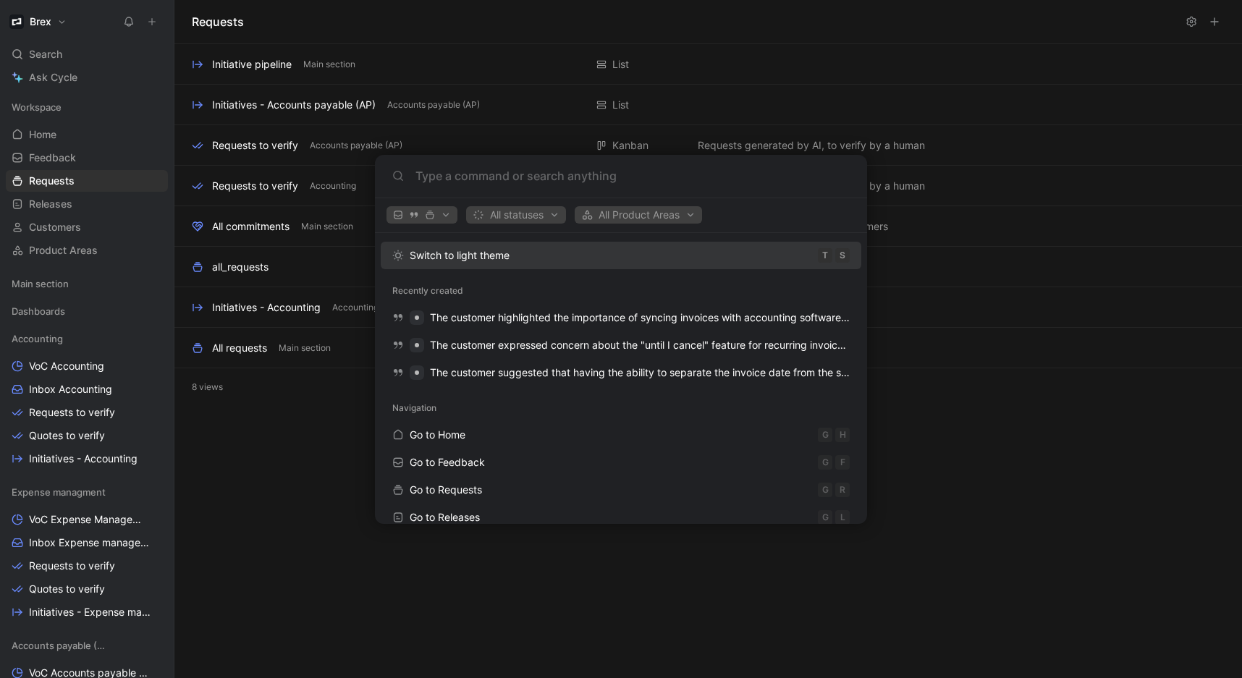
click at [223, 464] on body "Brex Search ⌘ K Ask Cycle Workspace Home G then H Feedback G then F Requests G …" at bounding box center [621, 339] width 1242 height 678
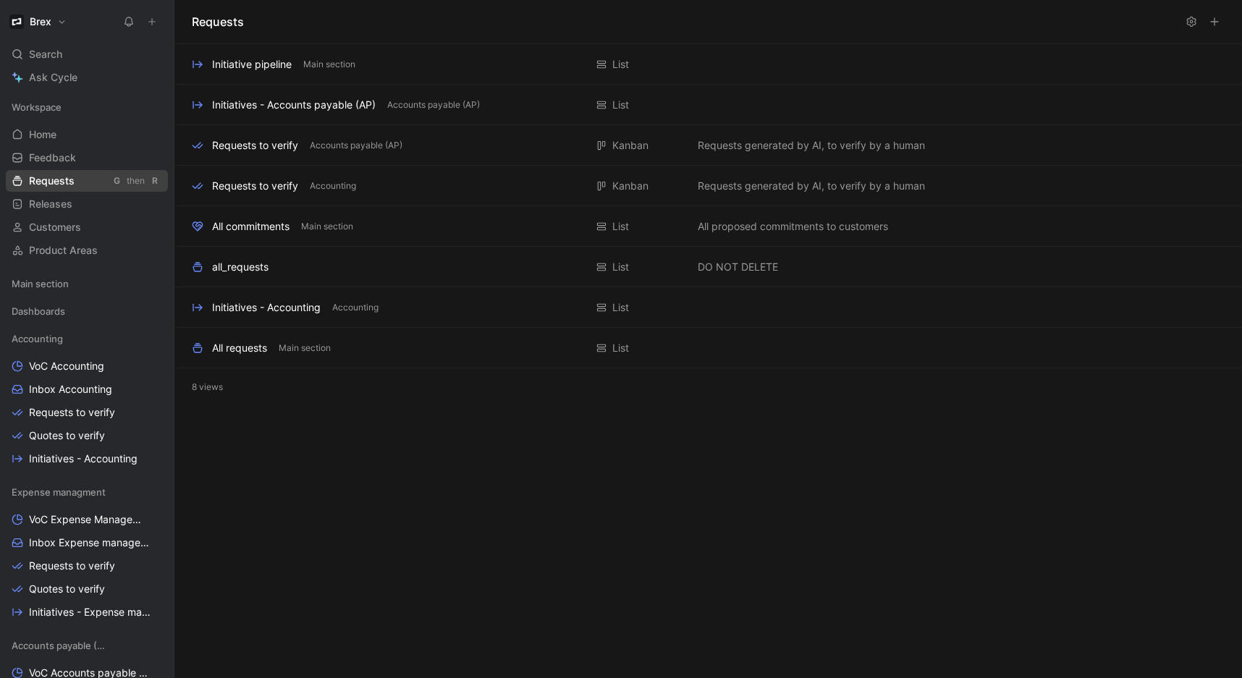
click at [62, 180] on span "Requests" at bounding box center [52, 181] width 46 height 14
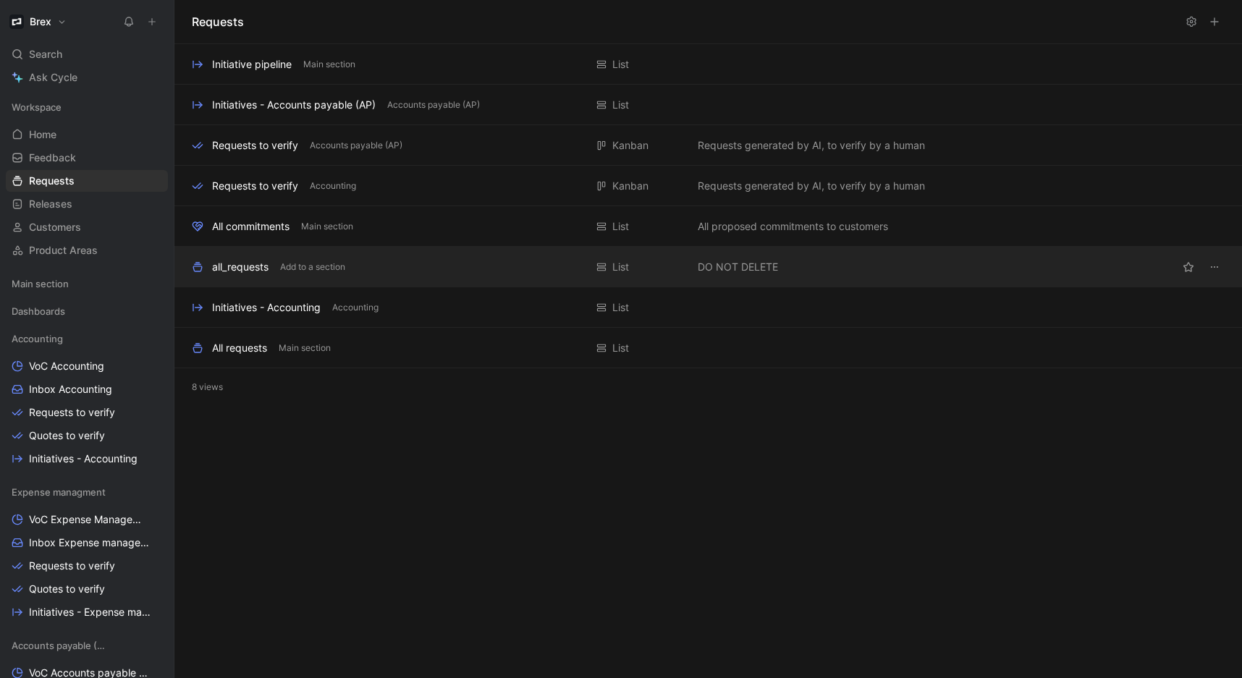
click at [233, 262] on div "all_requests" at bounding box center [240, 266] width 56 height 17
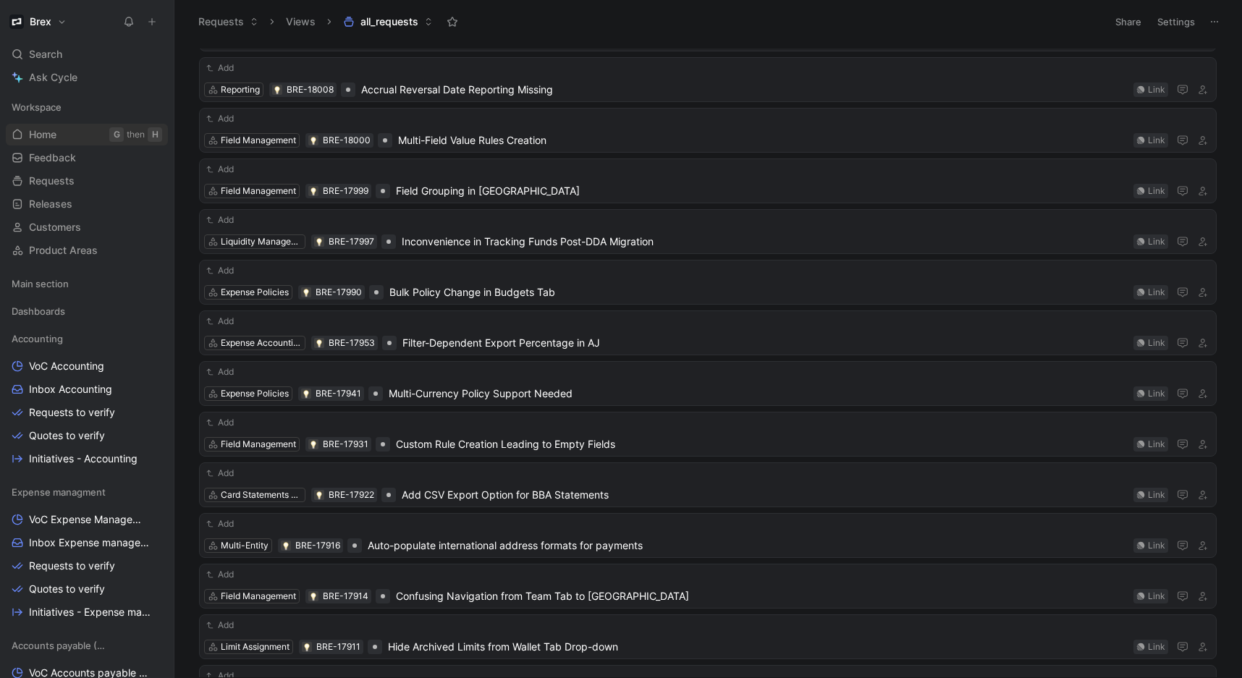
click at [49, 140] on span "Home" at bounding box center [43, 134] width 28 height 14
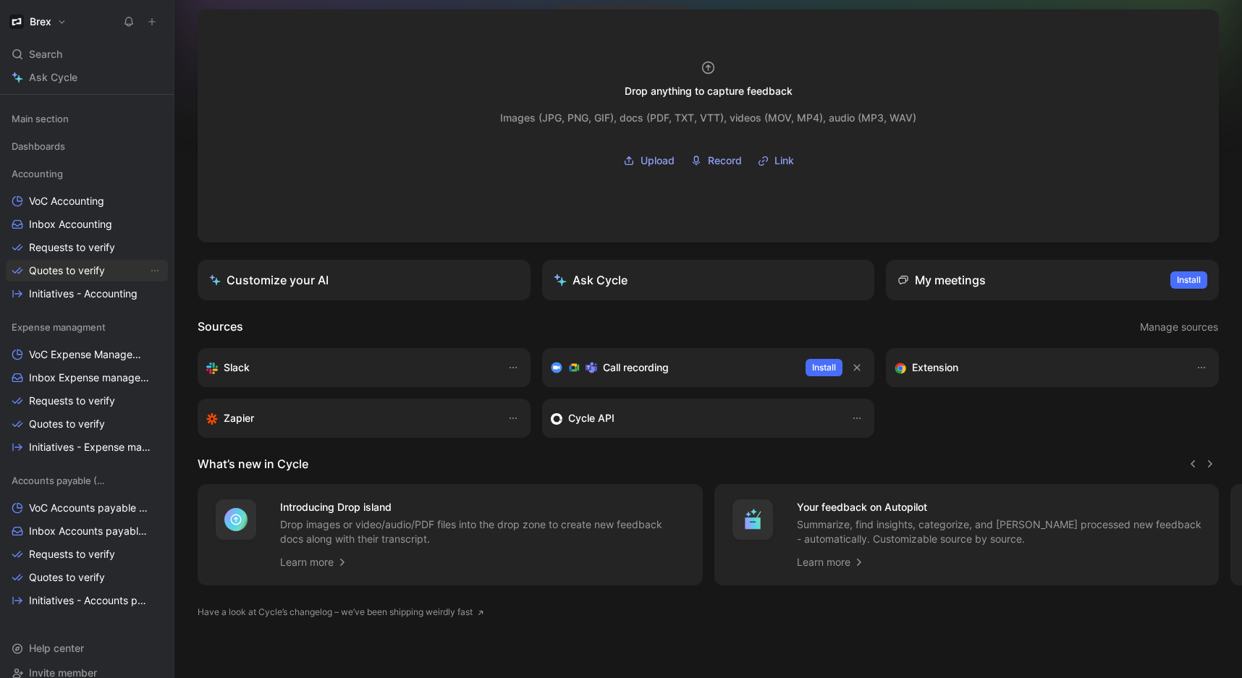
scroll to position [182, 0]
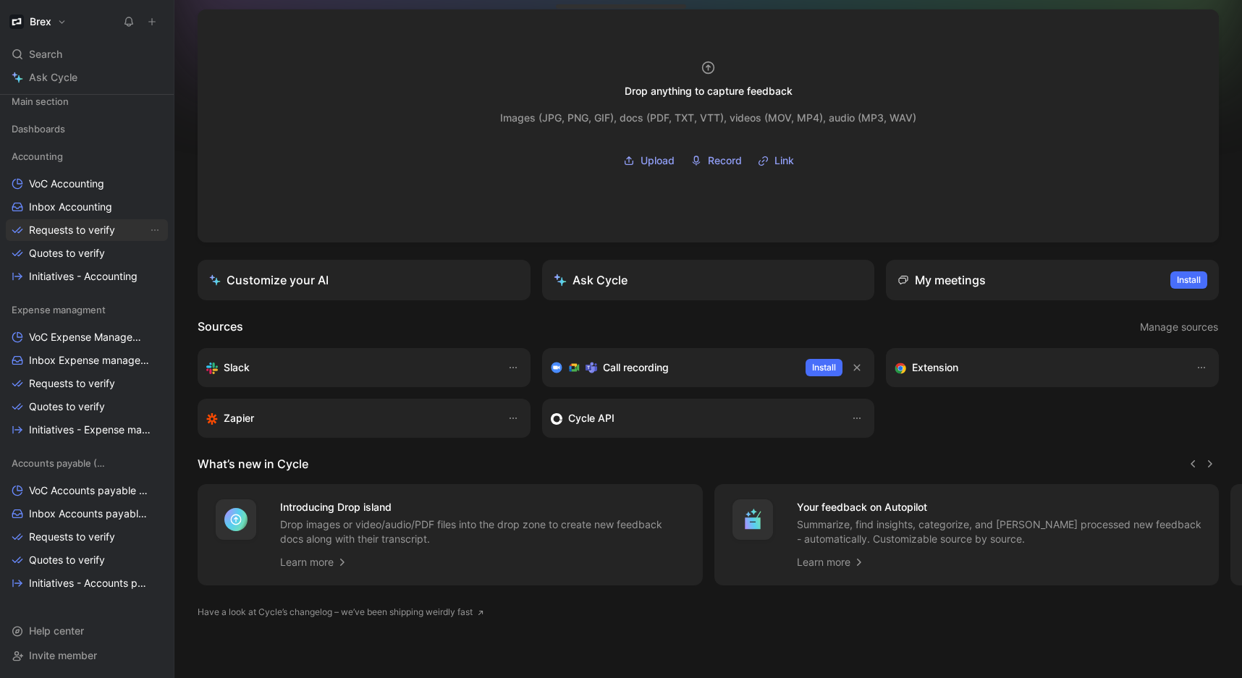
click at [72, 235] on span "Requests to verify" at bounding box center [72, 230] width 86 height 14
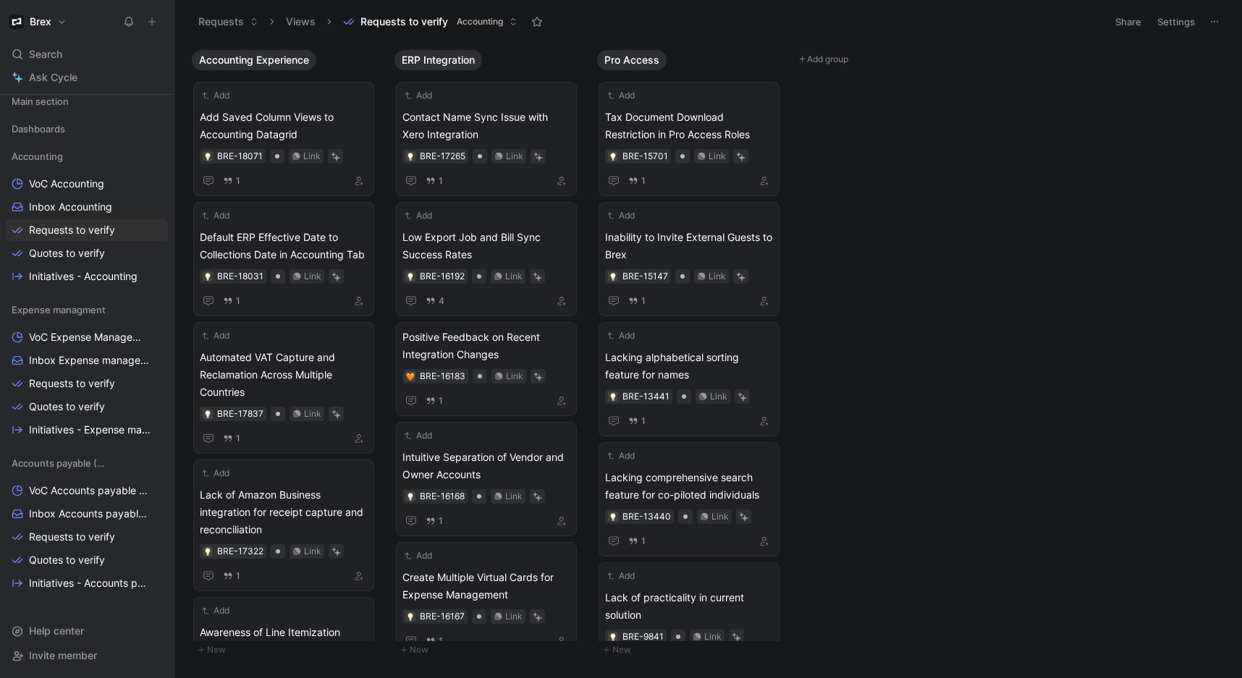
click at [1206, 18] on button at bounding box center [1215, 22] width 20 height 20
click at [312, 22] on button "Views" at bounding box center [300, 22] width 43 height 22
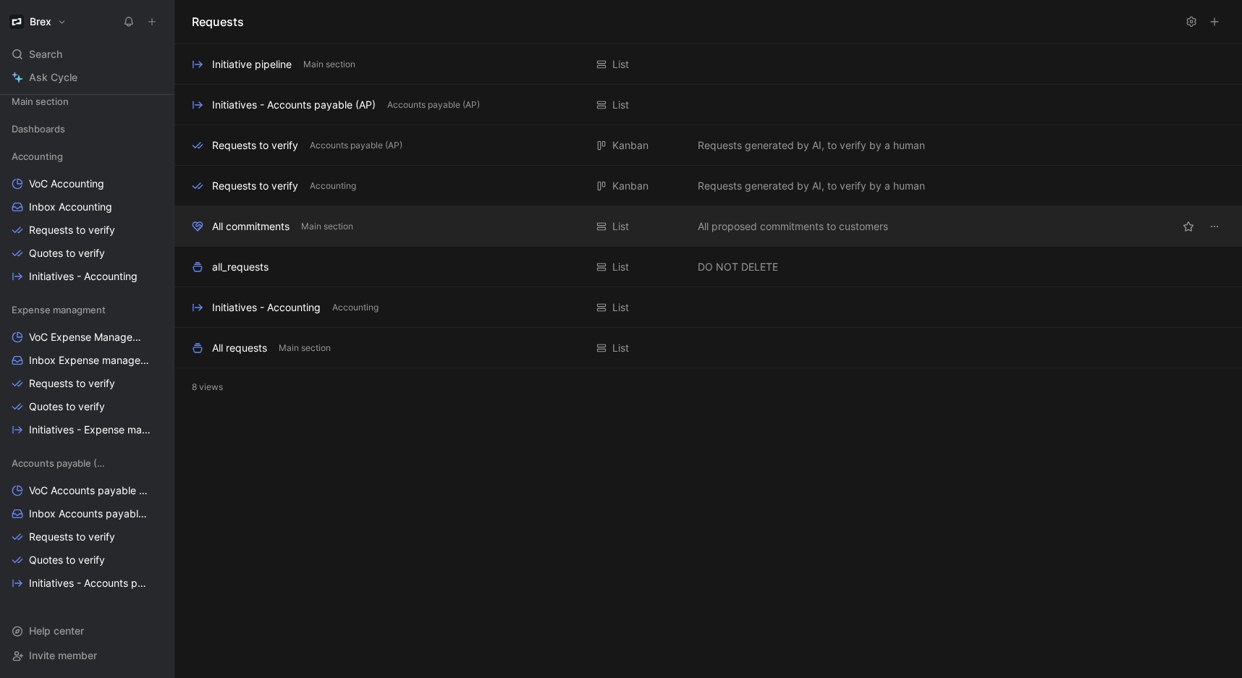
click at [264, 237] on div "All commitments Main section List All proposed commitments to customers" at bounding box center [708, 226] width 1068 height 41
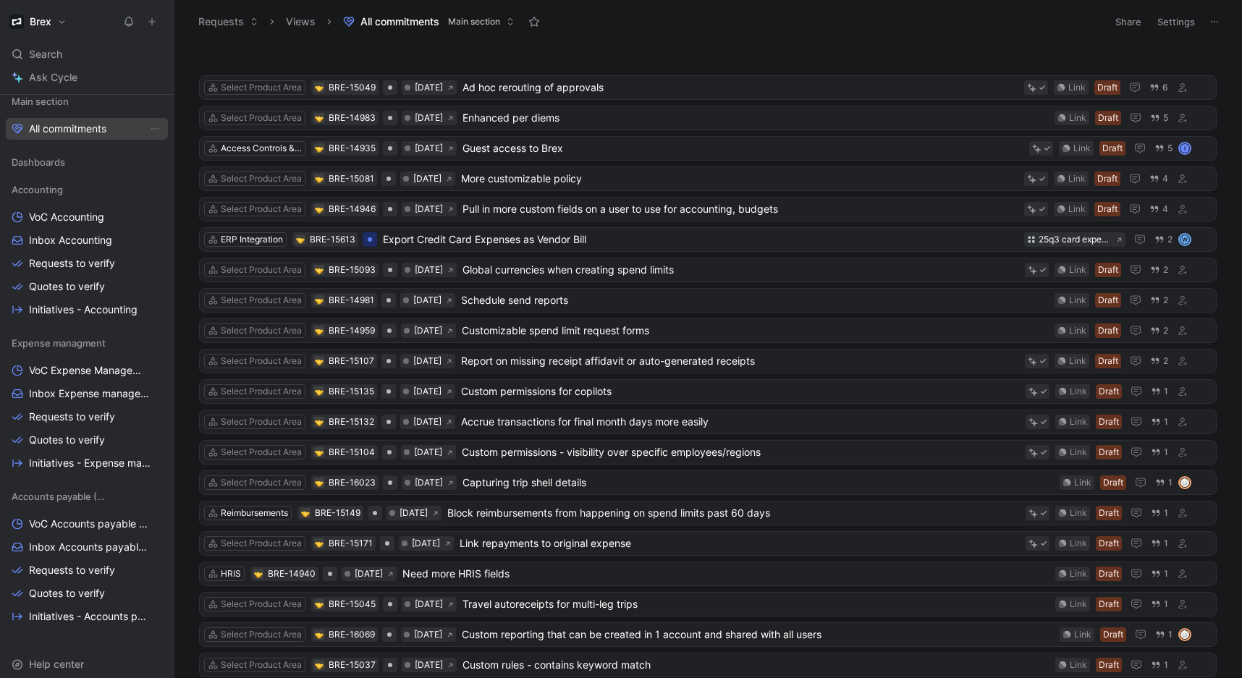
click at [70, 130] on span "All commitments" at bounding box center [67, 129] width 77 height 14
click at [46, 54] on span "Search" at bounding box center [45, 54] width 33 height 17
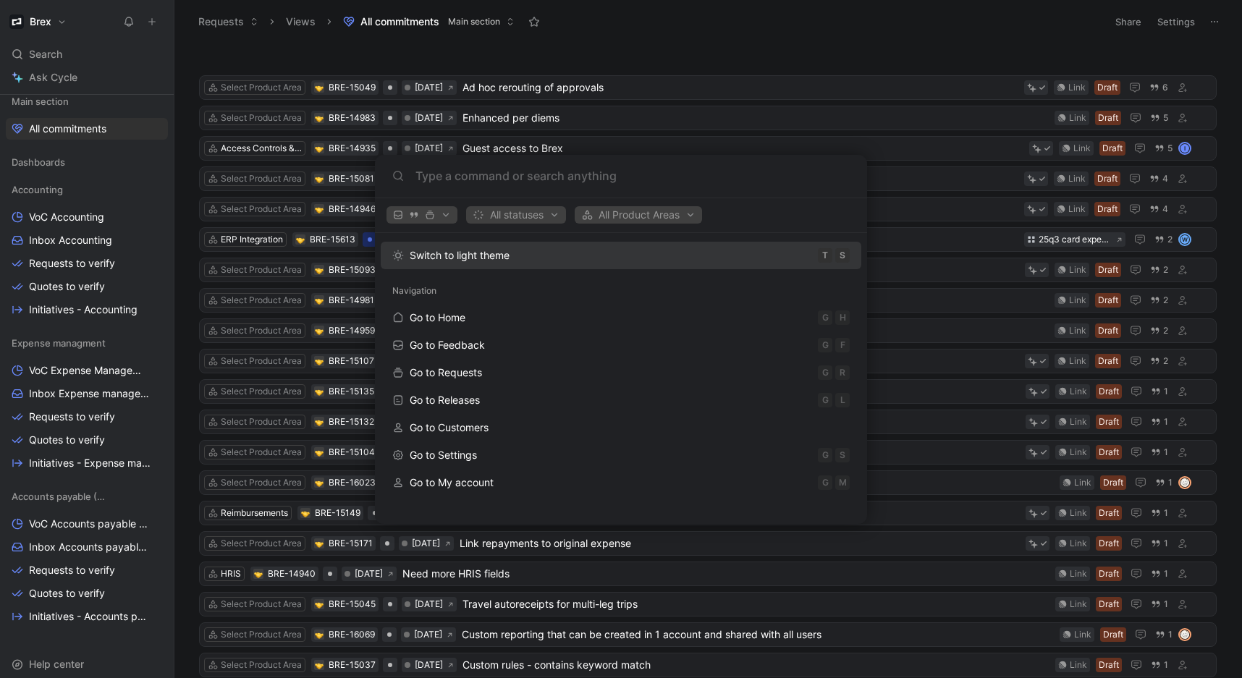
click at [73, 79] on body "Brex Search ⌘ K Ask Cycle Workspace Home G then H Feedback G then F Requests G …" at bounding box center [621, 339] width 1242 height 678
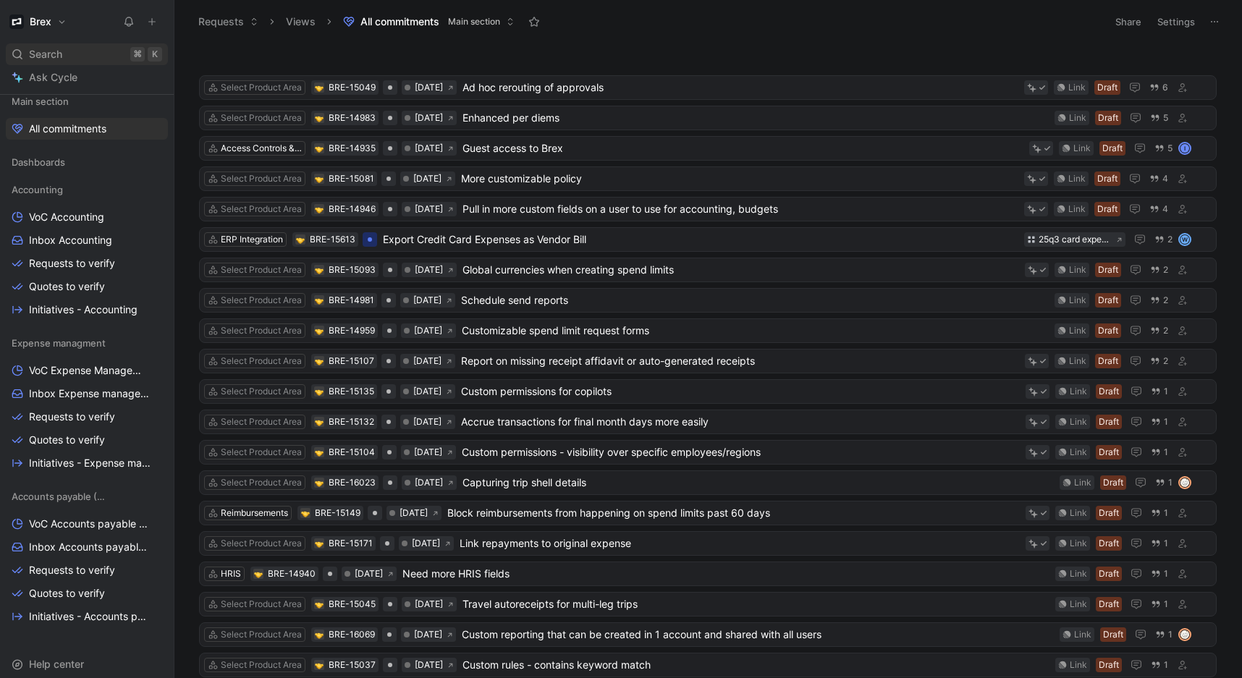
click at [54, 63] on div "Search ⌘ K" at bounding box center [87, 54] width 162 height 22
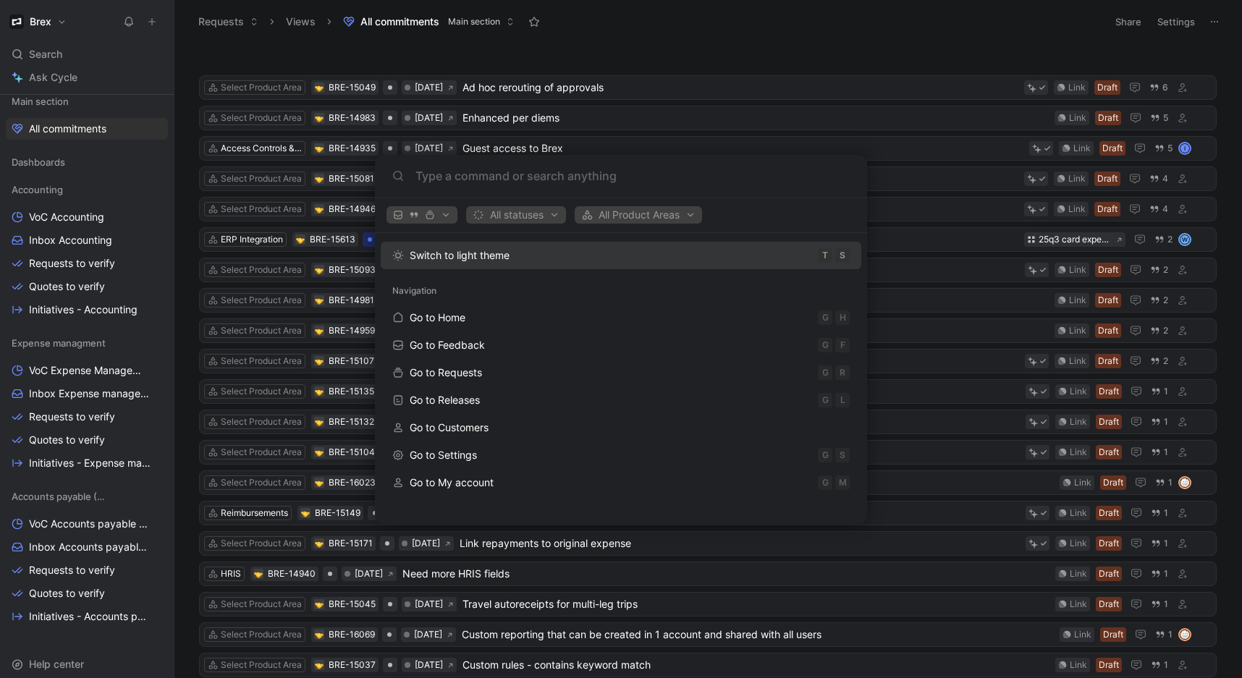
click at [88, 219] on body "Brex Search ⌘ K Ask Cycle Workspace Home G then H Feedback G then F Requests G …" at bounding box center [621, 339] width 1242 height 678
click at [80, 220] on span "VoC Accounting" at bounding box center [66, 217] width 75 height 14
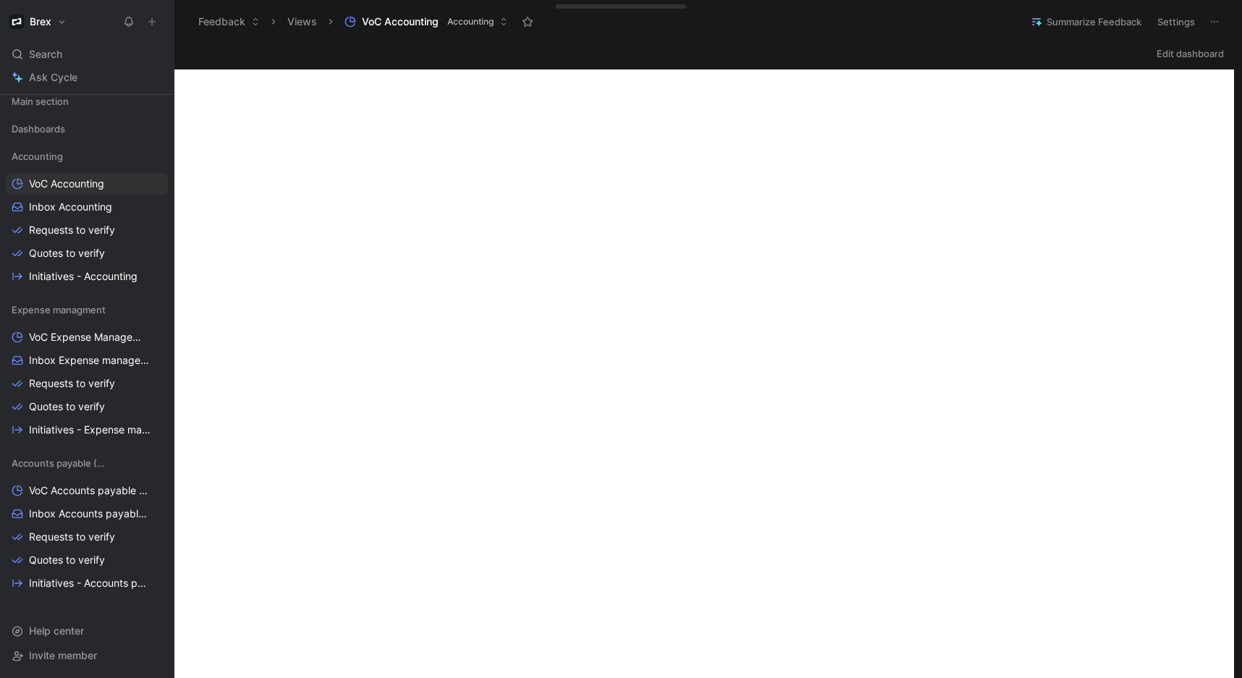
click at [148, 24] on icon at bounding box center [152, 22] width 10 height 10
click at [90, 431] on span "Initiatives - Expense management" at bounding box center [88, 430] width 119 height 14
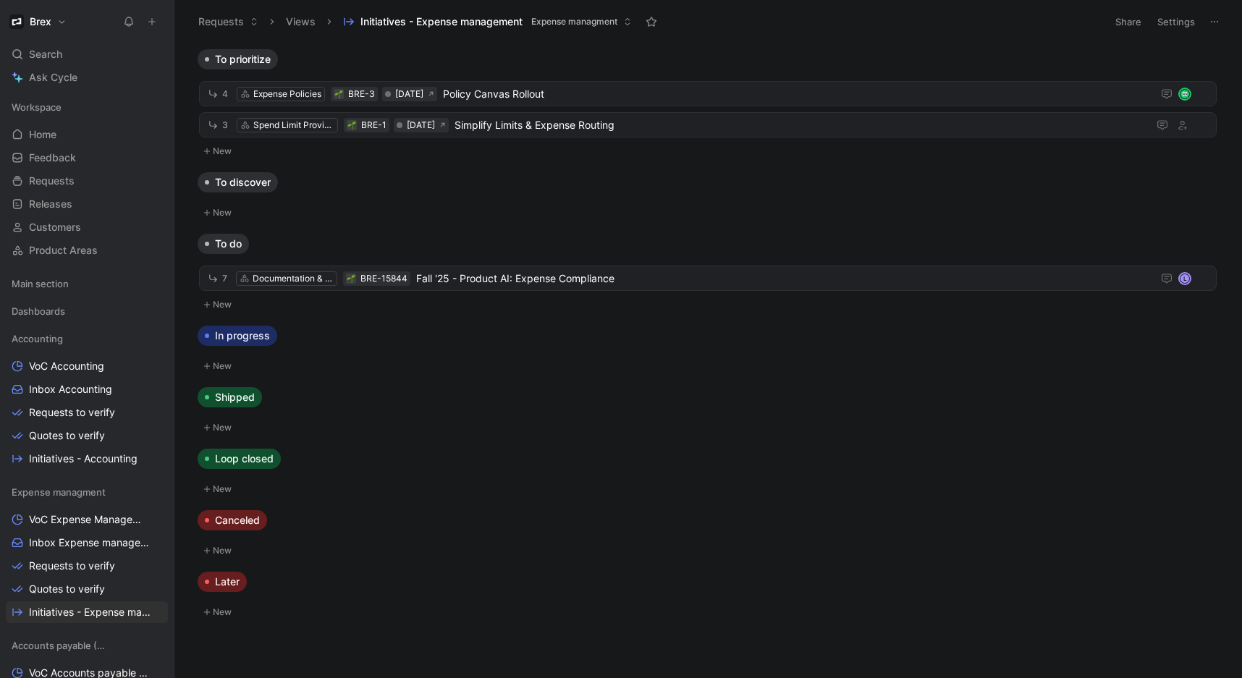
click at [155, 18] on icon at bounding box center [152, 22] width 10 height 10
click at [51, 57] on span "Search" at bounding box center [45, 54] width 33 height 17
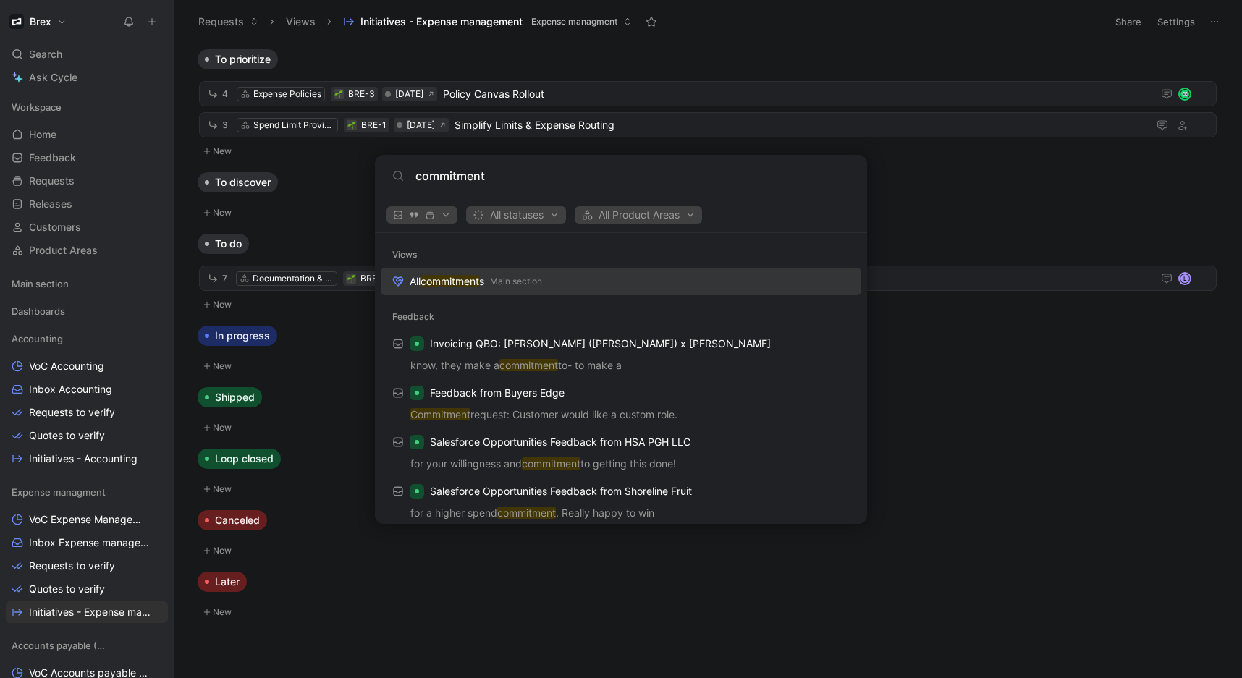
type input "commitment"
click at [55, 293] on body "Brex Search ⌘ K Ask Cycle Workspace Home G then H Feedback G then F Requests G …" at bounding box center [621, 339] width 1242 height 678
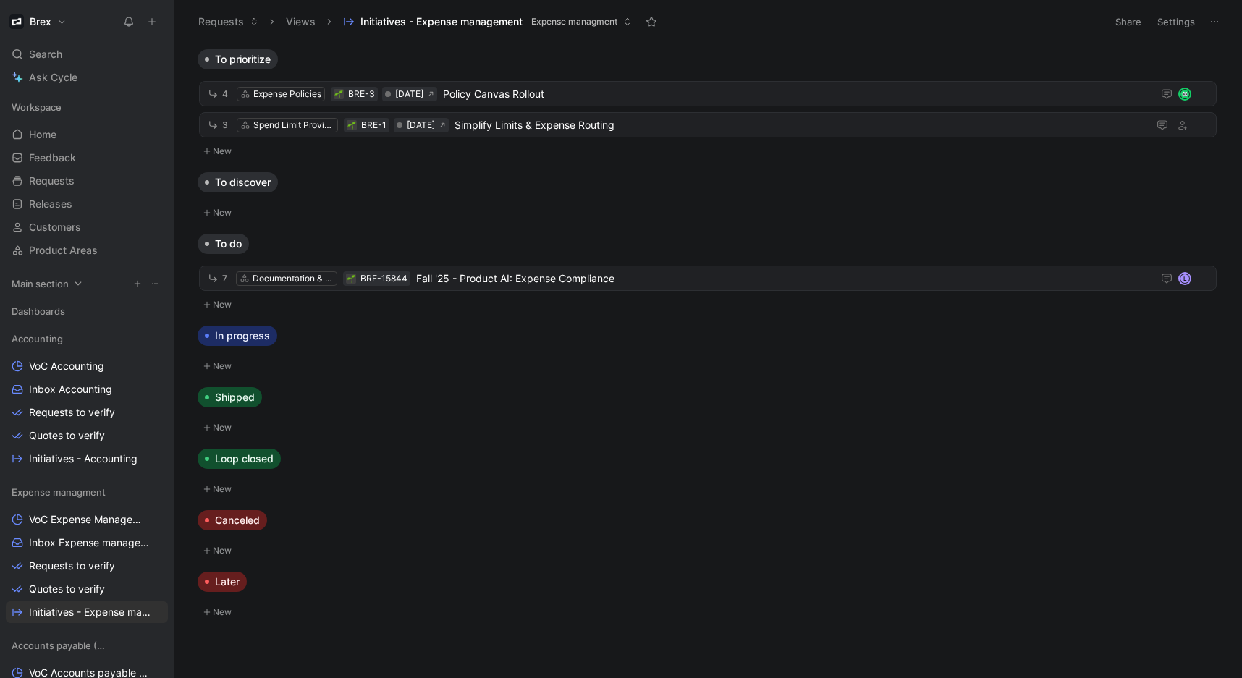
click at [53, 285] on span "Main section" at bounding box center [40, 284] width 57 height 14
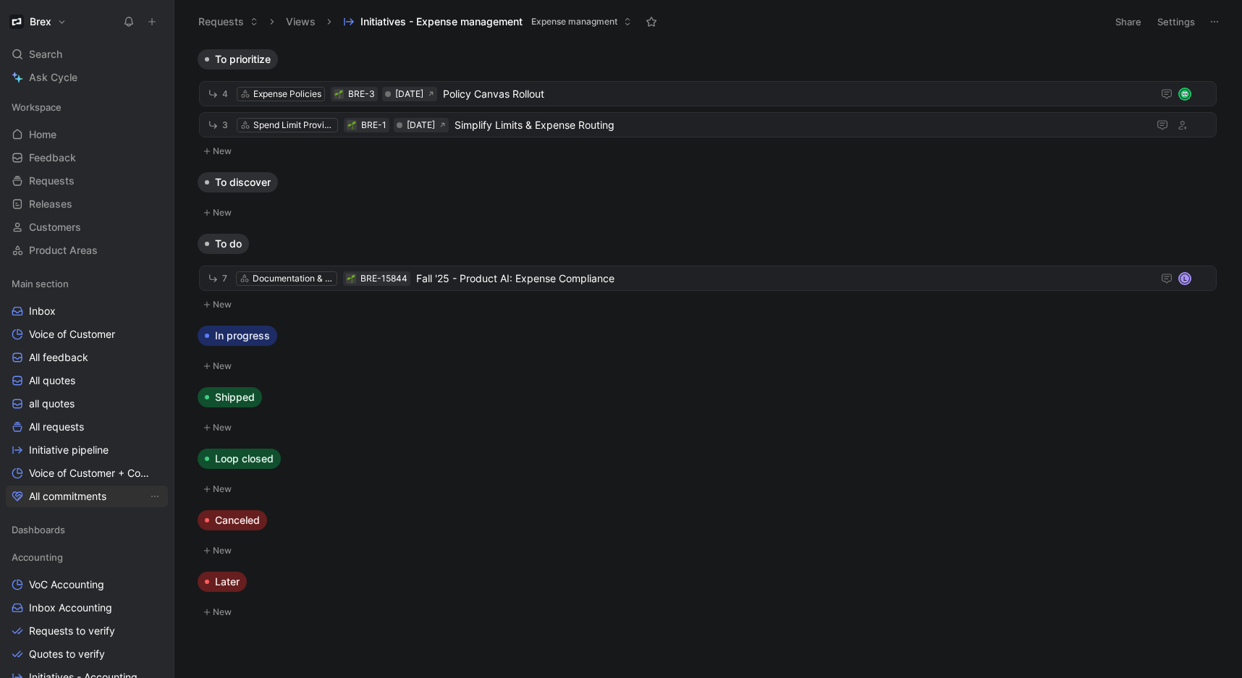
click at [74, 497] on span "All commitments" at bounding box center [67, 496] width 77 height 14
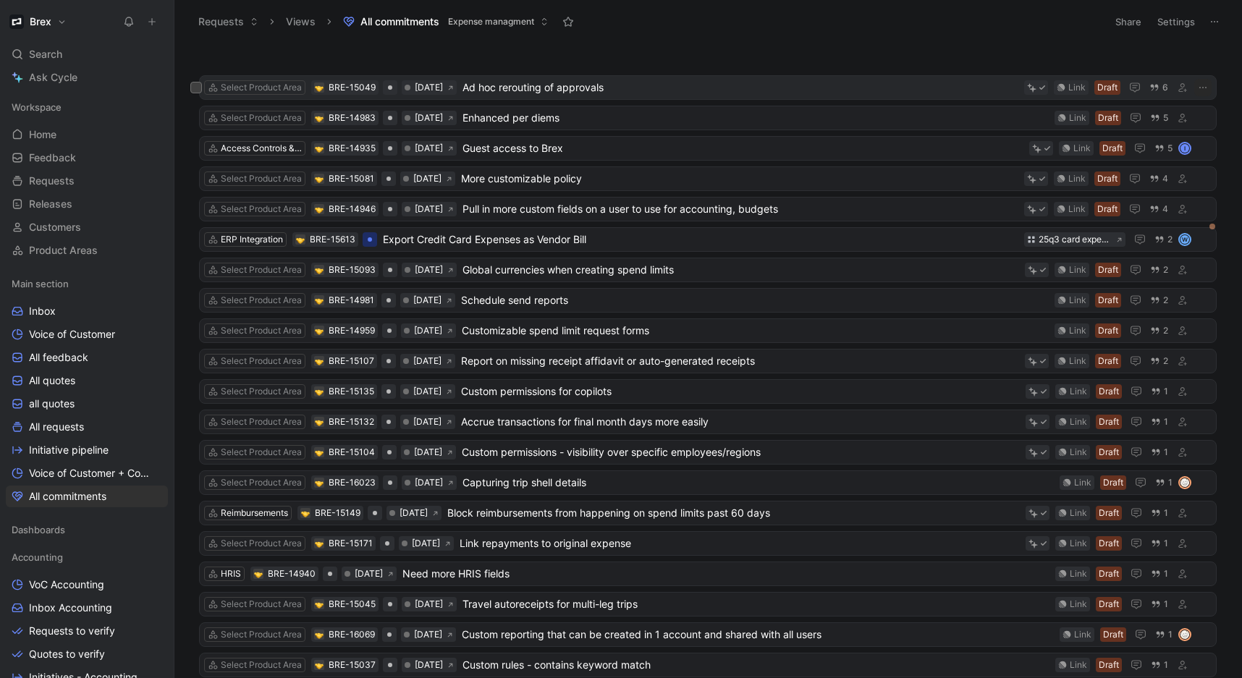
click at [645, 88] on span "Ad hoc rerouting of approvals" at bounding box center [741, 87] width 556 height 17
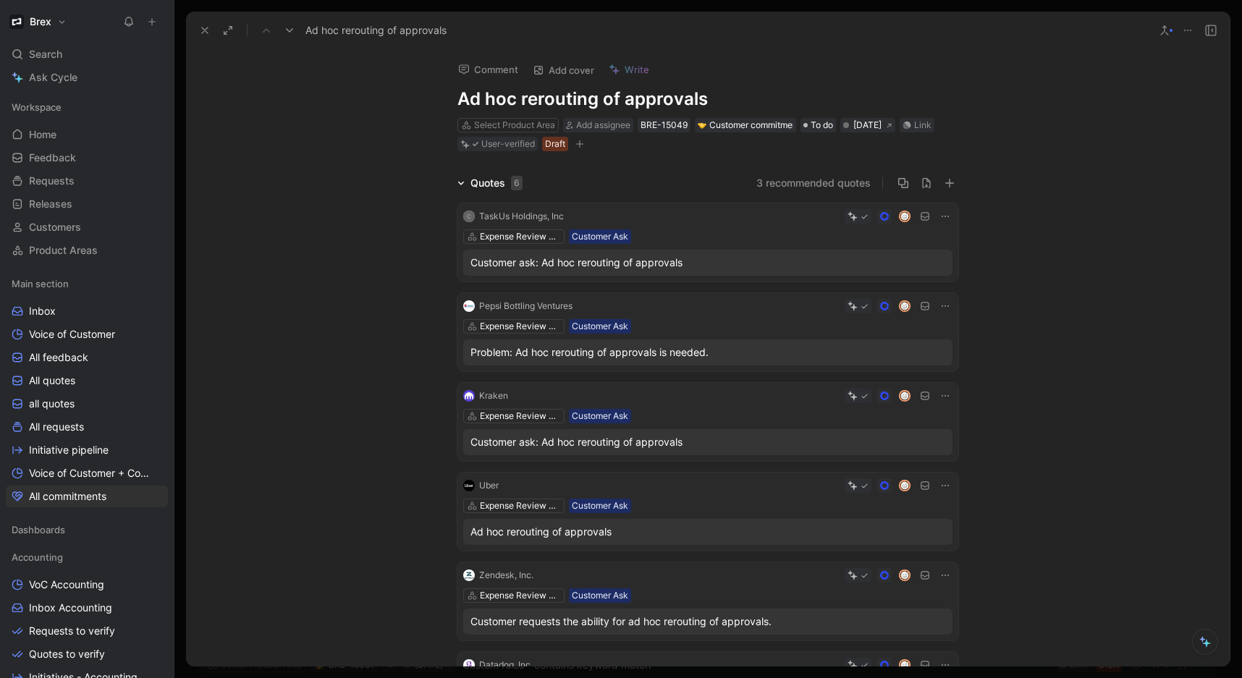
click at [211, 32] on button at bounding box center [205, 30] width 20 height 20
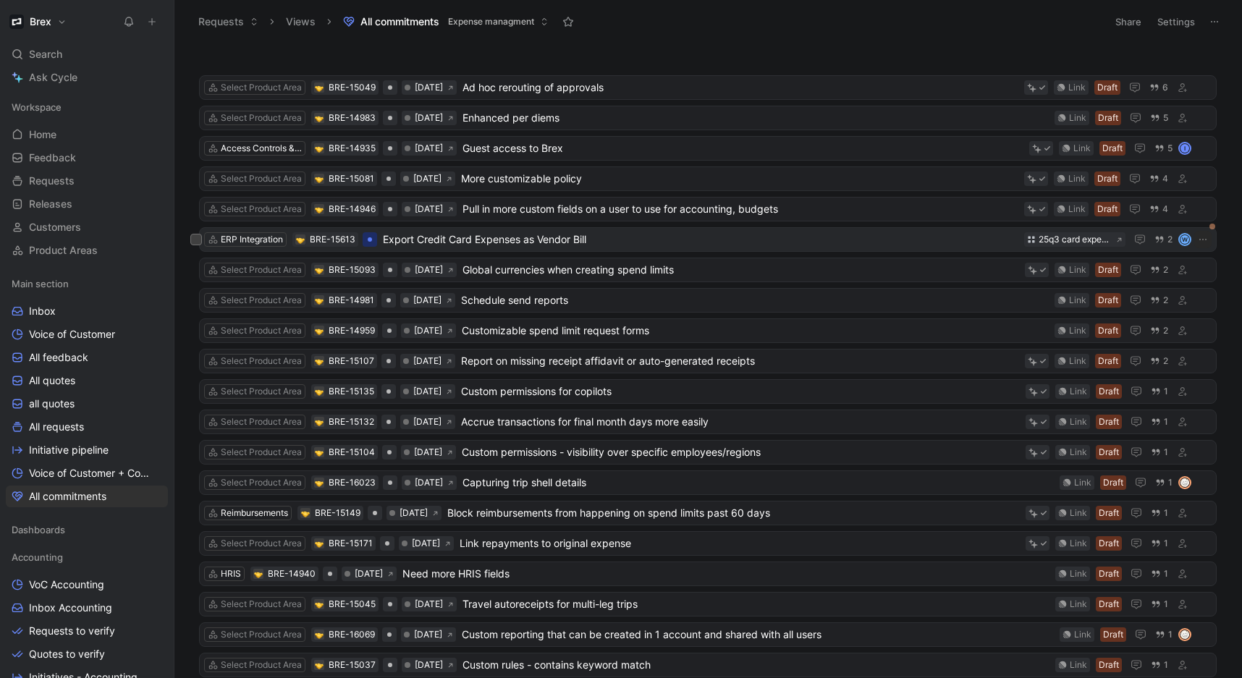
click at [686, 231] on span "Export Credit Card Expenses as Vendor Bill" at bounding box center [701, 239] width 636 height 17
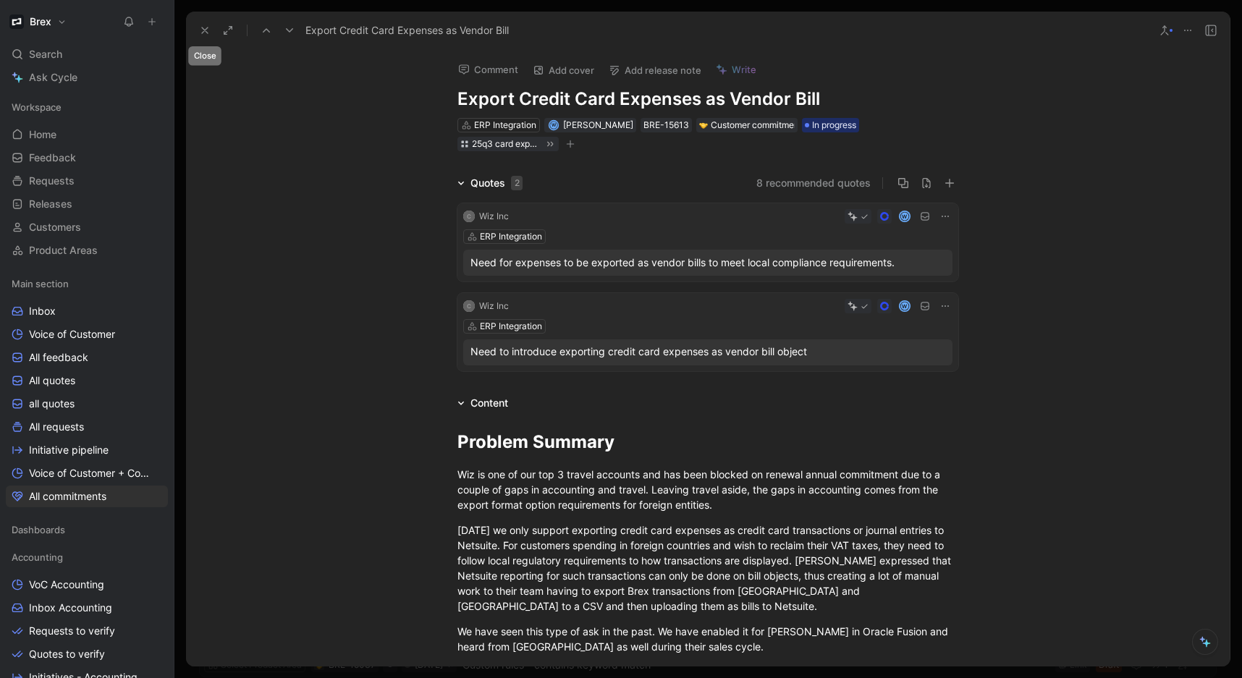
click at [209, 29] on icon at bounding box center [205, 31] width 12 height 12
